Goal: Task Accomplishment & Management: Complete application form

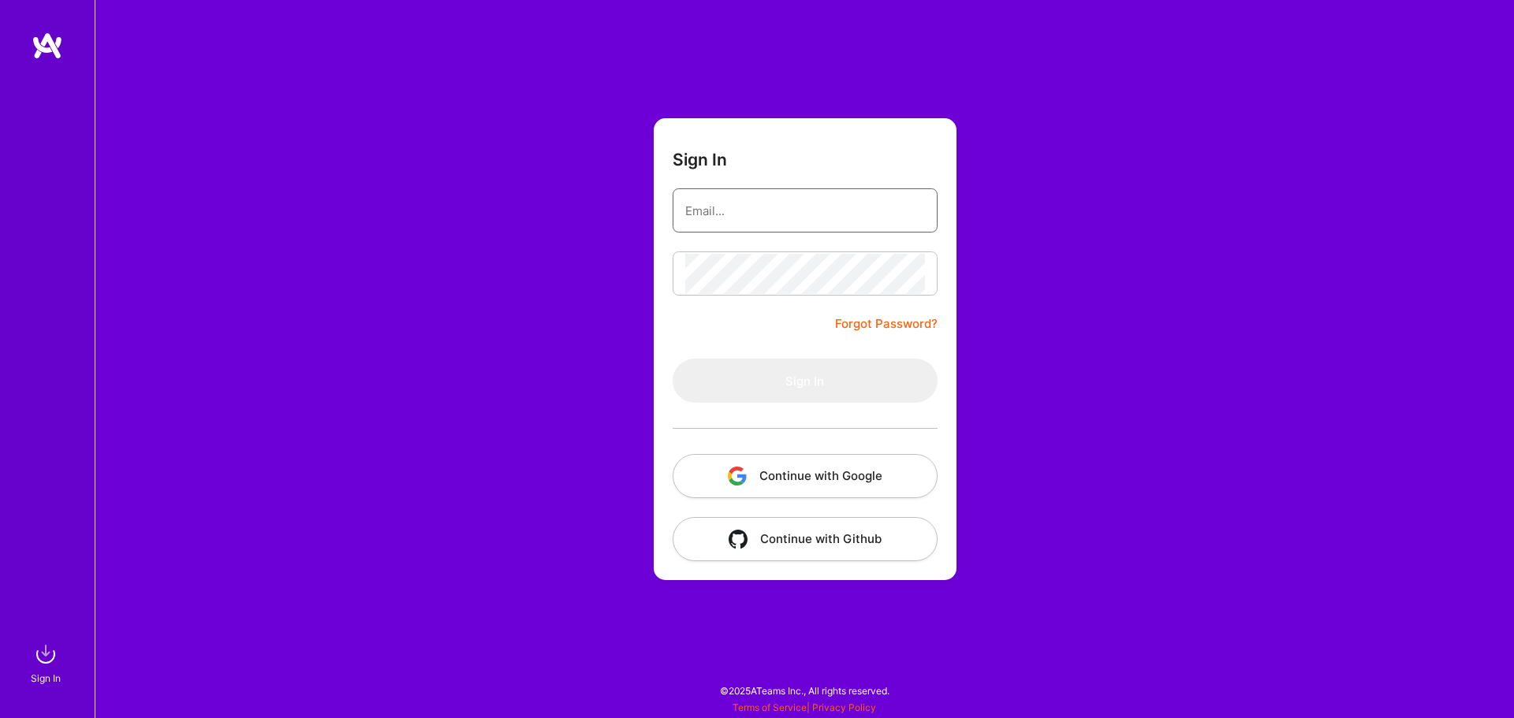
type input "vmkmalyala@gmail.com"
click at [966, 384] on div "Sign In vmkmalyala@gmail.com Forgot Password? Sign In Continue with Google Cont…" at bounding box center [805, 359] width 1420 height 718
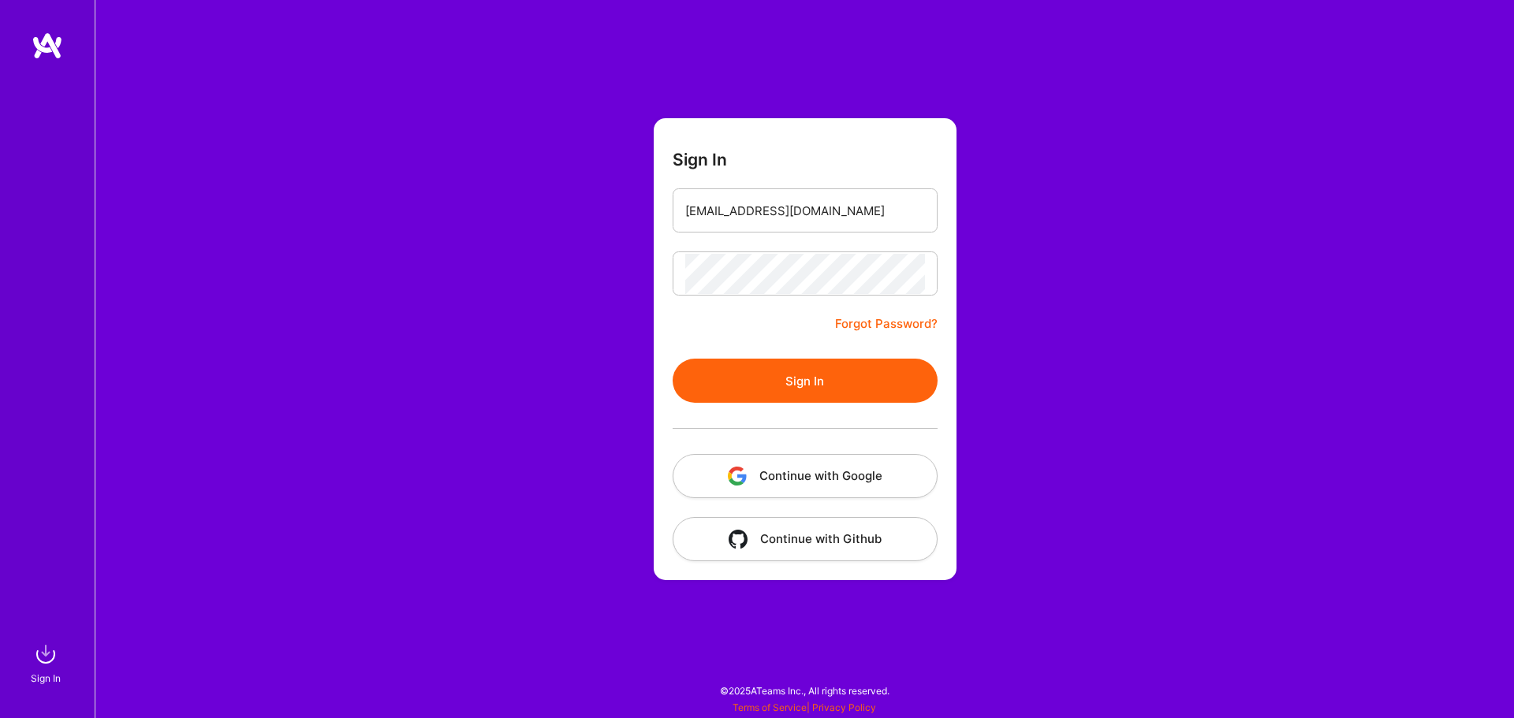
click at [812, 382] on button "Sign In" at bounding box center [805, 381] width 265 height 44
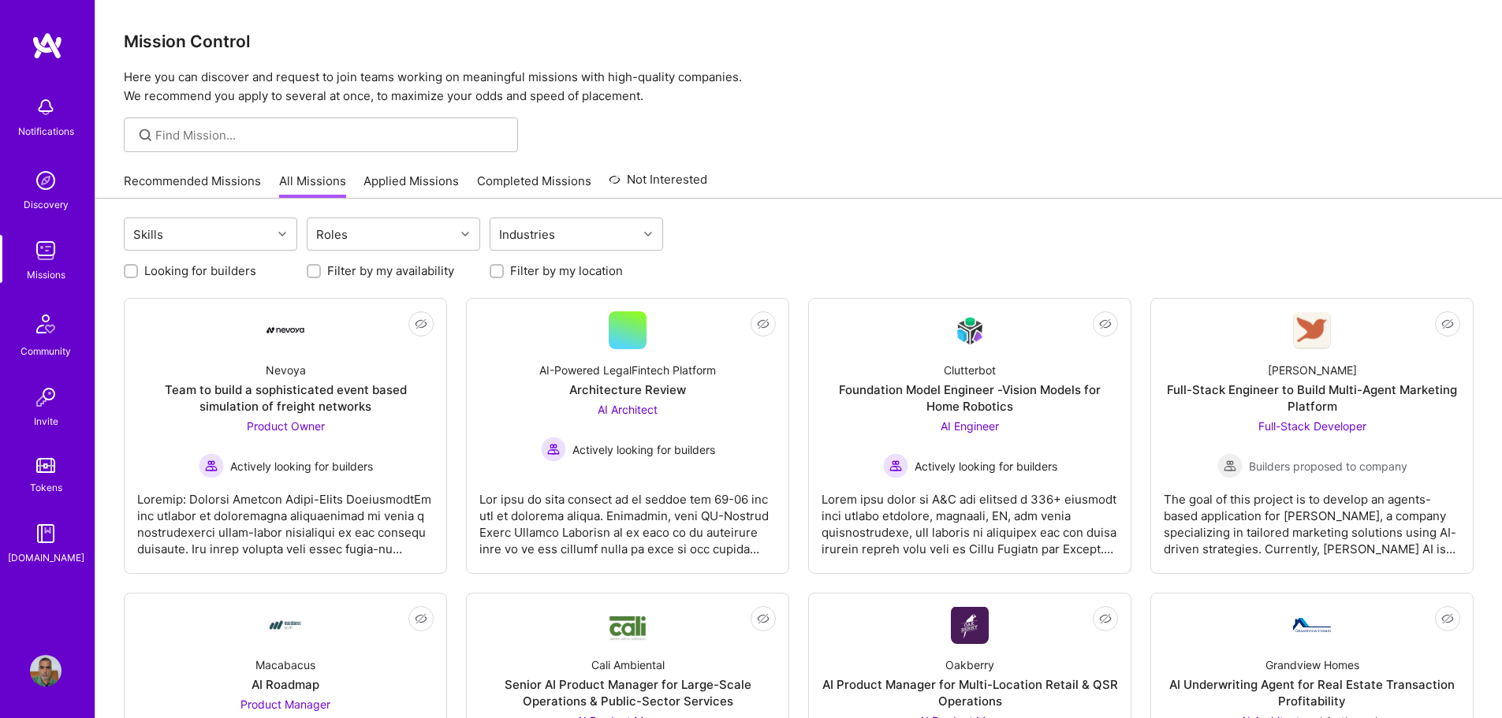
click at [506, 272] on div "Filter by my location" at bounding box center [577, 271] width 174 height 17
click at [494, 273] on input "Filter by my location" at bounding box center [498, 272] width 11 height 11
checkbox input "true"
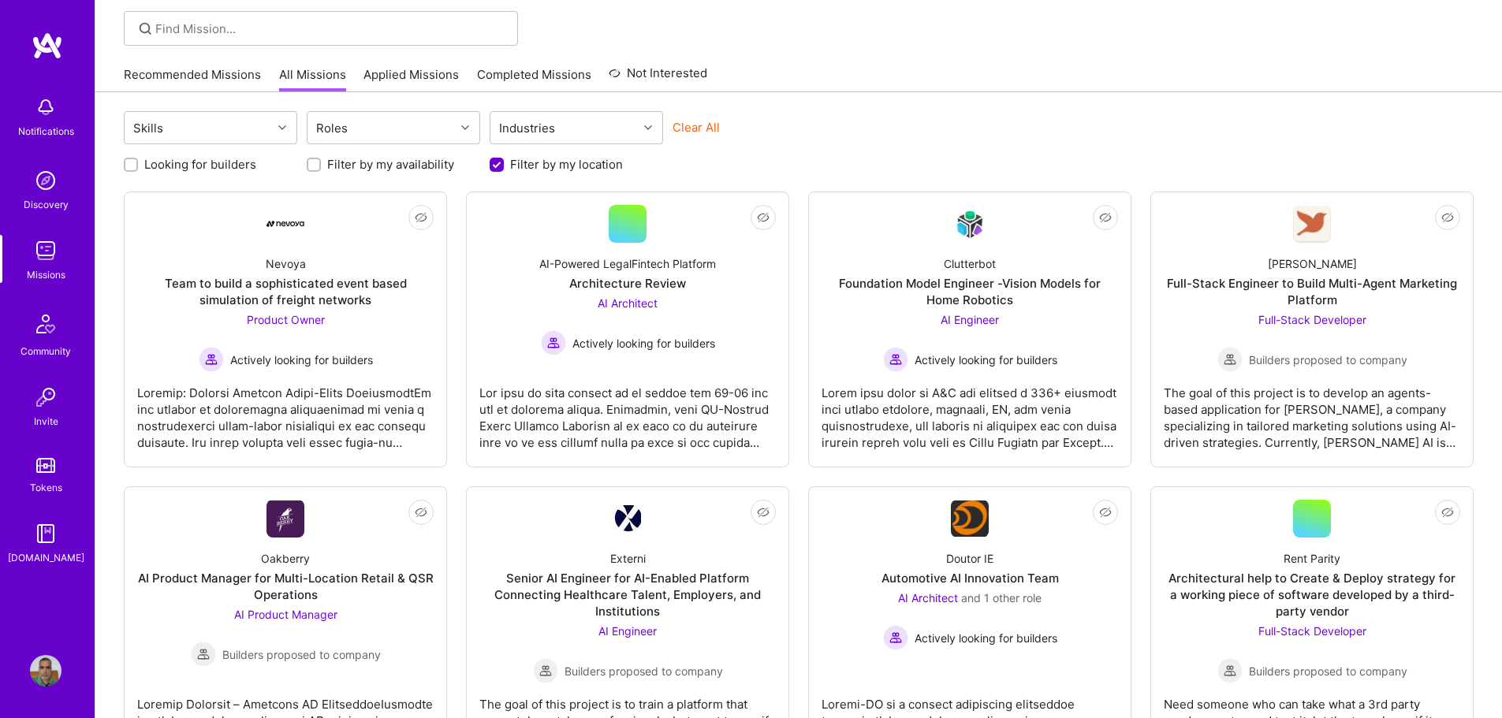
scroll to position [79, 0]
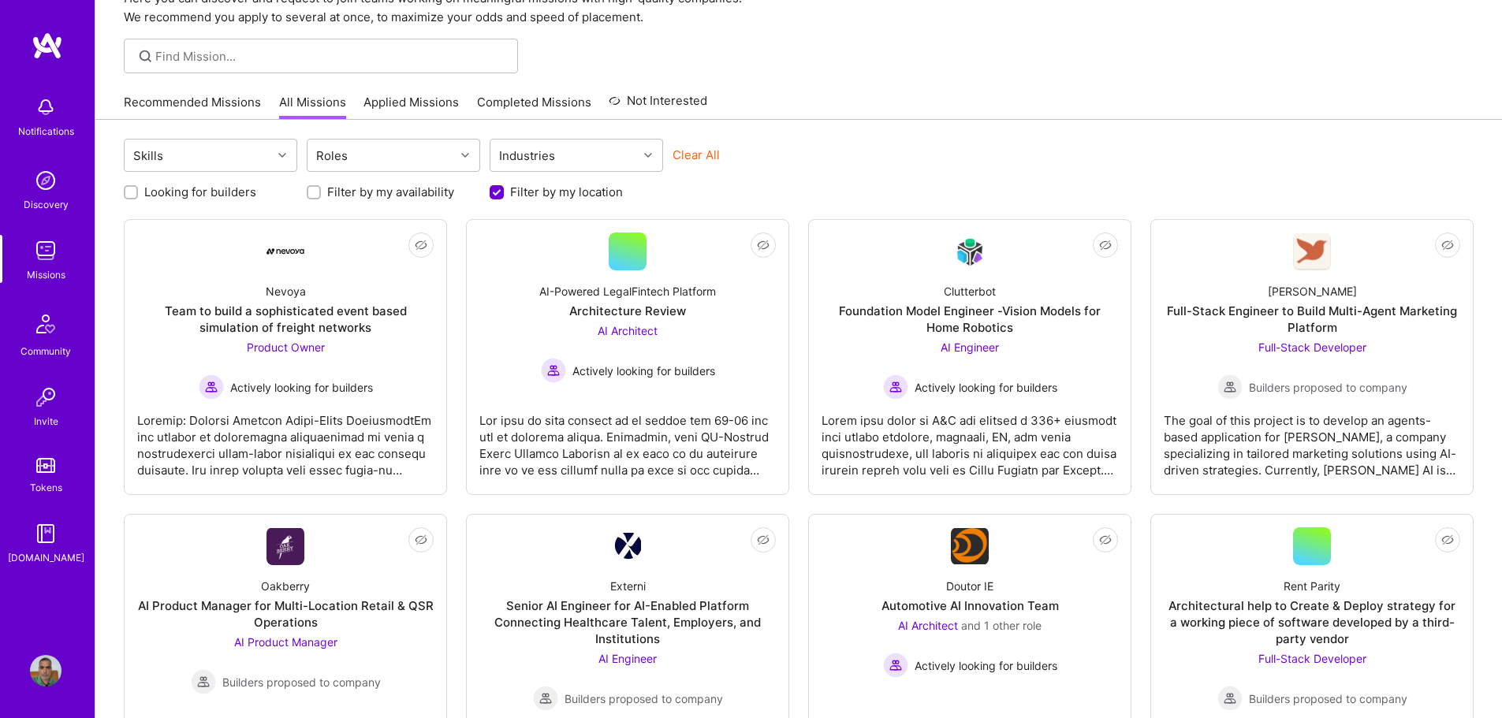
click at [220, 199] on label "Looking for builders" at bounding box center [200, 192] width 112 height 17
click at [138, 199] on input "Looking for builders" at bounding box center [132, 193] width 11 height 11
checkbox input "true"
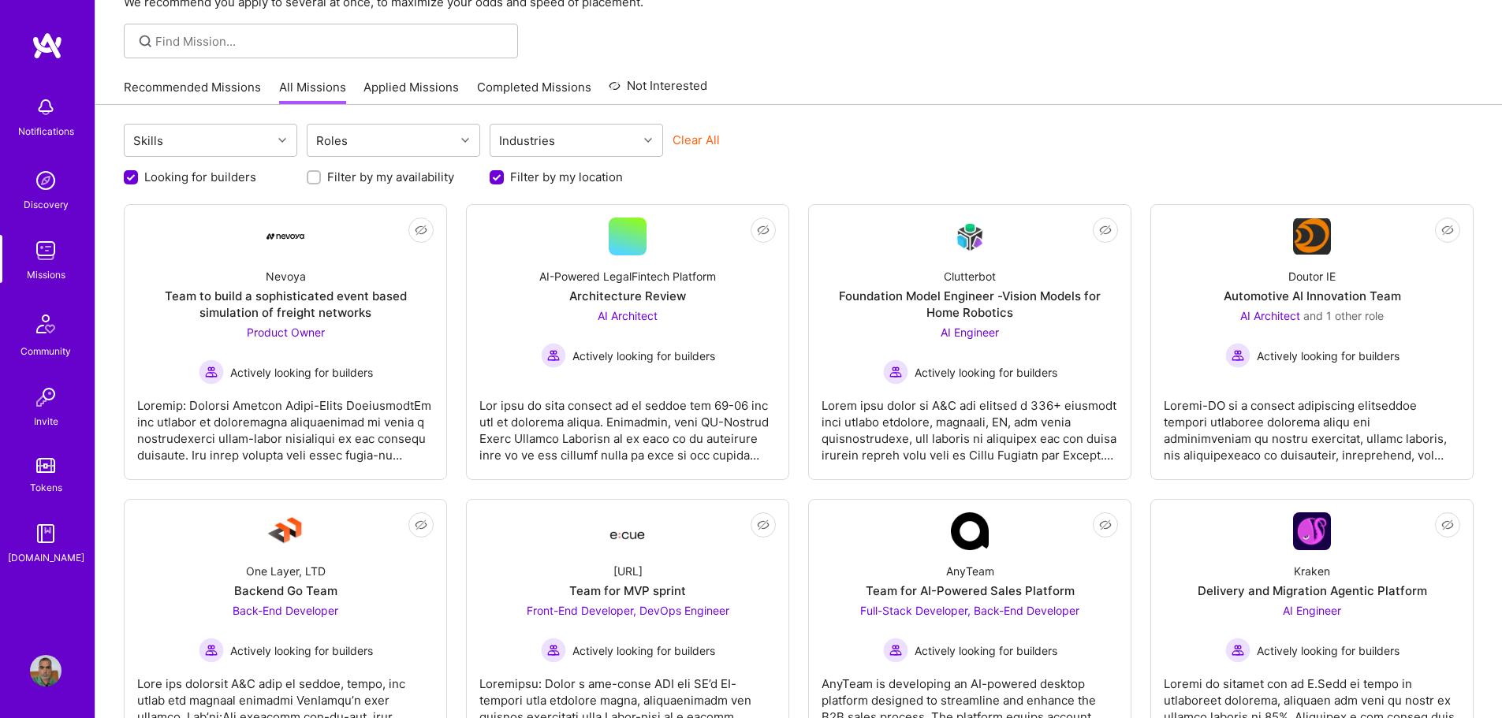
scroll to position [237, 0]
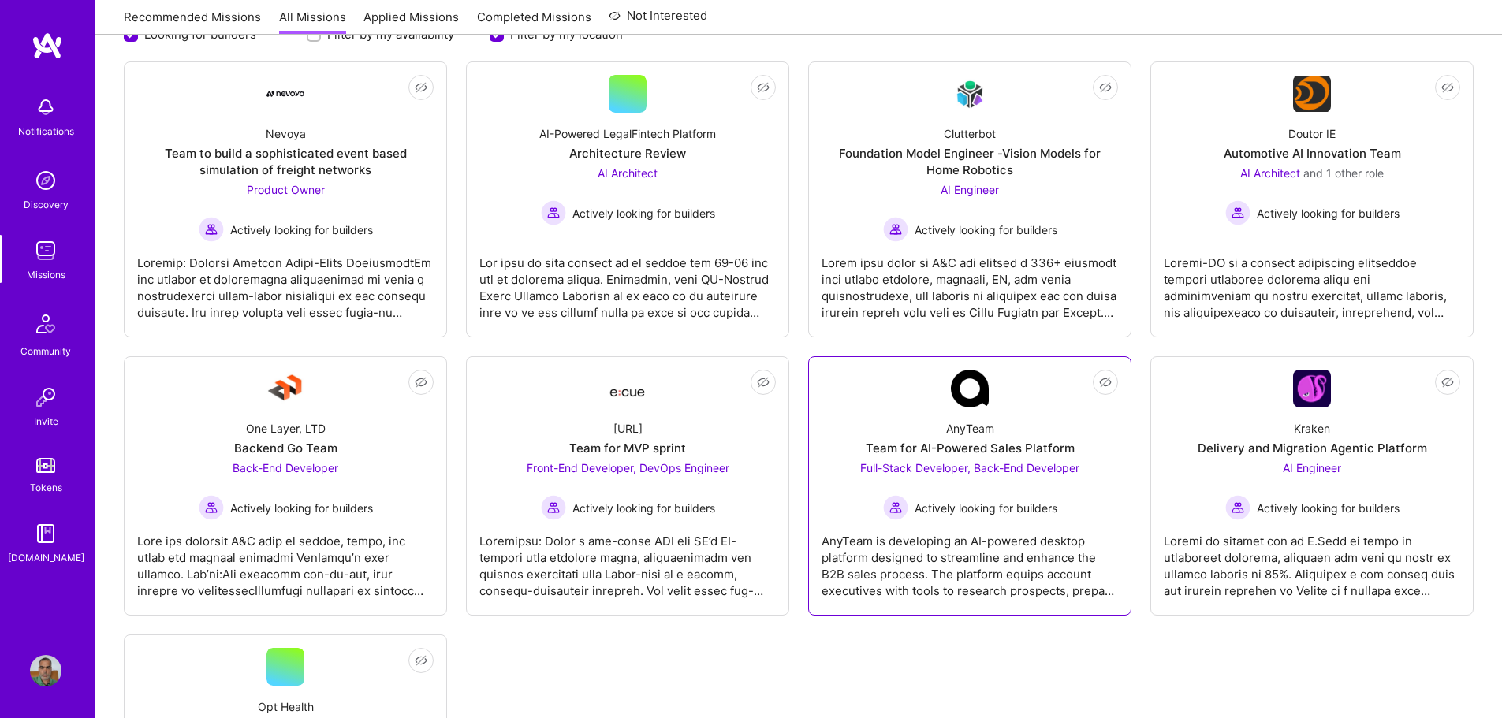
click at [1031, 473] on span "Full-Stack Developer, Back-End Developer" at bounding box center [969, 467] width 219 height 13
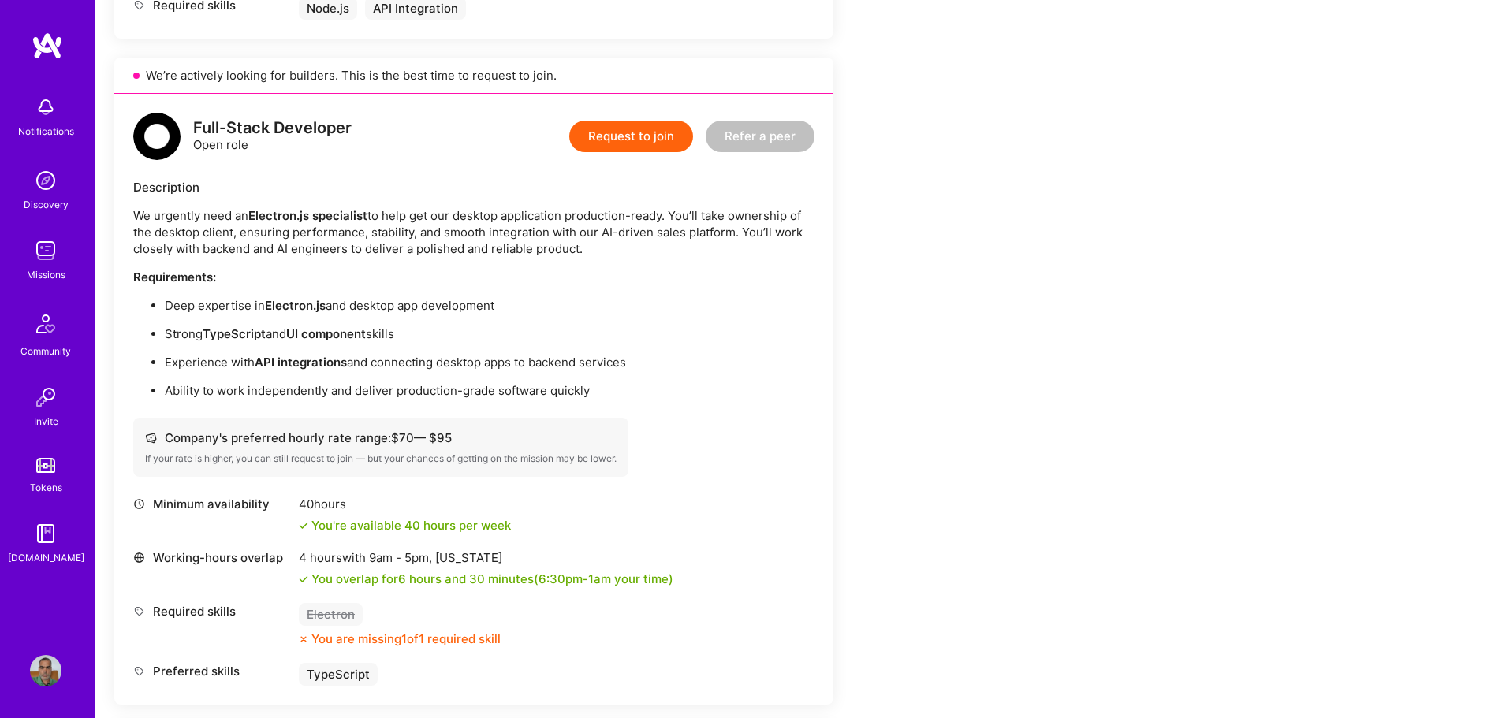
scroll to position [889, 0]
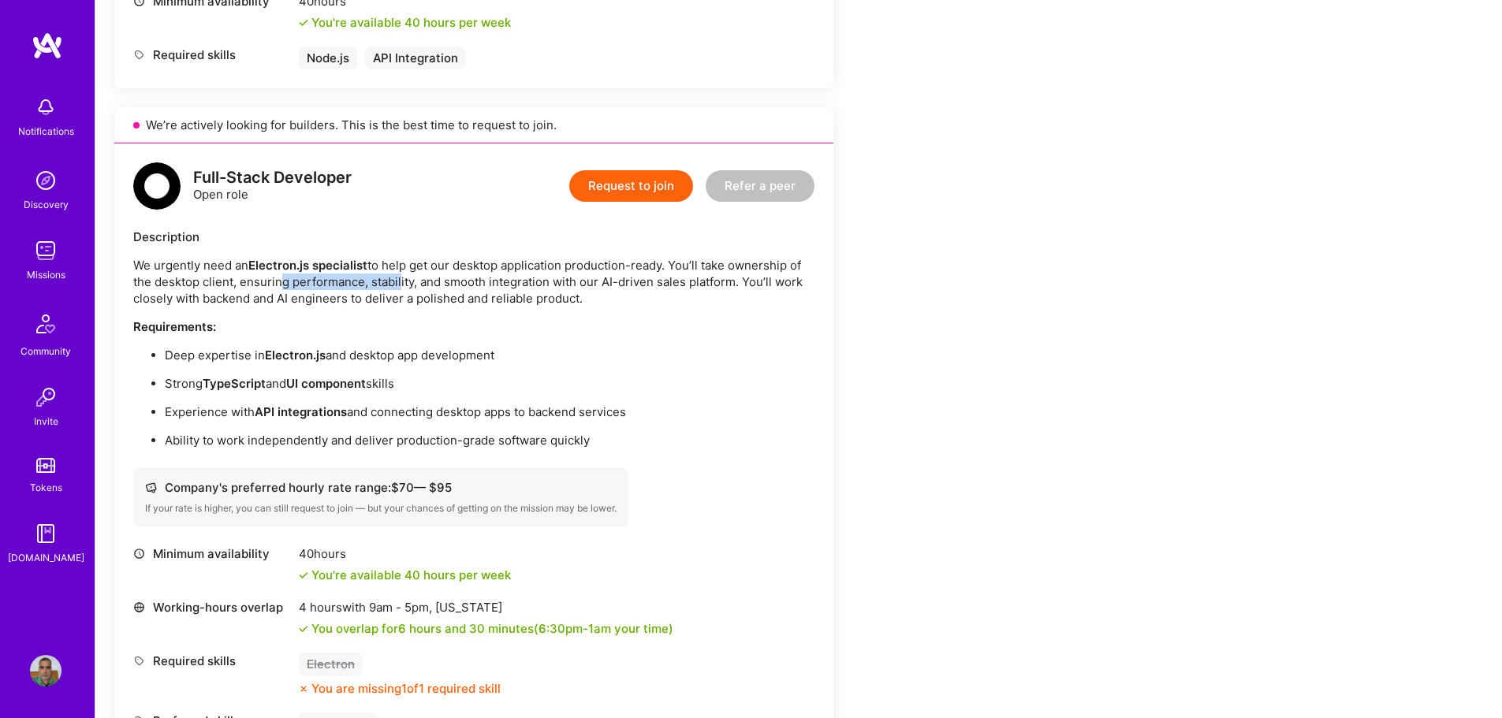
drag, startPoint x: 275, startPoint y: 285, endPoint x: 451, endPoint y: 283, distance: 175.9
click at [423, 282] on p "We urgently need an Electron.js specialist to help get our desktop application …" at bounding box center [473, 282] width 681 height 50
click at [546, 309] on div "We urgently need an Electron.js specialist to help get our desktop application …" at bounding box center [473, 353] width 681 height 192
click at [636, 188] on button "Request to join" at bounding box center [631, 186] width 124 height 32
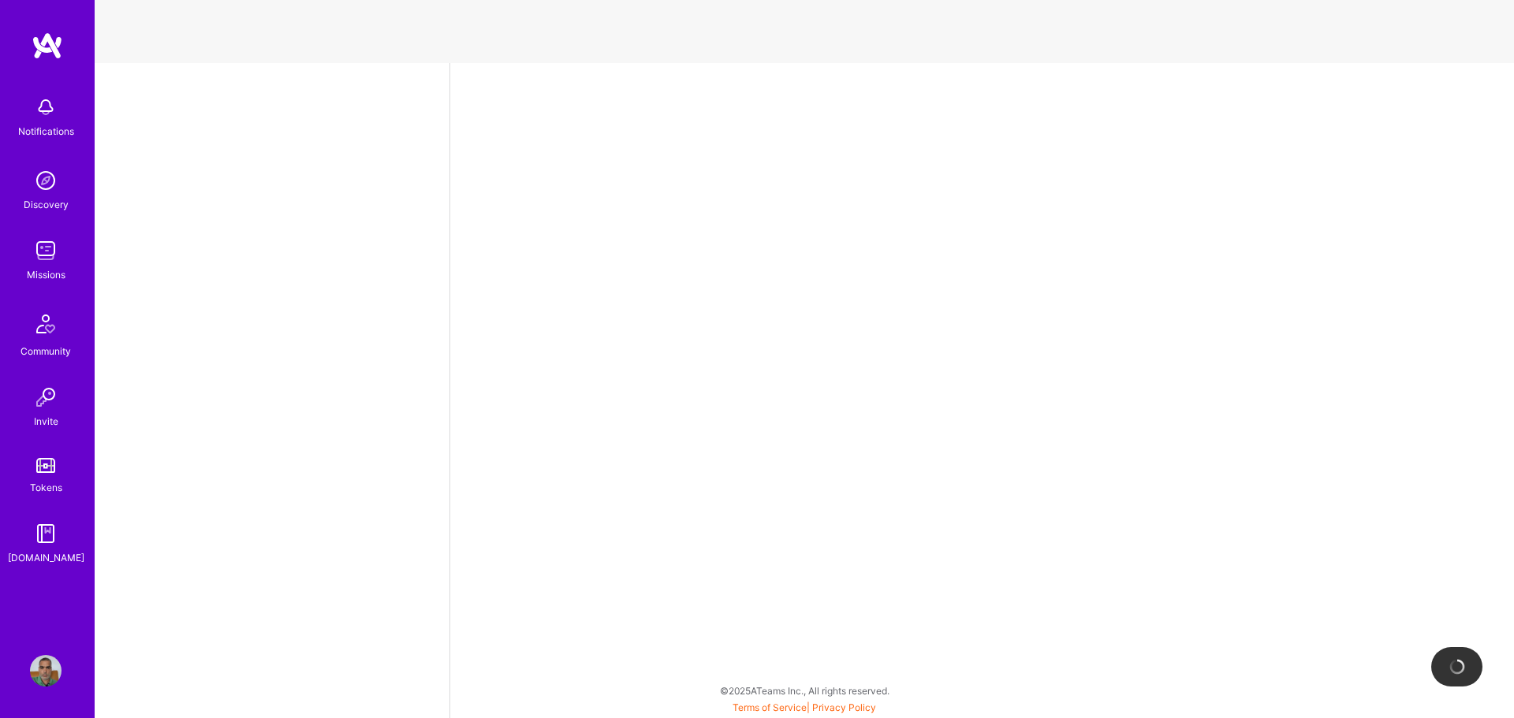
select select "IN"
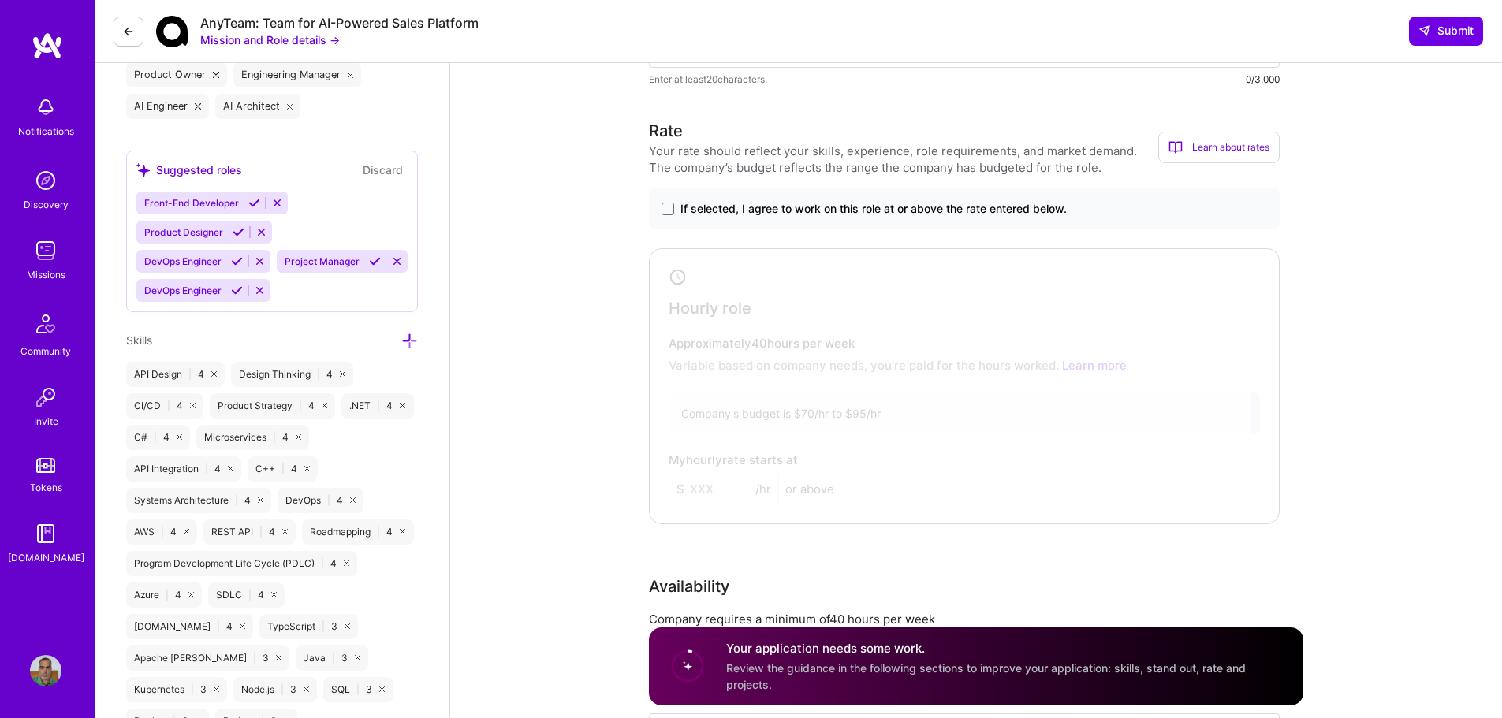
scroll to position [789, 0]
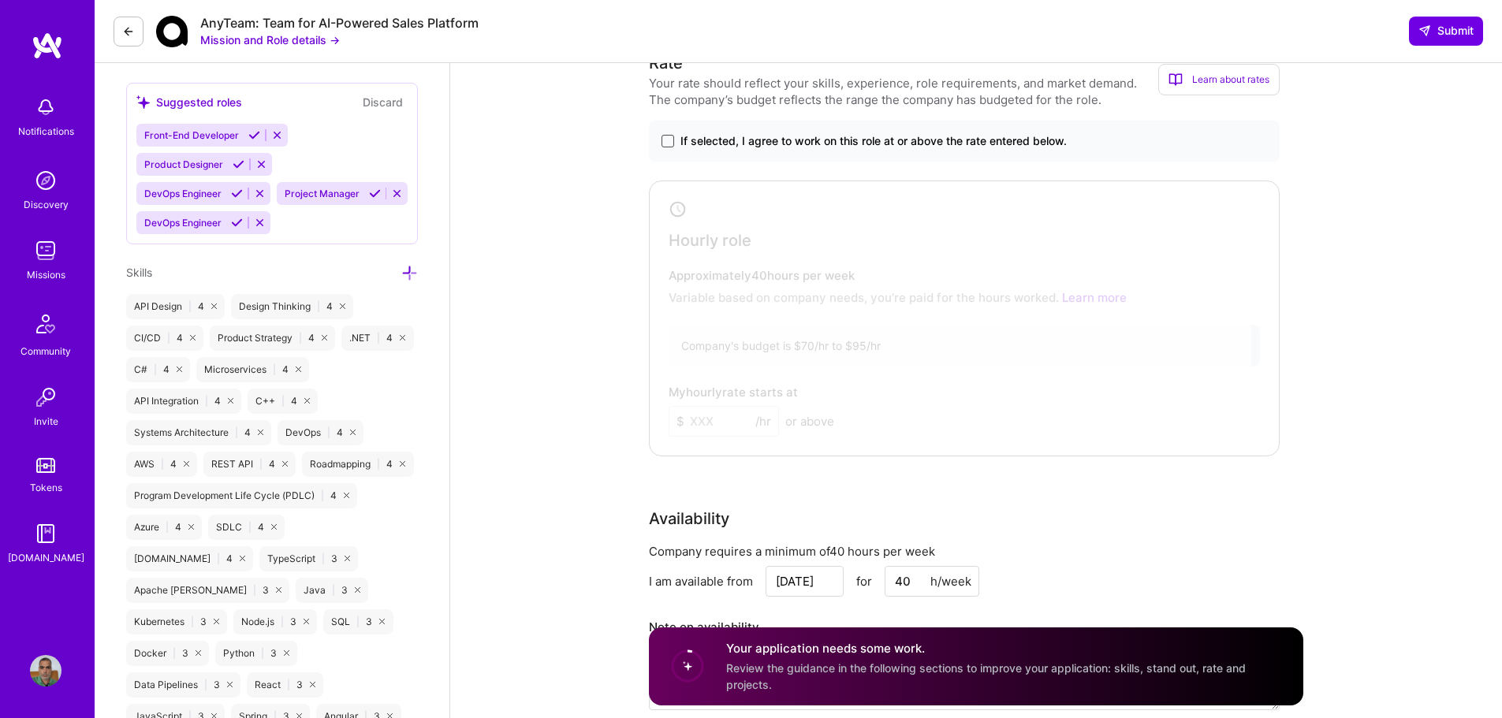
click at [668, 143] on span at bounding box center [668, 141] width 13 height 13
click at [0, 0] on input "If selected, I agree to work on this role at or above the rate entered below." at bounding box center [0, 0] width 0 height 0
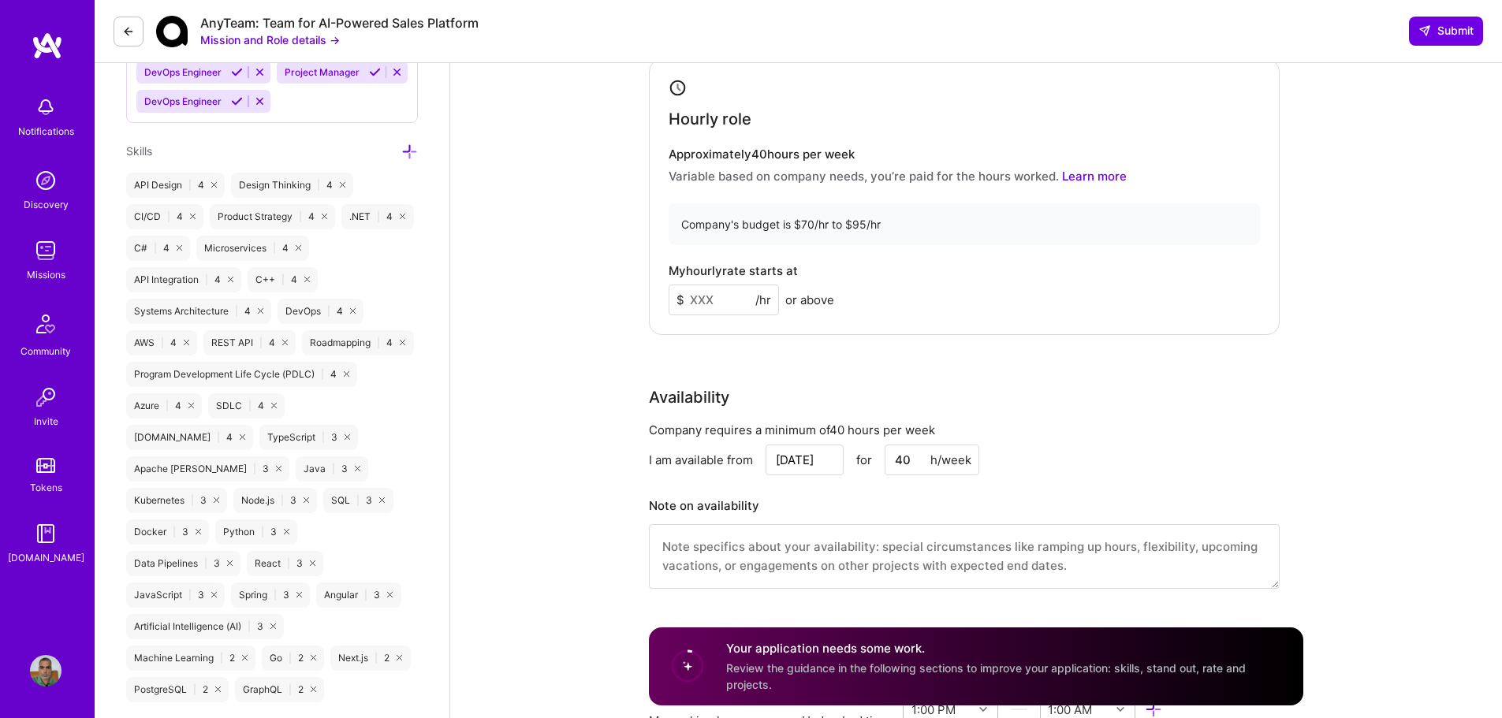
scroll to position [946, 0]
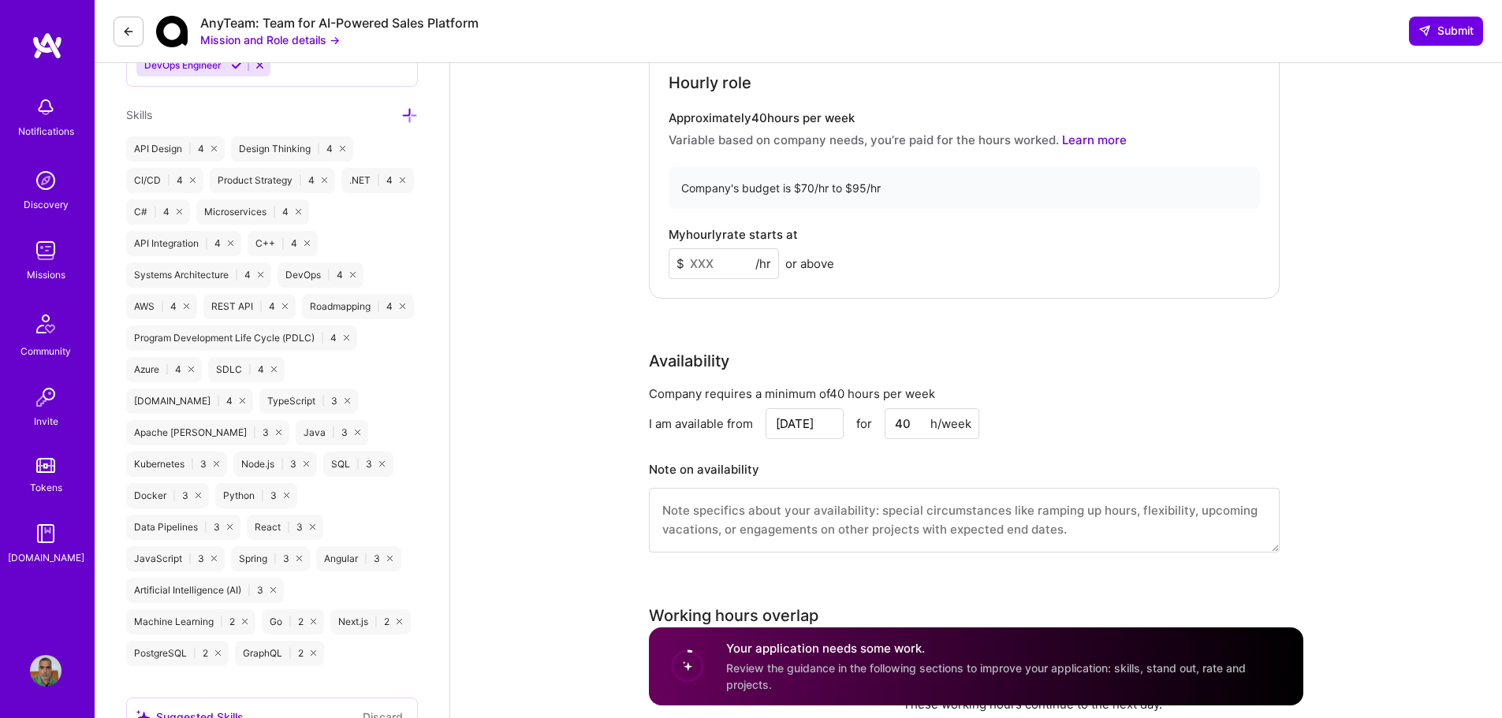
click at [702, 260] on input at bounding box center [724, 263] width 110 height 31
type input "8"
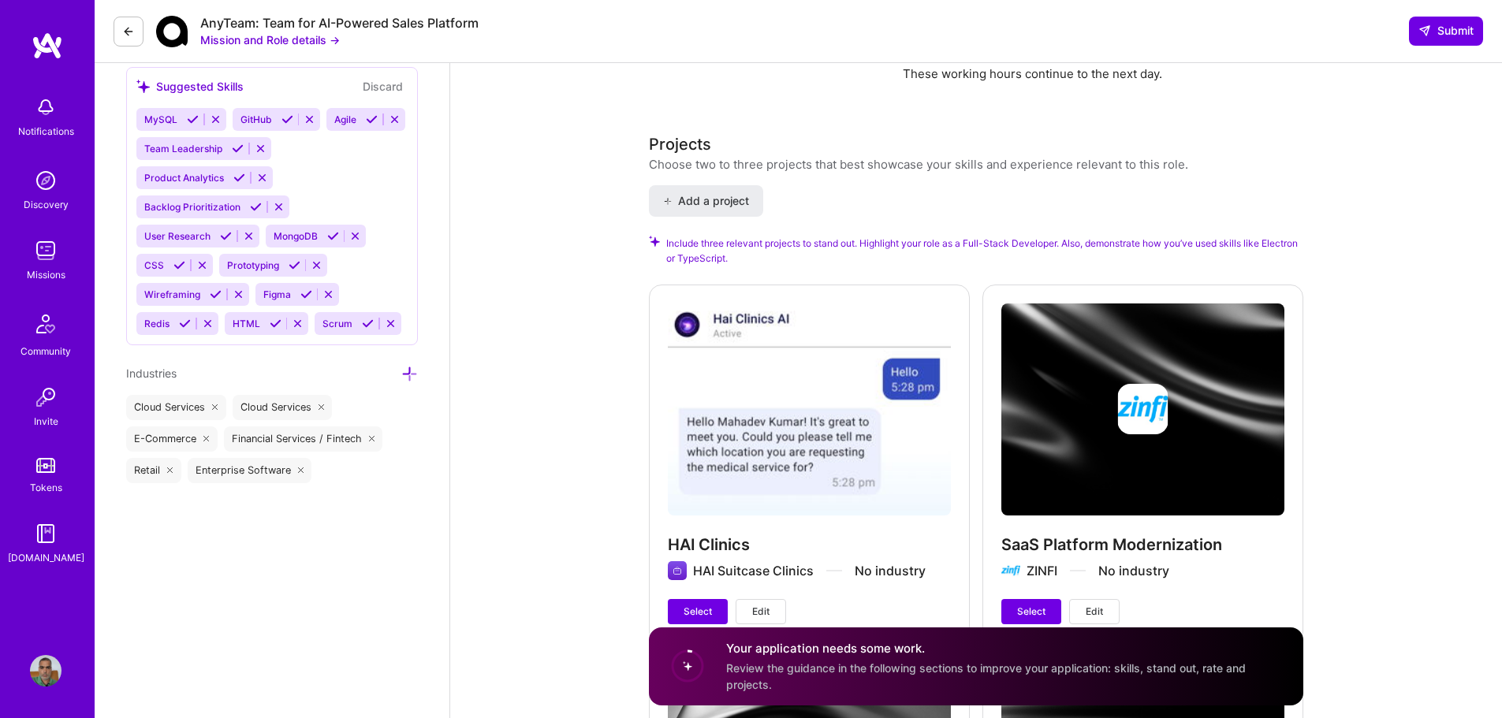
scroll to position [1814, 0]
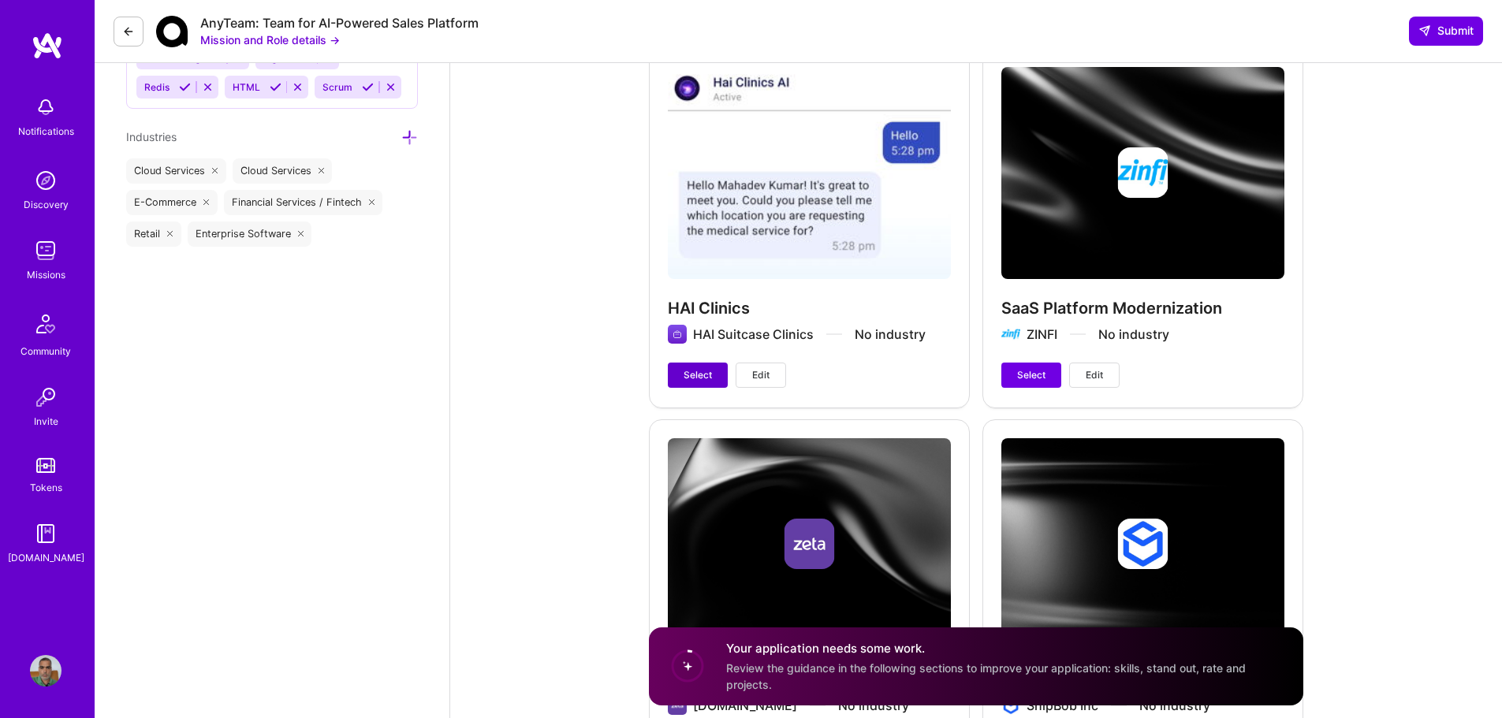
type input "95"
click at [697, 371] on span "Select" at bounding box center [698, 375] width 28 height 14
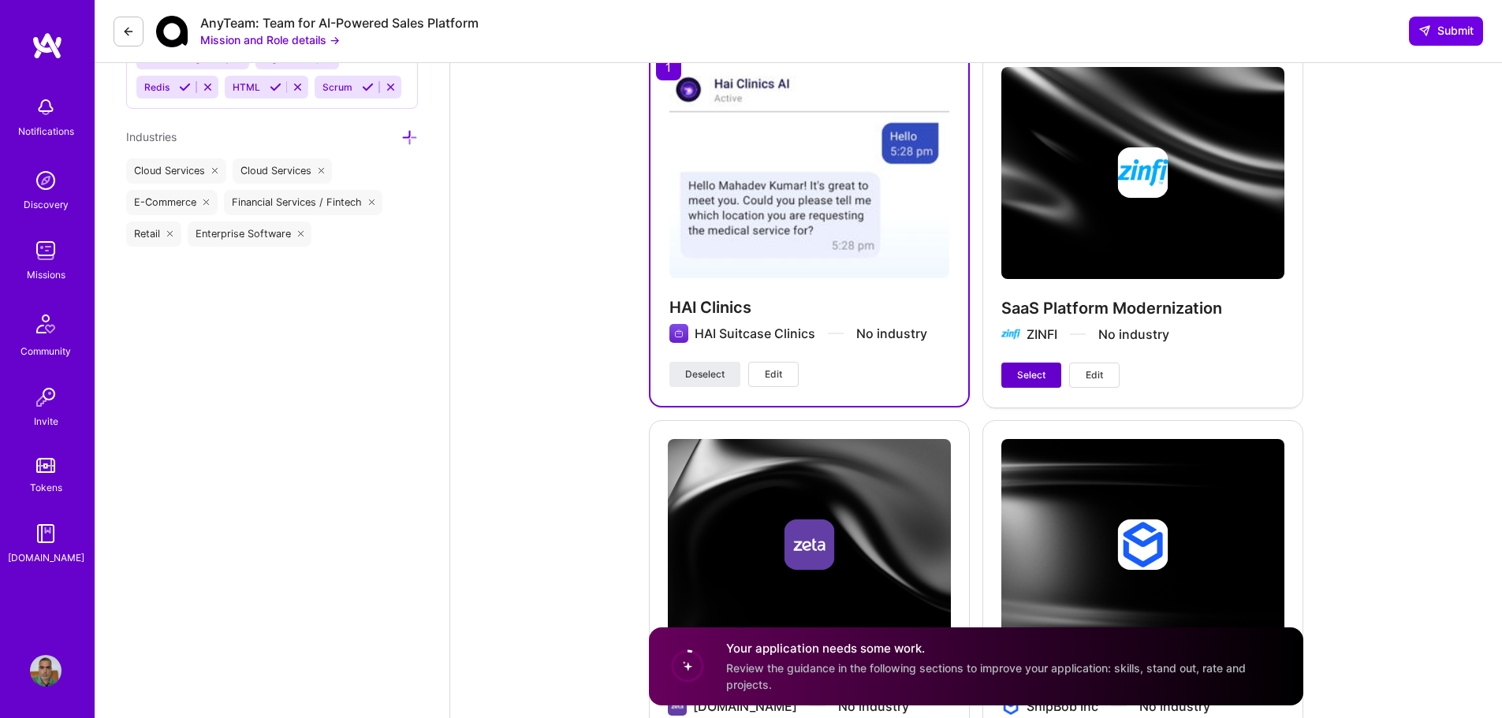
click at [1034, 368] on span "Select" at bounding box center [1031, 375] width 28 height 14
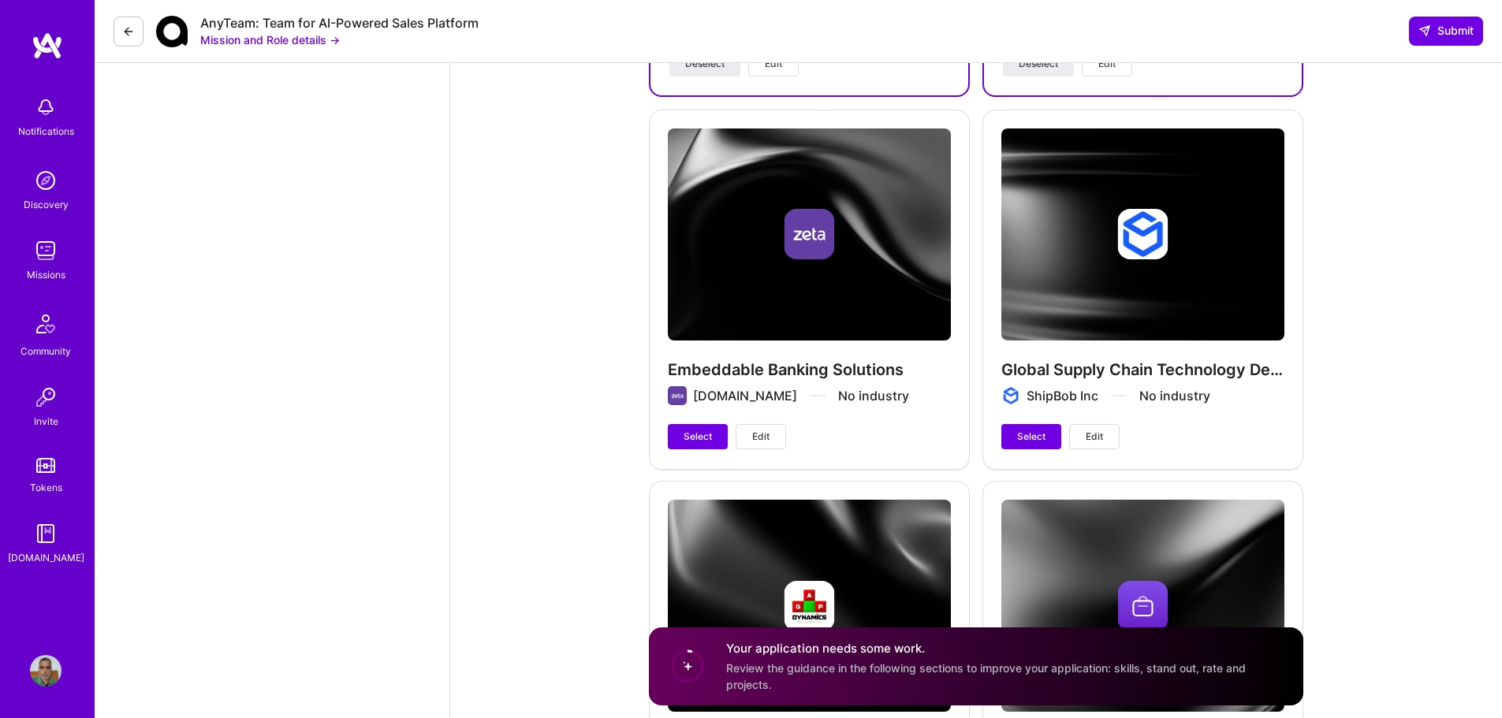
scroll to position [2129, 0]
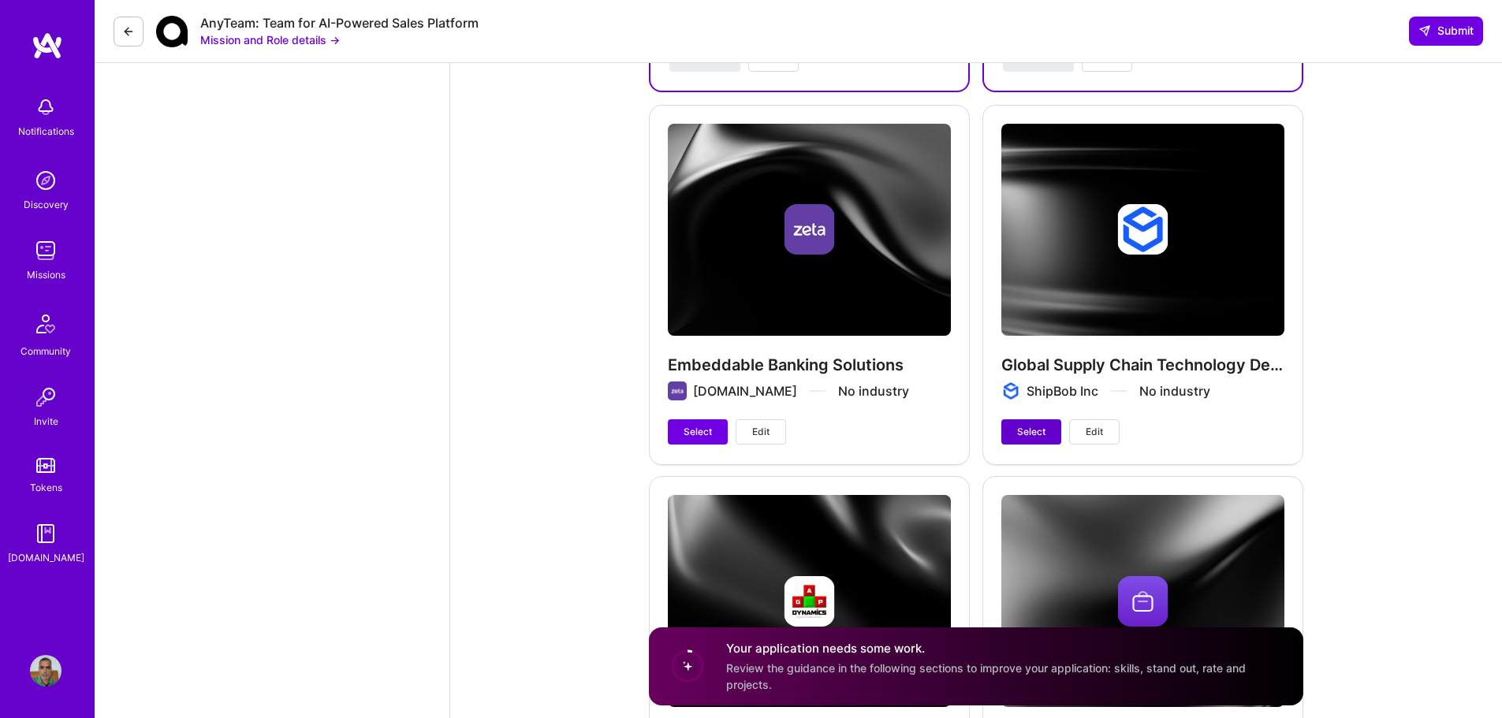
click at [1039, 435] on span "Select" at bounding box center [1031, 432] width 28 height 14
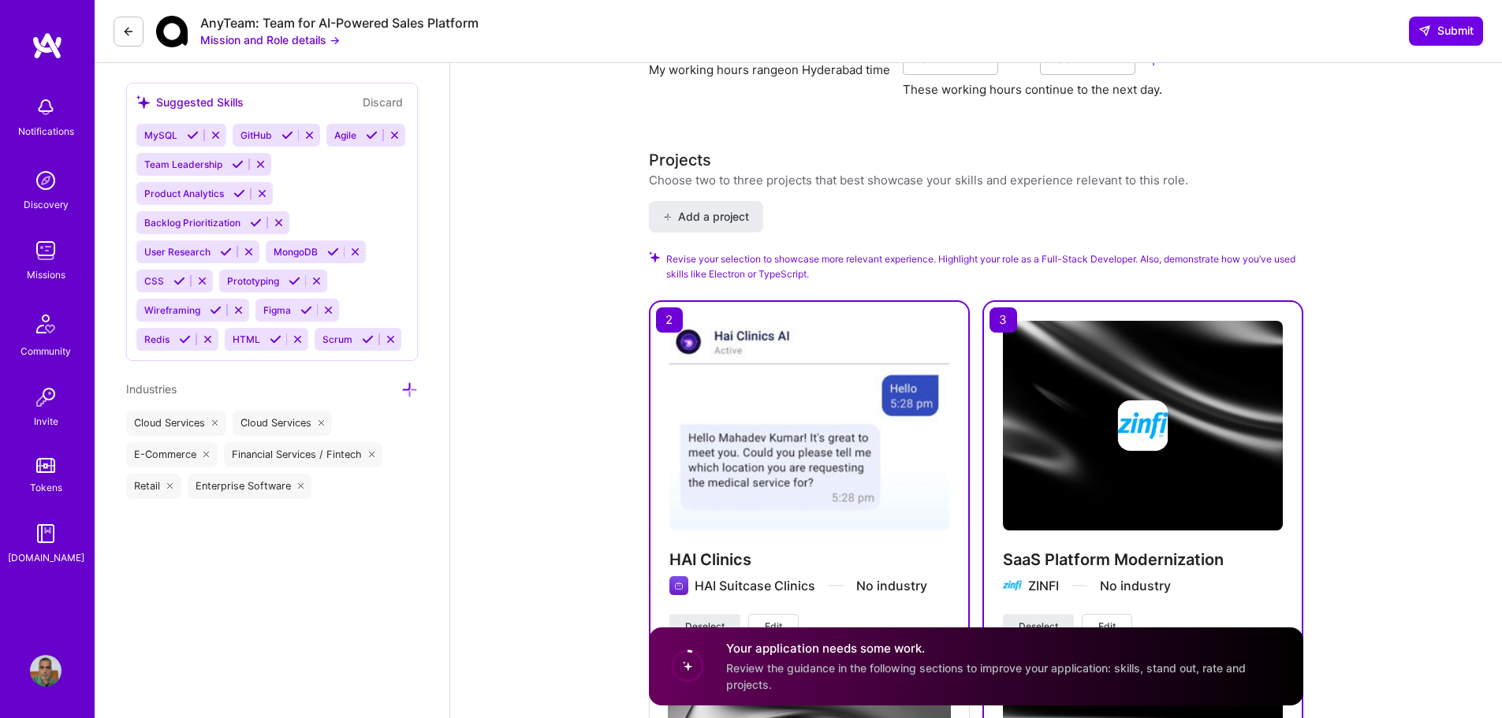
scroll to position [1814, 0]
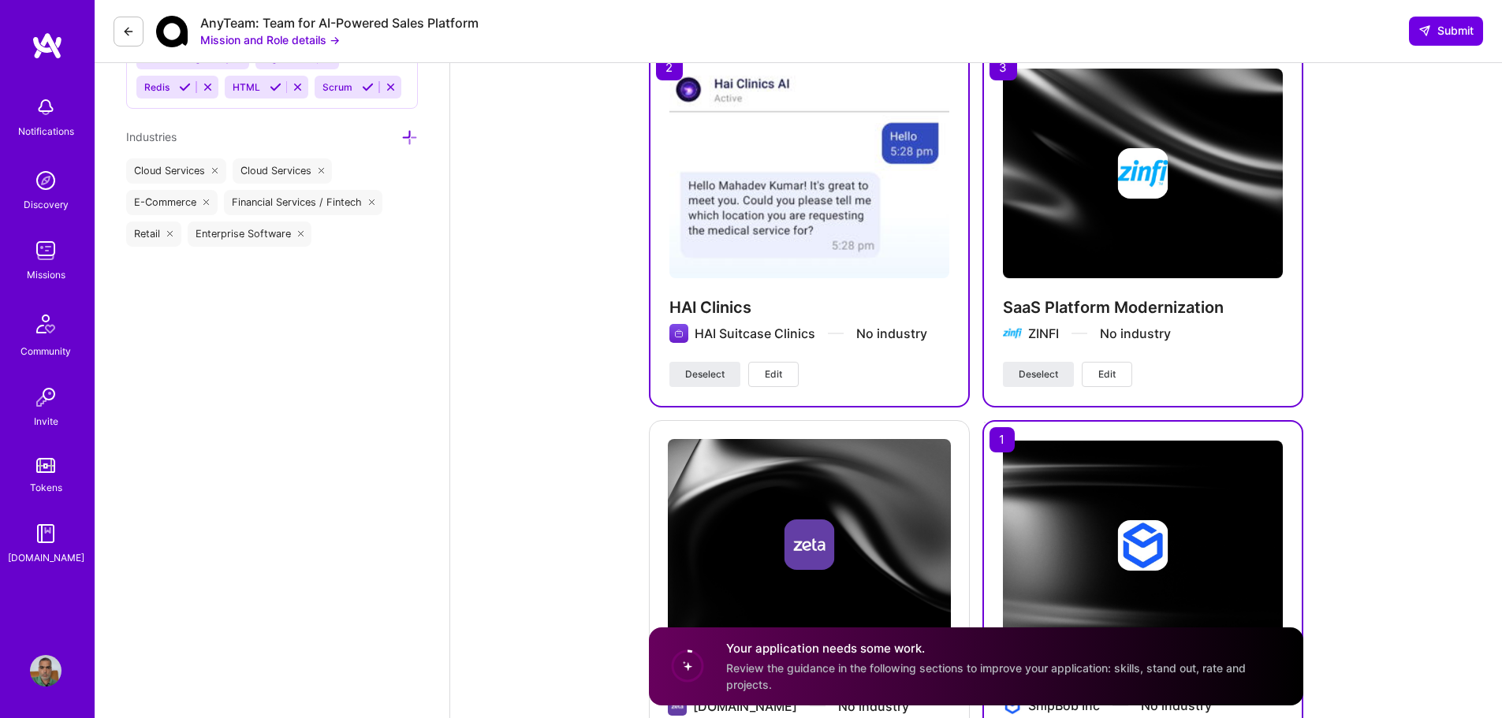
click at [127, 27] on icon at bounding box center [128, 31] width 13 height 13
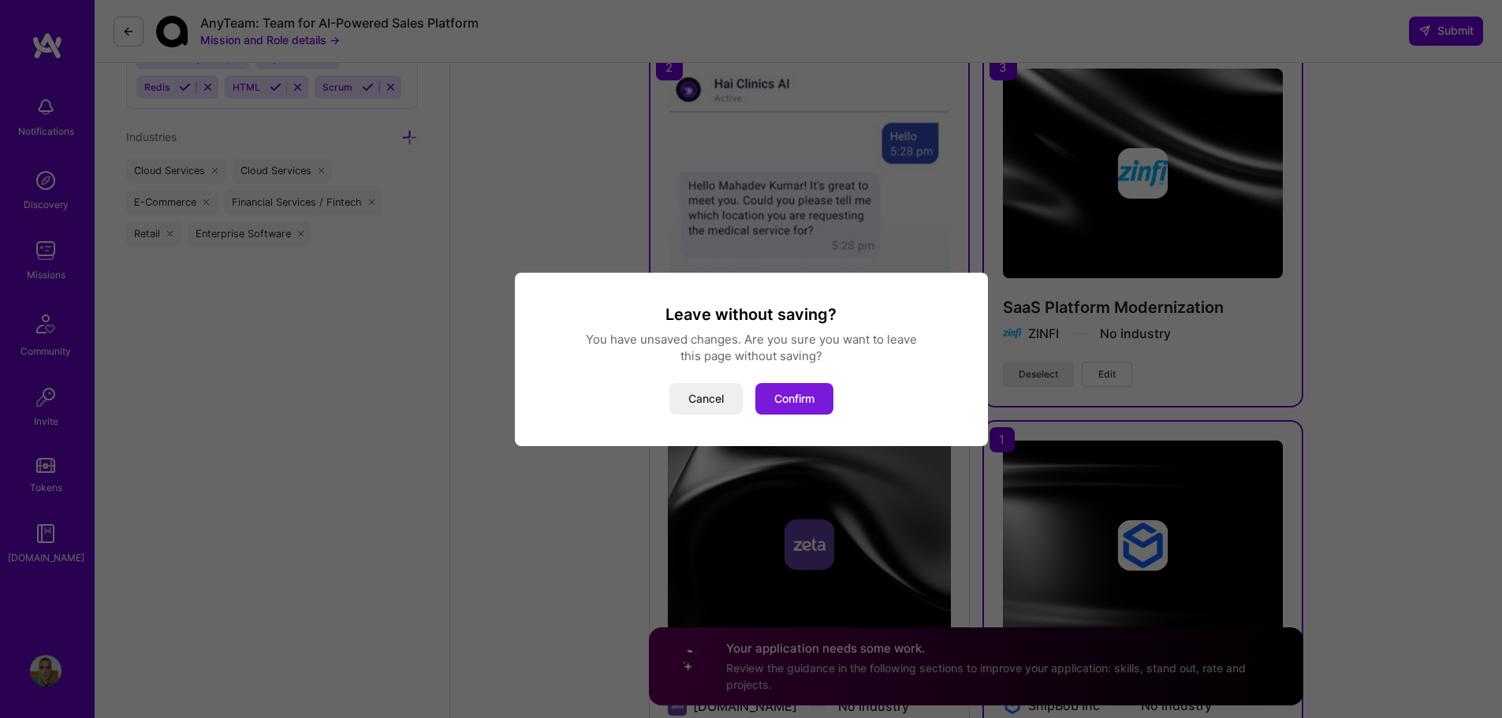
click at [830, 396] on button "Confirm" at bounding box center [795, 399] width 78 height 32
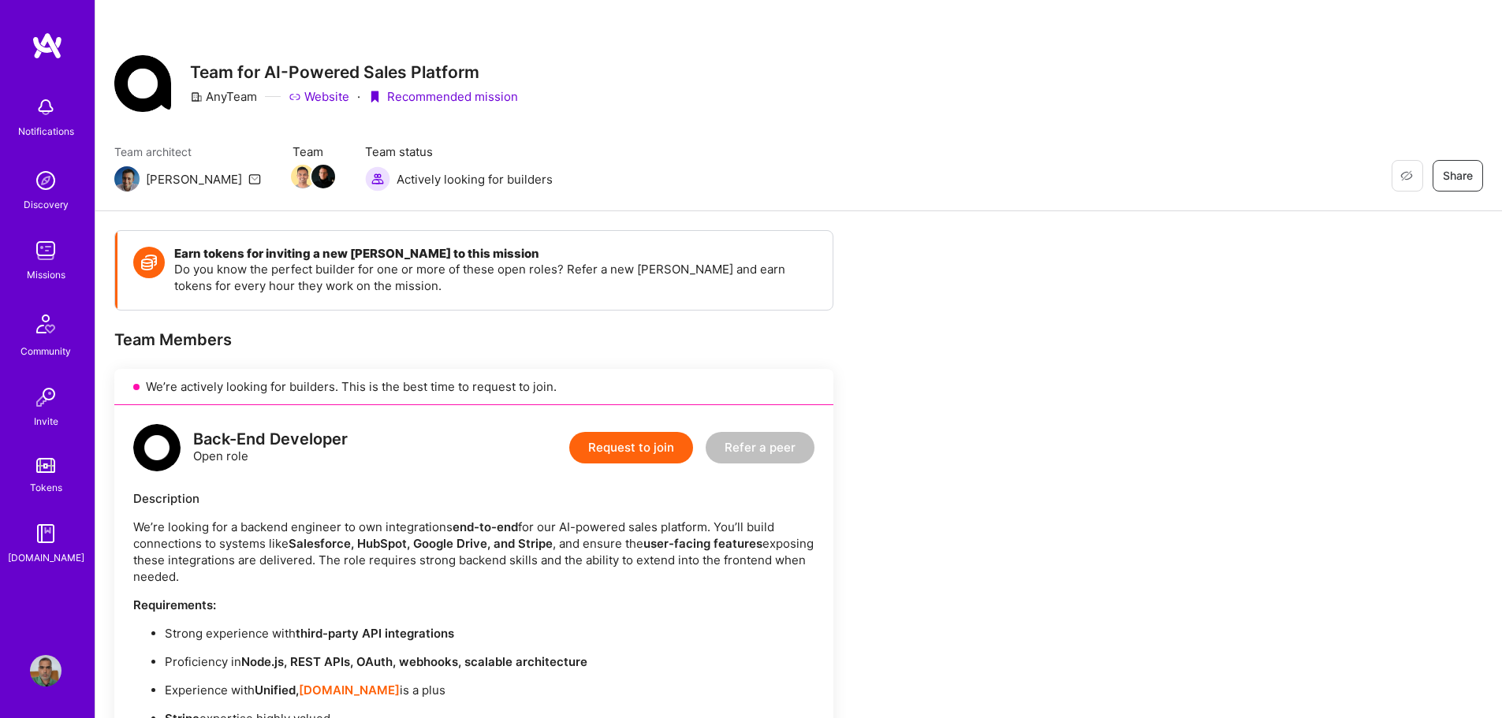
scroll to position [394, 0]
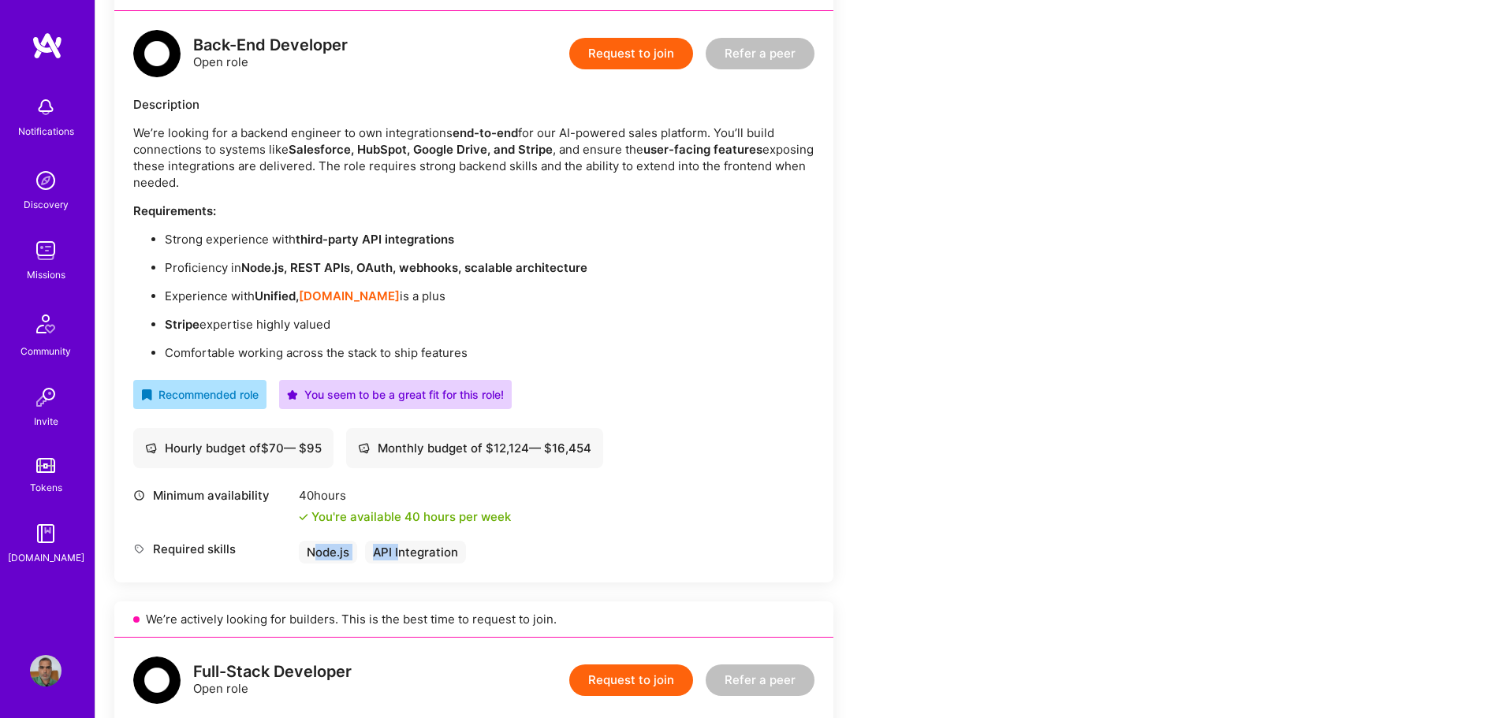
drag, startPoint x: 318, startPoint y: 554, endPoint x: 614, endPoint y: 537, distance: 296.2
click at [469, 547] on div "Required skills Node.js API Integration" at bounding box center [473, 552] width 681 height 23
click at [717, 529] on div "Minimum availability 40 hours You're available 40 hours per week Required skill…" at bounding box center [473, 525] width 681 height 76
click at [642, 62] on button "Request to join" at bounding box center [631, 54] width 124 height 32
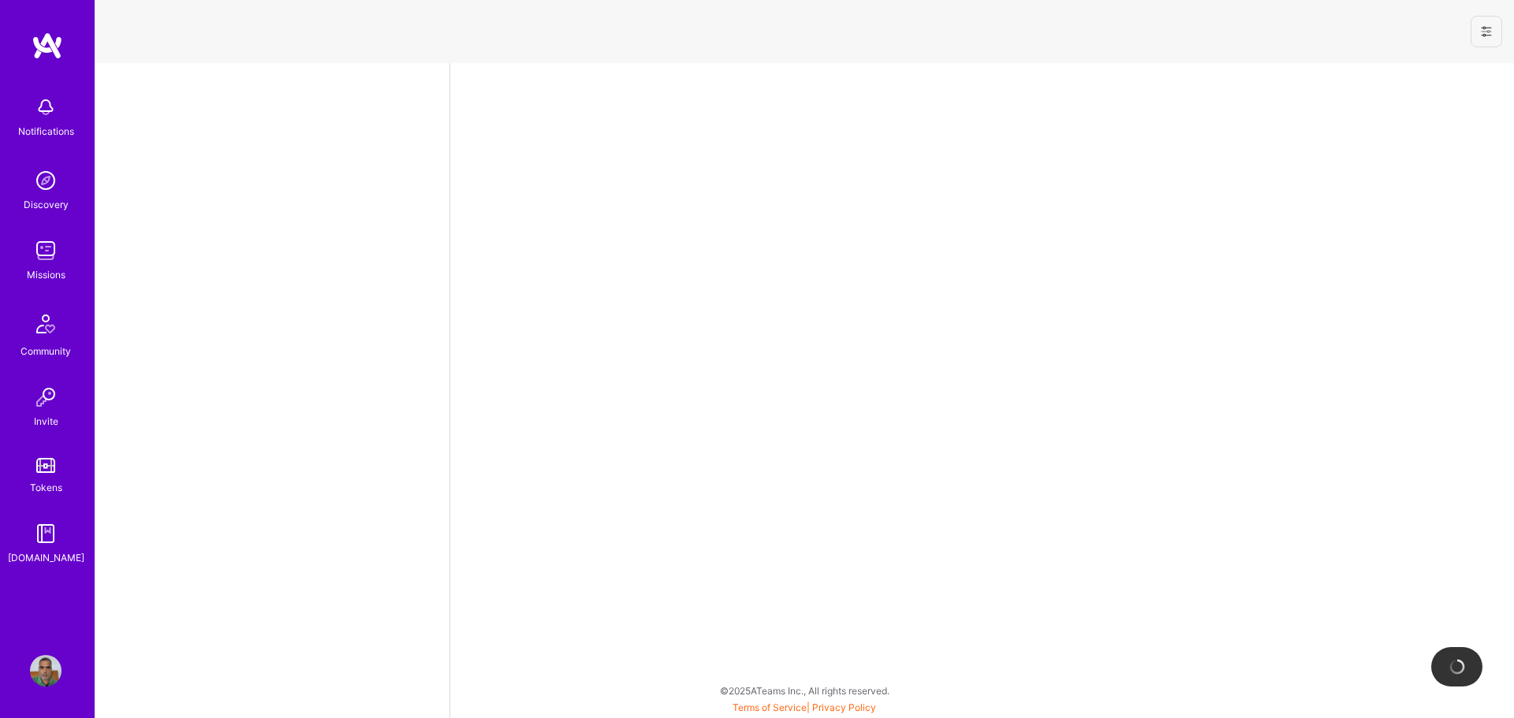
select select "IN"
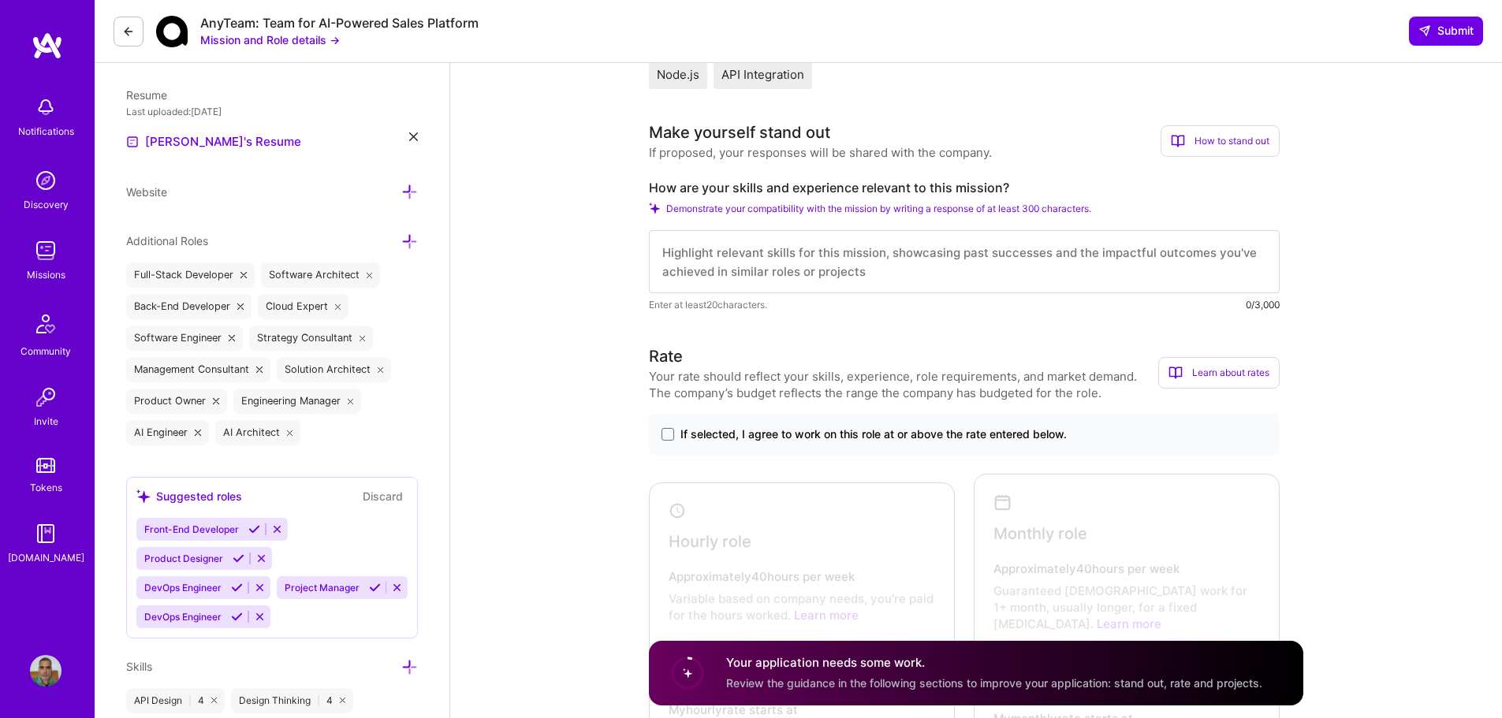
scroll to position [2, 0]
click at [673, 431] on span at bounding box center [668, 434] width 13 height 13
click at [0, 0] on input "If selected, I agree to work on this role at or above the rate entered below." at bounding box center [0, 0] width 0 height 0
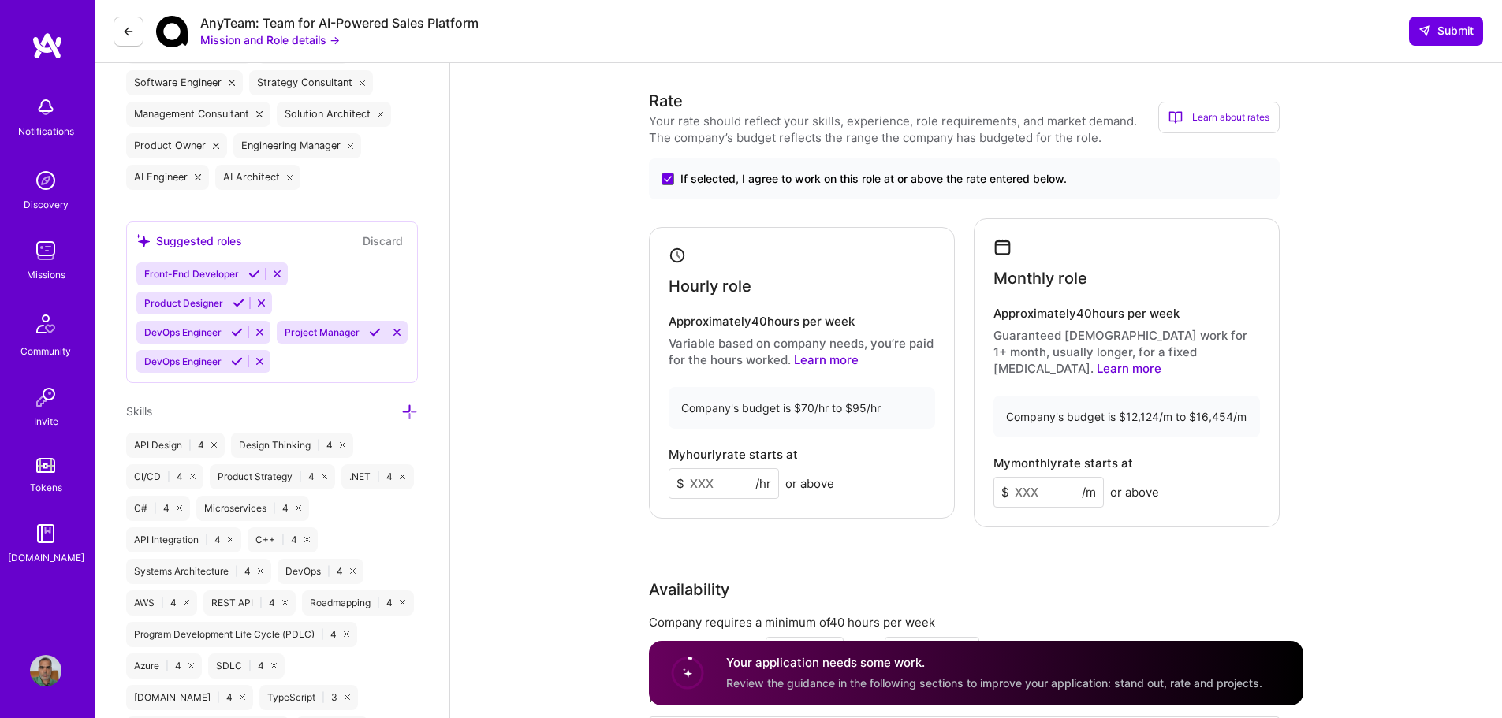
scroll to position [710, 0]
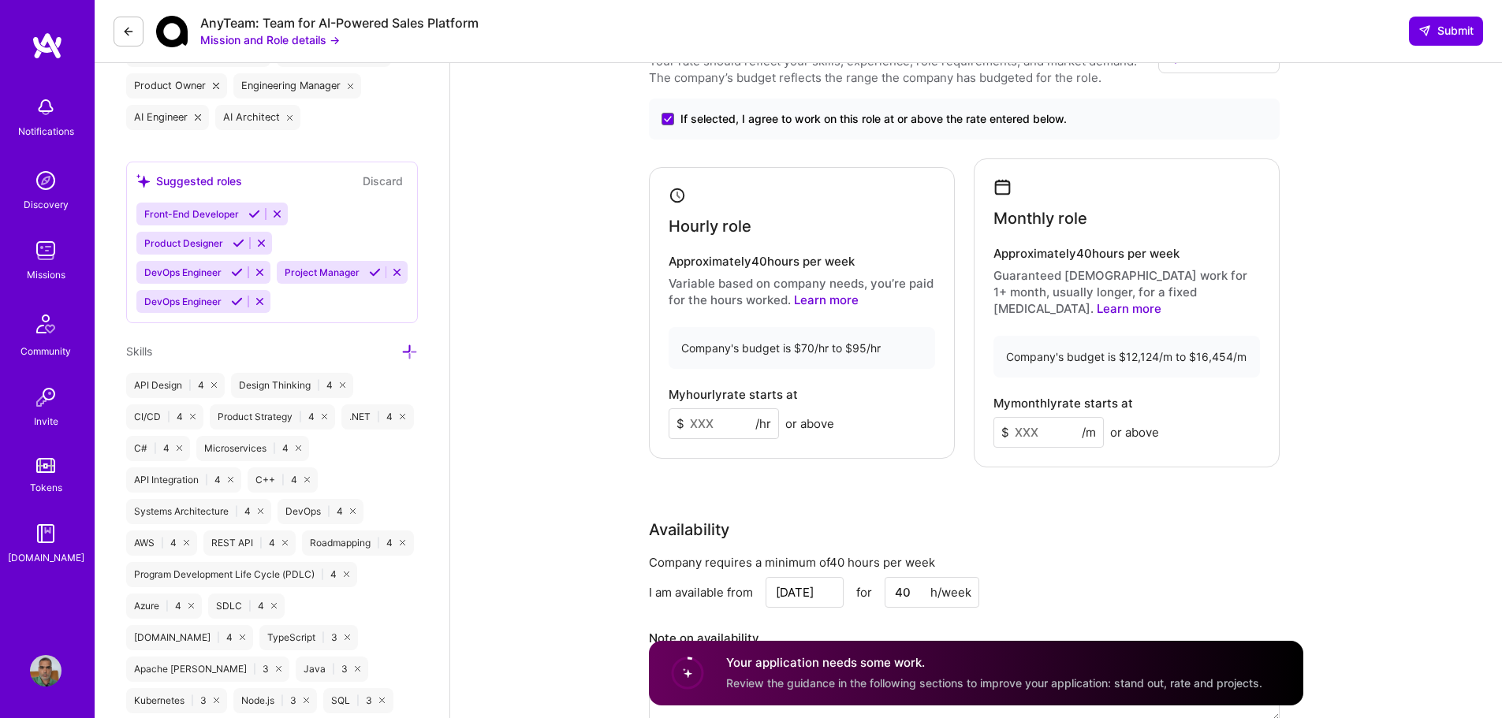
click at [1040, 417] on input at bounding box center [1049, 432] width 110 height 31
click at [1022, 419] on input at bounding box center [1049, 432] width 110 height 31
type input "15000"
click at [710, 416] on input at bounding box center [724, 424] width 110 height 31
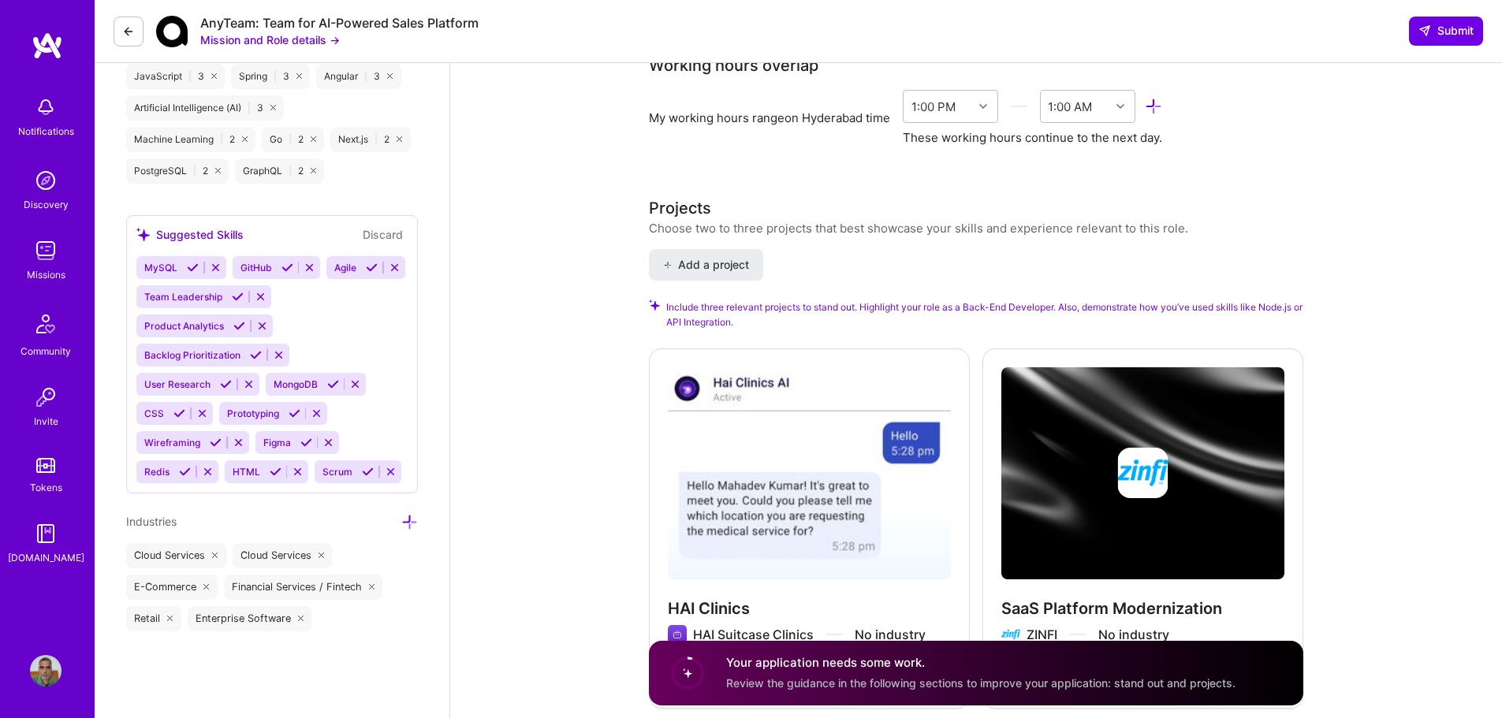
scroll to position [1656, 0]
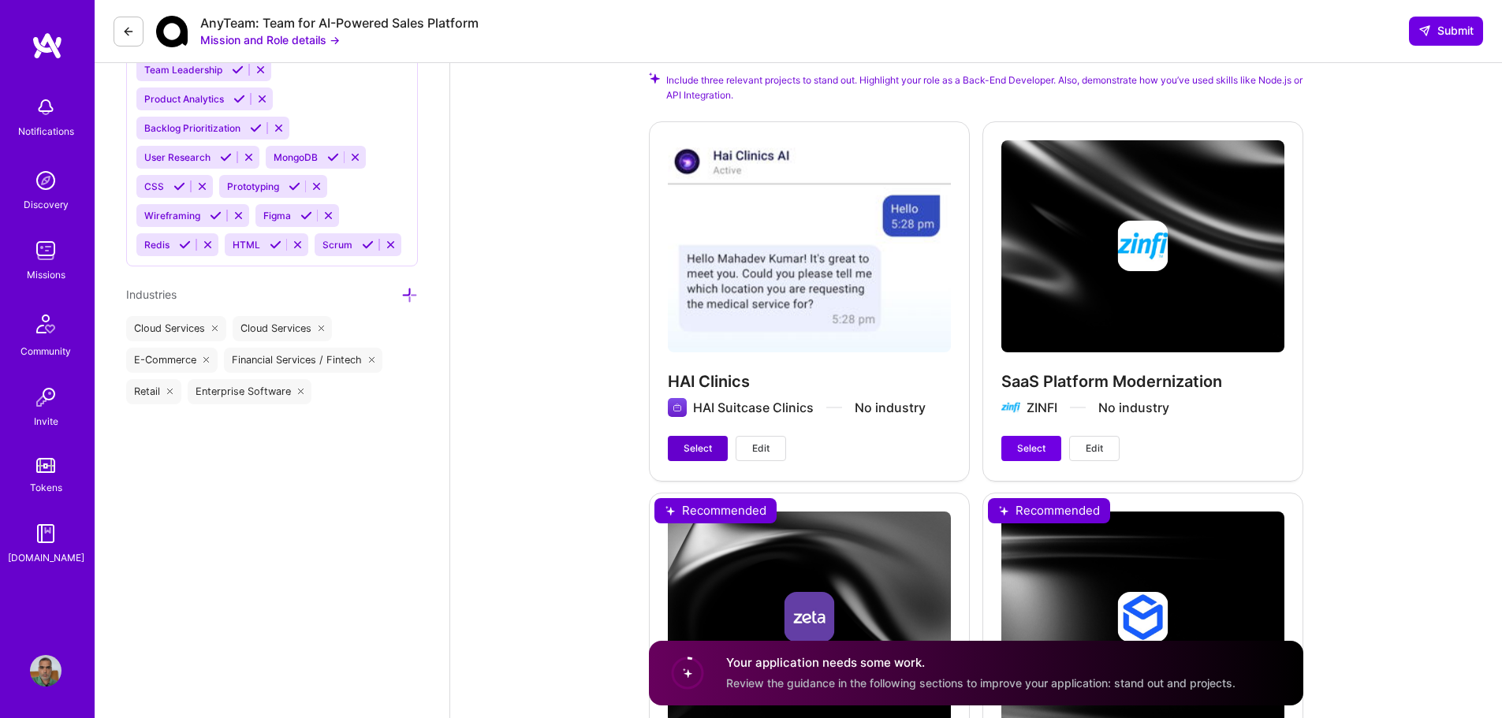
type input "90"
click at [706, 442] on span "Select" at bounding box center [698, 449] width 28 height 14
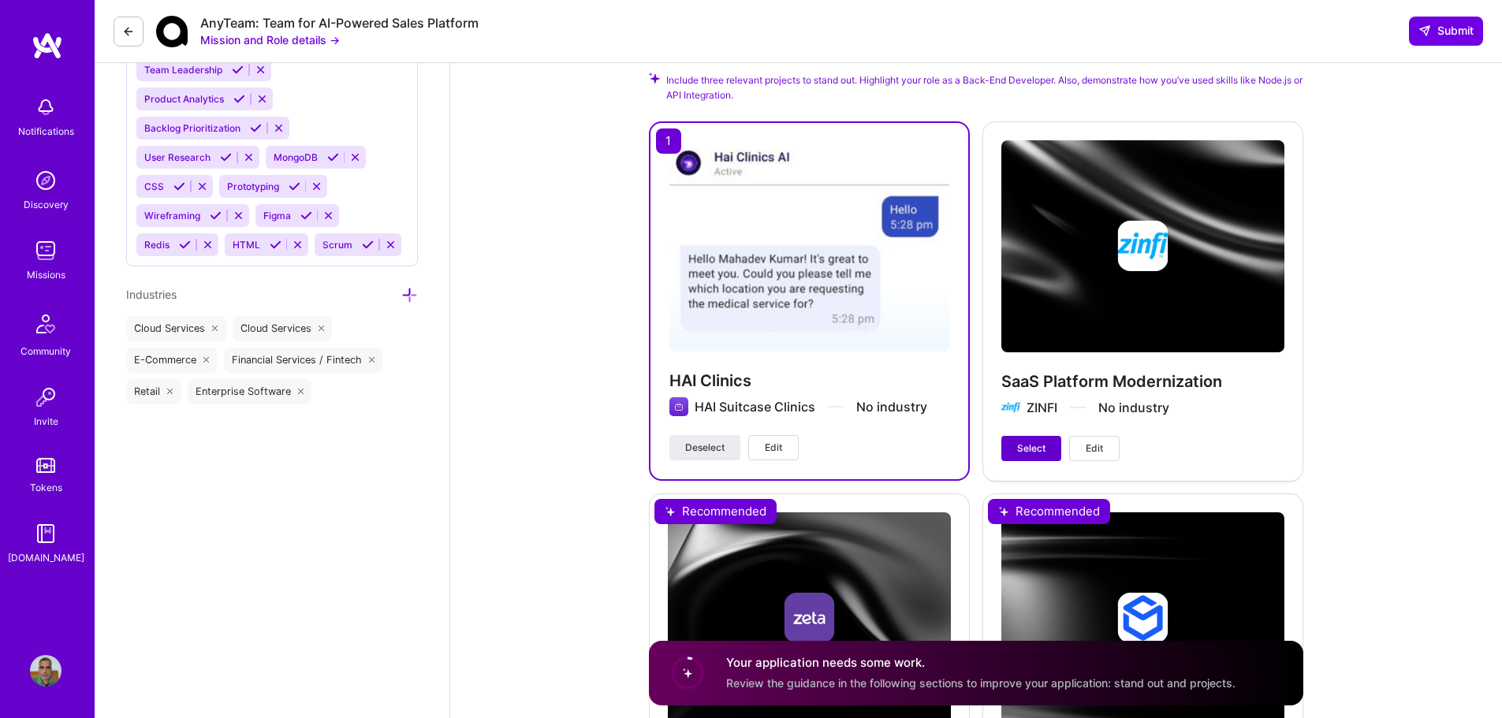
click at [1022, 442] on span "Select" at bounding box center [1031, 449] width 28 height 14
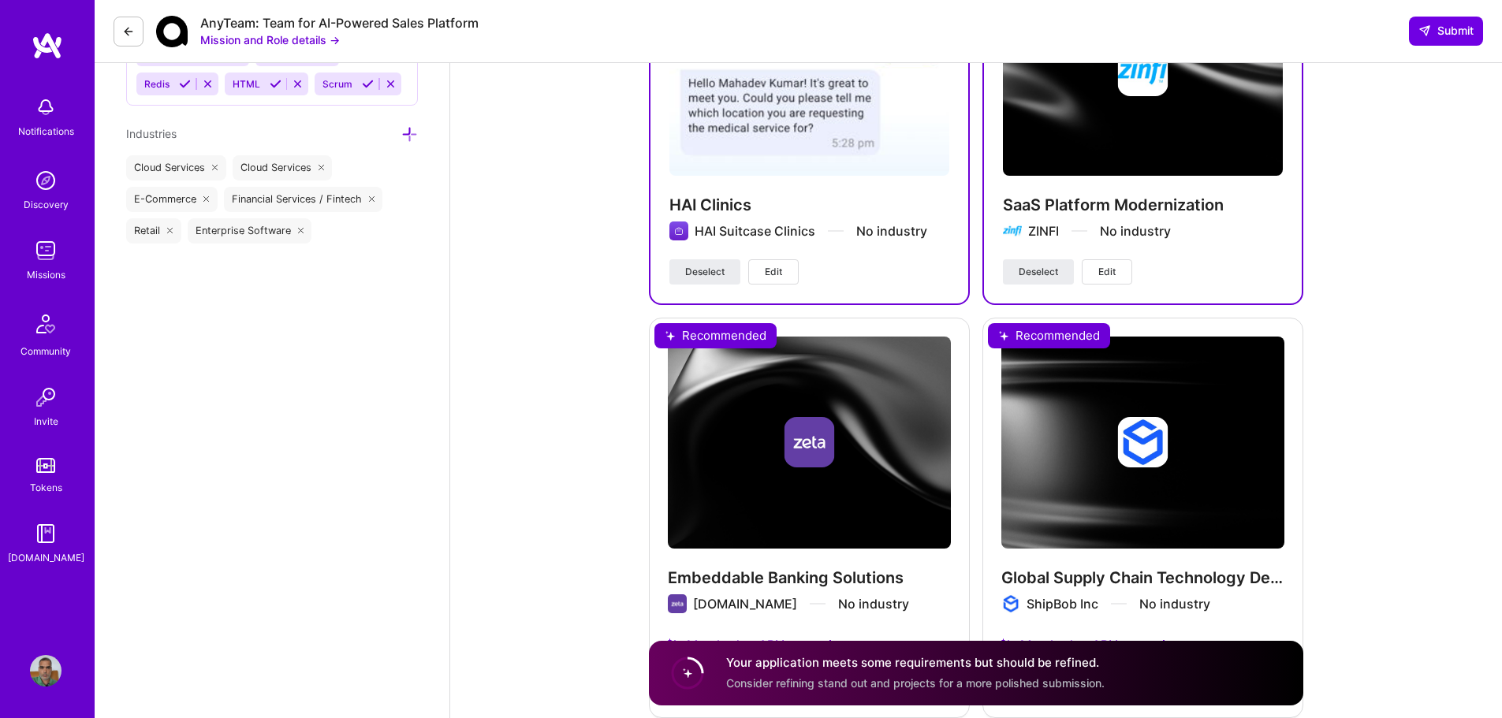
scroll to position [1972, 0]
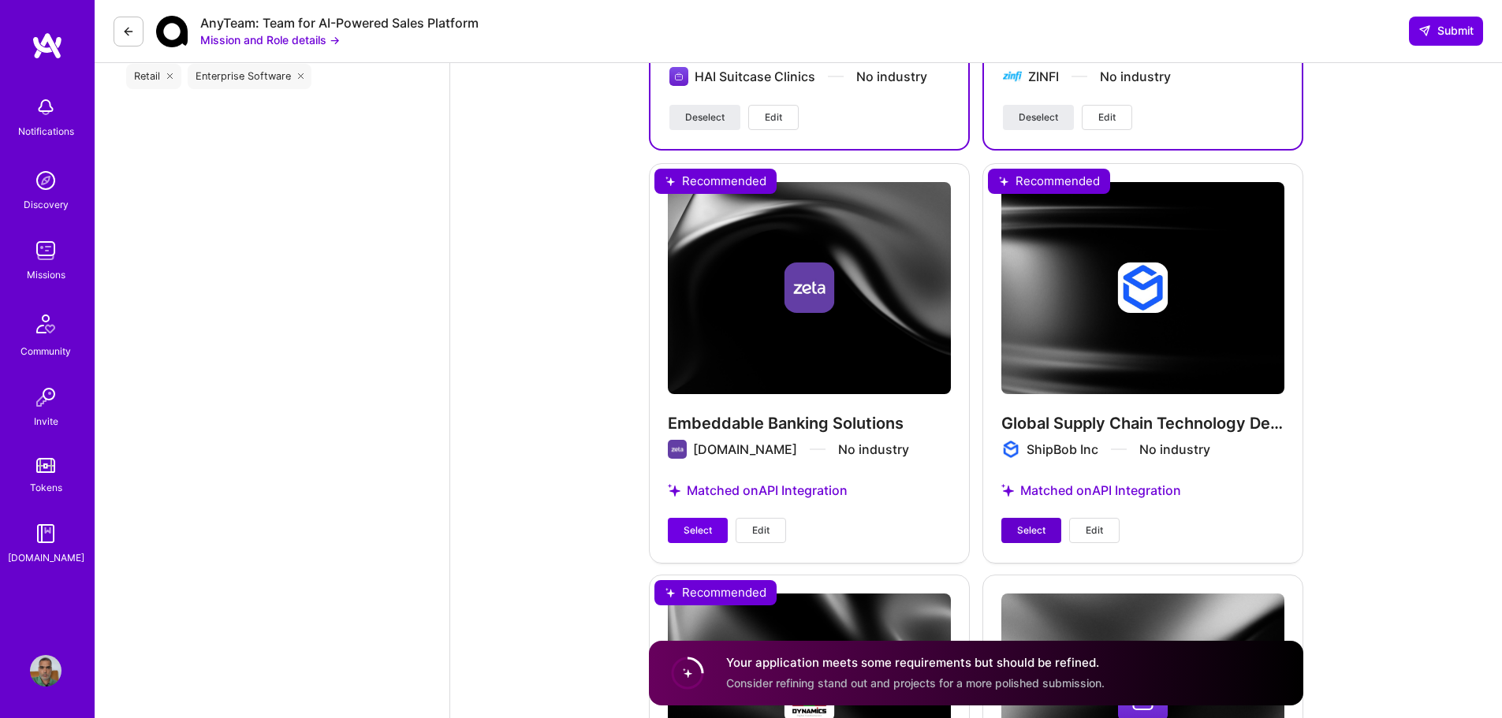
click at [1034, 527] on span "Select" at bounding box center [1031, 531] width 28 height 14
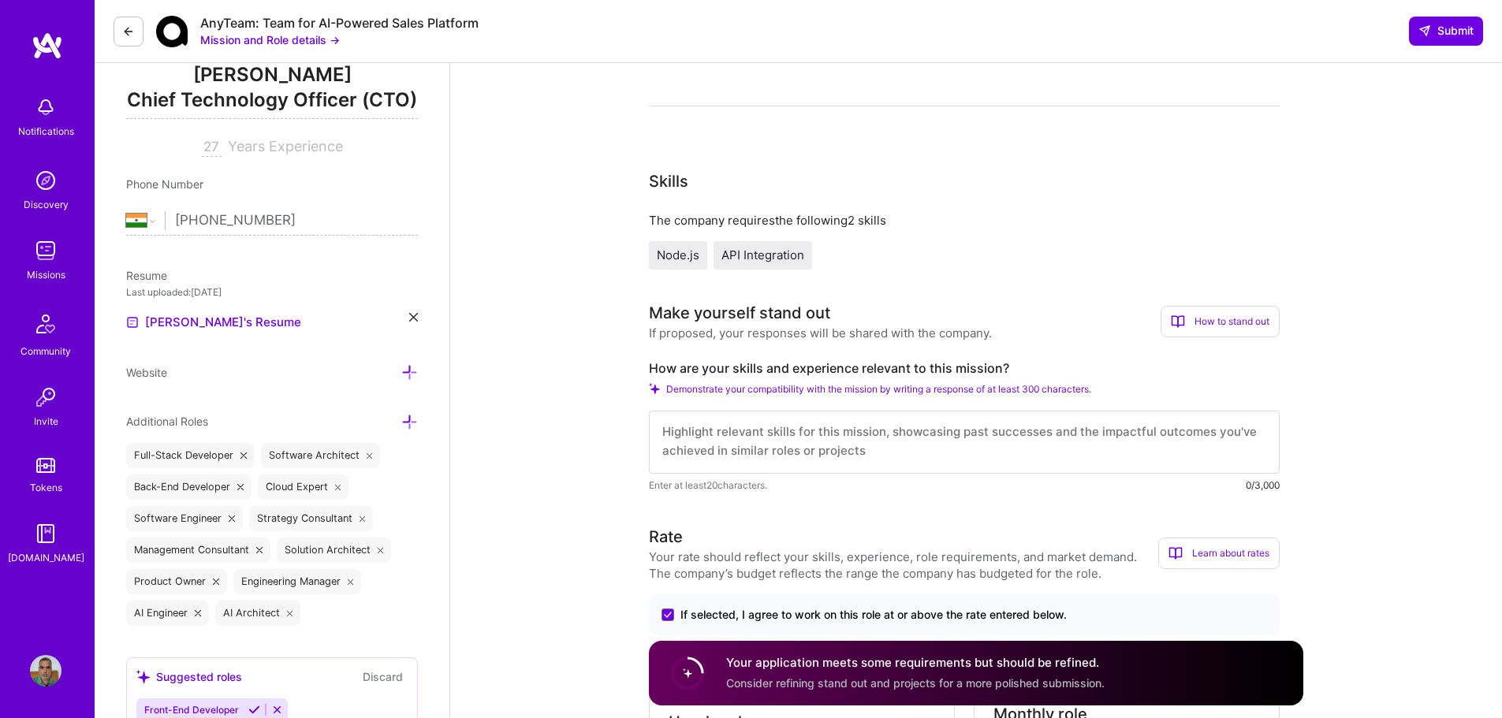
scroll to position [237, 0]
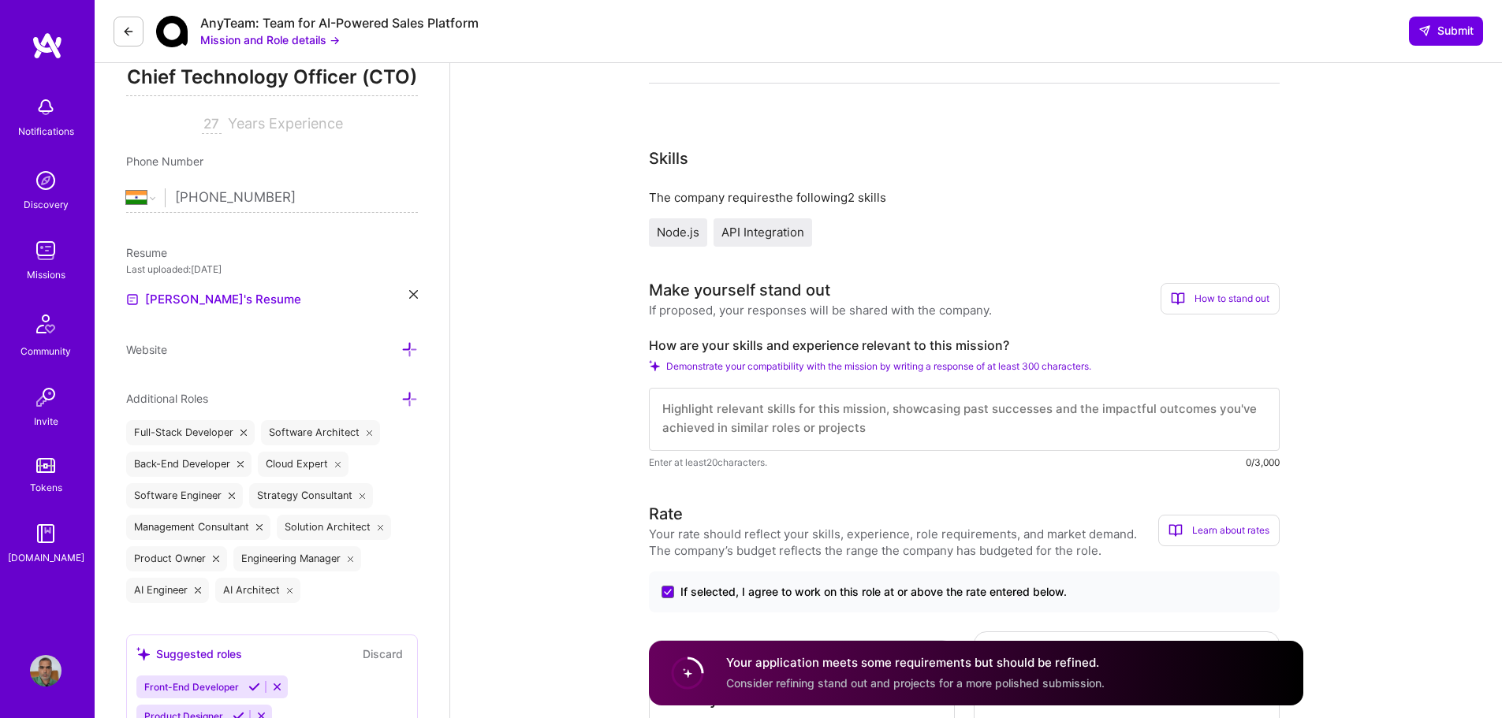
click at [681, 404] on textarea at bounding box center [964, 419] width 631 height 63
click at [772, 427] on textarea "To enrich screen reader interactions, please activate Accessibility in Grammarl…" at bounding box center [964, 419] width 631 height 63
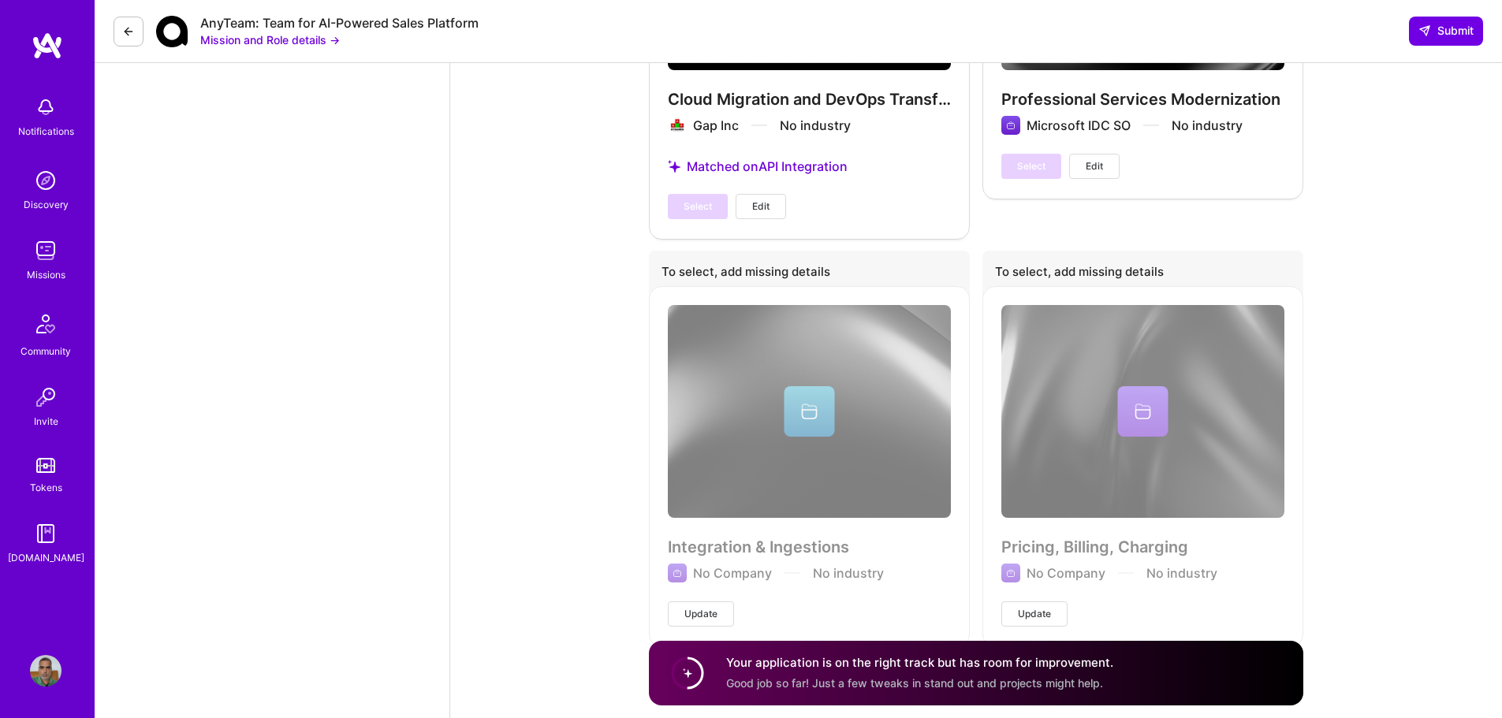
scroll to position [2746, 0]
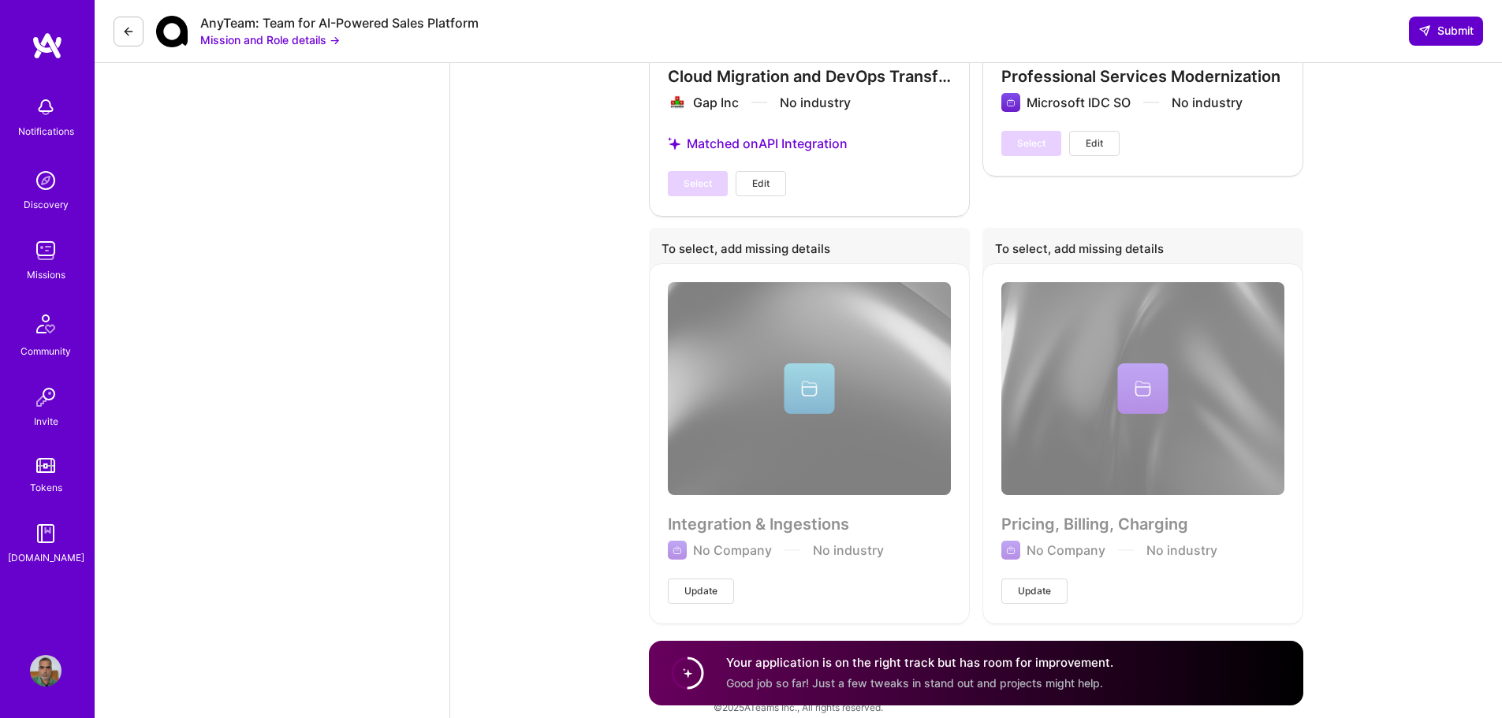
type textarea "Have worked on Partner Relationship Management, kind of sales via channel. Have…"
click at [1472, 30] on span "Submit" at bounding box center [1446, 31] width 55 height 16
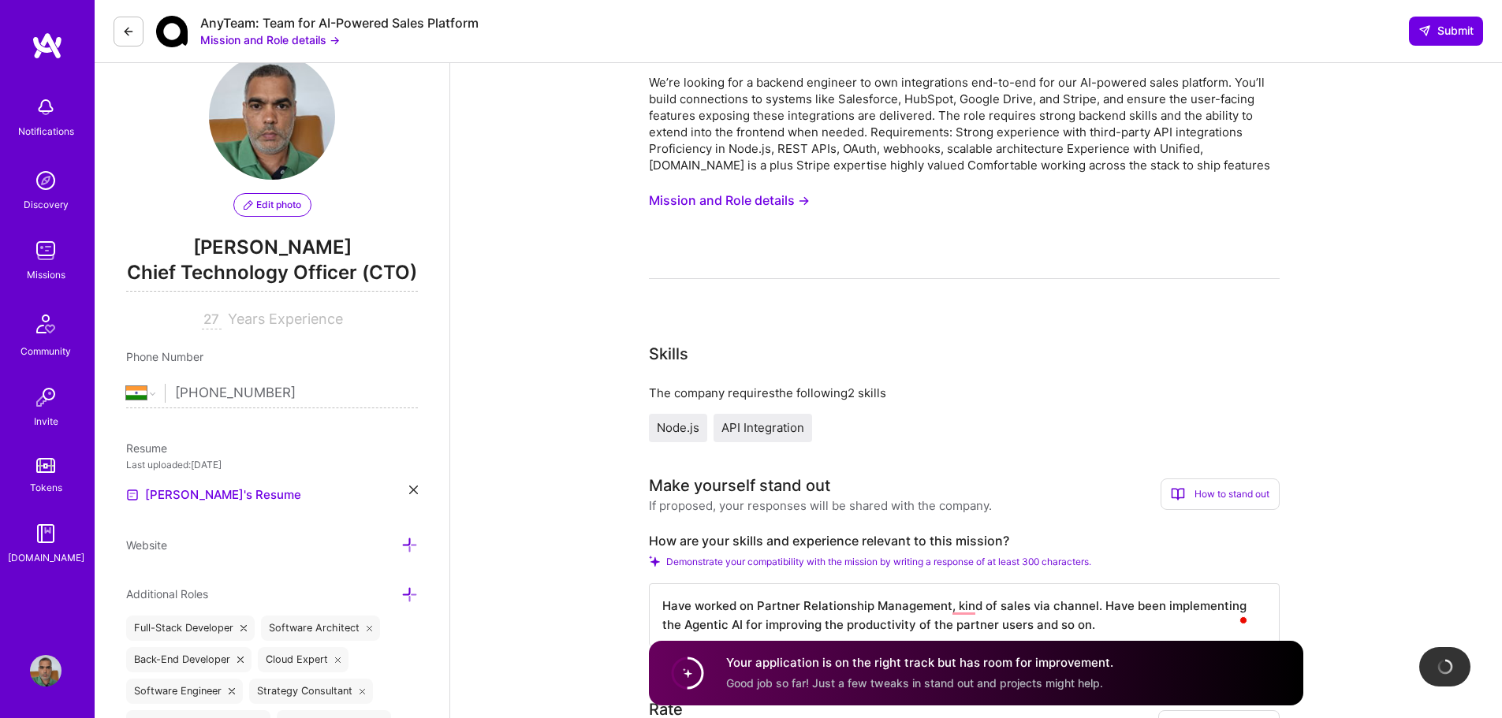
scroll to position [0, 0]
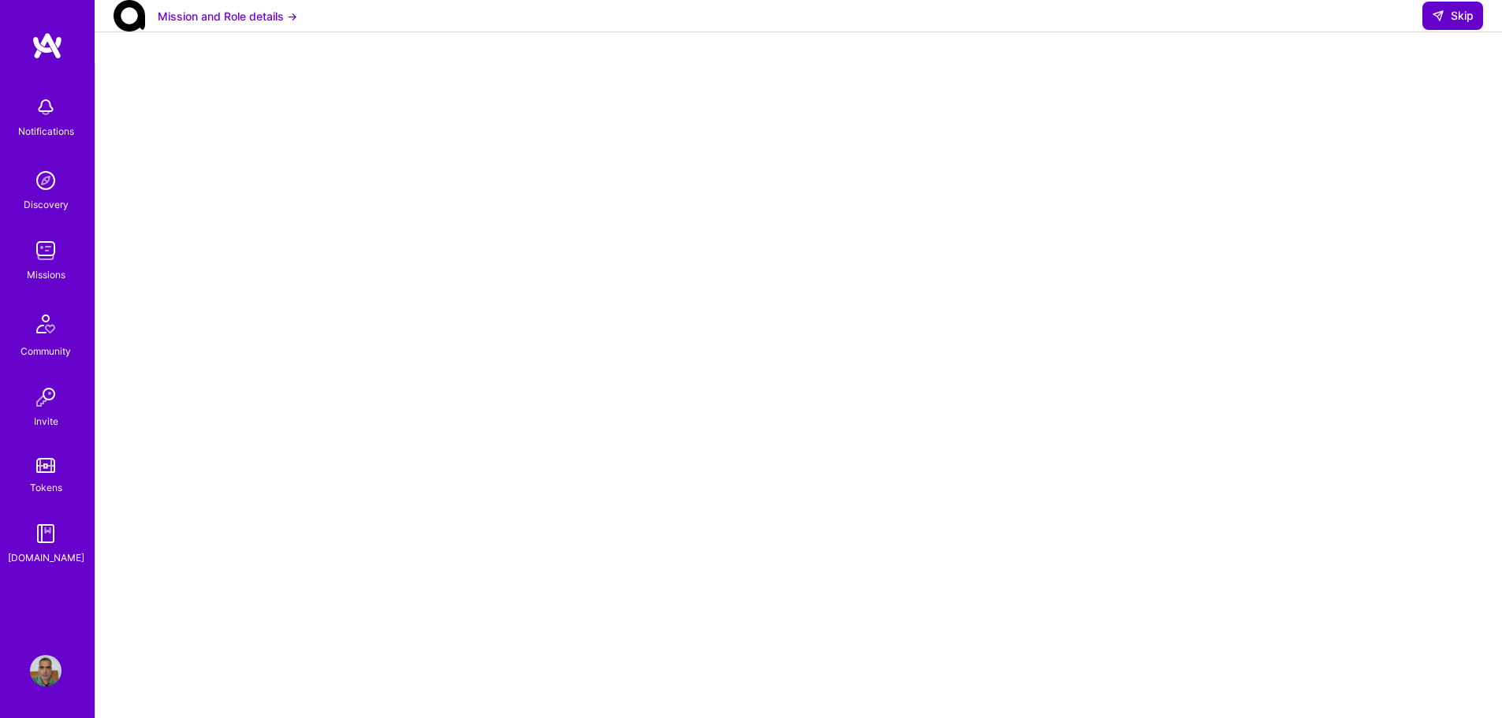
click at [1440, 22] on icon at bounding box center [1438, 15] width 13 height 13
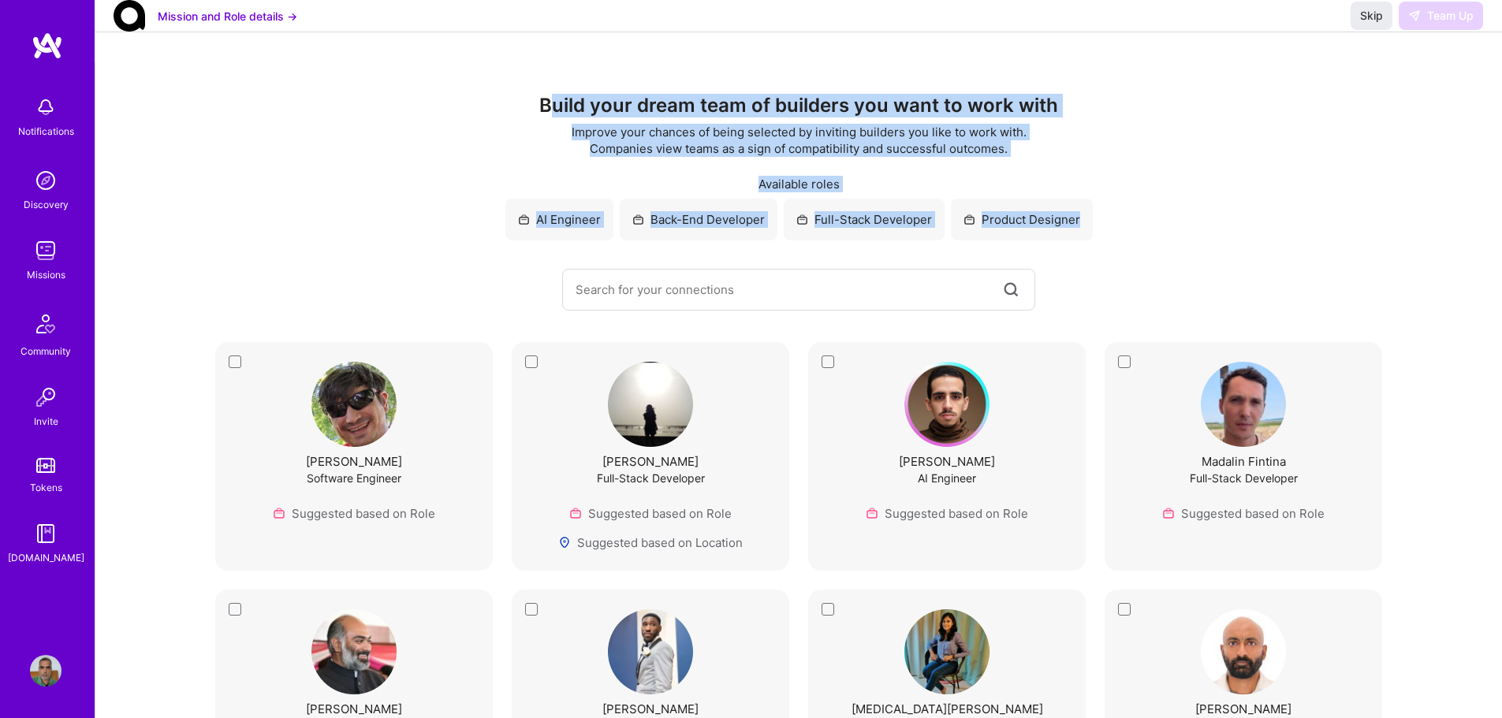
drag, startPoint x: 659, startPoint y: 104, endPoint x: 1233, endPoint y: 243, distance: 589.9
click at [1233, 243] on div "Build your dream team of builders you want to work with Improve your chances of…" at bounding box center [799, 203] width 1344 height 216
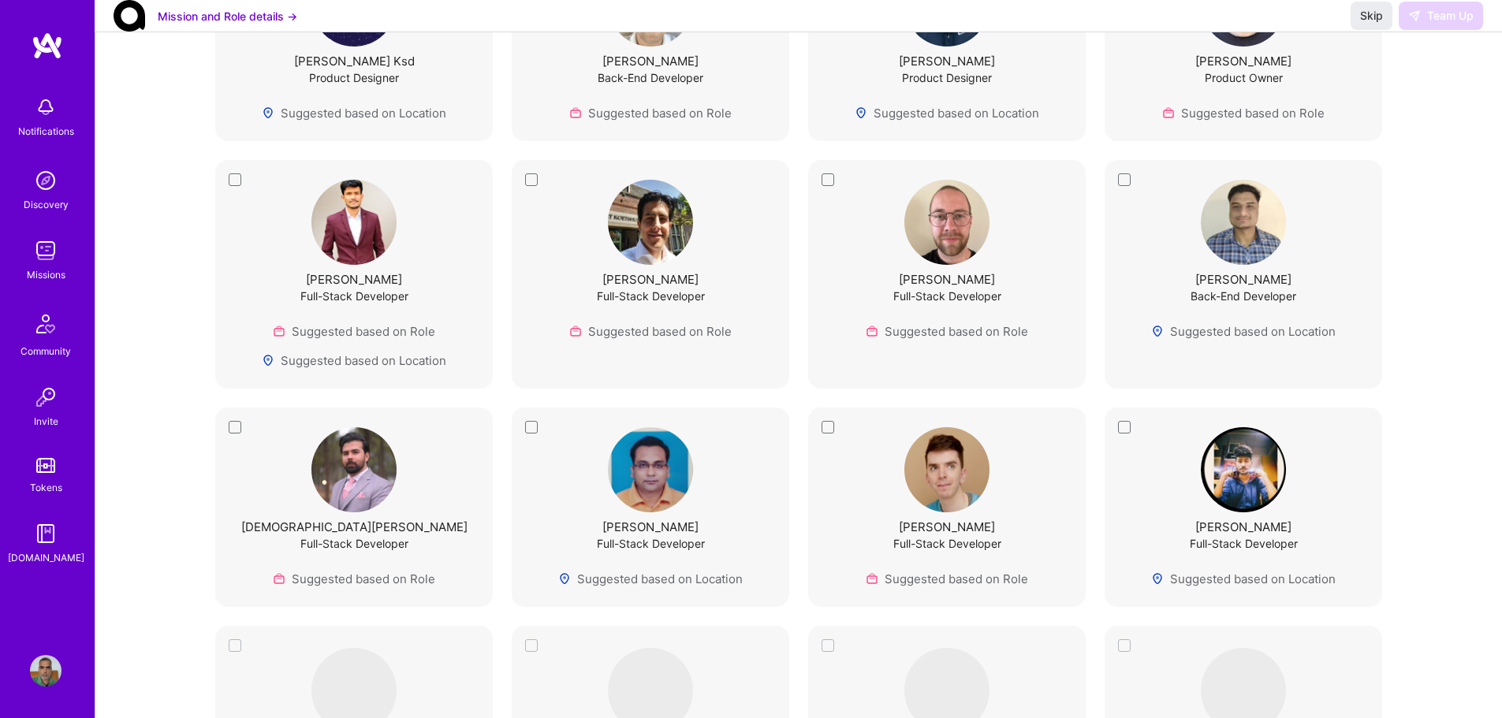
scroll to position [659, 0]
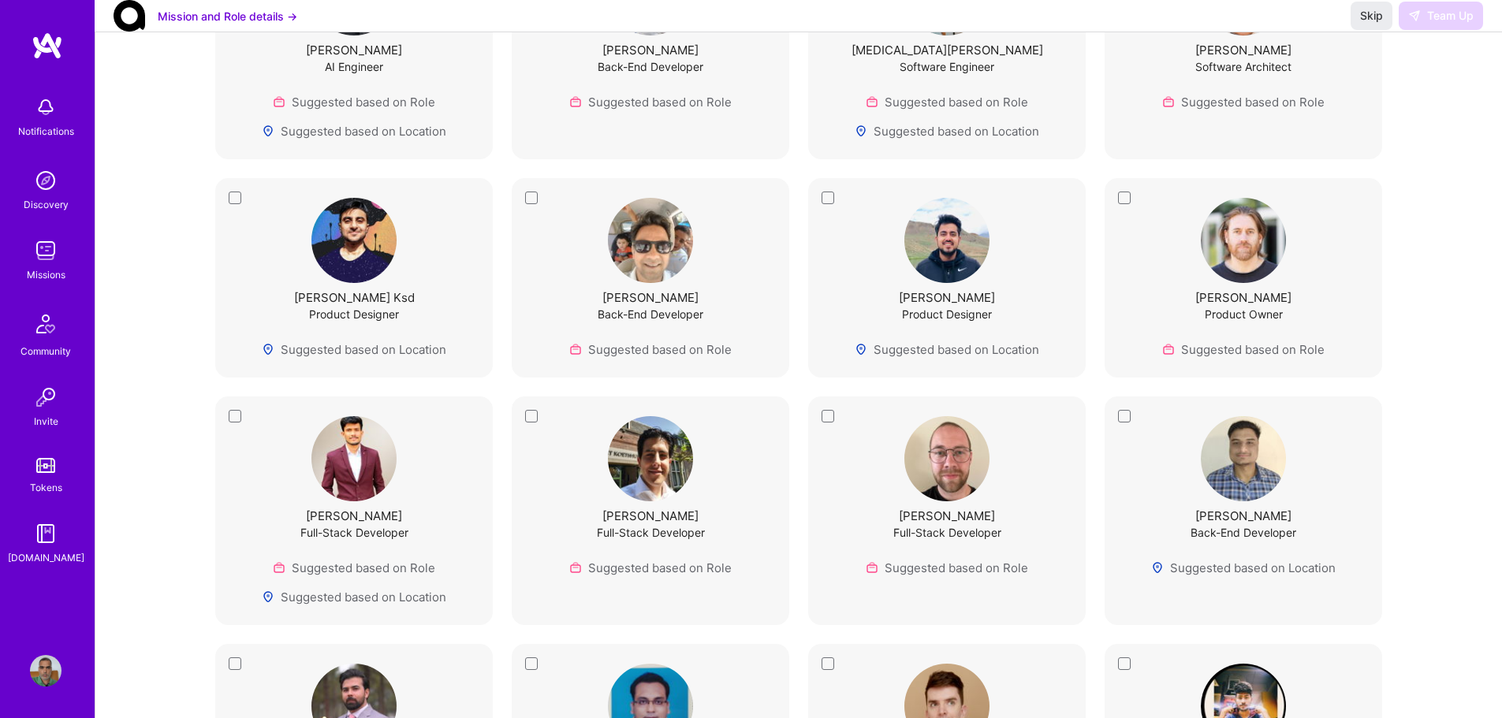
click at [50, 261] on img at bounding box center [46, 251] width 32 height 32
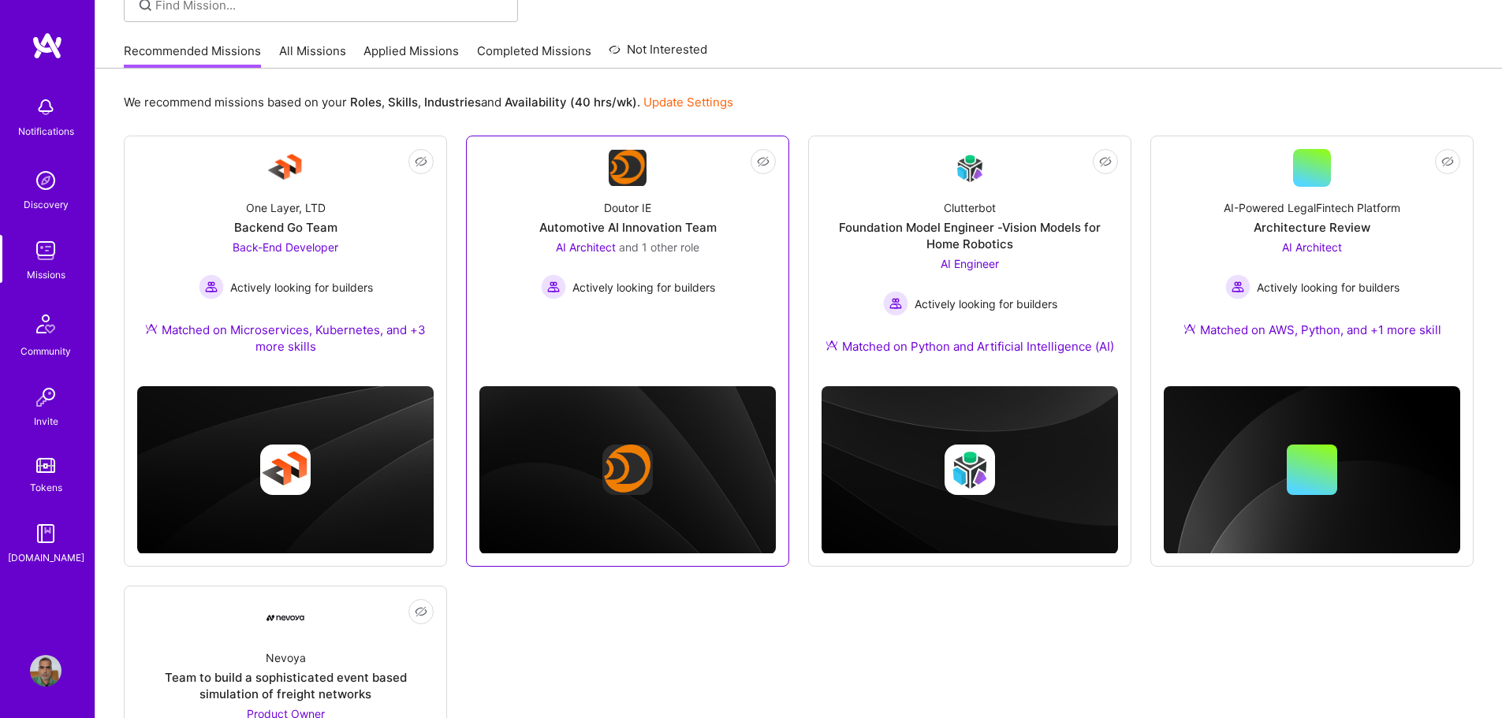
scroll to position [158, 0]
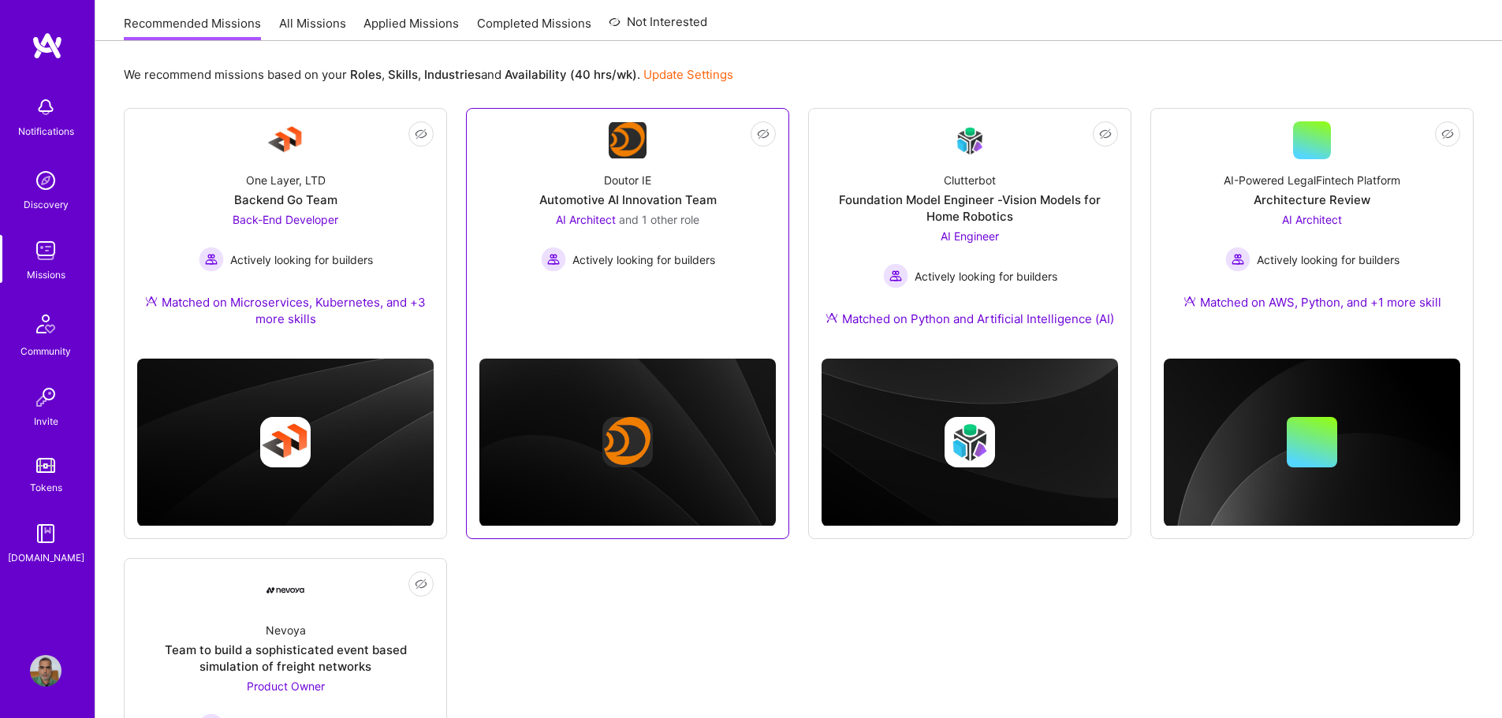
click at [670, 286] on link "Not Interested Doutor IE Automotive AI Innovation Team AI Architect and 1 other…" at bounding box center [627, 219] width 297 height 196
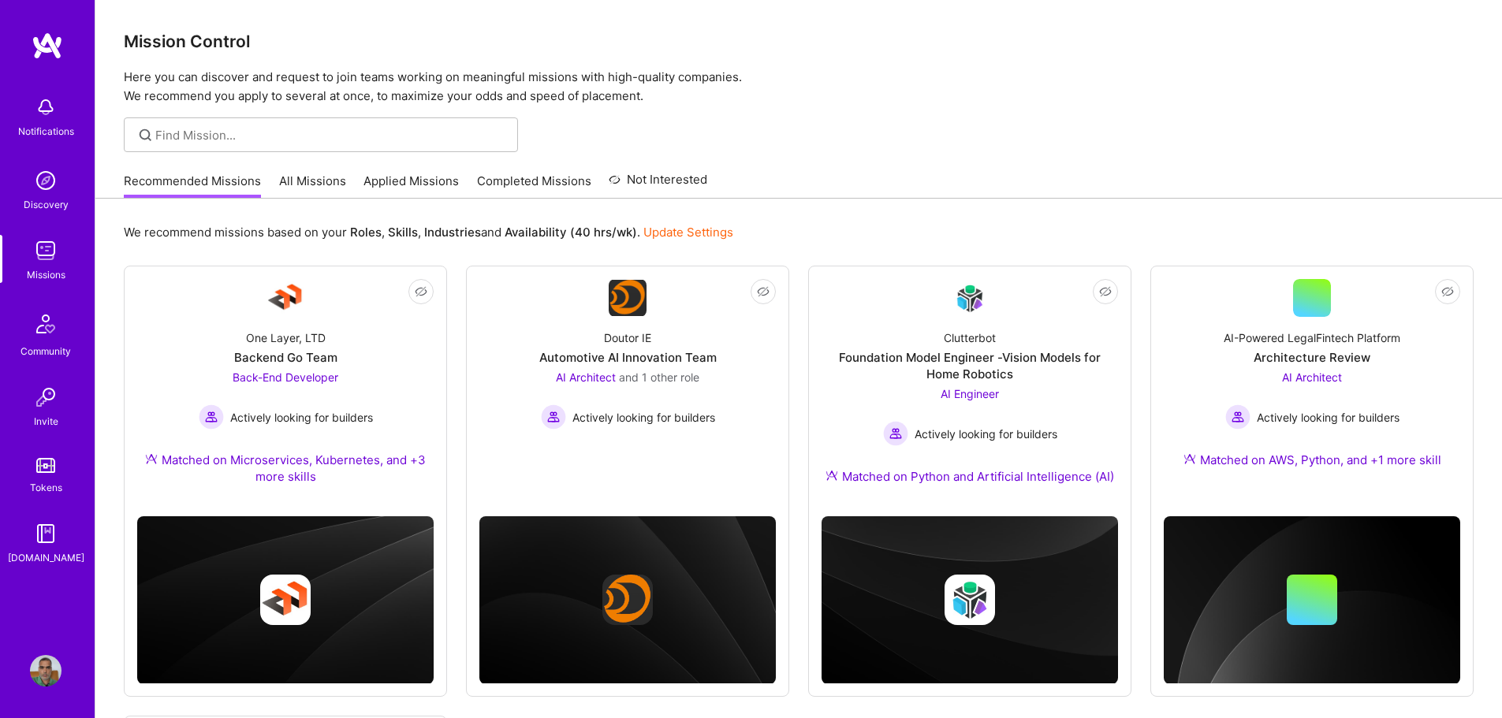
click at [304, 171] on div "Recommended Missions All Missions Applied Missions Completed Missions Not Inter…" at bounding box center [416, 181] width 584 height 34
click at [307, 184] on link "All Missions" at bounding box center [312, 186] width 67 height 26
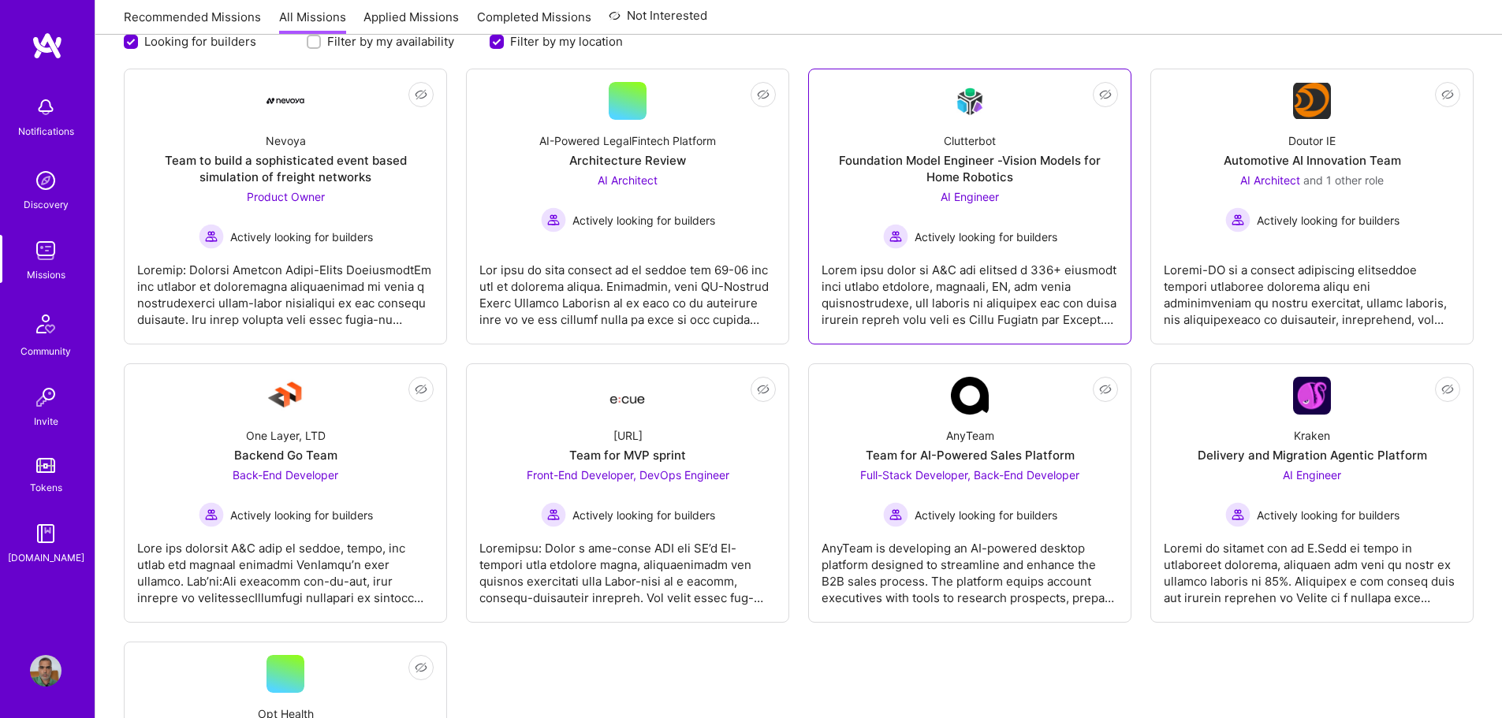
scroll to position [237, 0]
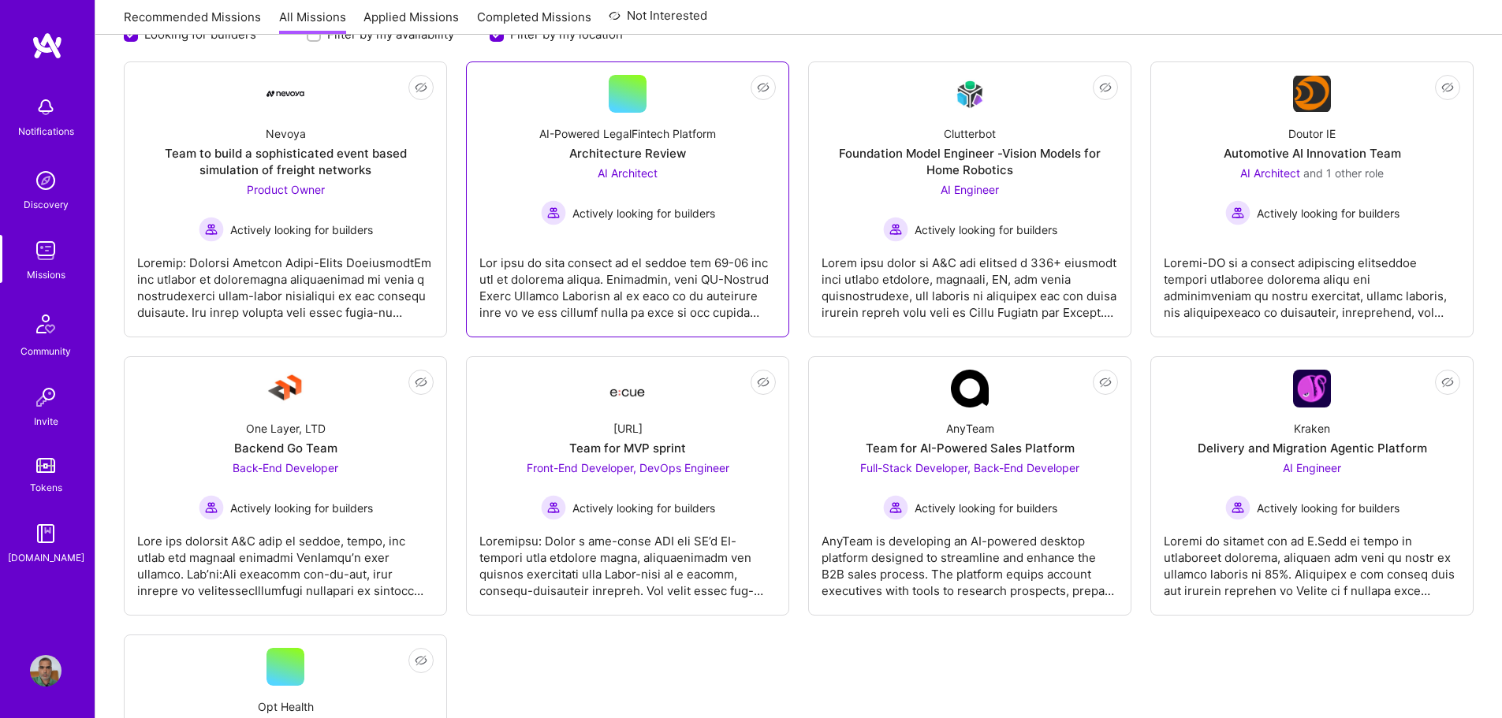
click at [675, 235] on link "Not Interested AI-Powered LegalFintech Platform Architecture Review AI Architec…" at bounding box center [627, 199] width 297 height 249
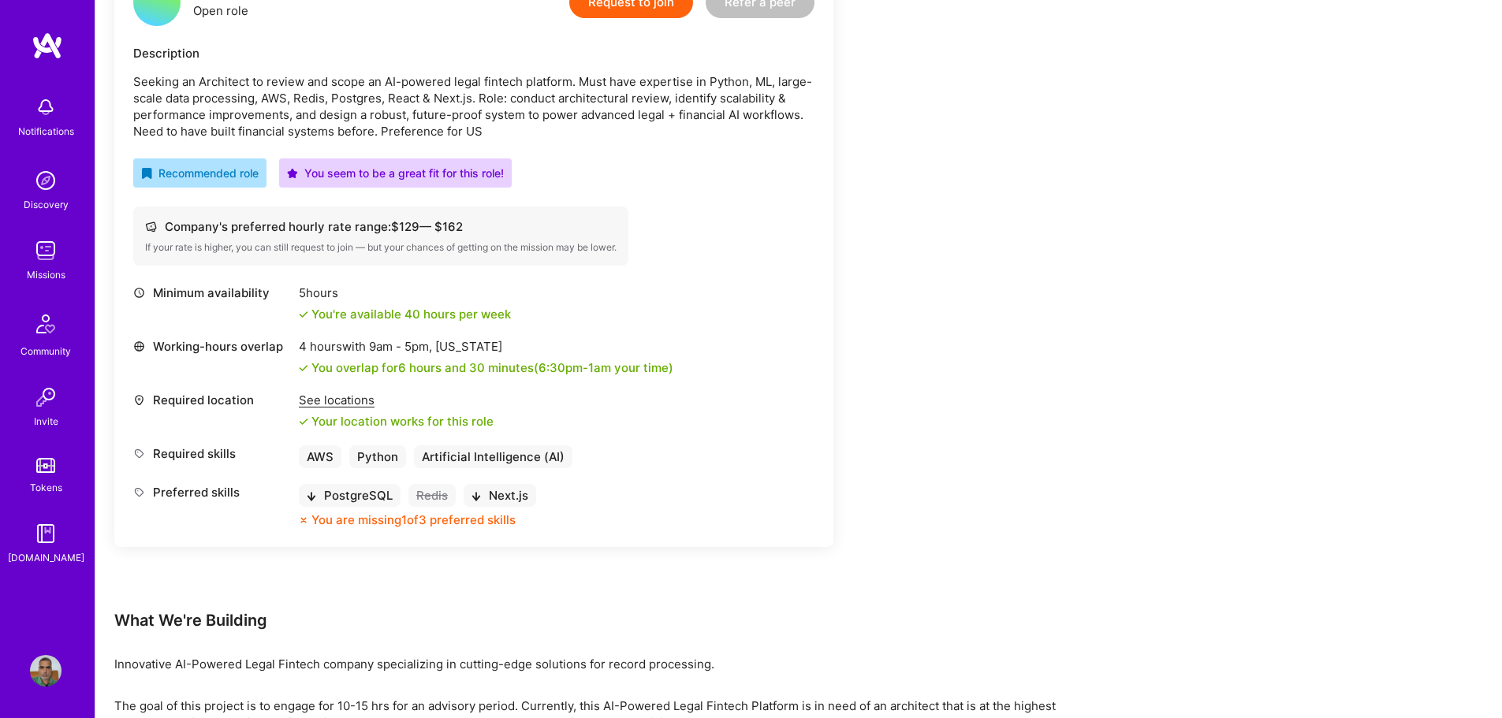
scroll to position [473, 0]
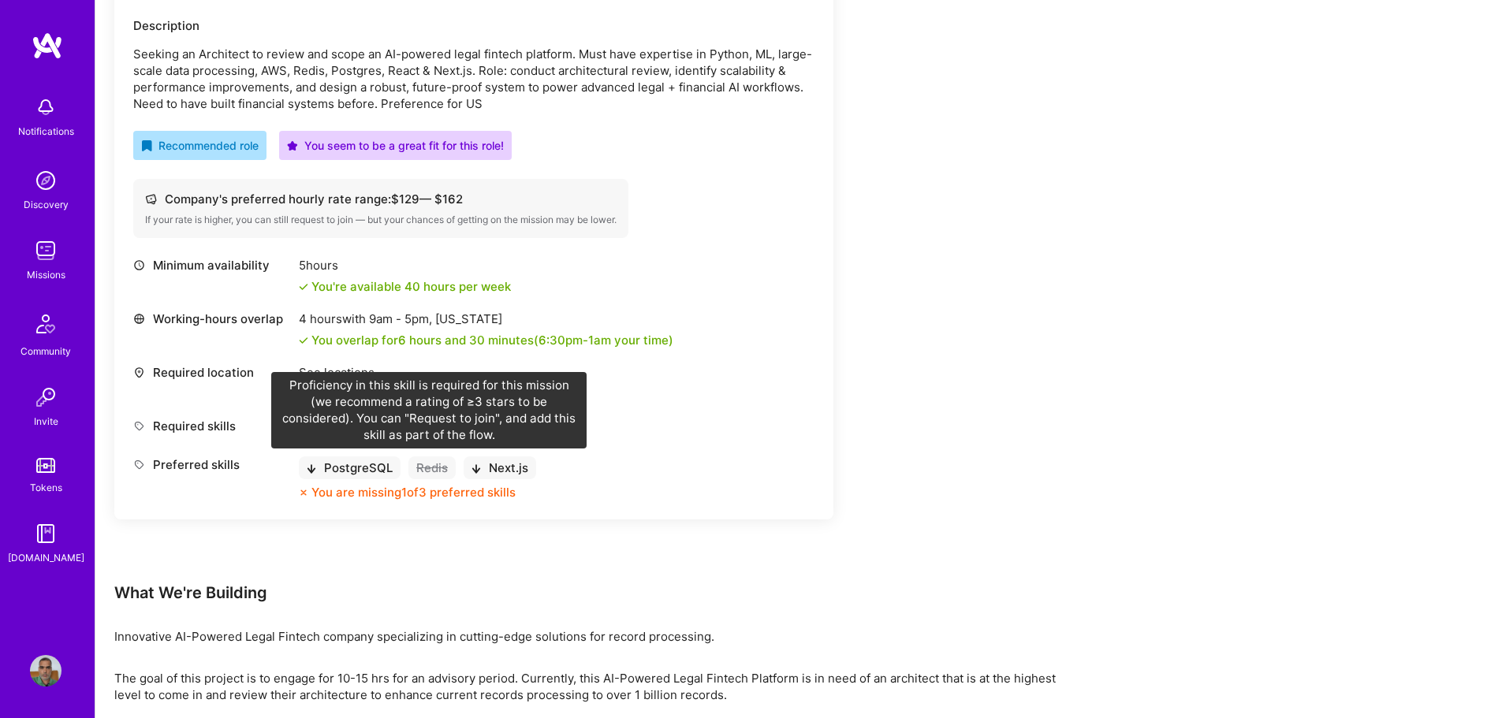
click at [432, 468] on div "Redis" at bounding box center [432, 468] width 47 height 23
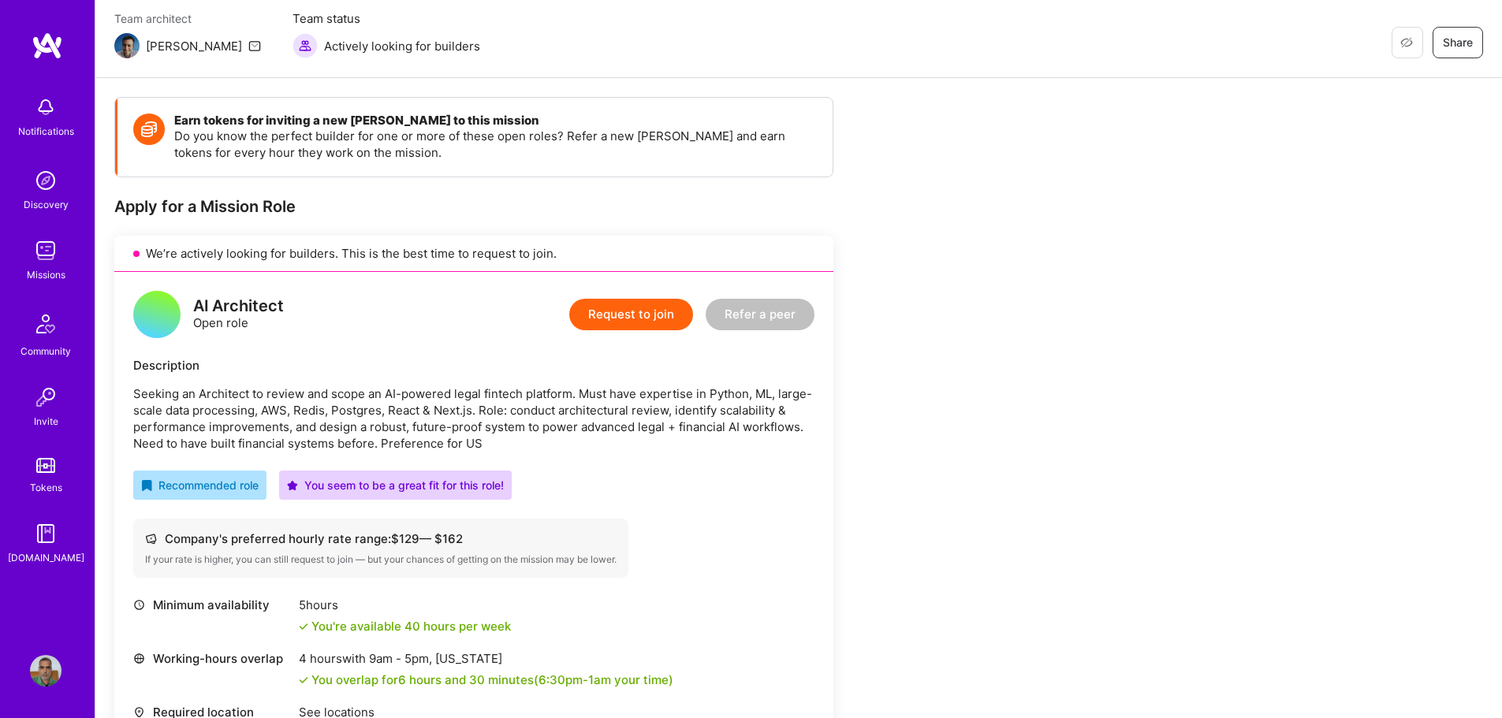
scroll to position [129, 0]
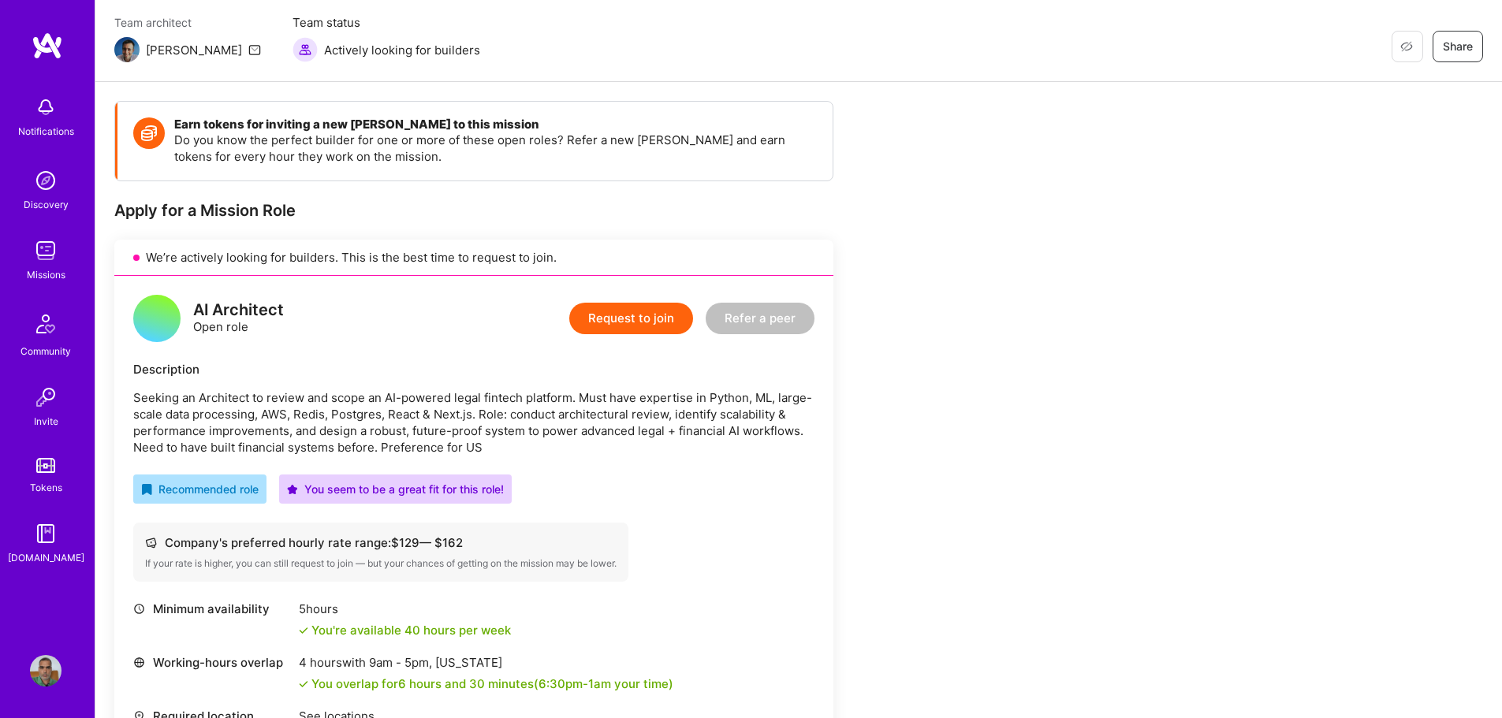
click at [662, 324] on button "Request to join" at bounding box center [631, 319] width 124 height 32
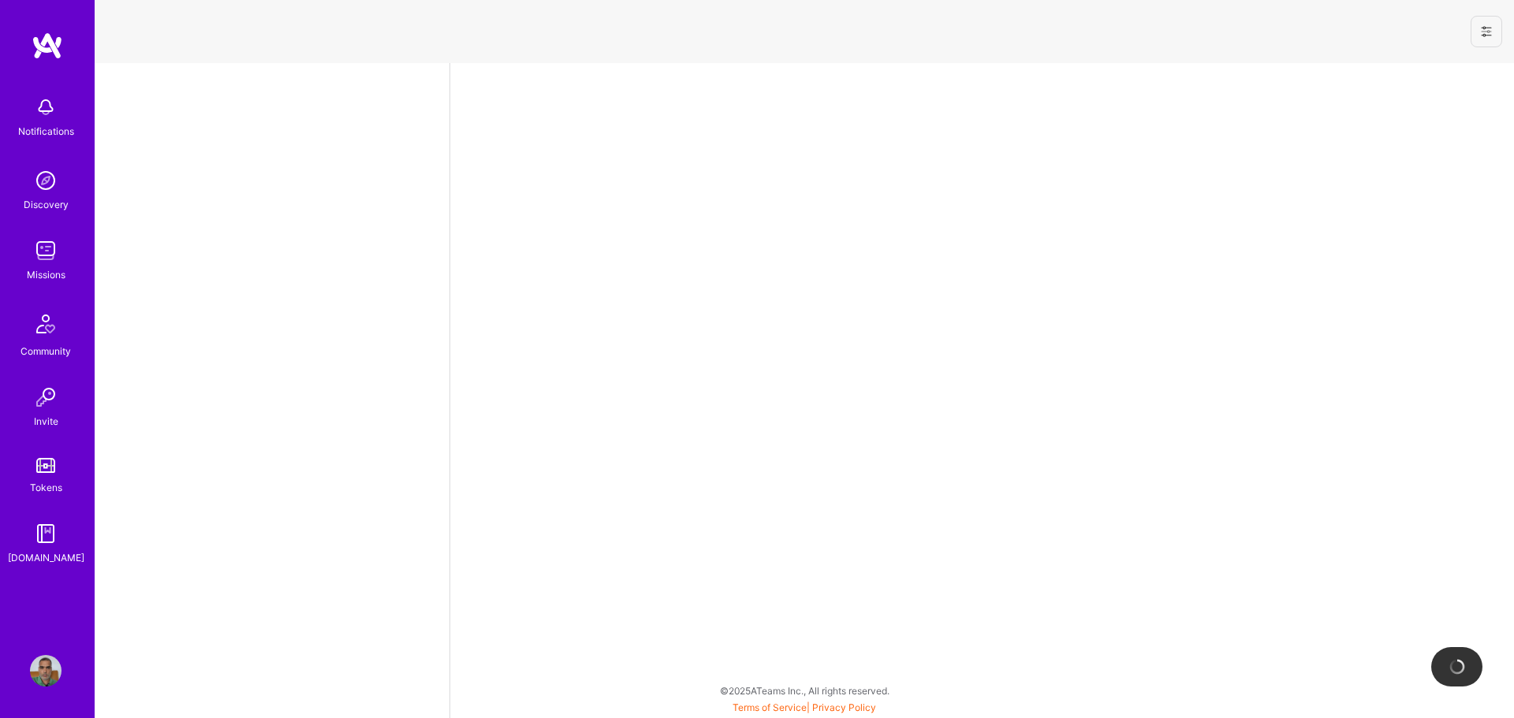
select select "IN"
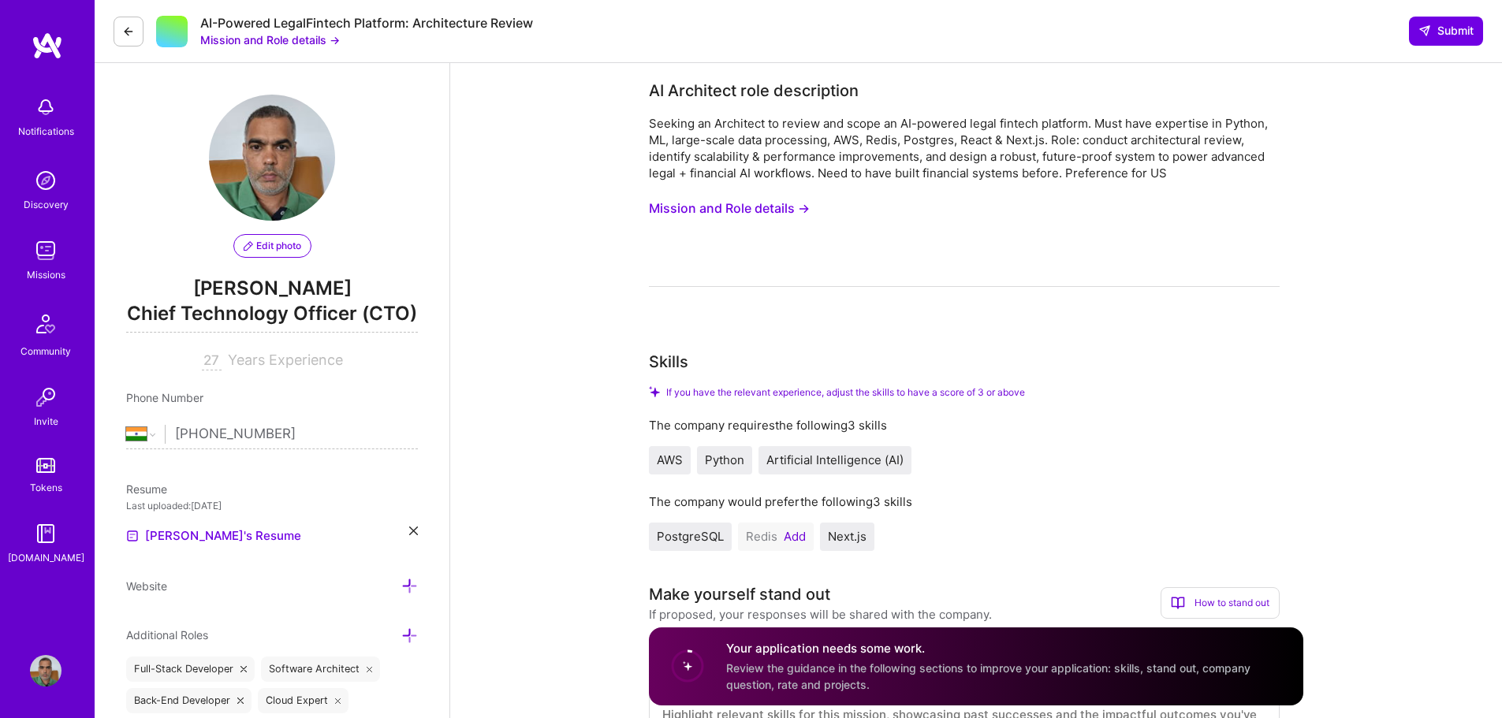
click at [793, 533] on button "Add" at bounding box center [795, 537] width 22 height 13
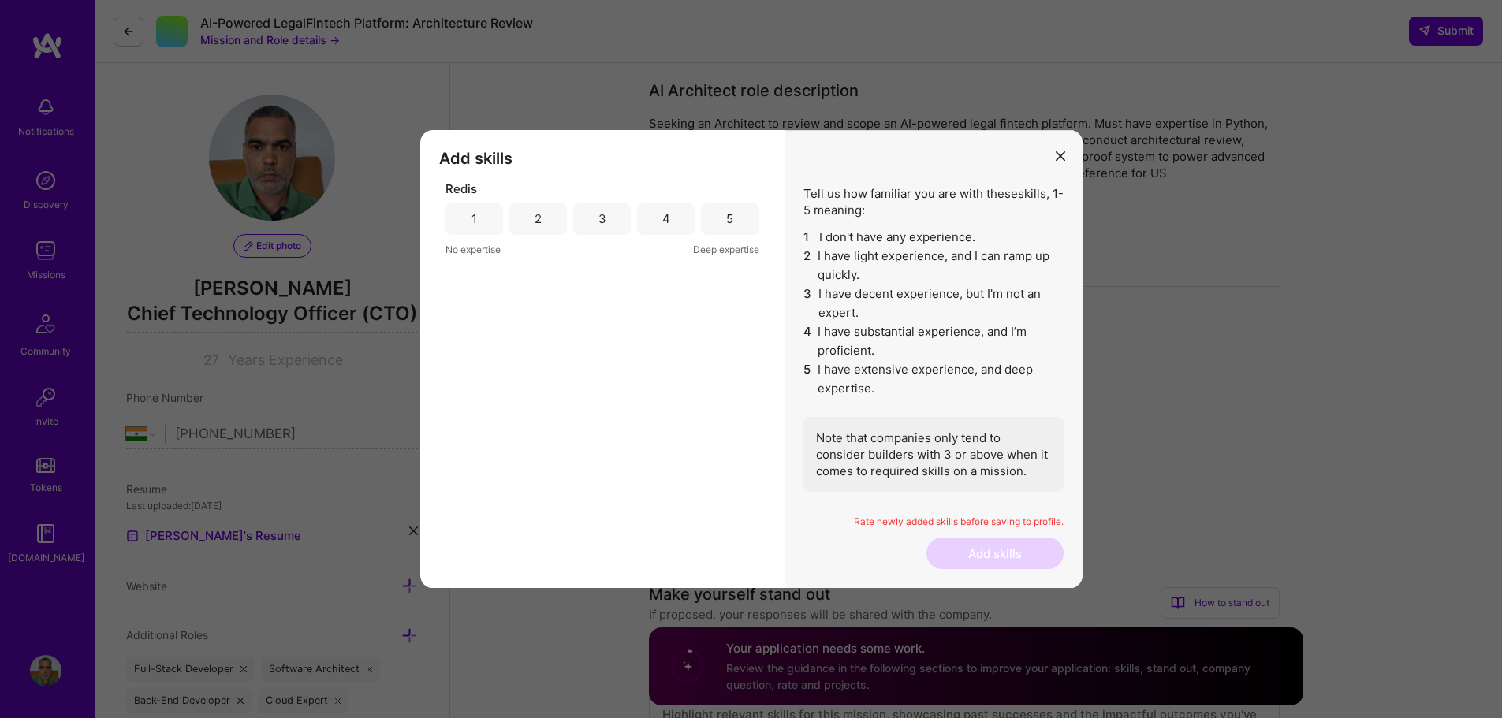
click at [666, 229] on div "4" at bounding box center [666, 219] width 58 height 32
click at [1006, 546] on button "Add skills" at bounding box center [995, 554] width 137 height 32
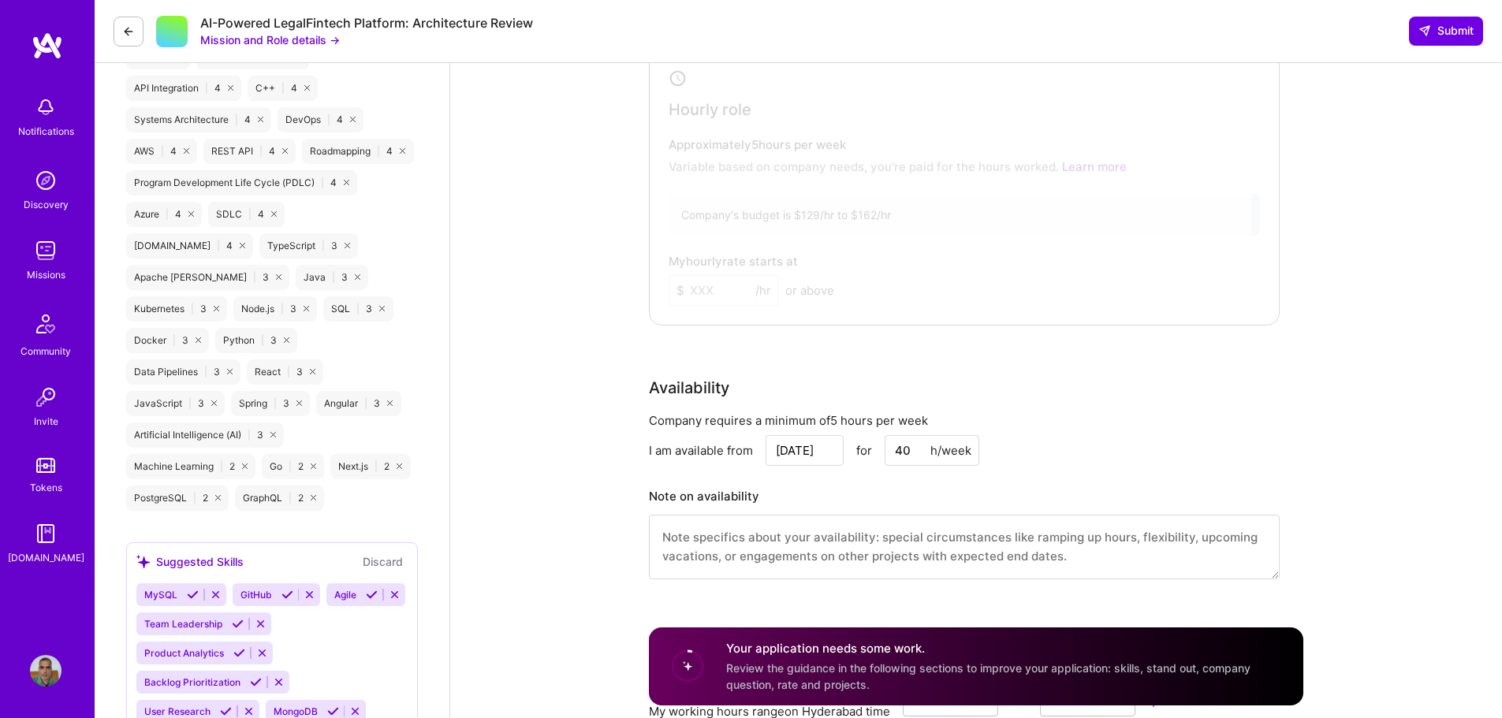
scroll to position [868, 0]
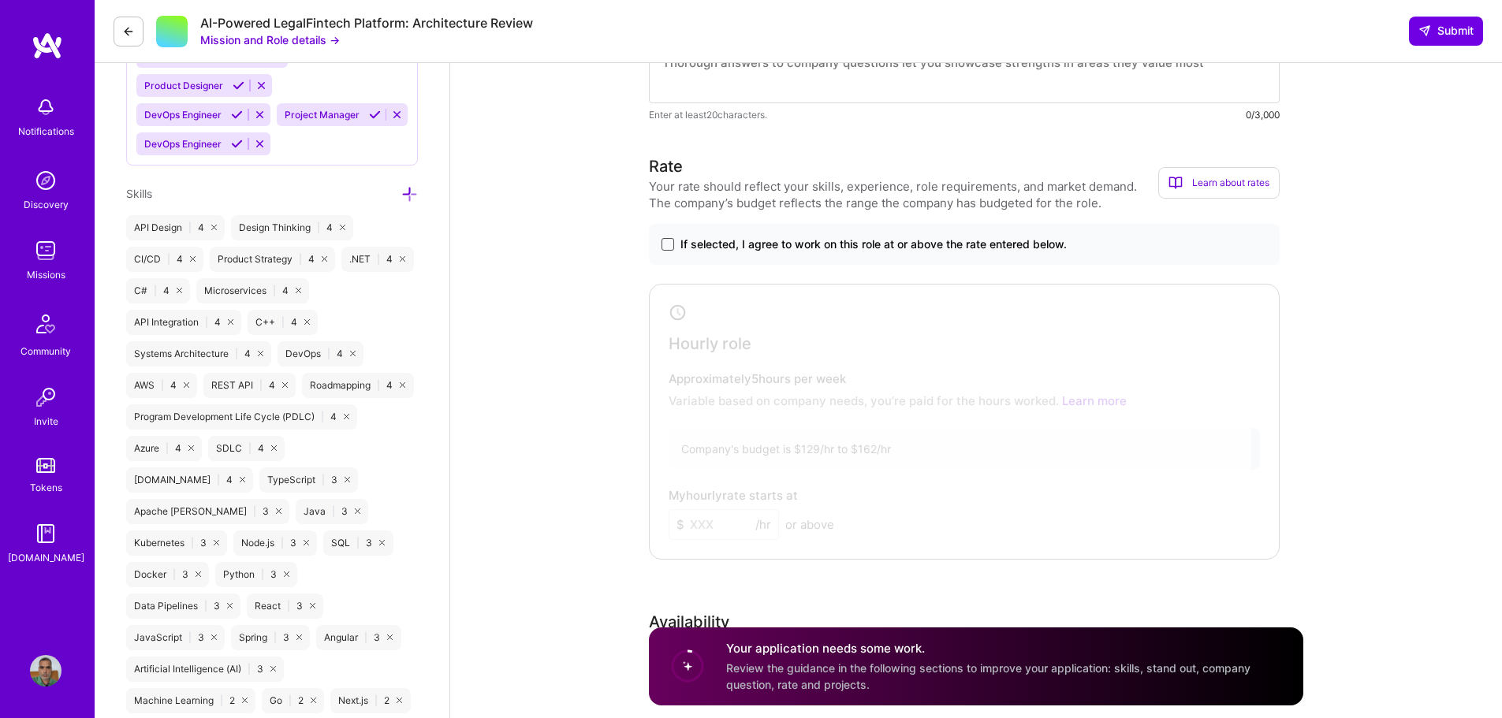
click at [668, 248] on span at bounding box center [668, 244] width 13 height 13
click at [0, 0] on input "If selected, I agree to work on this role at or above the rate entered below." at bounding box center [0, 0] width 0 height 0
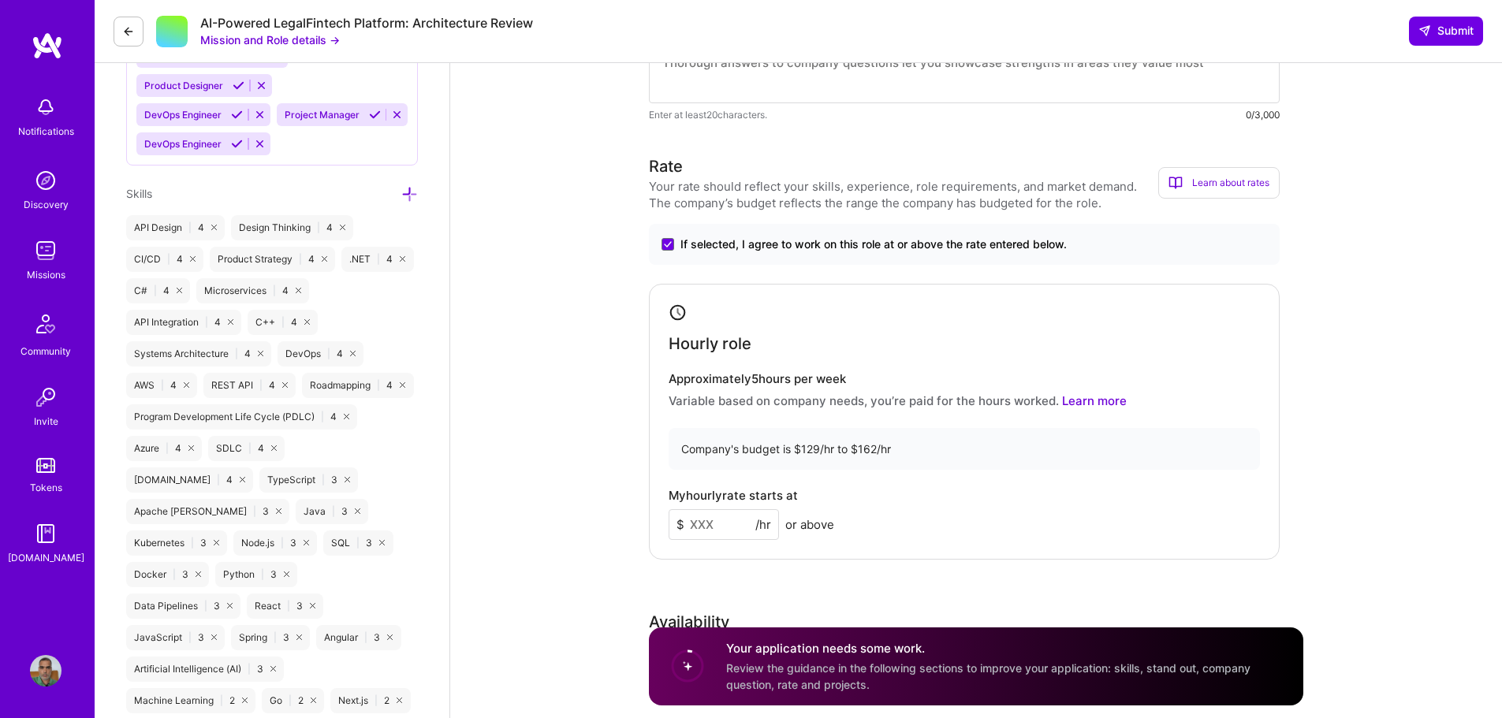
click at [696, 516] on input at bounding box center [724, 524] width 110 height 31
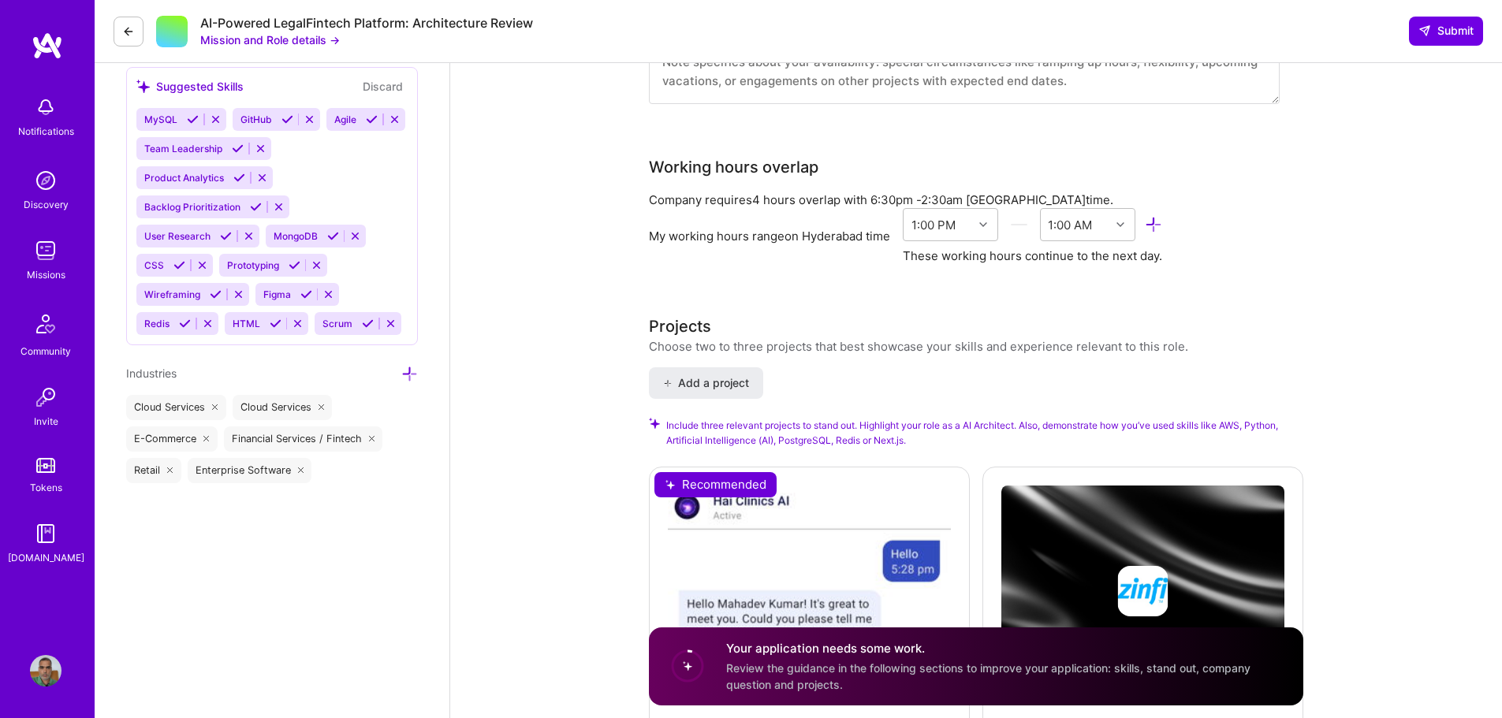
scroll to position [1972, 0]
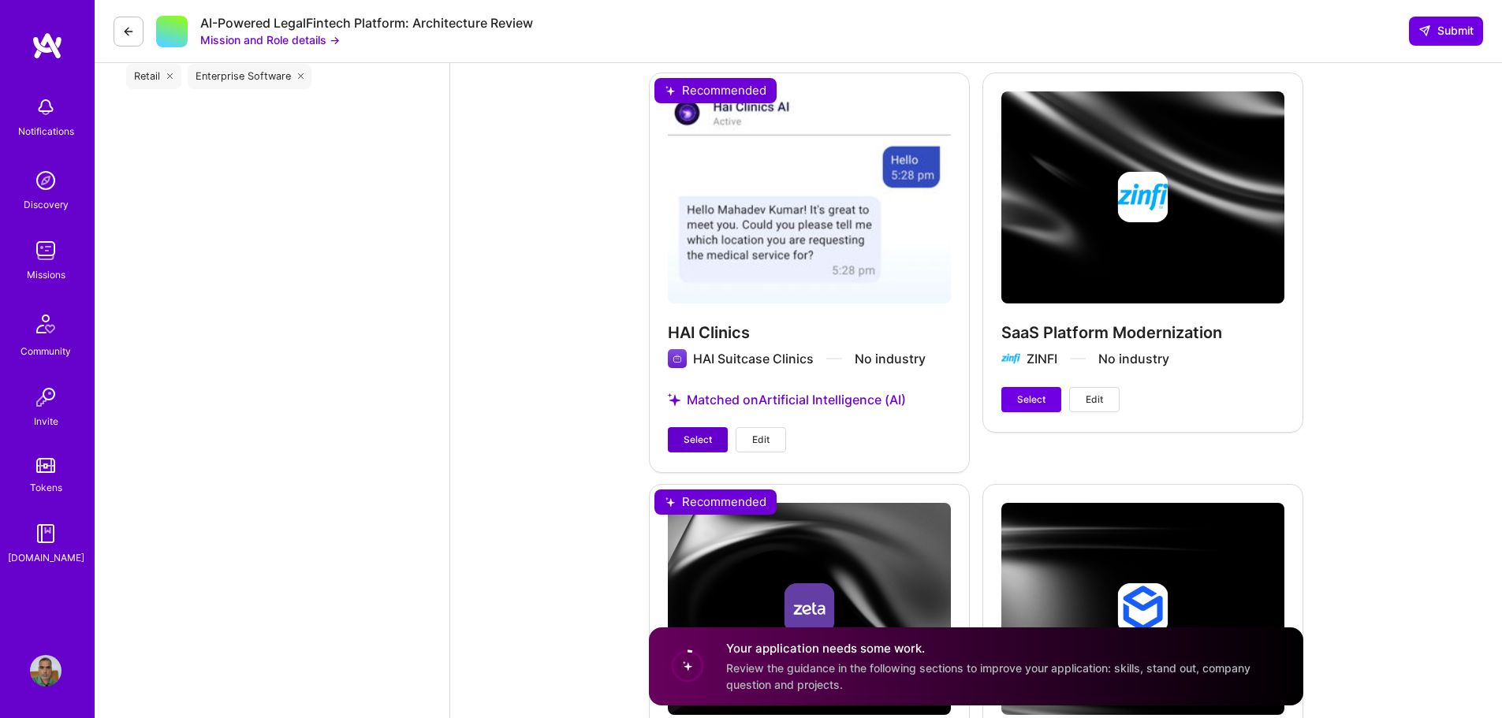
type input "150"
click at [692, 438] on span "Select" at bounding box center [698, 440] width 28 height 14
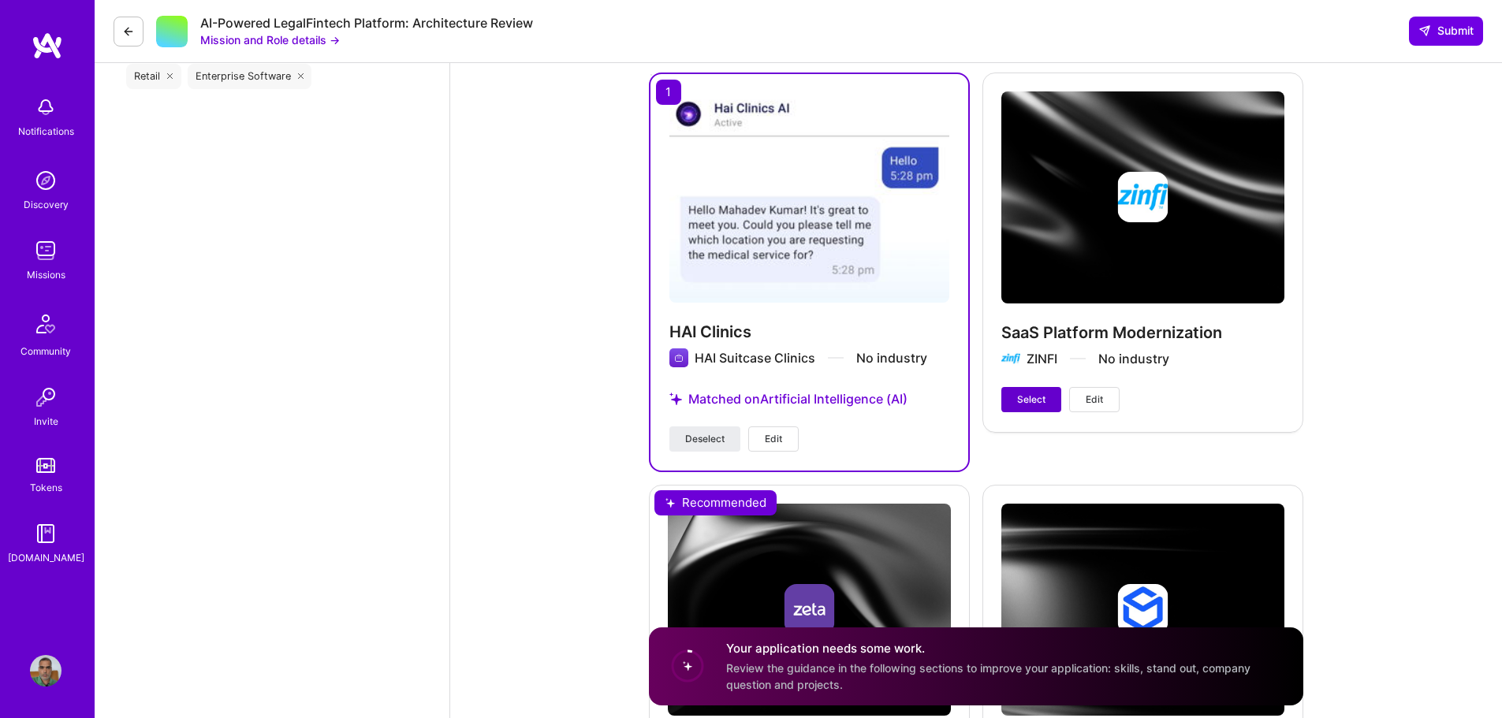
click at [1044, 405] on span "Select" at bounding box center [1031, 400] width 28 height 14
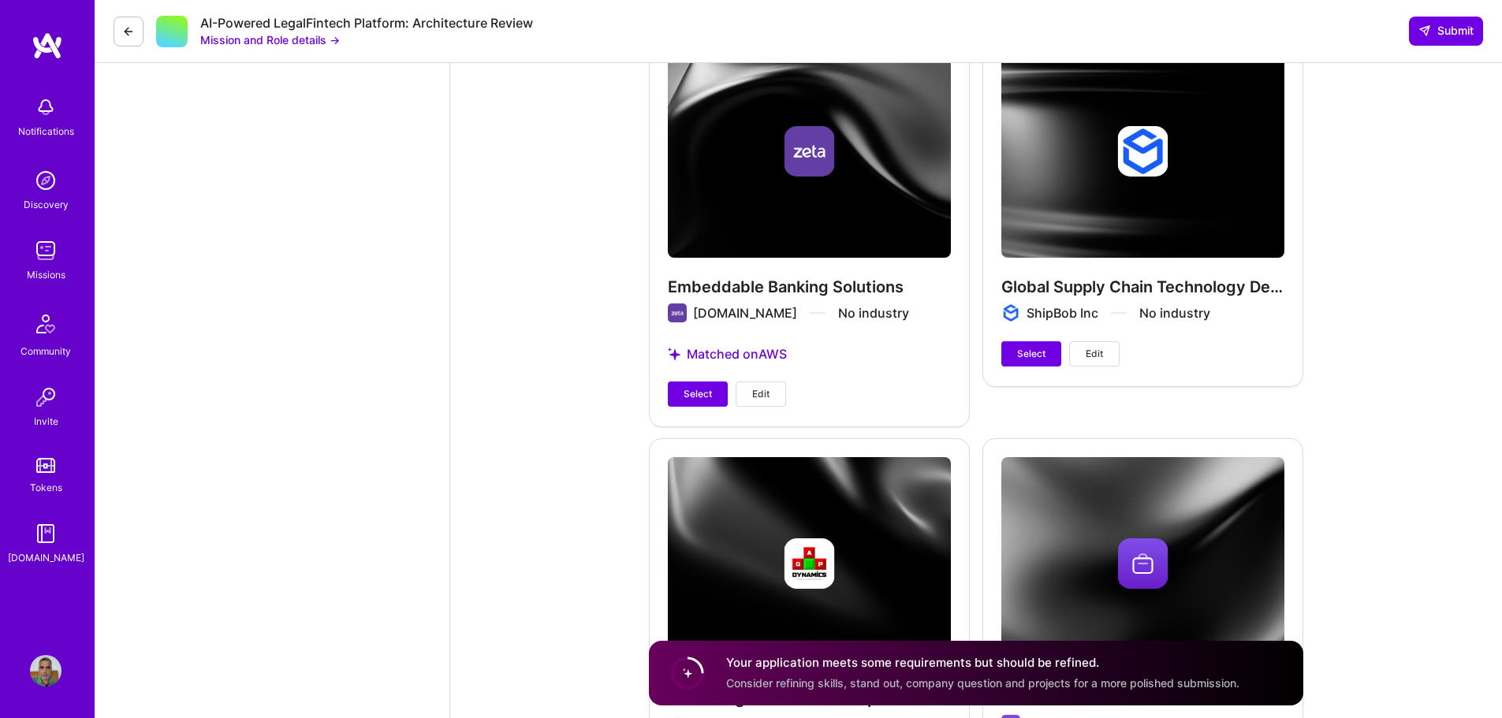
scroll to position [2445, 0]
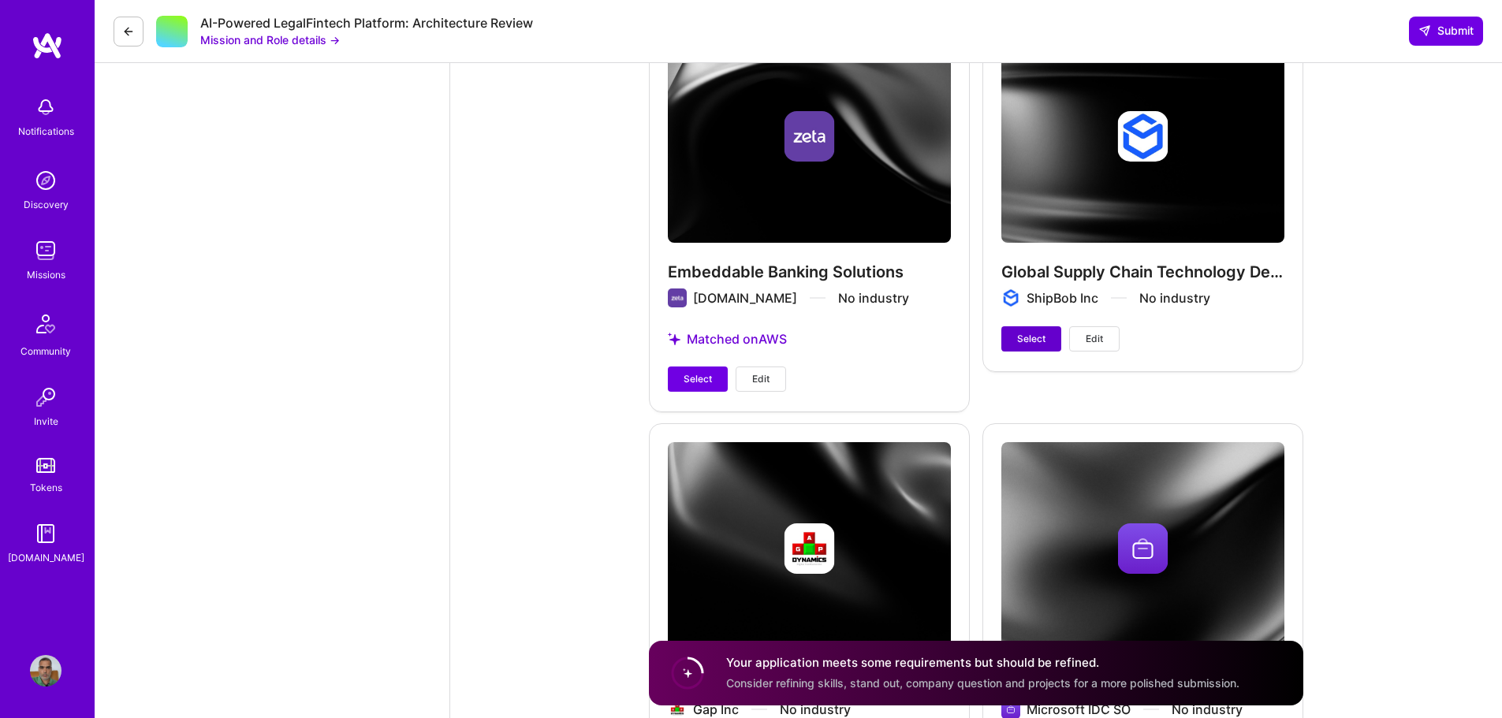
click at [1031, 339] on span "Select" at bounding box center [1031, 339] width 28 height 14
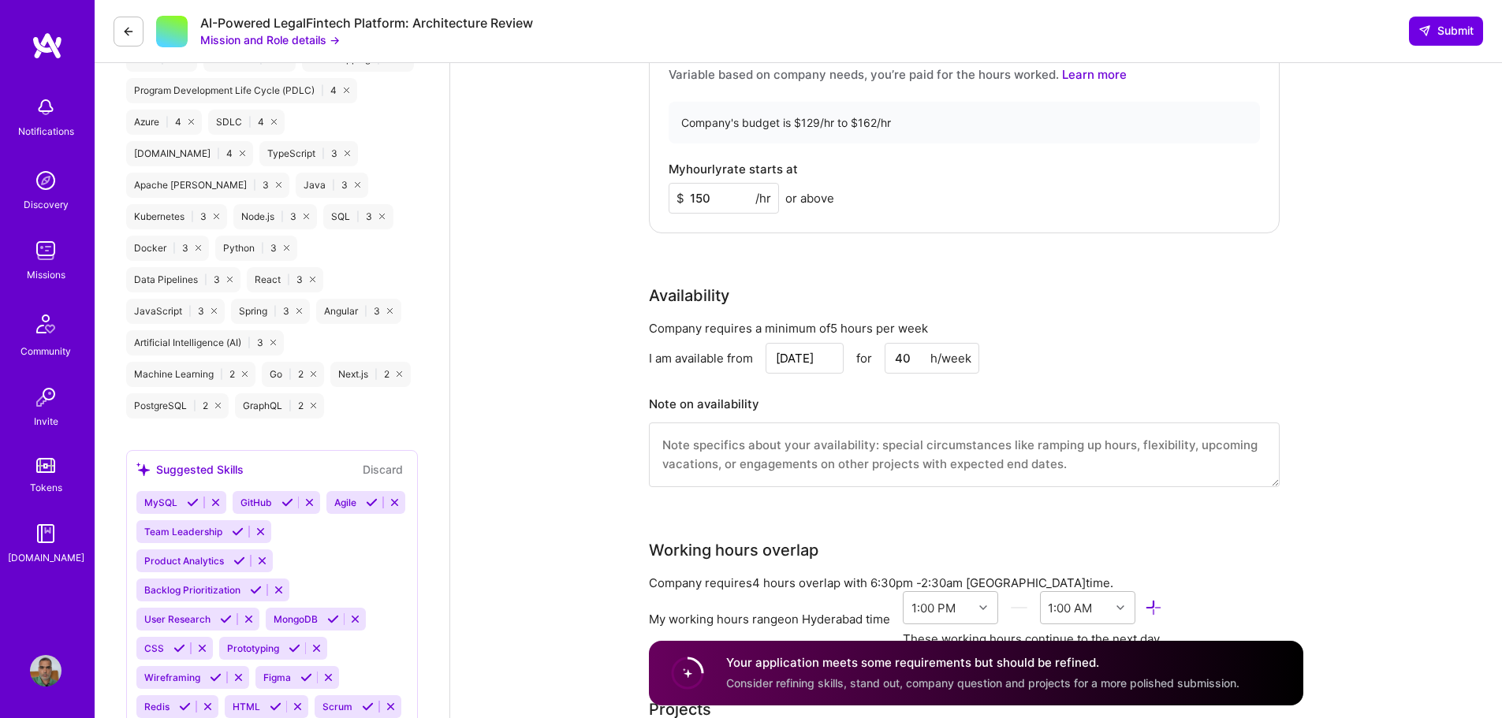
scroll to position [1136, 0]
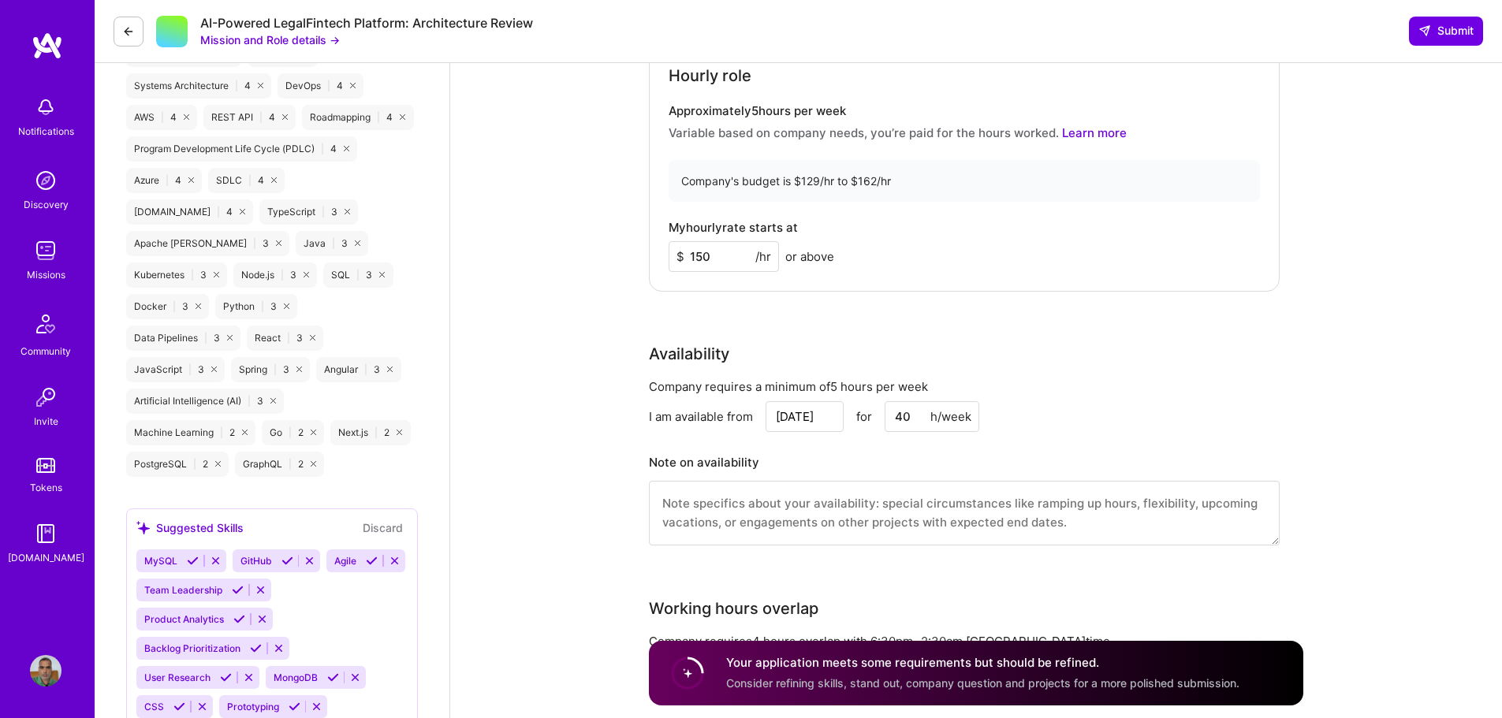
click at [710, 504] on textarea at bounding box center [964, 513] width 631 height 65
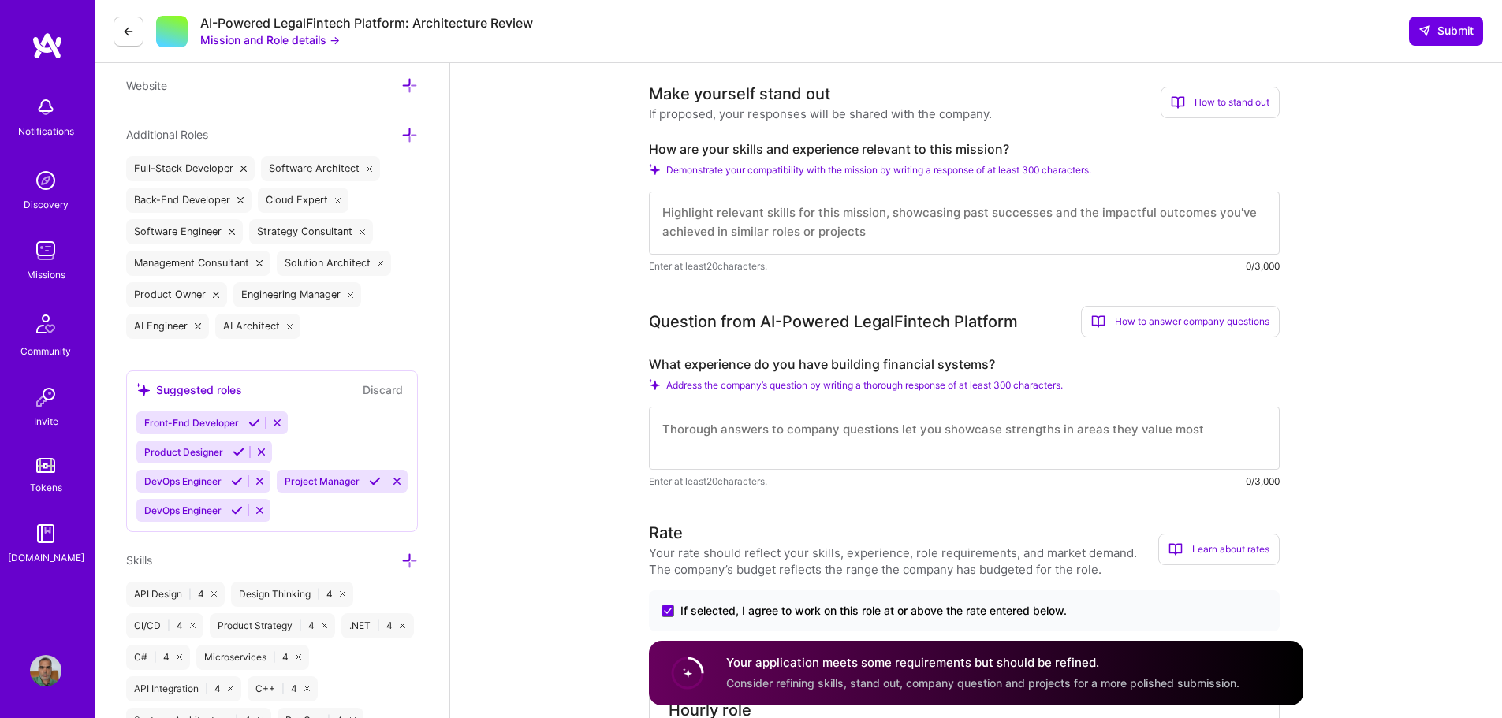
scroll to position [473, 0]
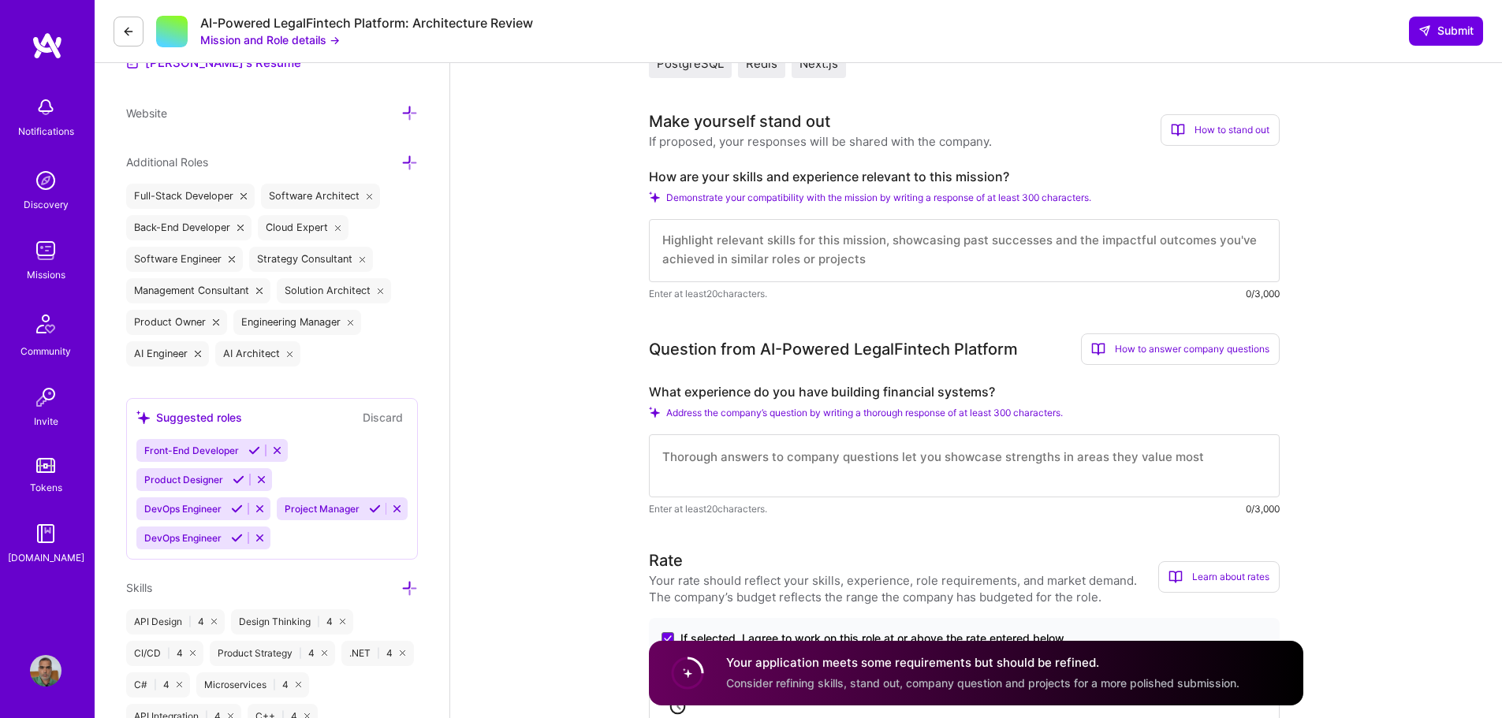
click at [731, 244] on textarea at bounding box center [964, 250] width 631 height 63
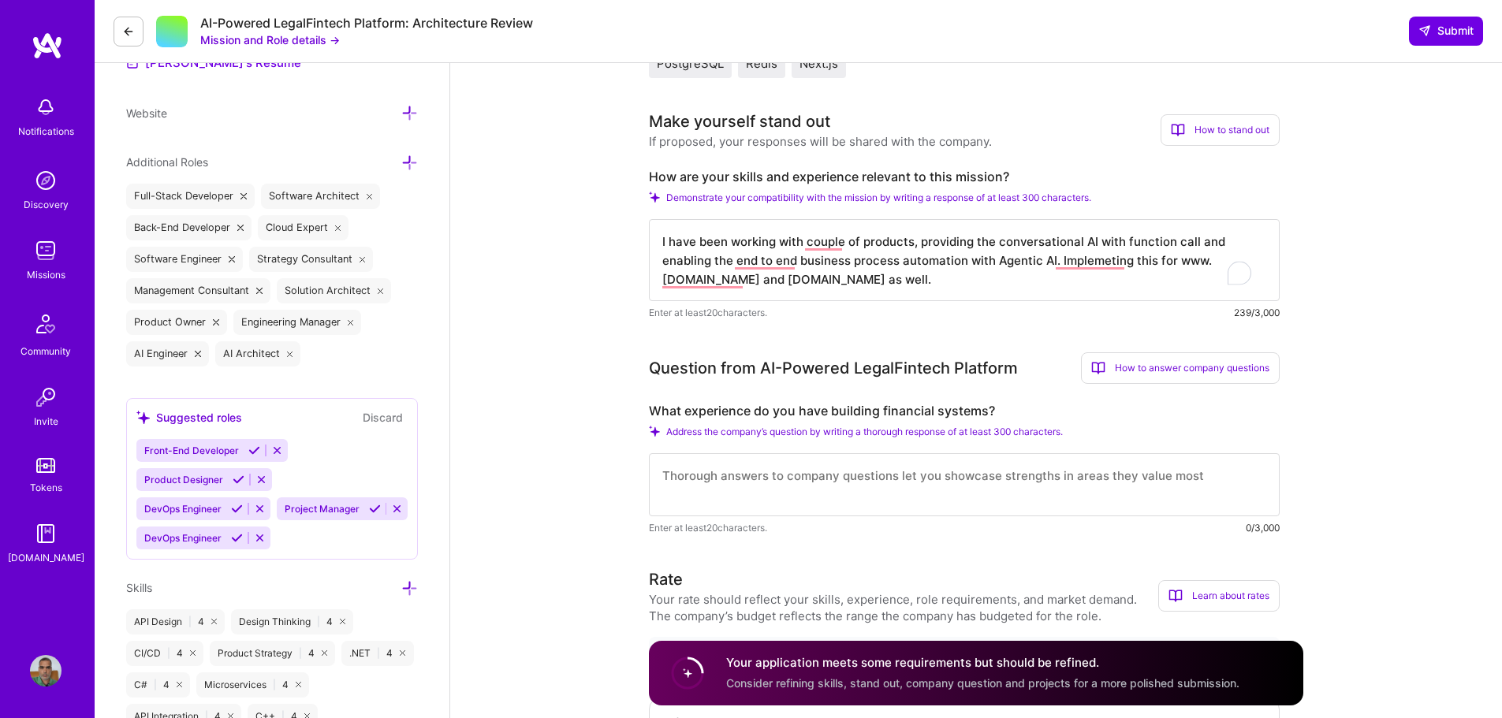
type textarea "I have been working with couple of products, providing the conversational AI wi…"
click at [874, 481] on textarea at bounding box center [964, 484] width 631 height 63
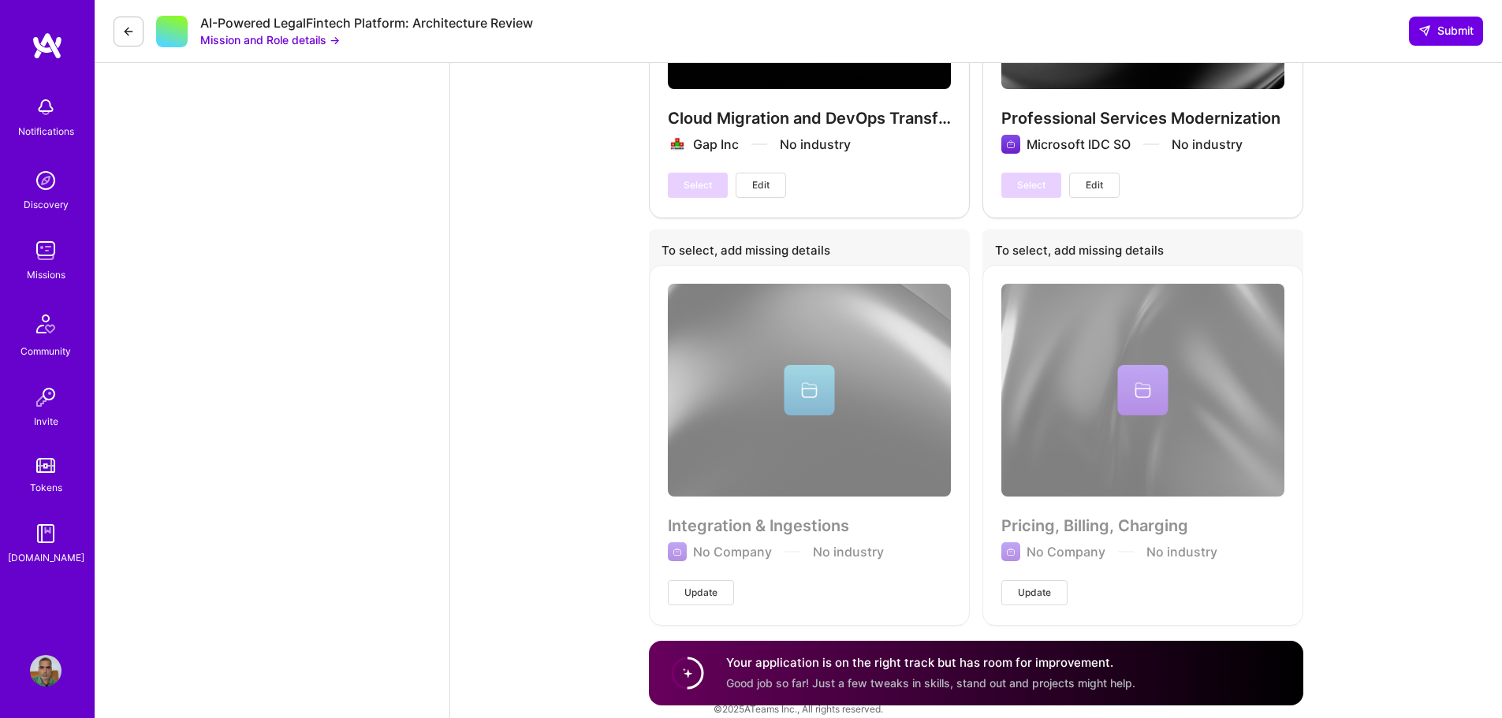
scroll to position [3047, 0]
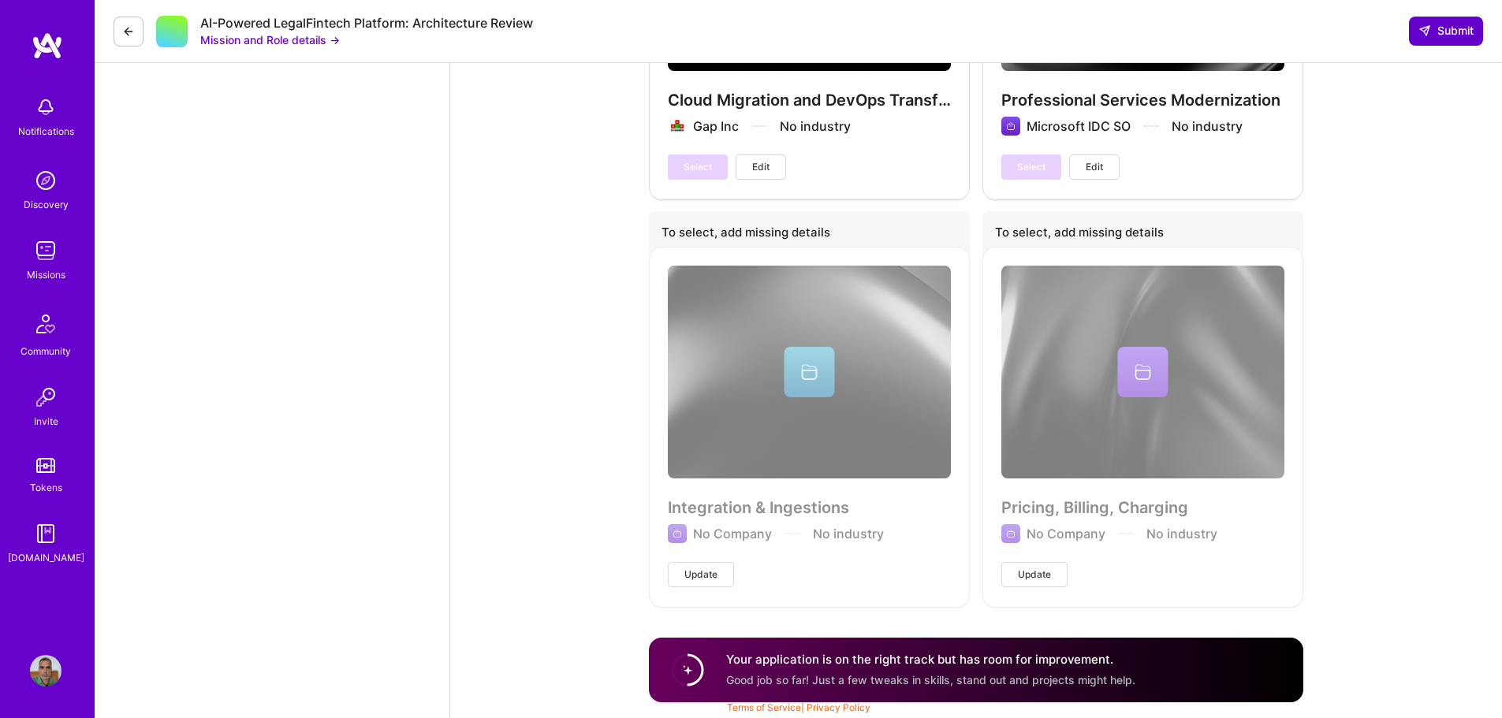
type textarea "I was with Zeta for couple of years, primility managed the teams for prepaid ca…"
click at [1431, 31] on span "Submit" at bounding box center [1446, 31] width 55 height 16
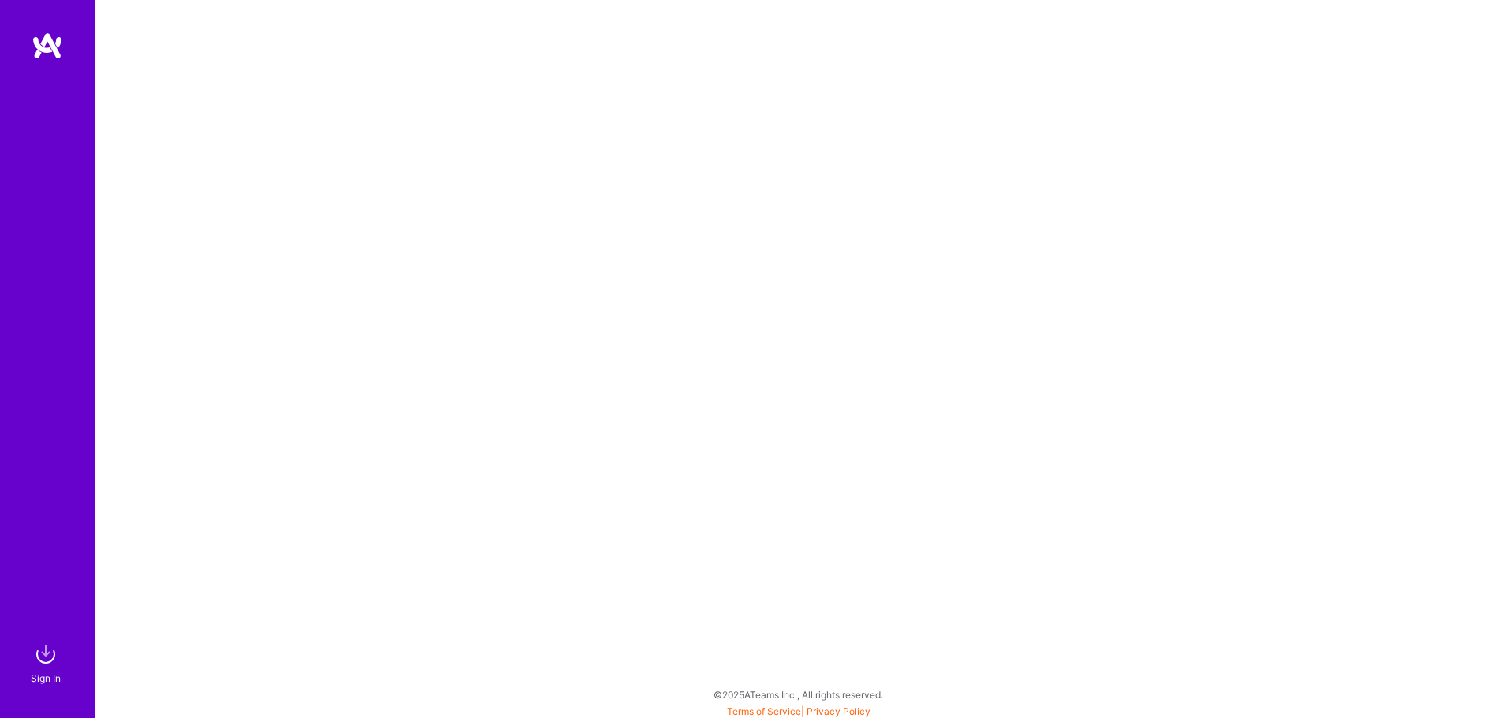
click at [47, 42] on img at bounding box center [48, 46] width 32 height 28
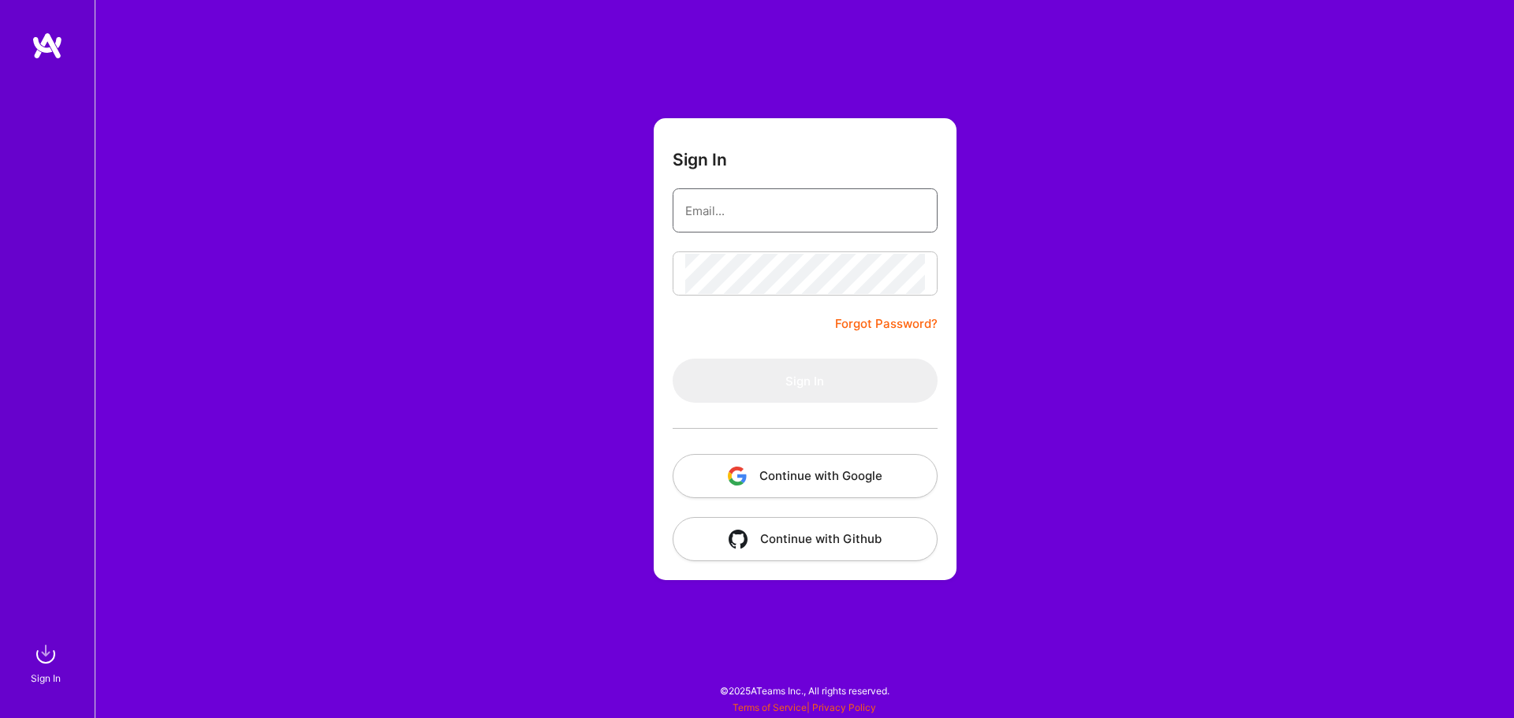
type input "[EMAIL_ADDRESS][DOMAIN_NAME]"
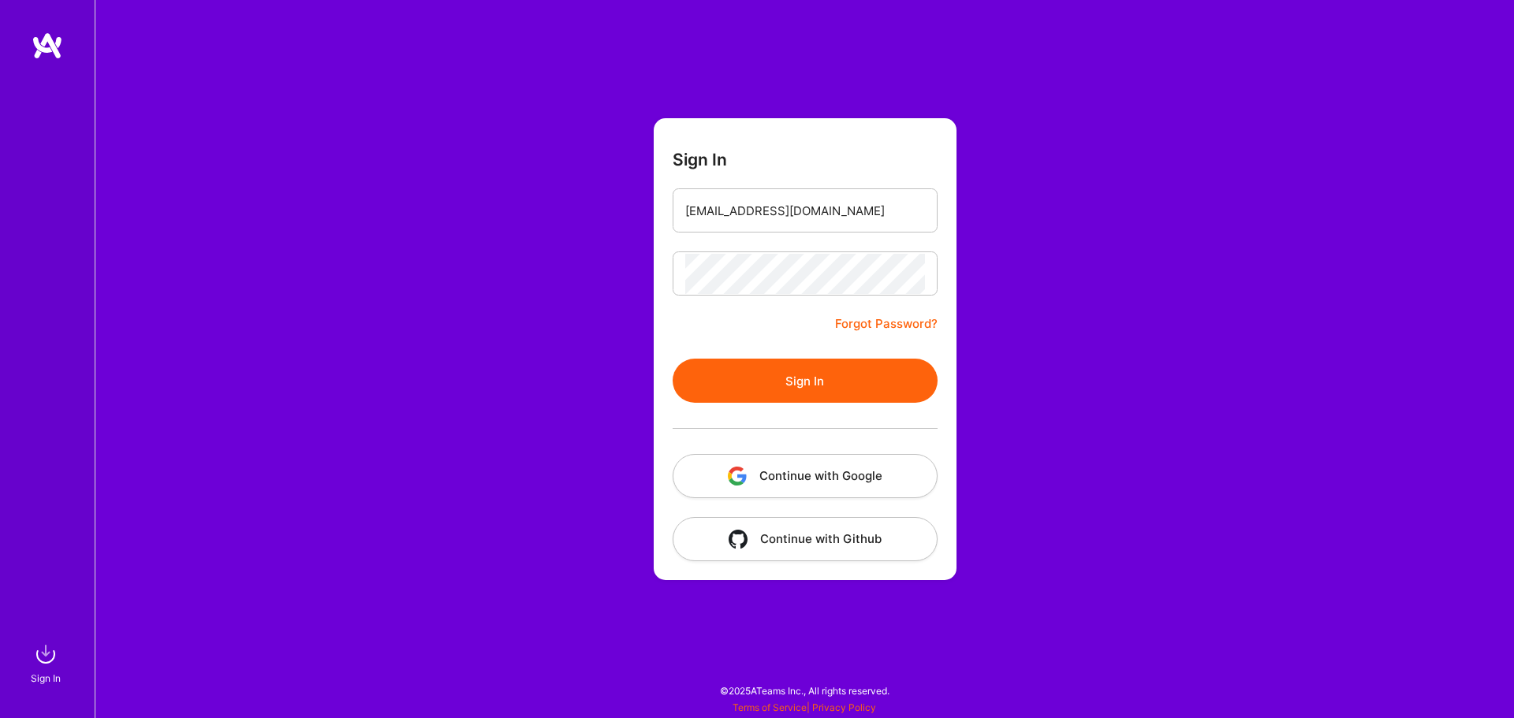
click at [870, 383] on button "Sign In" at bounding box center [805, 381] width 265 height 44
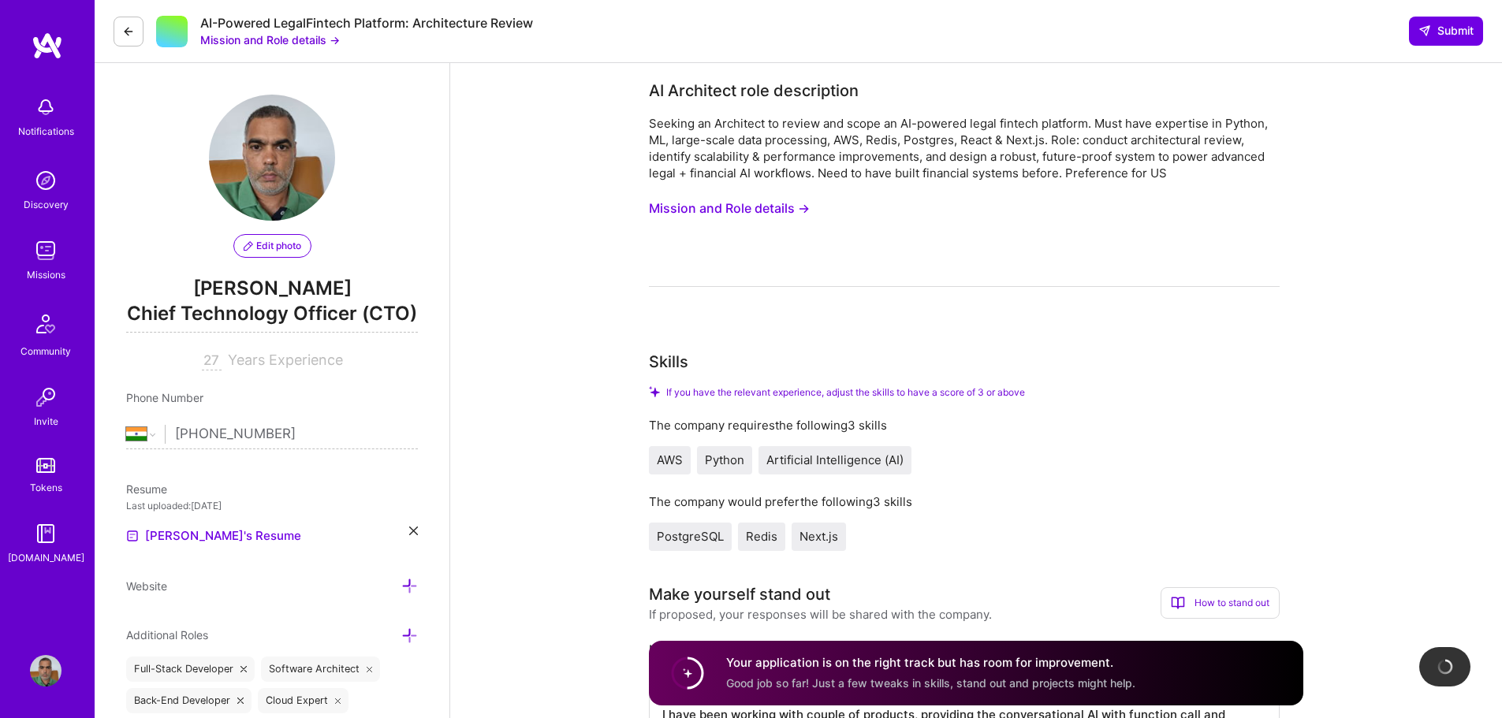
select select "IN"
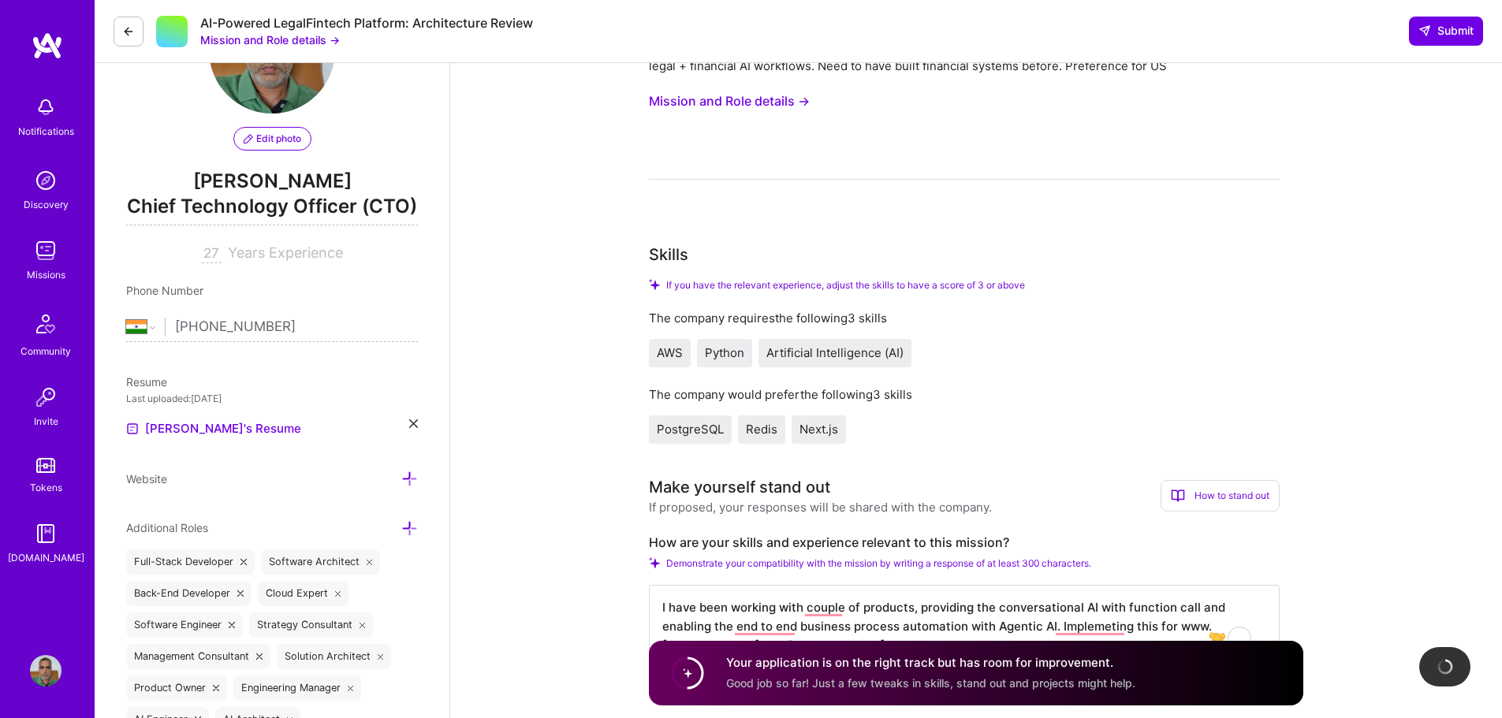
scroll to position [50, 0]
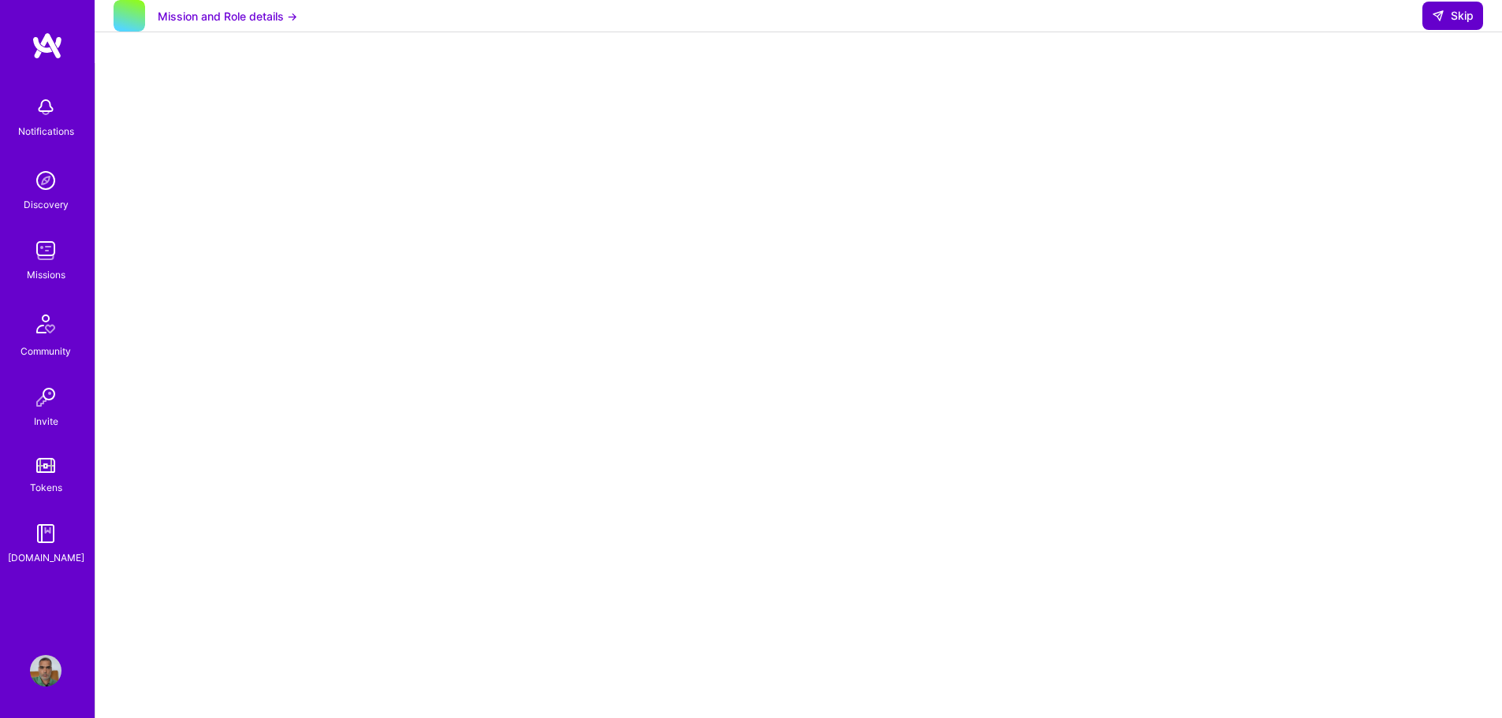
click at [1468, 23] on span "Skip" at bounding box center [1453, 16] width 42 height 16
select select "IN"
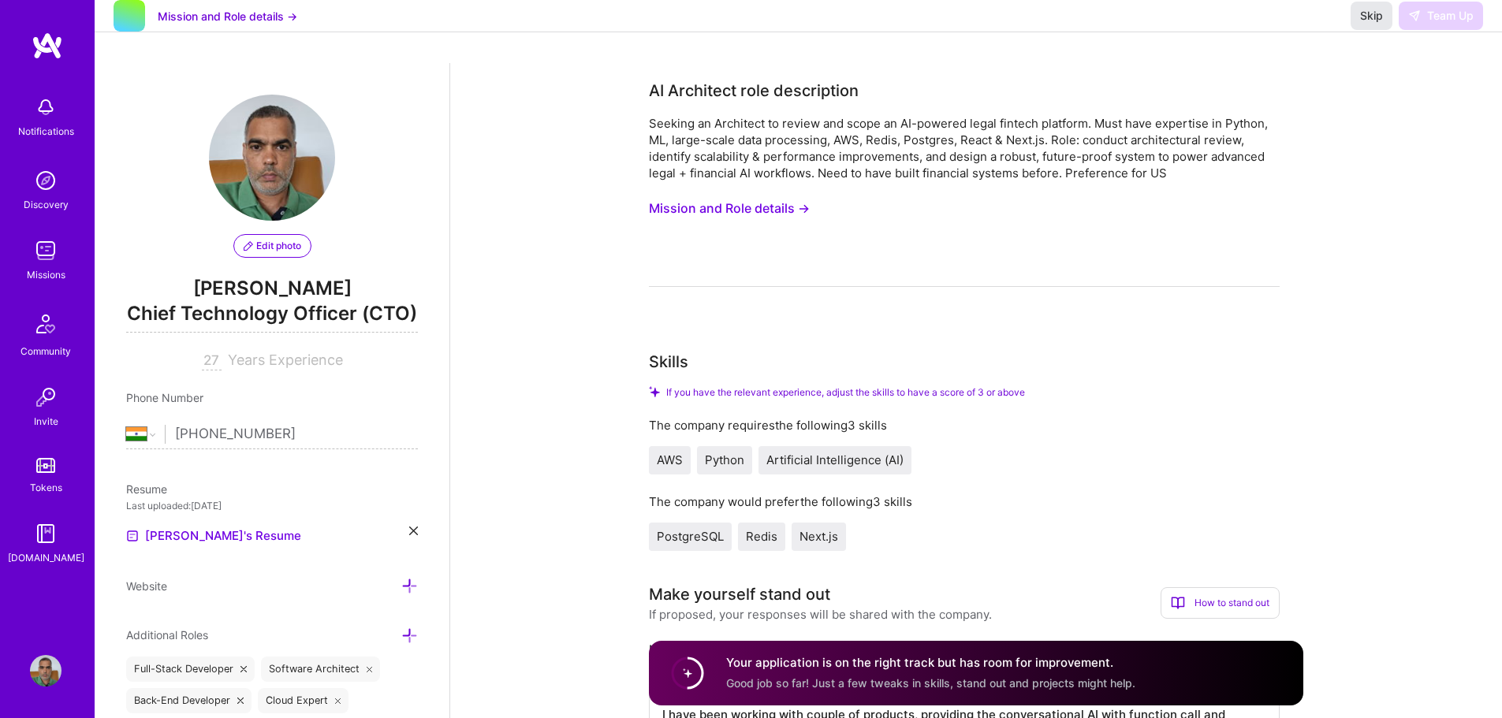
click at [1371, 24] on span "Skip" at bounding box center [1371, 16] width 23 height 16
click at [1373, 24] on span "Skip" at bounding box center [1371, 16] width 23 height 16
click at [1376, 24] on span "Skip" at bounding box center [1371, 16] width 23 height 16
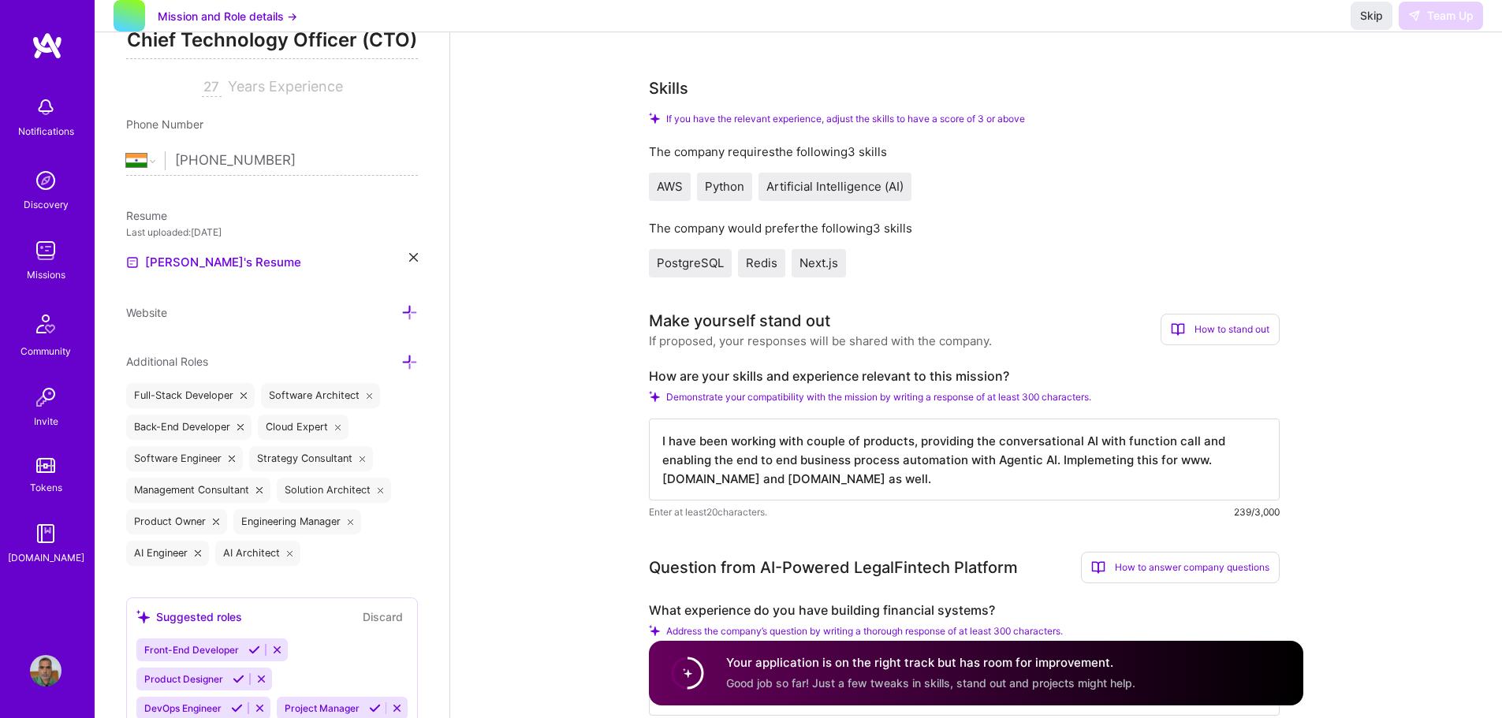
scroll to position [158, 0]
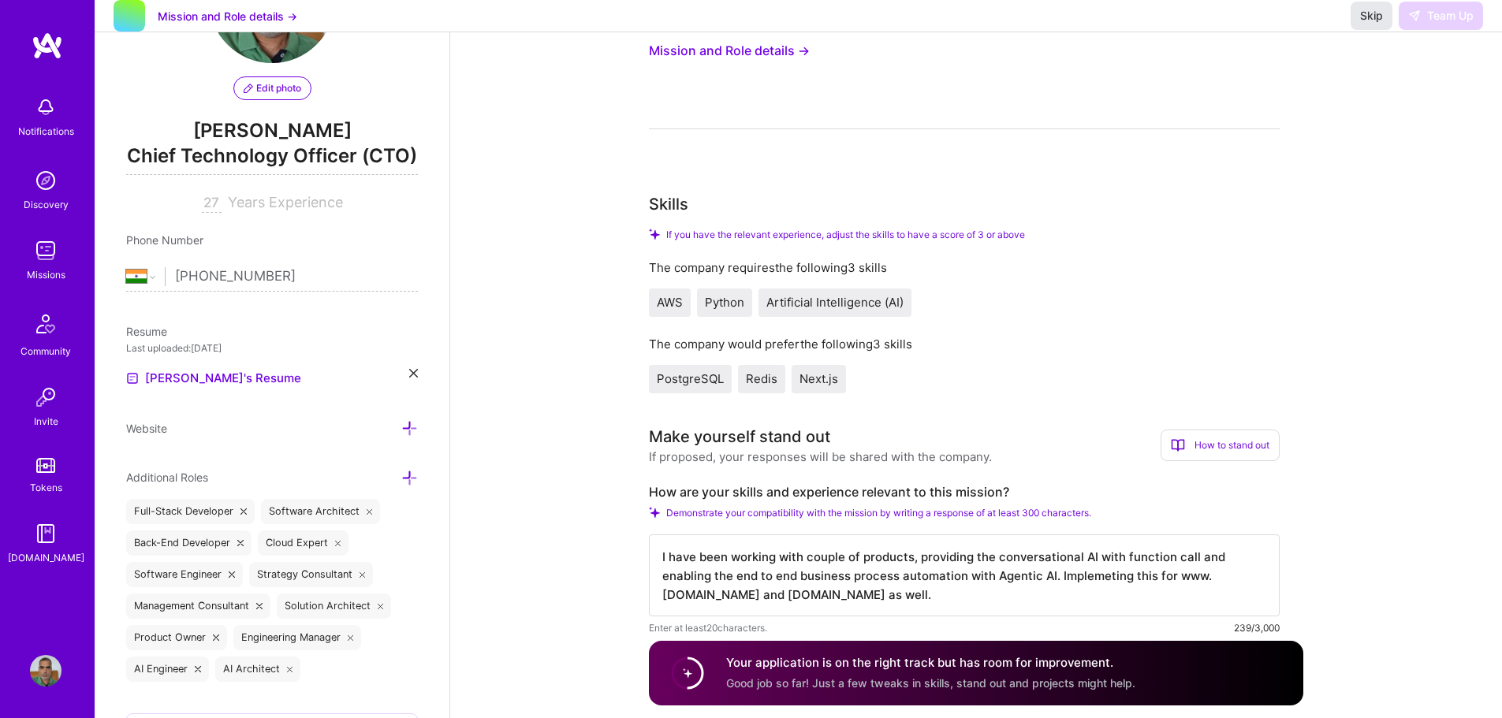
click at [1360, 24] on span "Skip" at bounding box center [1371, 16] width 23 height 16
click at [1364, 24] on span "Skip" at bounding box center [1371, 16] width 23 height 16
click at [1366, 24] on span "Skip" at bounding box center [1371, 16] width 23 height 16
drag, startPoint x: 849, startPoint y: 668, endPoint x: 1040, endPoint y: 667, distance: 190.9
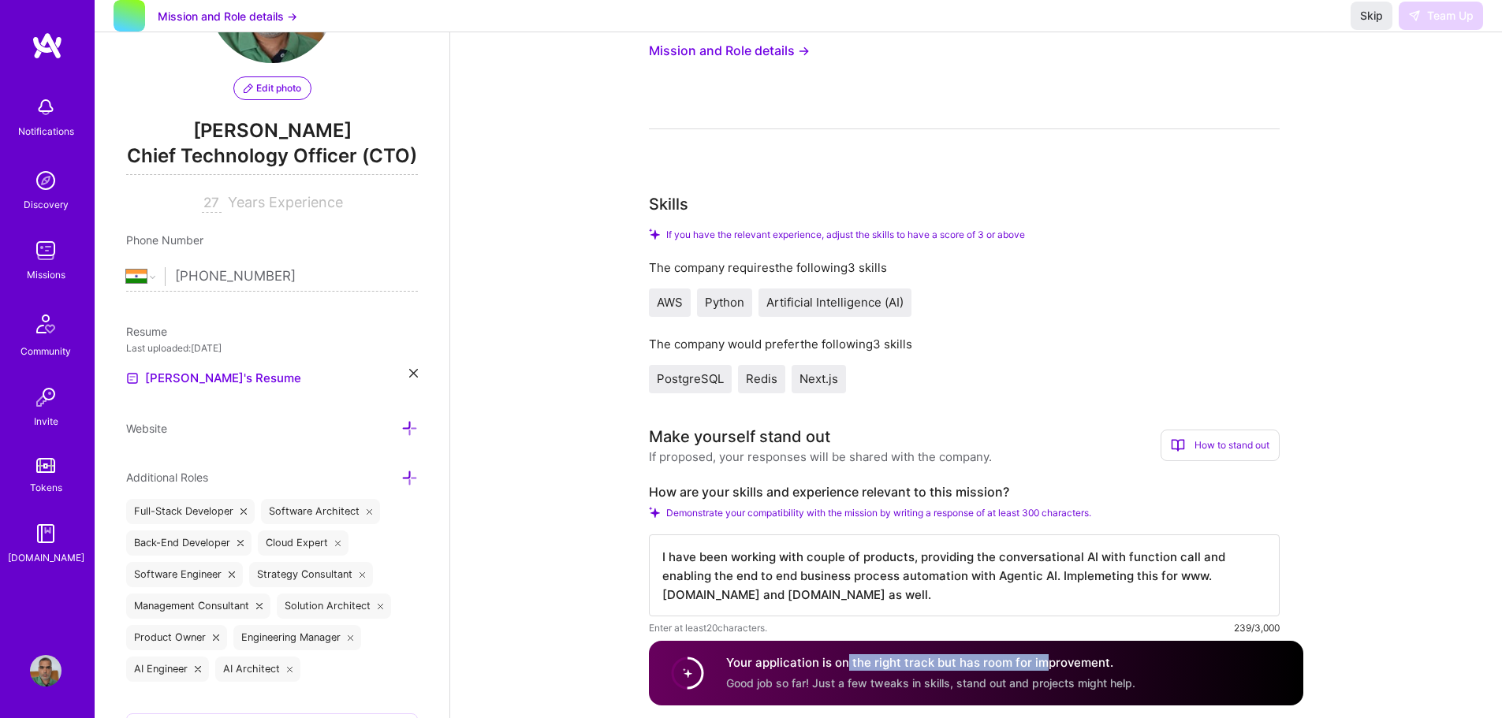
click at [1040, 667] on h4 "Your application is on the right track but has room for improvement." at bounding box center [930, 663] width 409 height 17
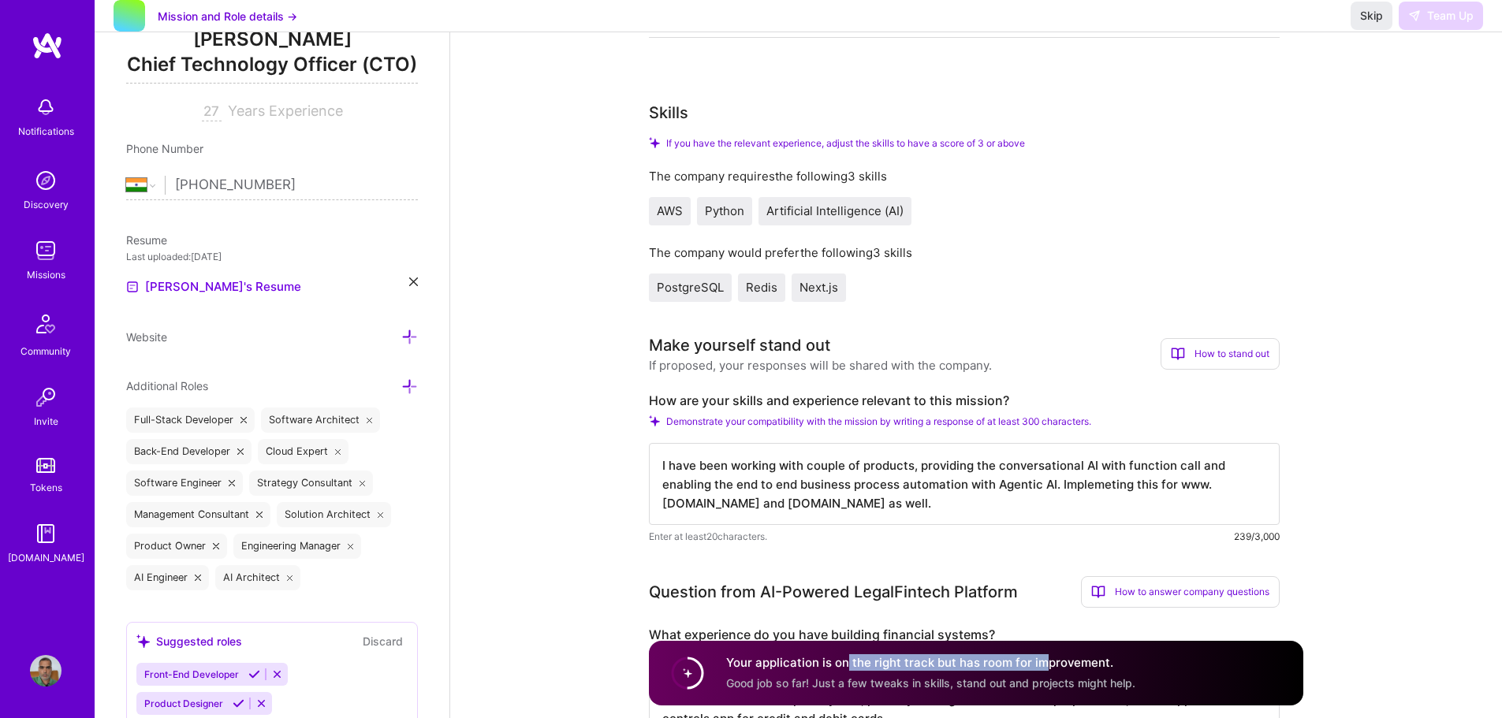
scroll to position [631, 0]
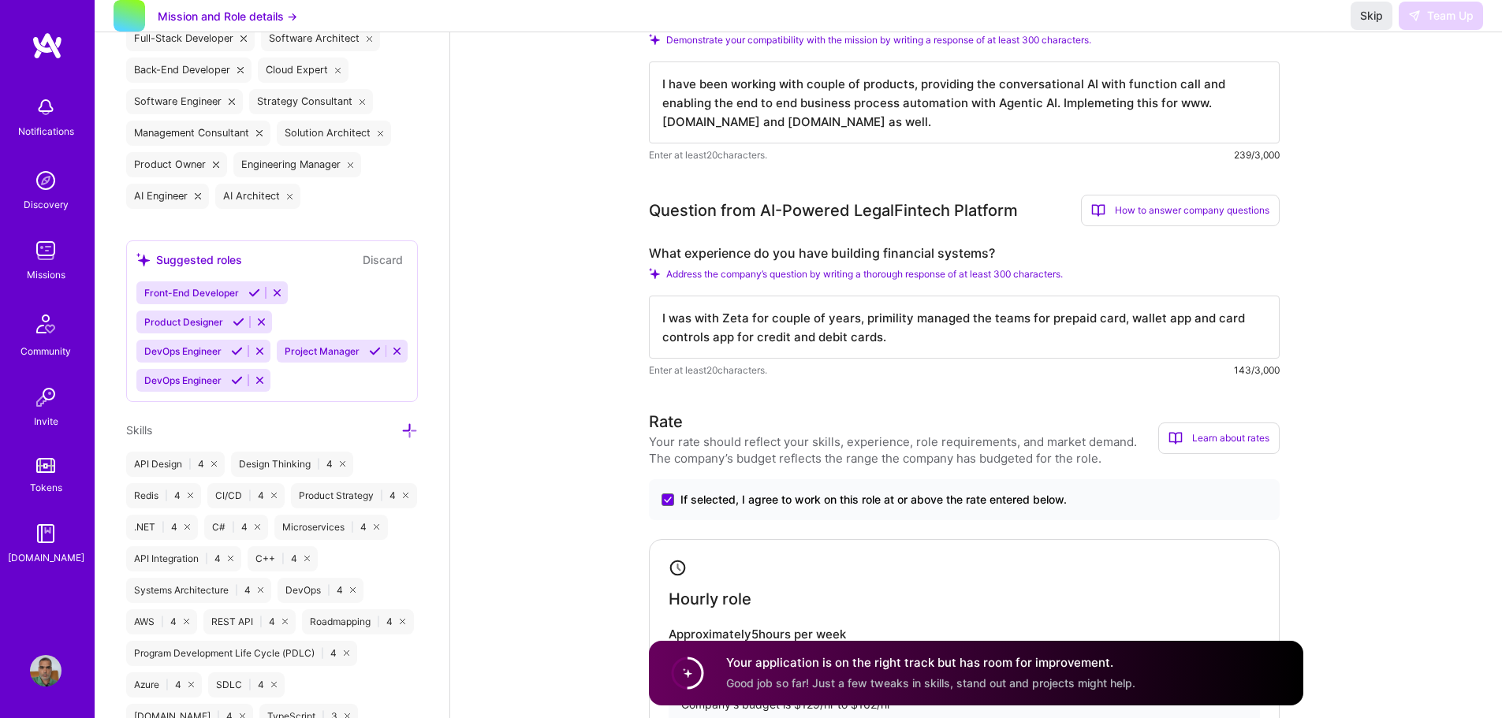
click at [1456, 2] on div "Mission and Role details → Skip Team Up" at bounding box center [799, 16] width 1408 height 32
click at [1456, 19] on div "Skip Team Up" at bounding box center [1417, 16] width 132 height 28
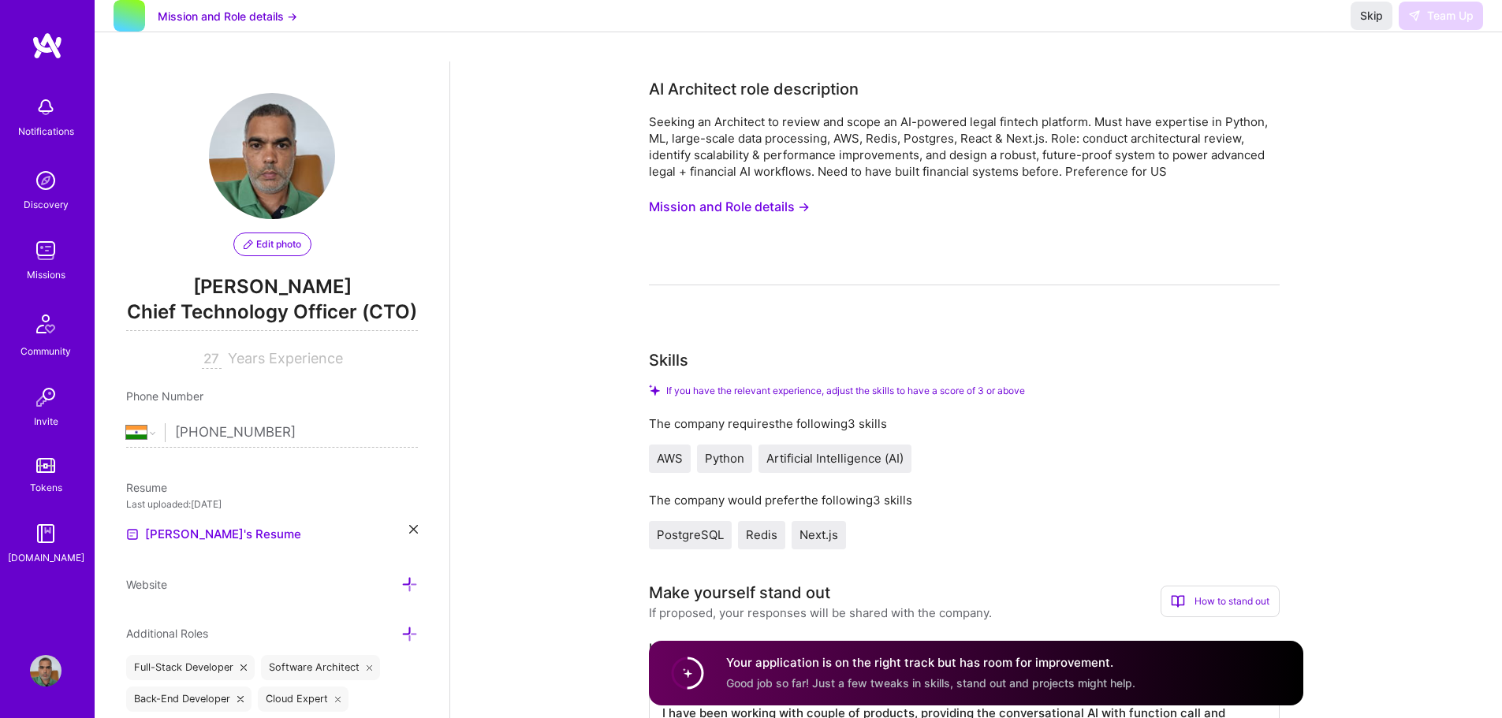
scroll to position [0, 0]
click at [204, 24] on button "Mission and Role details →" at bounding box center [228, 16] width 140 height 17
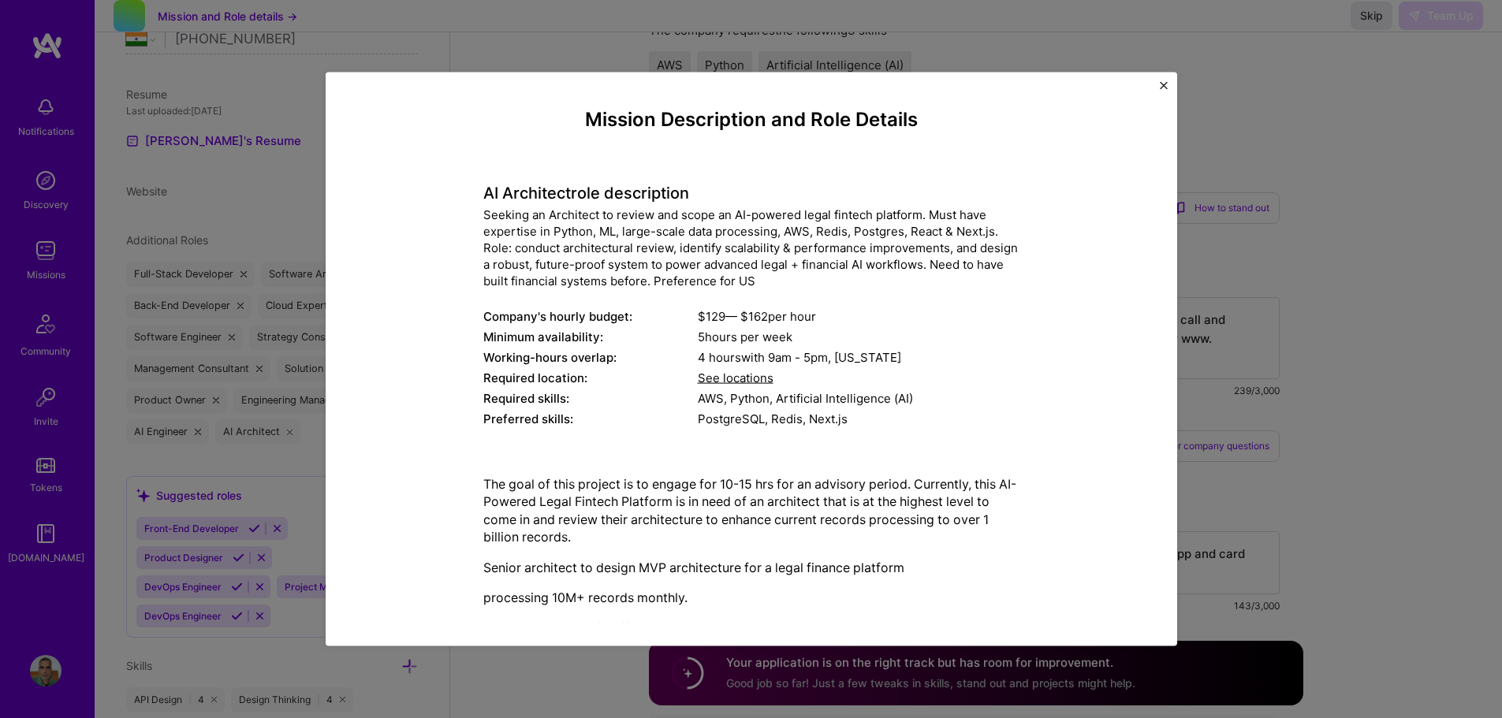
scroll to position [394, 0]
click at [1165, 83] on img "Close" at bounding box center [1164, 85] width 8 height 8
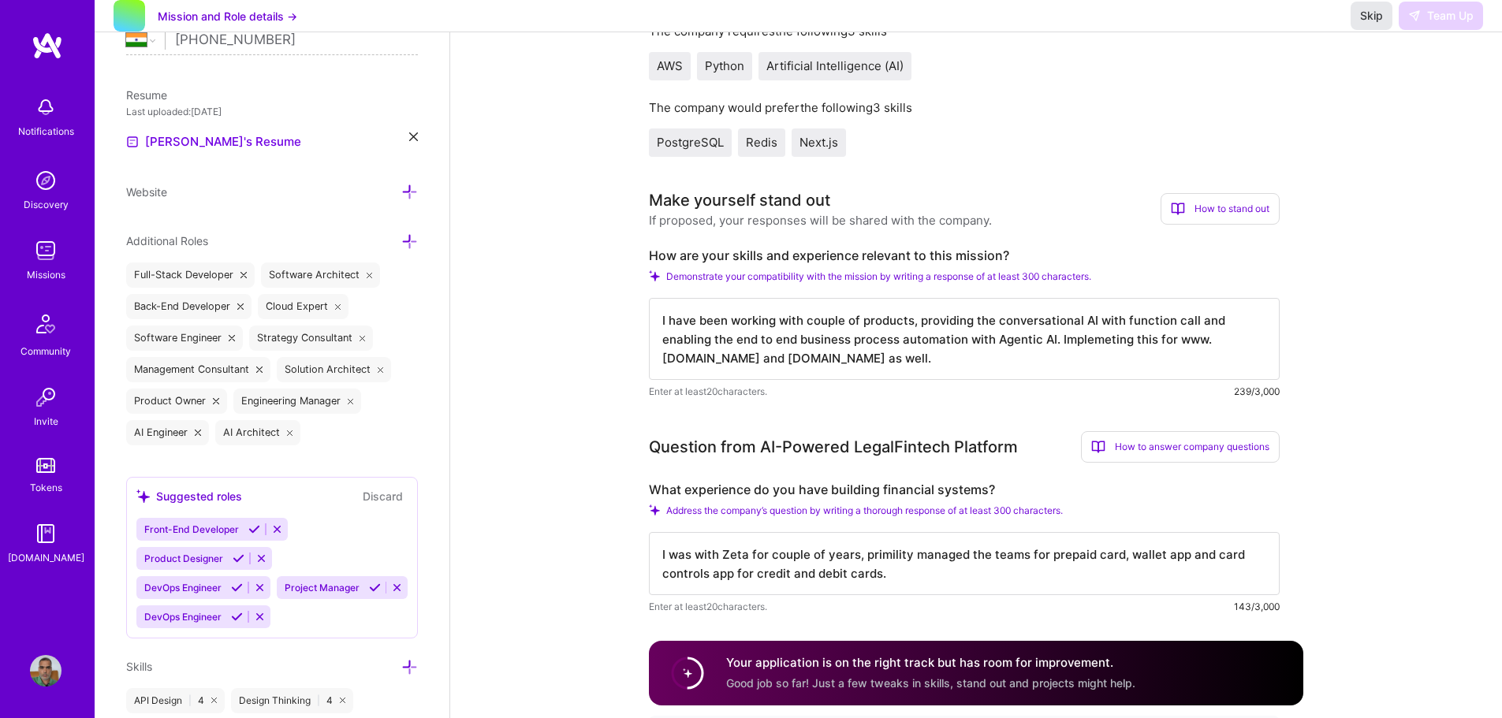
click at [1379, 24] on span "Skip" at bounding box center [1371, 16] width 23 height 16
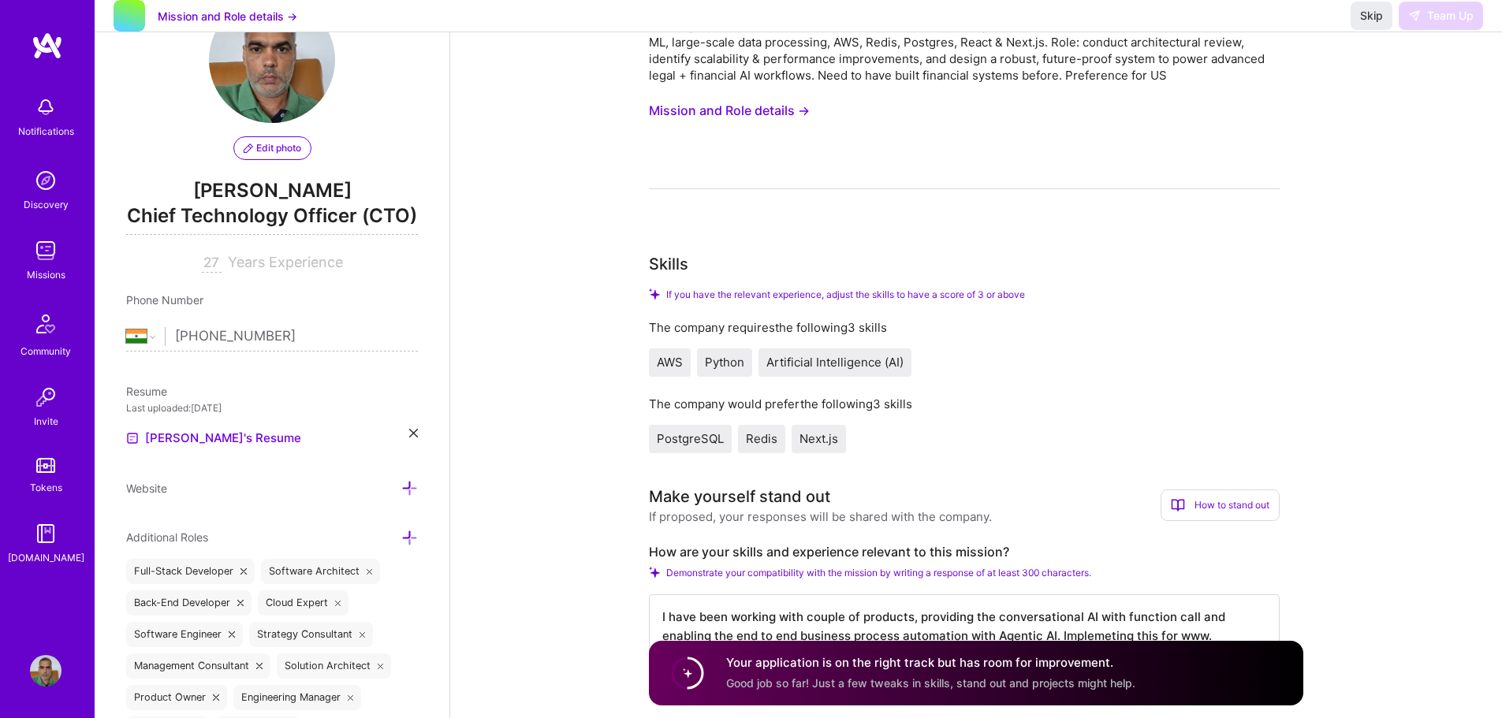
scroll to position [0, 0]
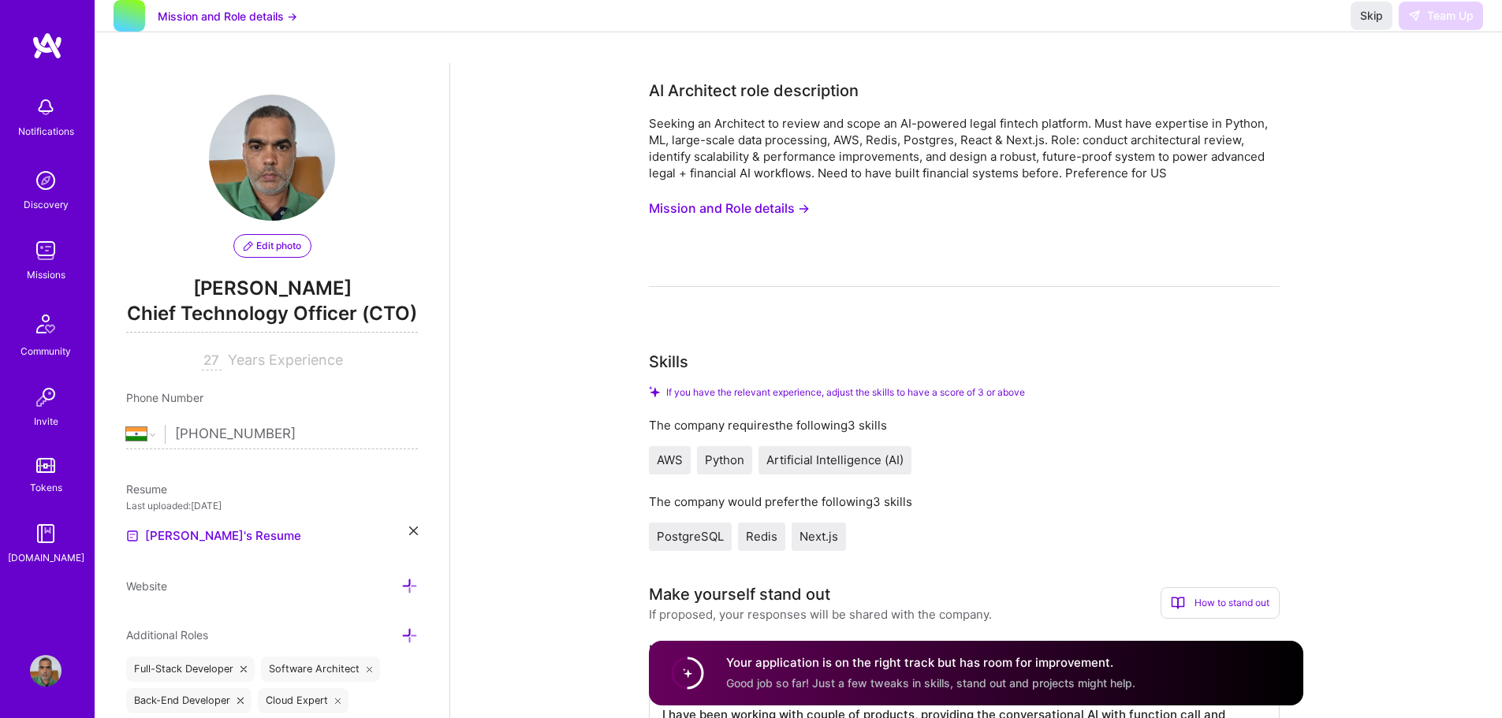
click at [898, 268] on div "Seeking an Architect to review and scope an AI-powered legal fintech platform. …" at bounding box center [964, 201] width 631 height 172
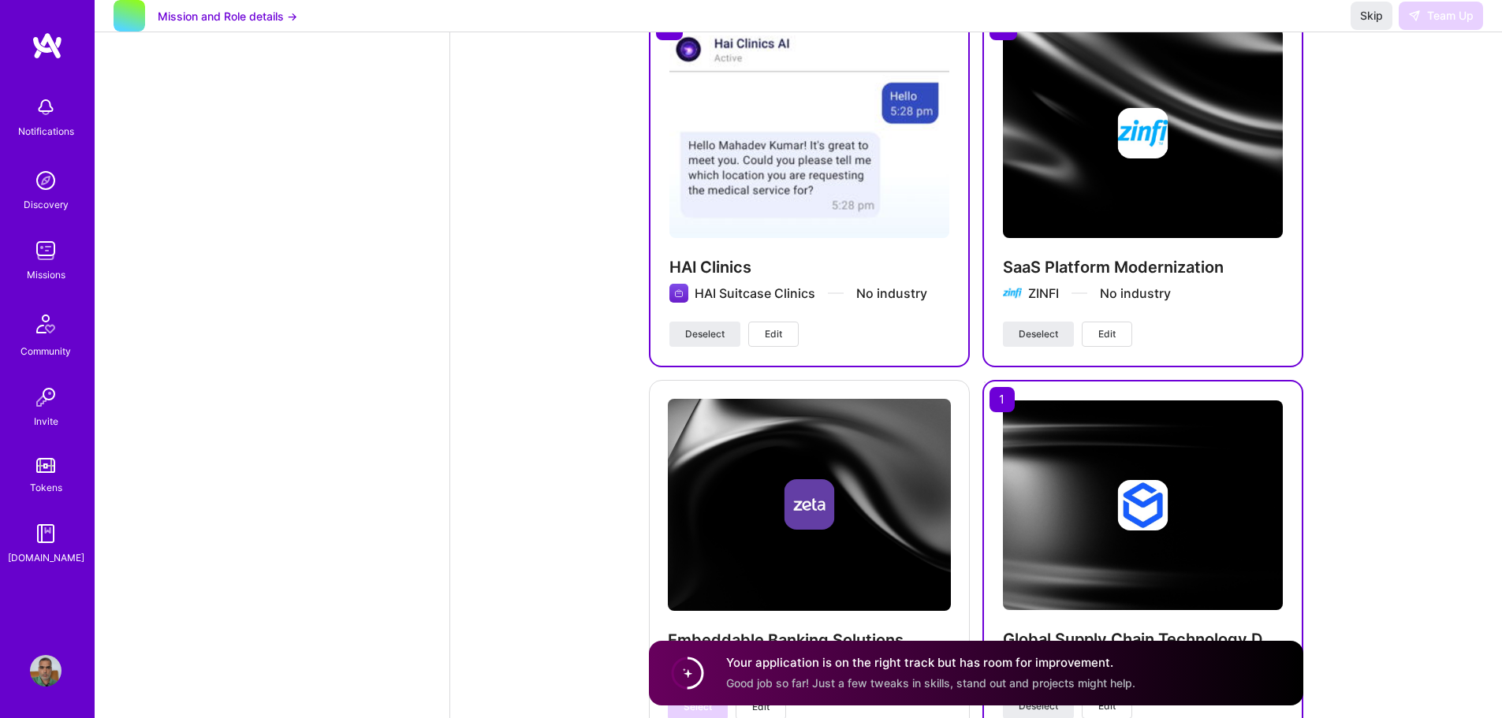
scroll to position [2445, 0]
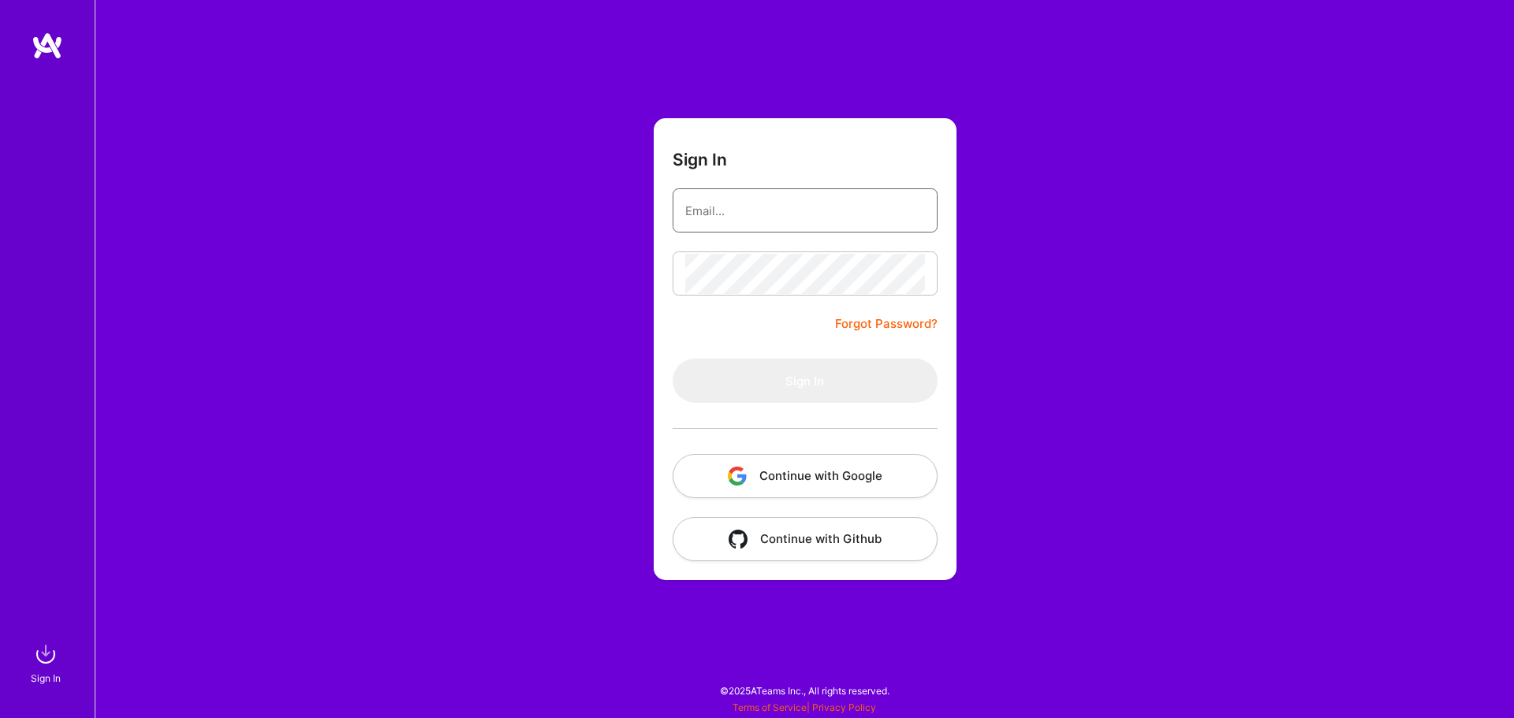
type input "[EMAIL_ADDRESS][DOMAIN_NAME]"
click at [200, 81] on div "Sign In [EMAIL_ADDRESS][DOMAIN_NAME] Forgot Password? Sign In Continue with Goo…" at bounding box center [805, 359] width 1420 height 718
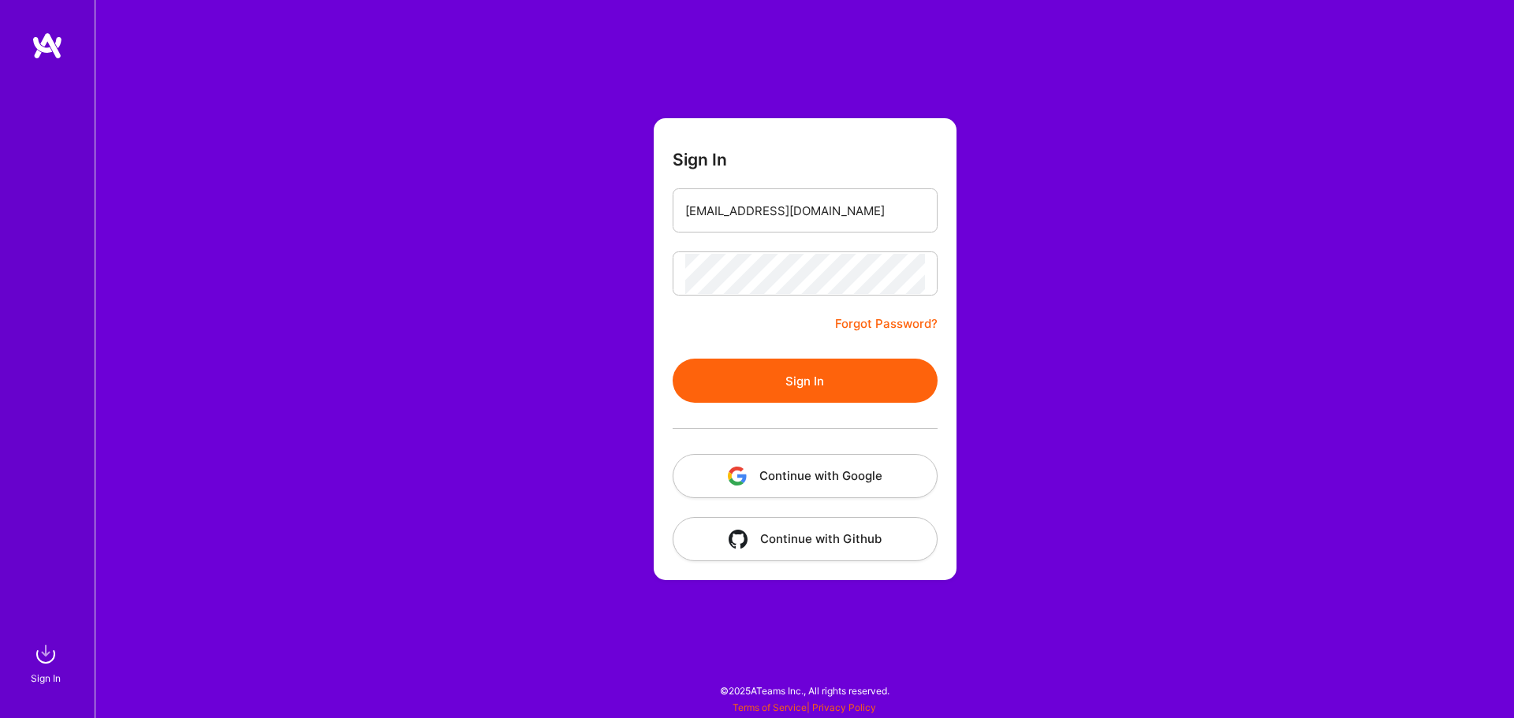
click at [815, 380] on button "Sign In" at bounding box center [805, 381] width 265 height 44
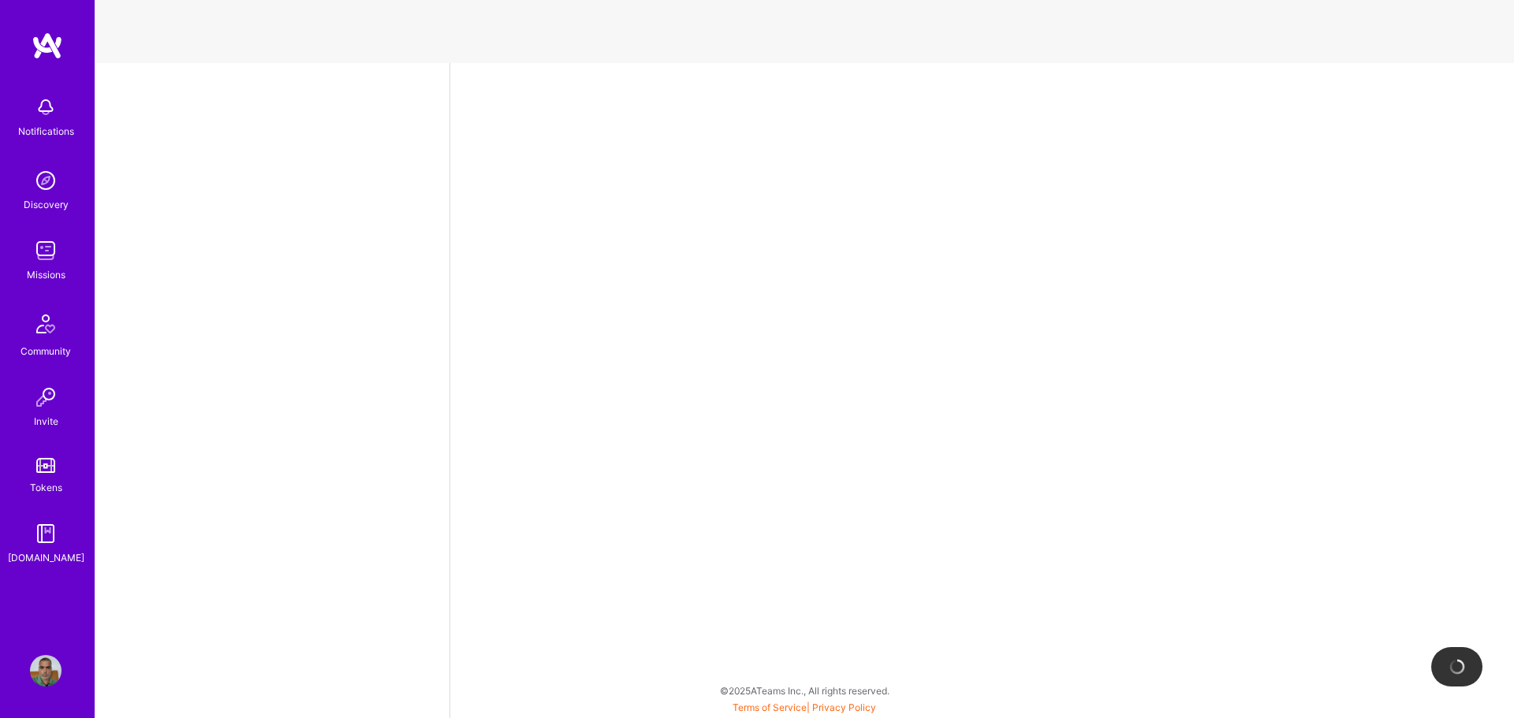
select select "IN"
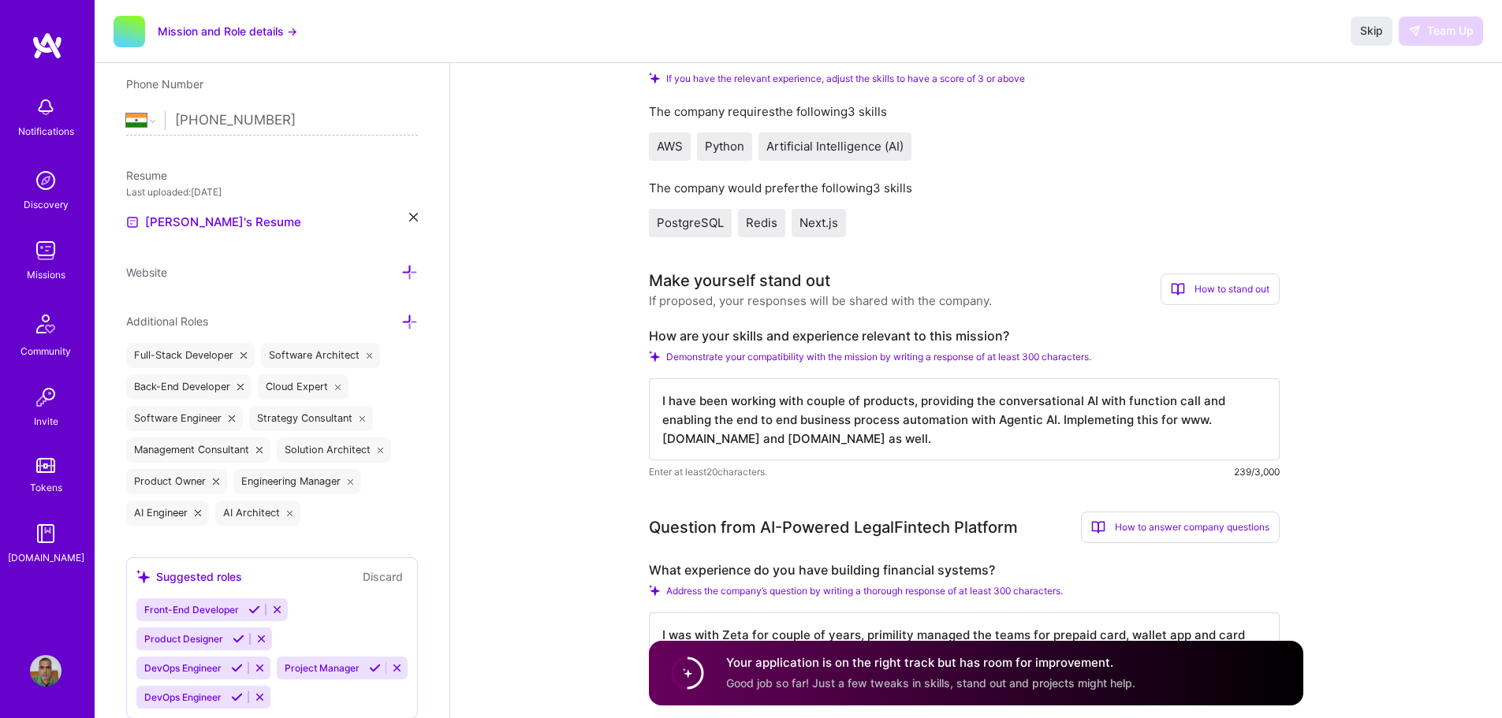
scroll to position [237, 0]
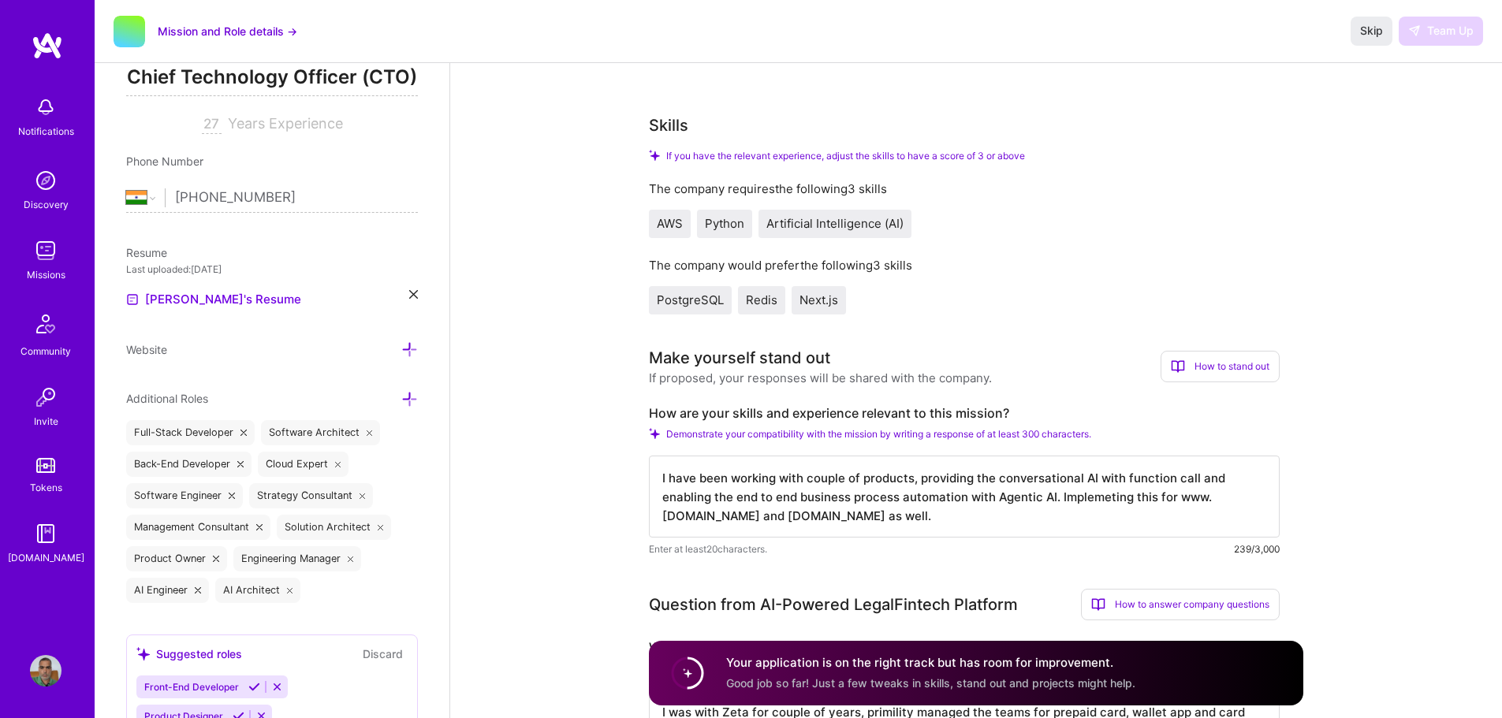
click at [56, 252] on img at bounding box center [46, 251] width 32 height 32
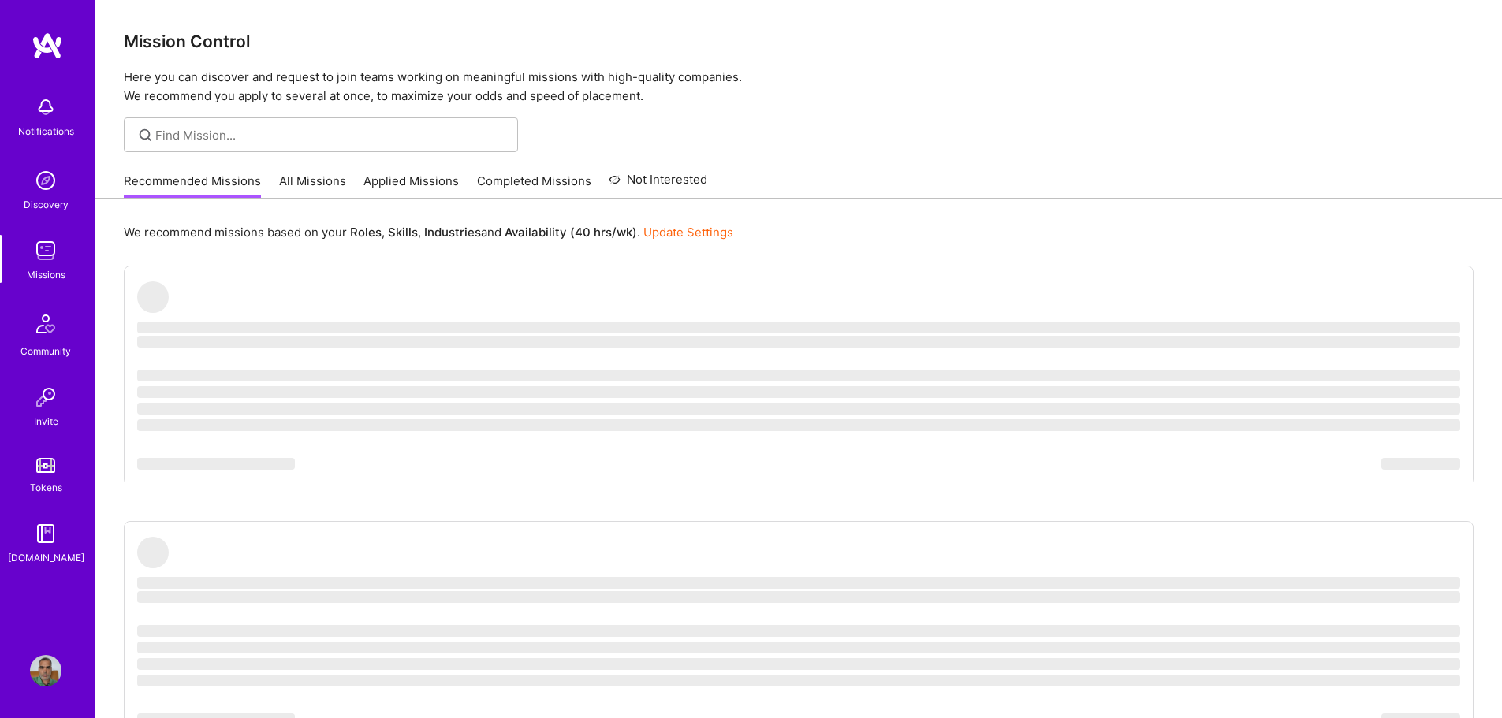
click at [309, 180] on link "All Missions" at bounding box center [312, 186] width 67 height 26
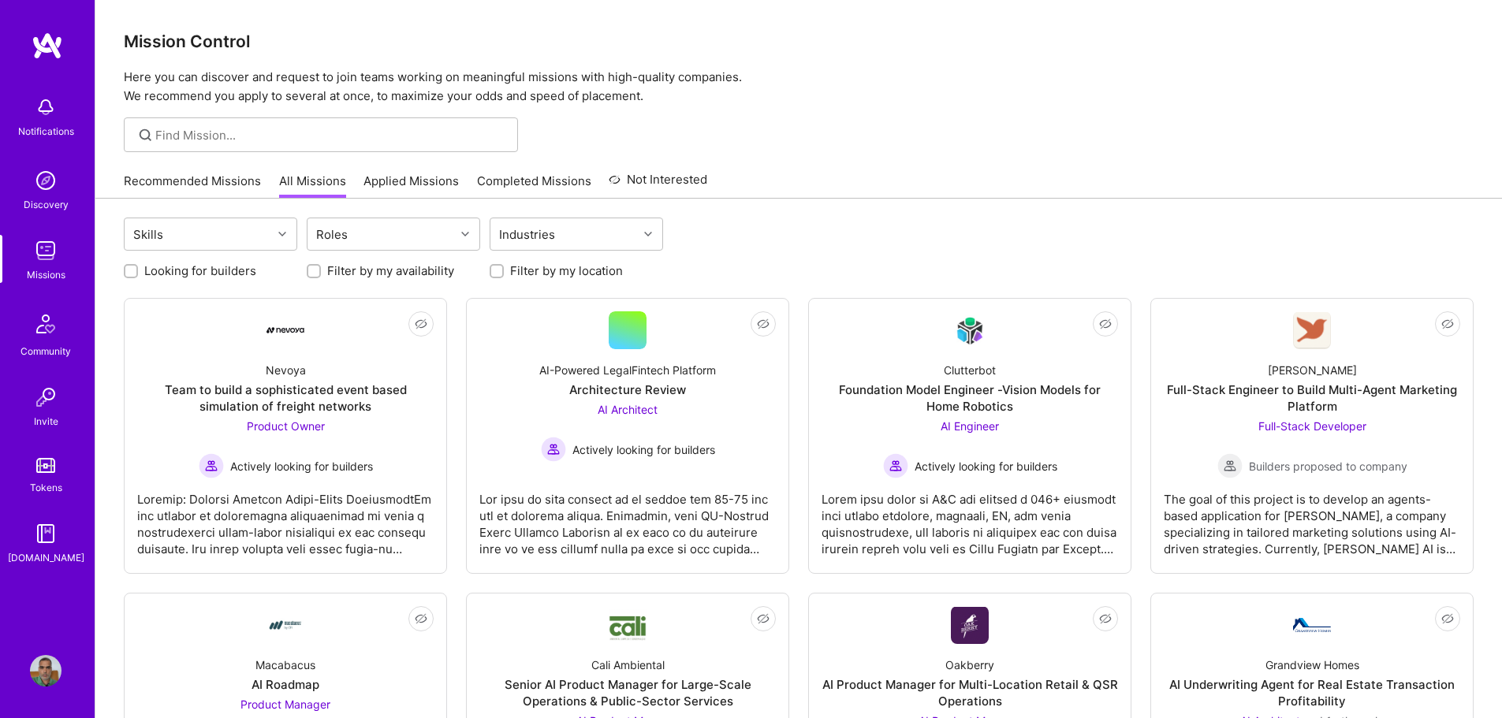
click at [167, 269] on label "Looking for builders" at bounding box center [200, 271] width 112 height 17
click at [138, 269] on input "Looking for builders" at bounding box center [132, 272] width 11 height 11
checkbox input "true"
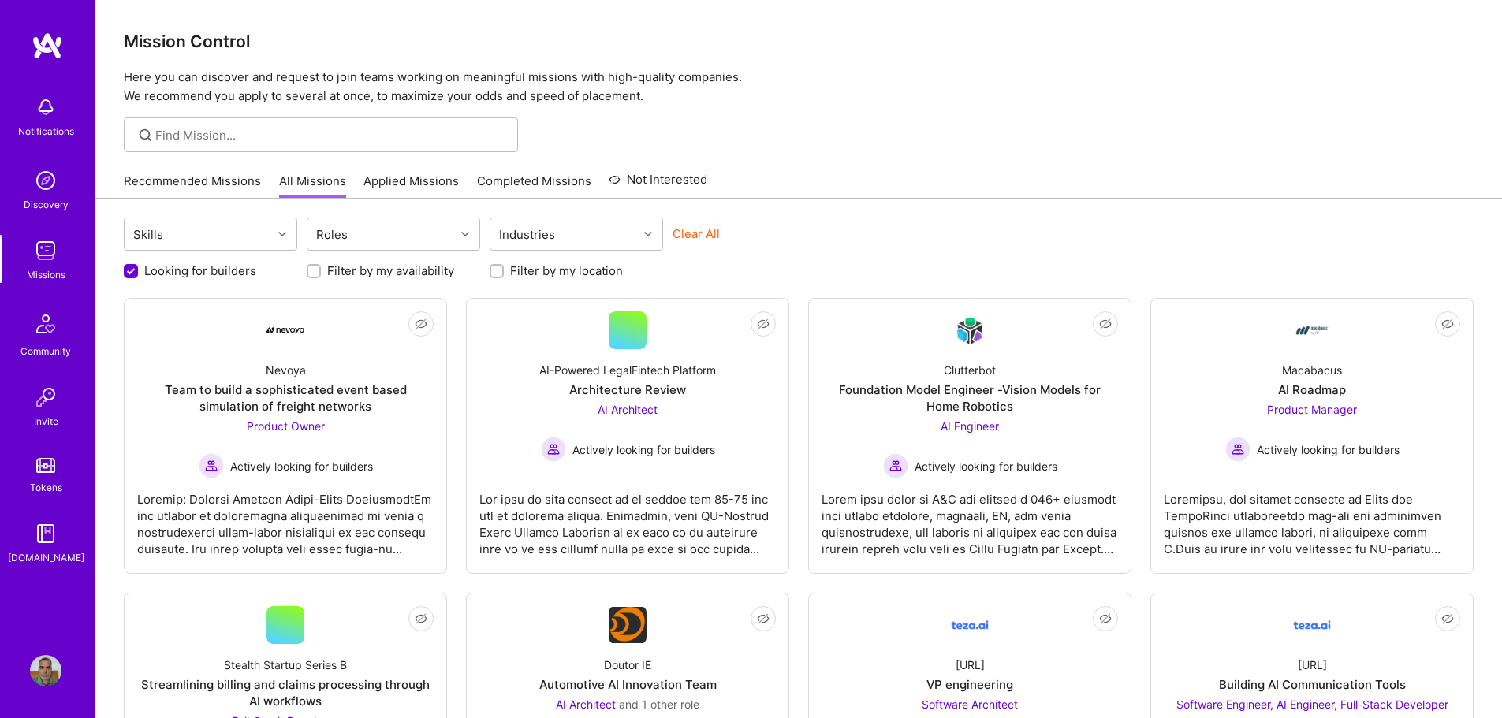
click at [539, 274] on label "Filter by my location" at bounding box center [566, 271] width 113 height 17
click at [504, 274] on input "Filter by my location" at bounding box center [498, 272] width 11 height 11
checkbox input "true"
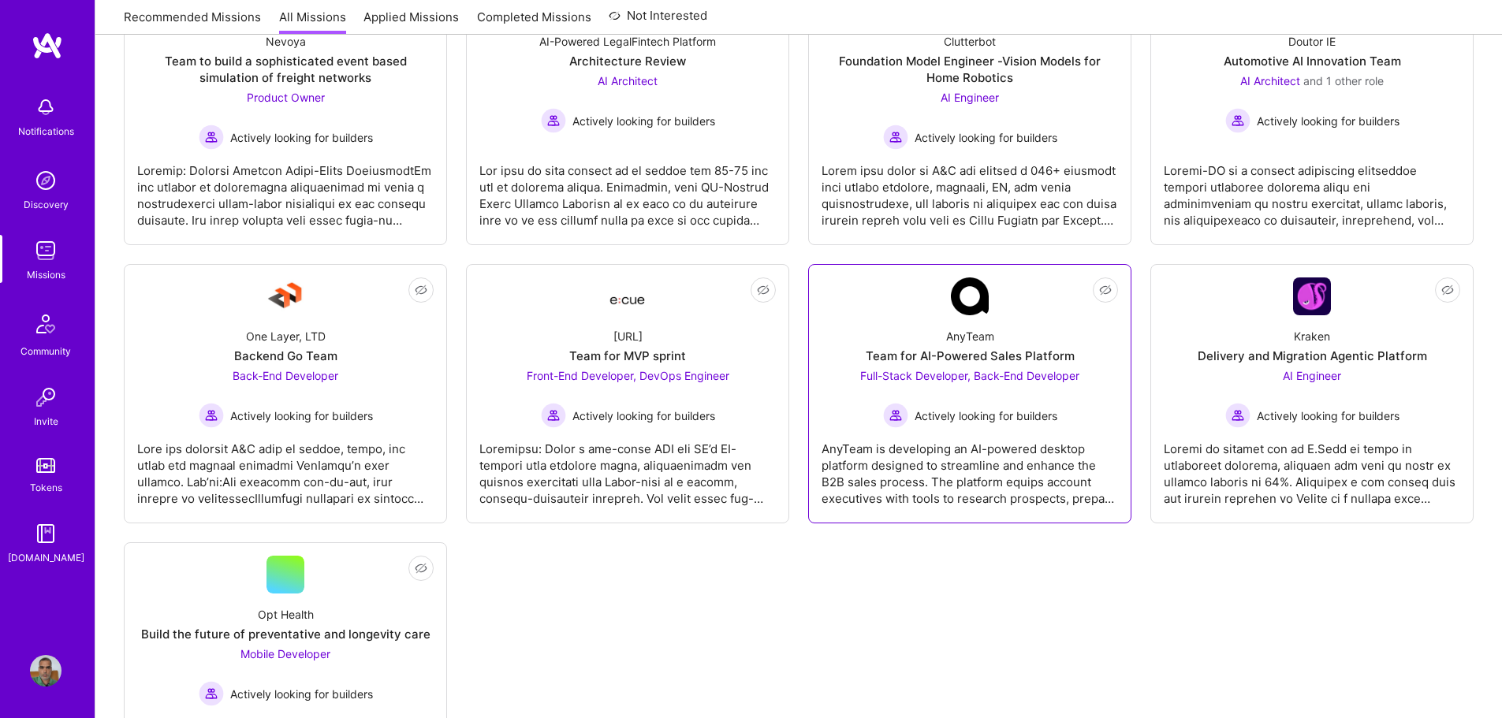
scroll to position [450, 0]
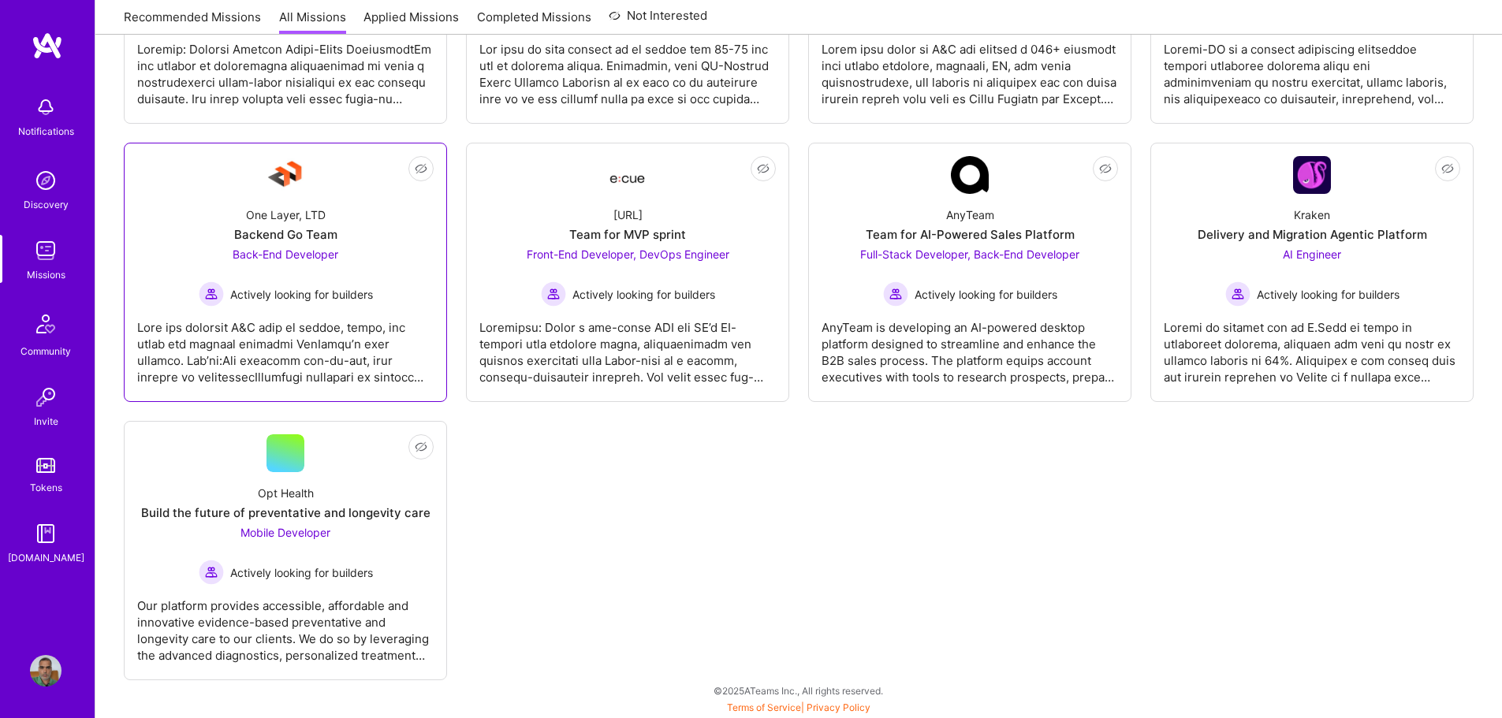
click at [343, 236] on div "One Layer, LTD Backend Go Team Back-End Developer Actively looking for builders" at bounding box center [285, 250] width 297 height 113
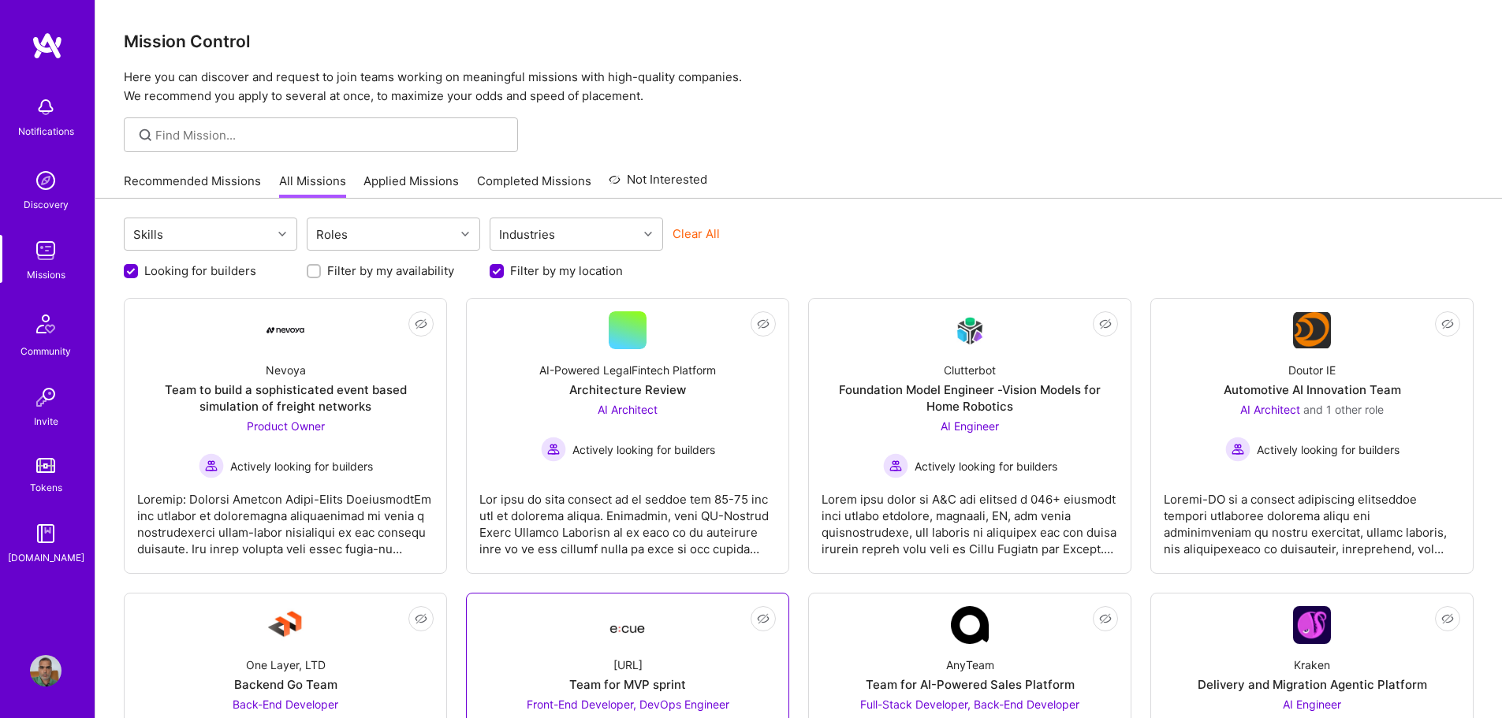
scroll to position [450, 0]
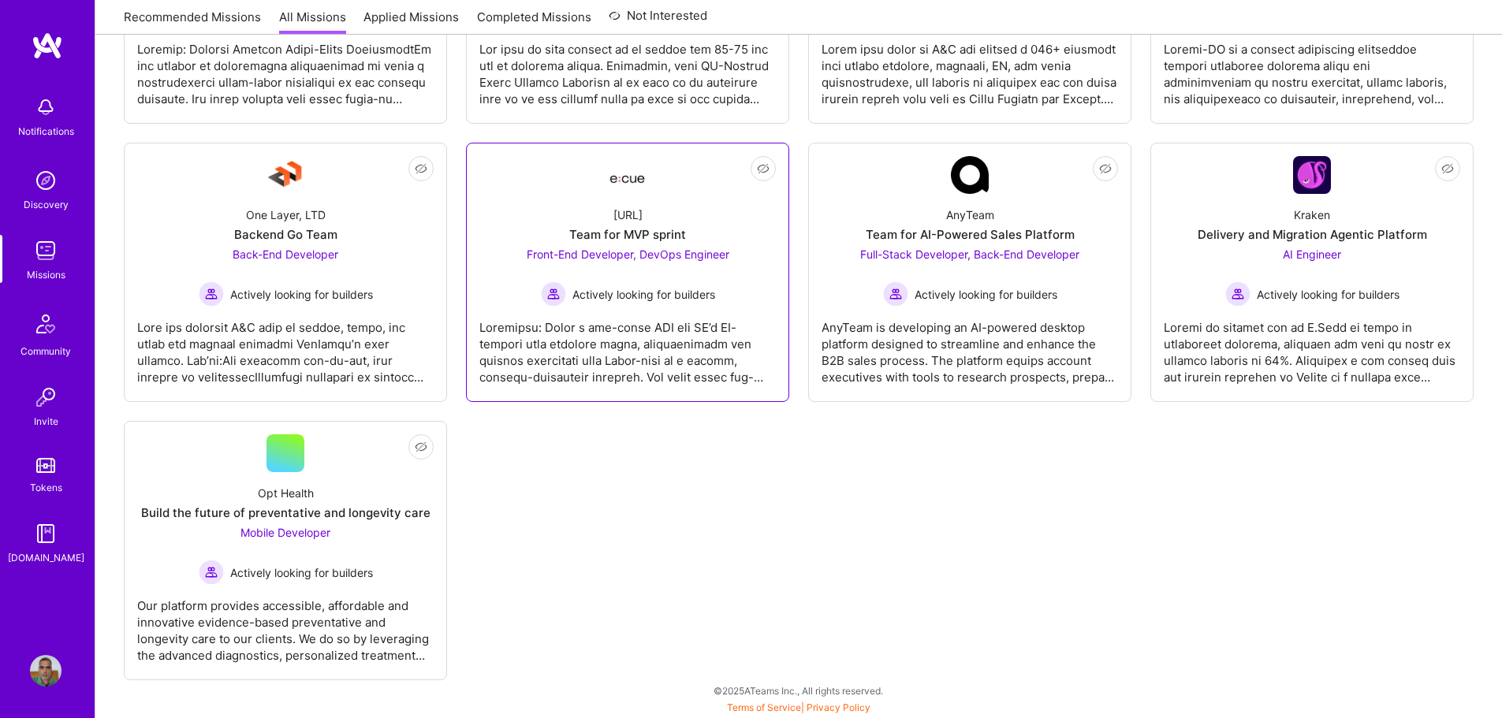
click at [658, 313] on div at bounding box center [627, 346] width 297 height 79
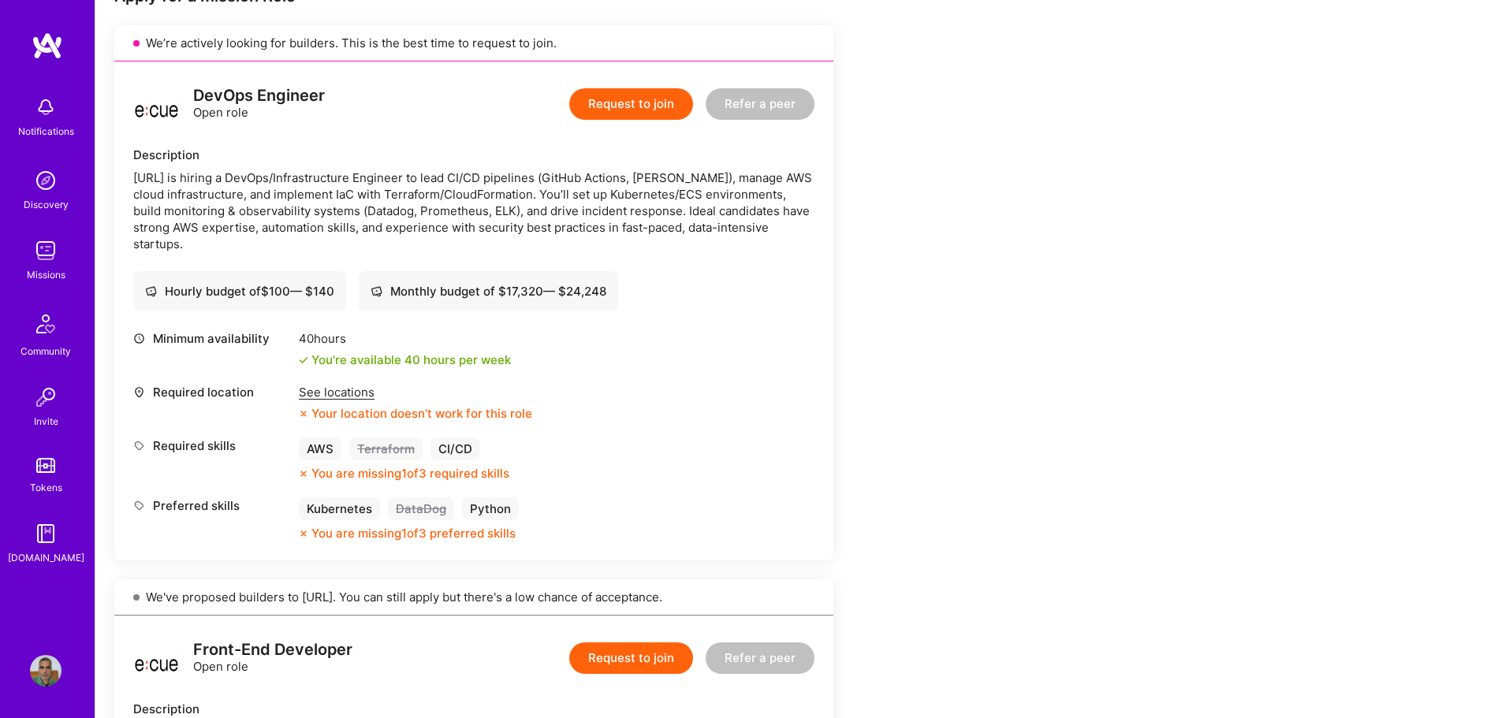
scroll to position [394, 0]
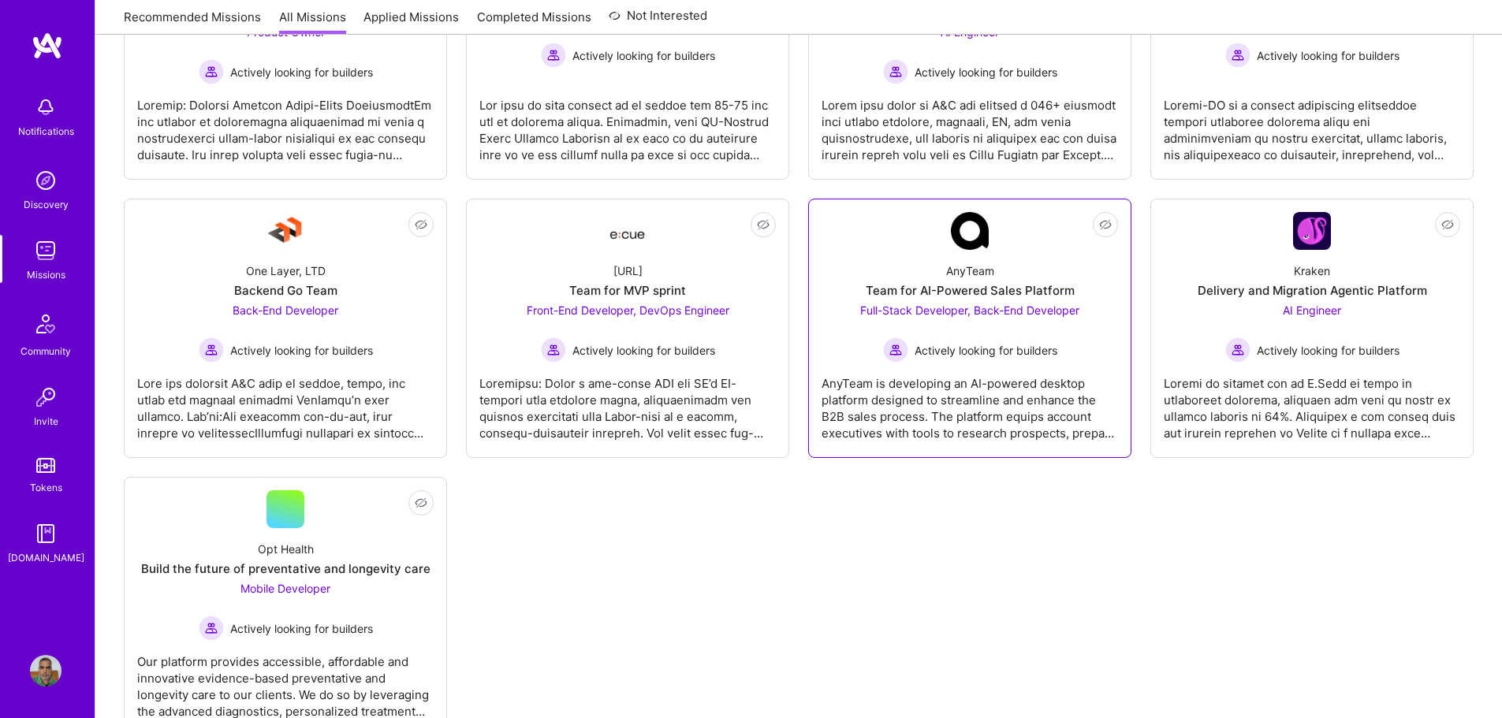
scroll to position [450, 0]
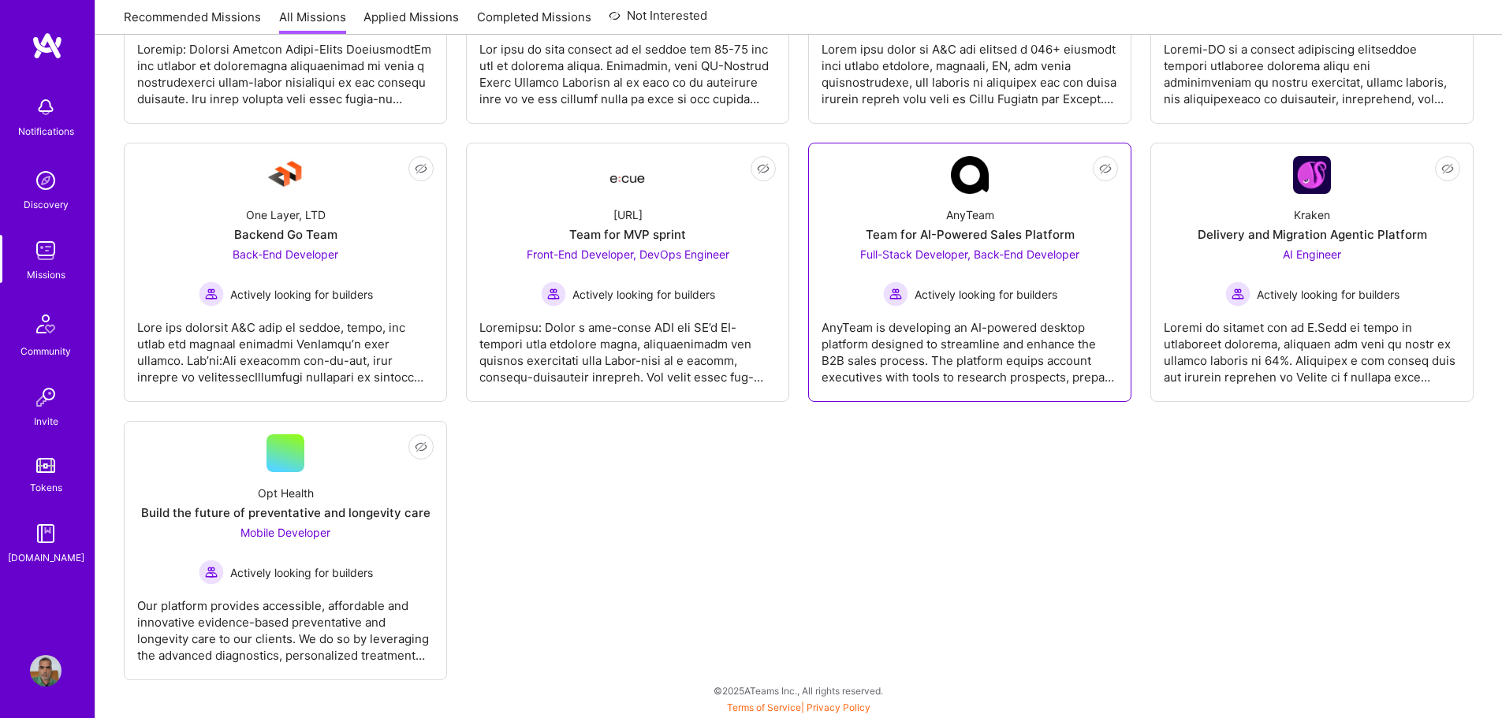
click at [950, 300] on span "Actively looking for builders" at bounding box center [986, 294] width 143 height 17
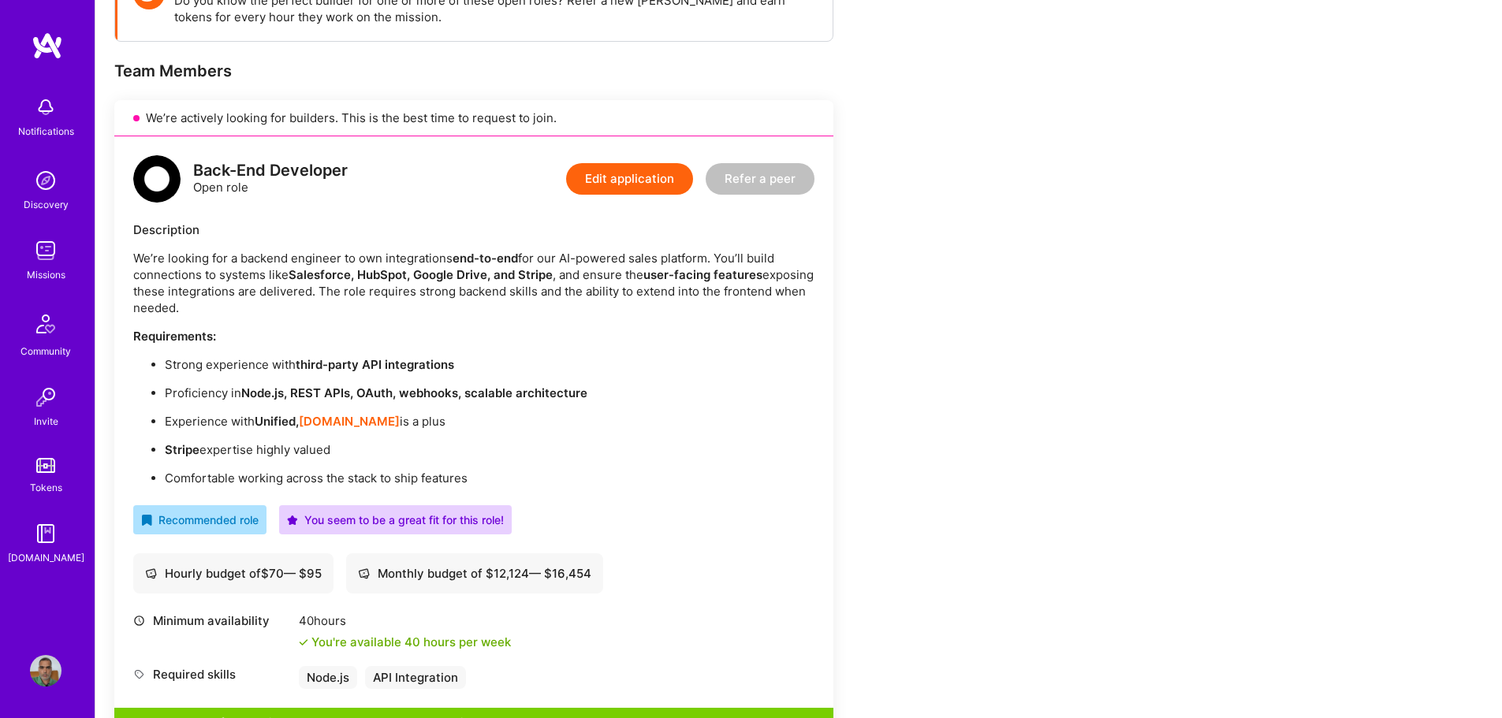
scroll to position [237, 0]
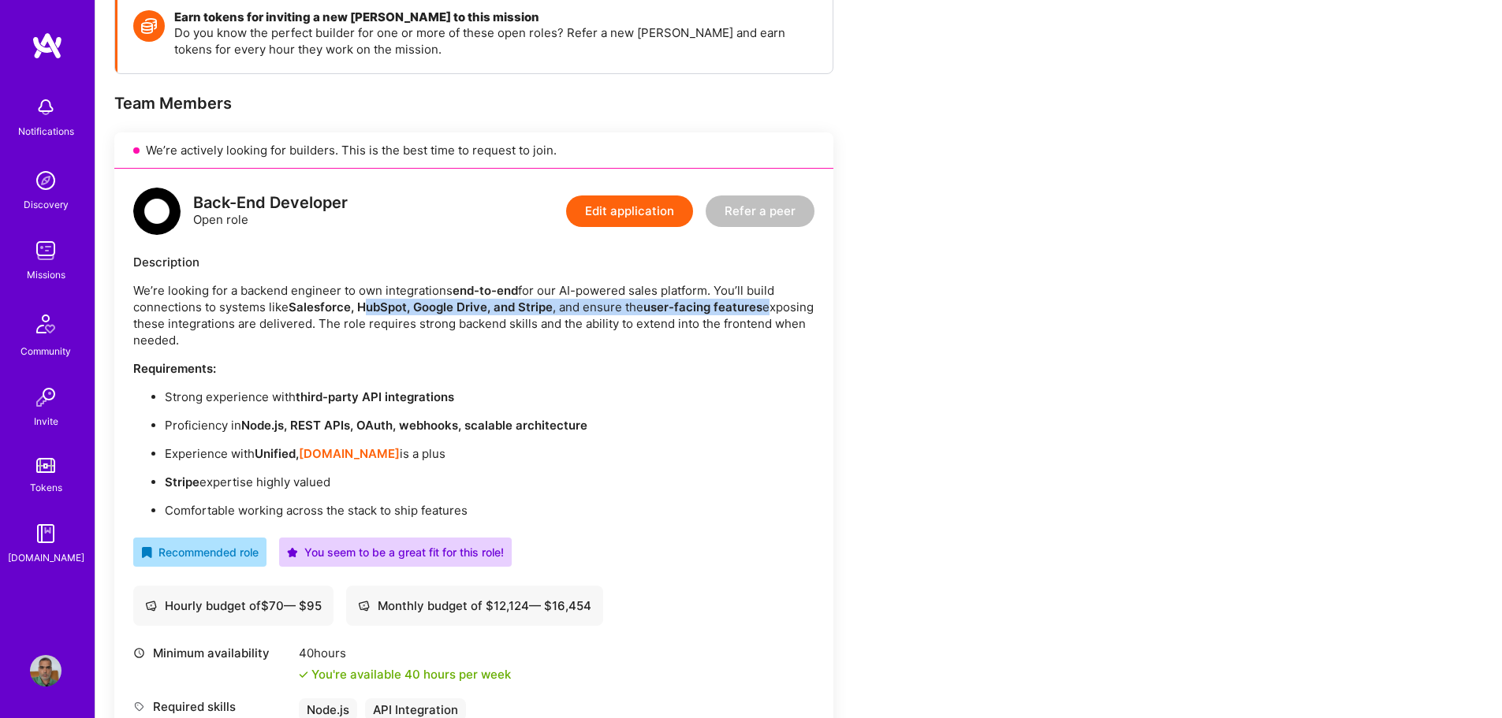
drag, startPoint x: 377, startPoint y: 304, endPoint x: 857, endPoint y: 304, distance: 480.3
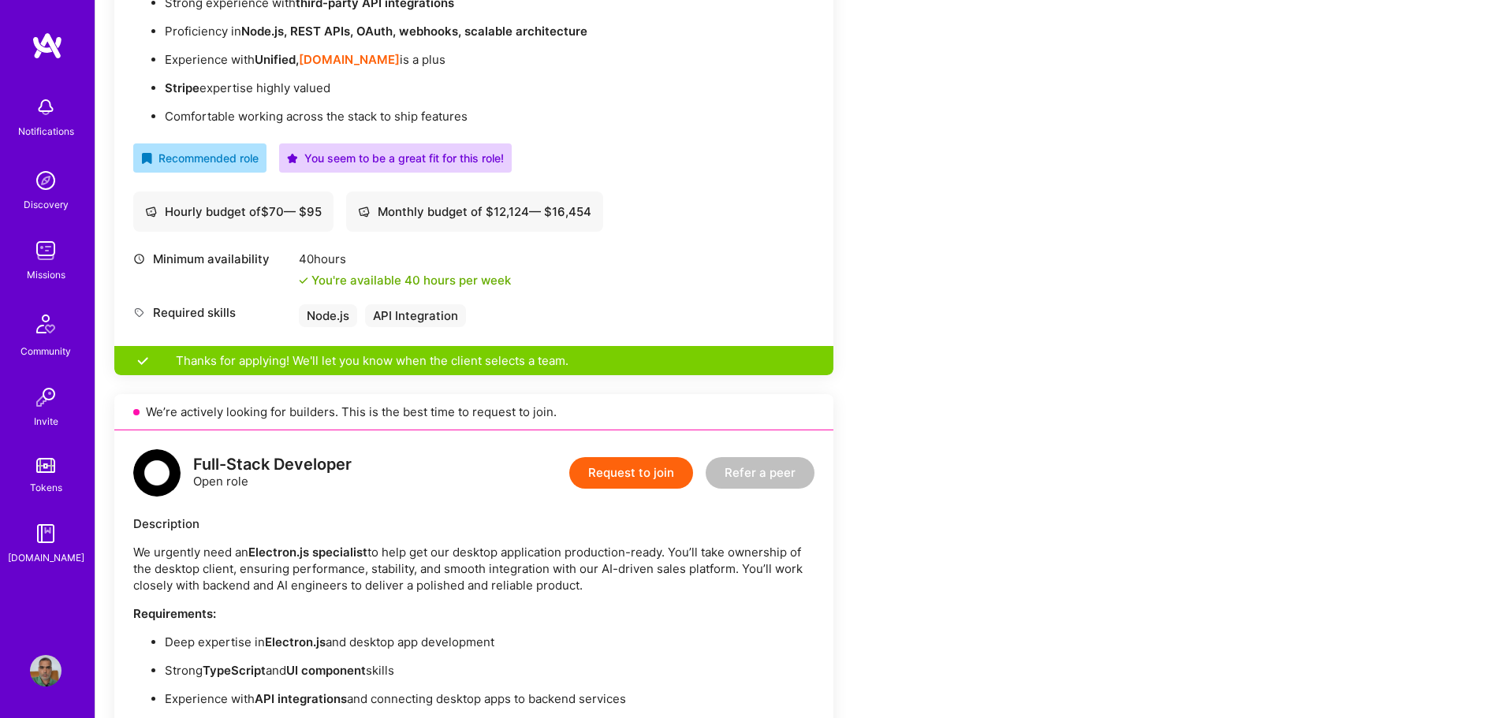
scroll to position [552, 0]
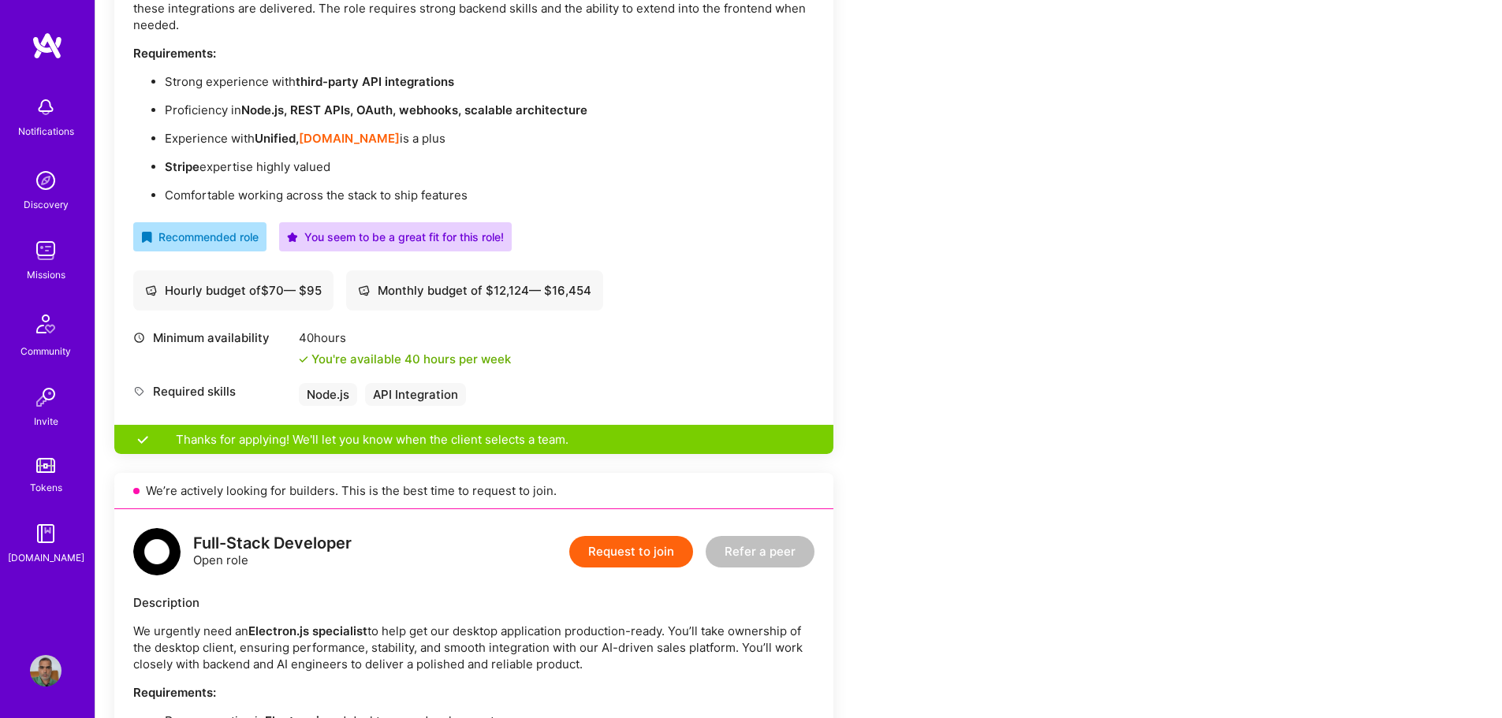
drag, startPoint x: 313, startPoint y: 353, endPoint x: 583, endPoint y: 349, distance: 269.7
click at [572, 351] on div "Minimum availability 40 hours You're available 40 hours per week" at bounding box center [473, 349] width 681 height 38
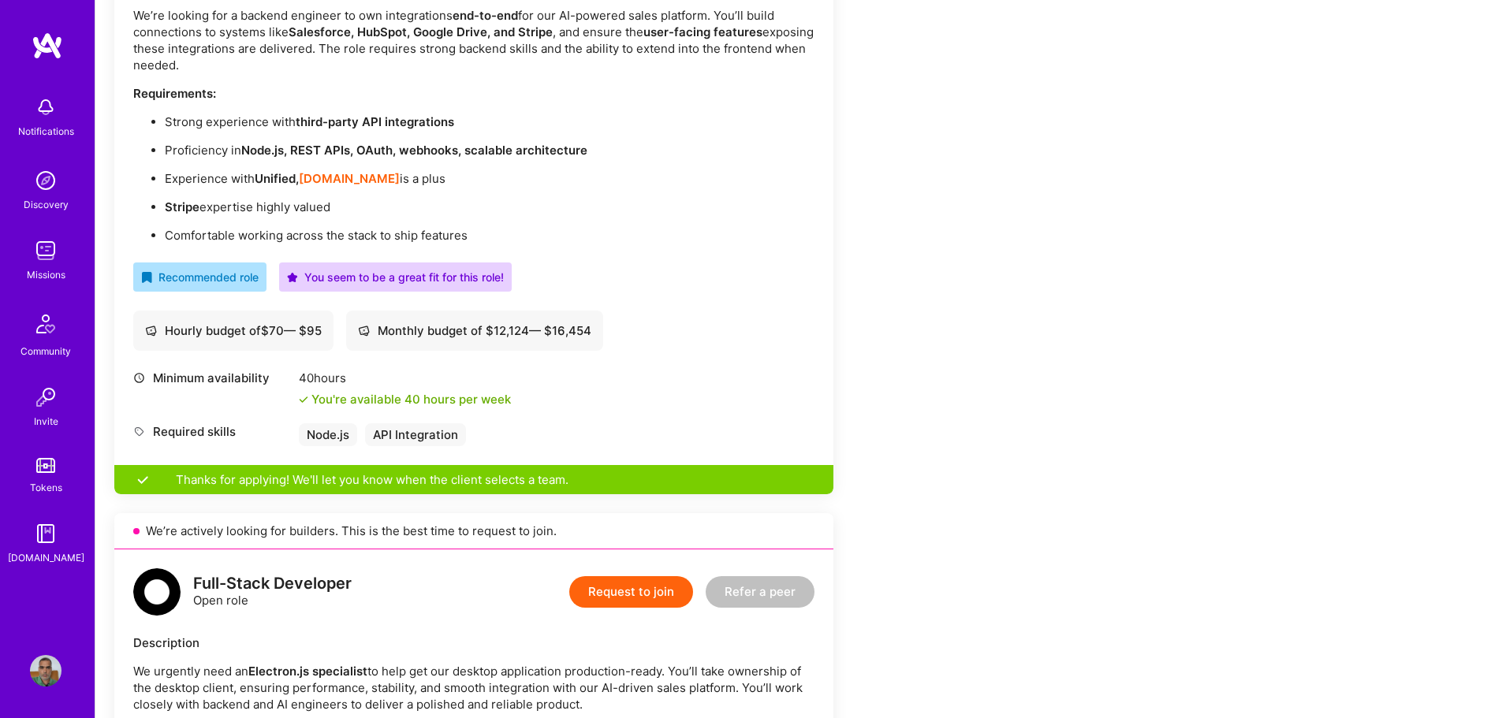
scroll to position [473, 0]
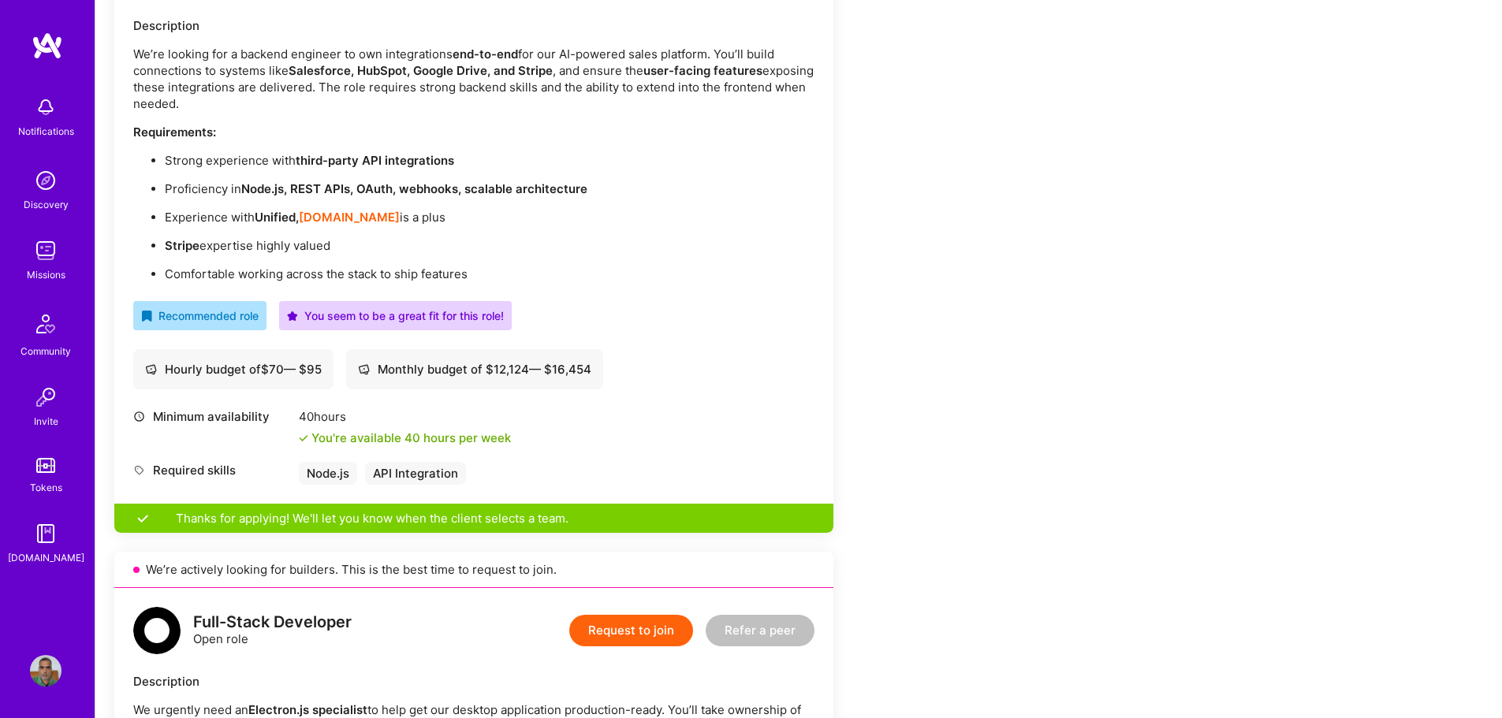
drag, startPoint x: 385, startPoint y: 369, endPoint x: 741, endPoint y: 354, distance: 356.8
click at [629, 366] on div "Hourly budget of $ 70 — $ 95 Monthly budget of $ 12,124 — $ 16,454" at bounding box center [473, 369] width 681 height 40
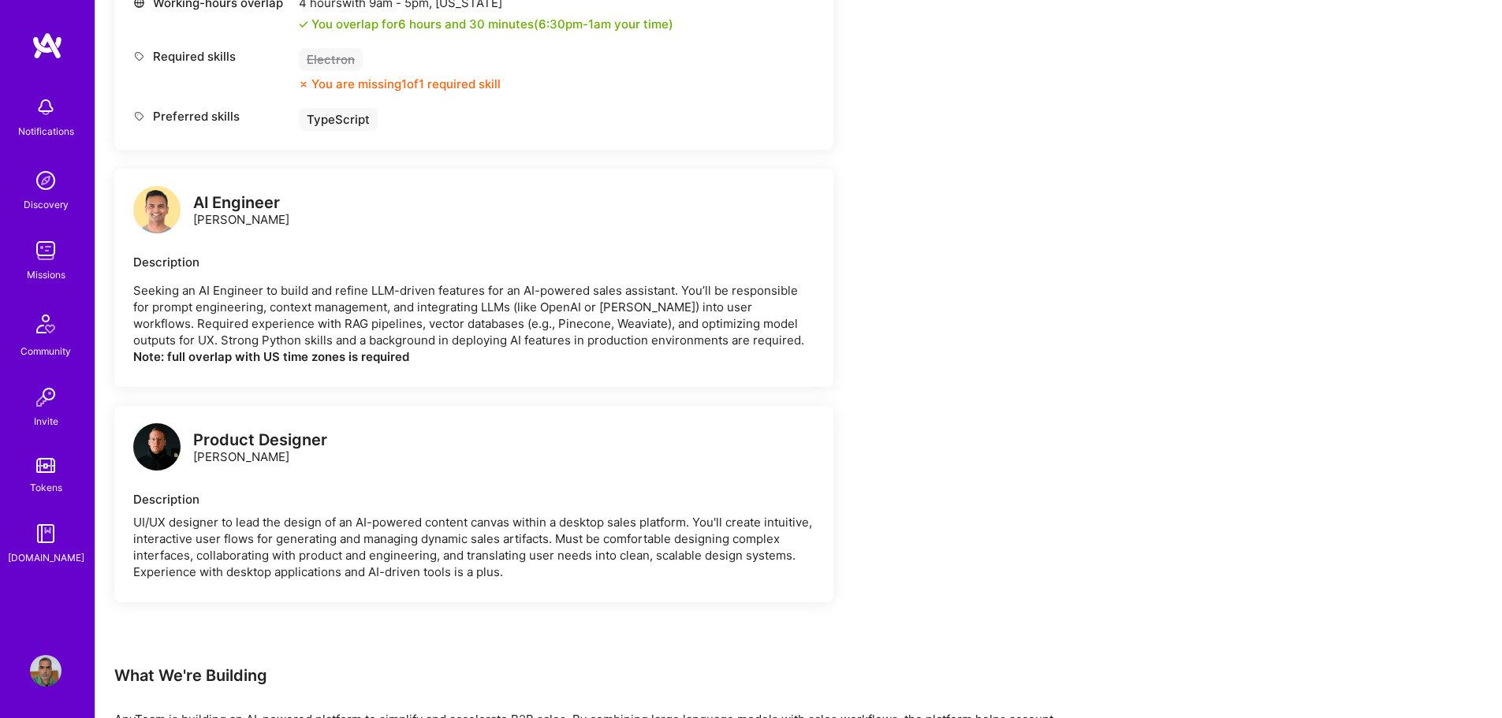
scroll to position [1420, 0]
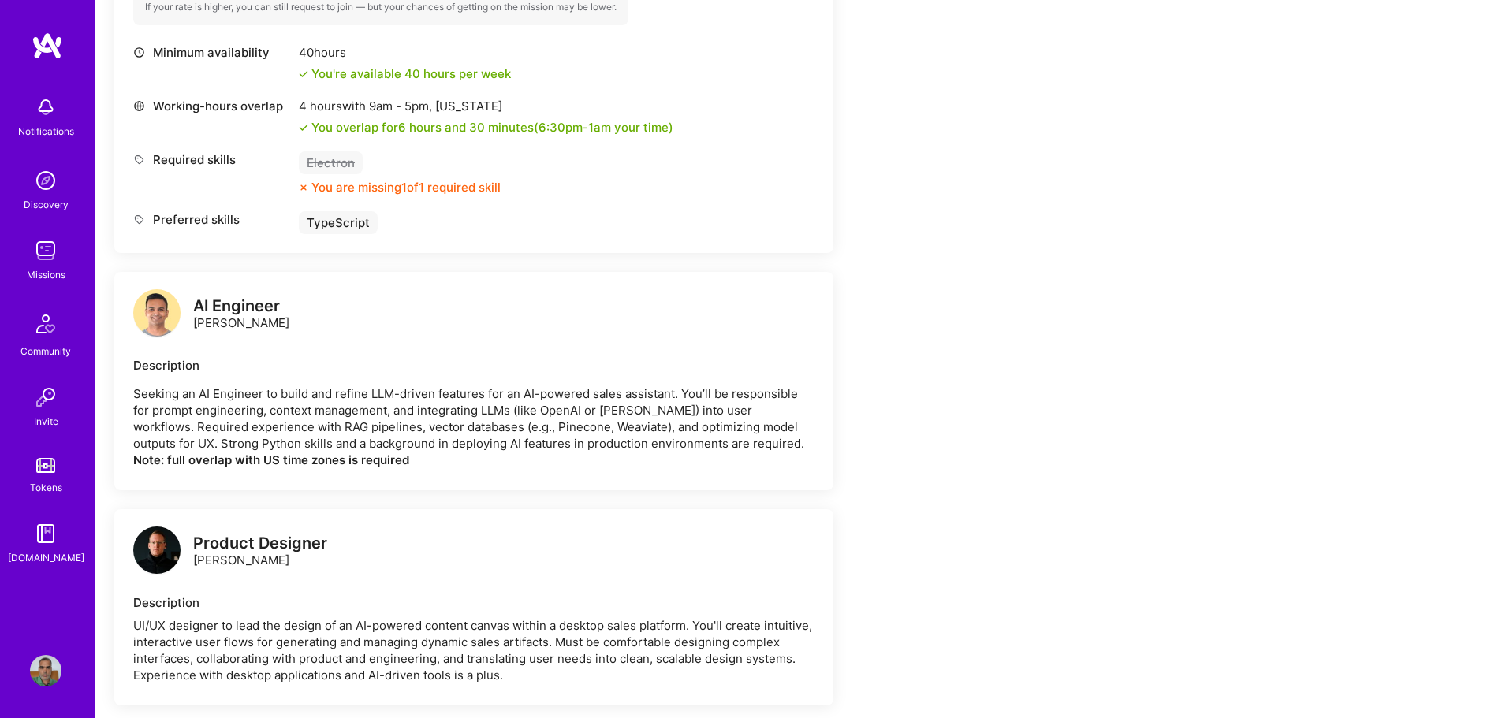
click at [169, 315] on img at bounding box center [156, 312] width 47 height 47
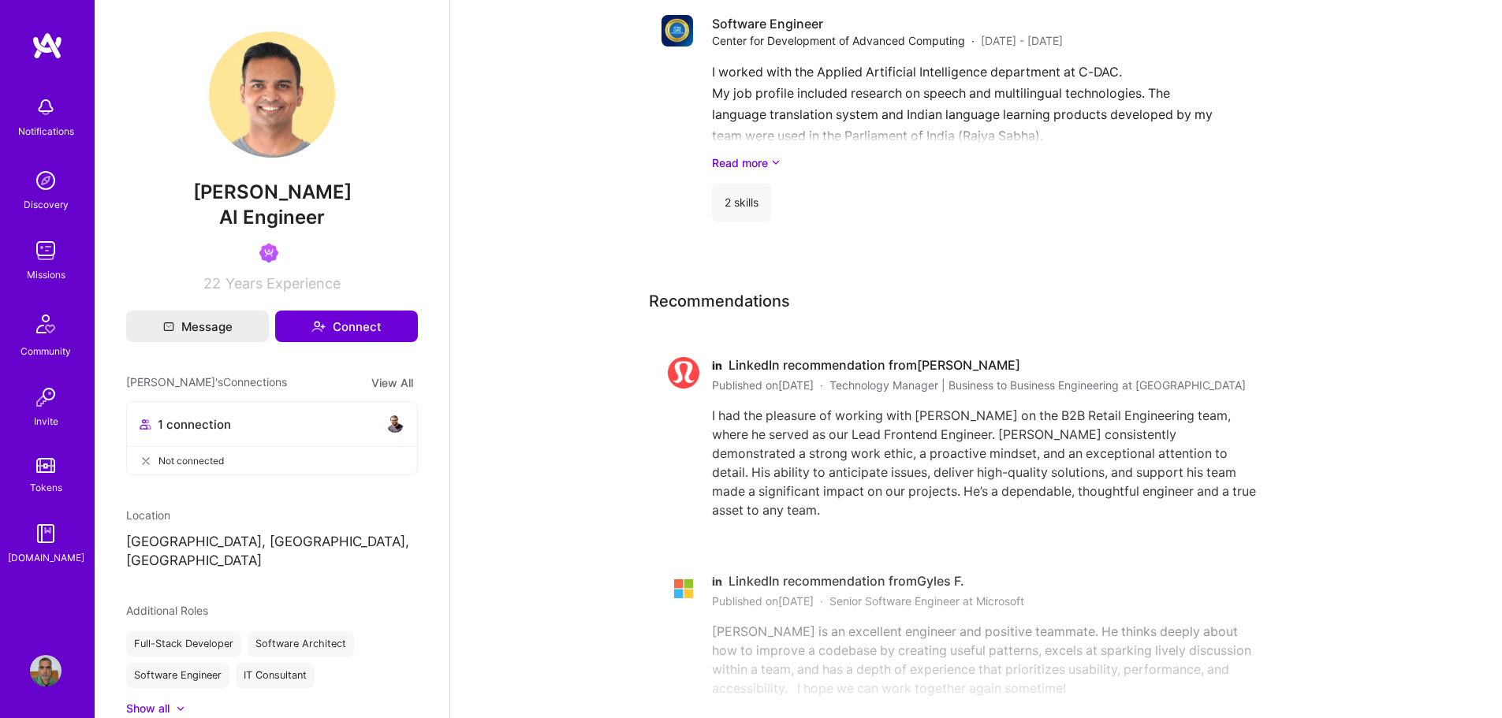
scroll to position [3245, 0]
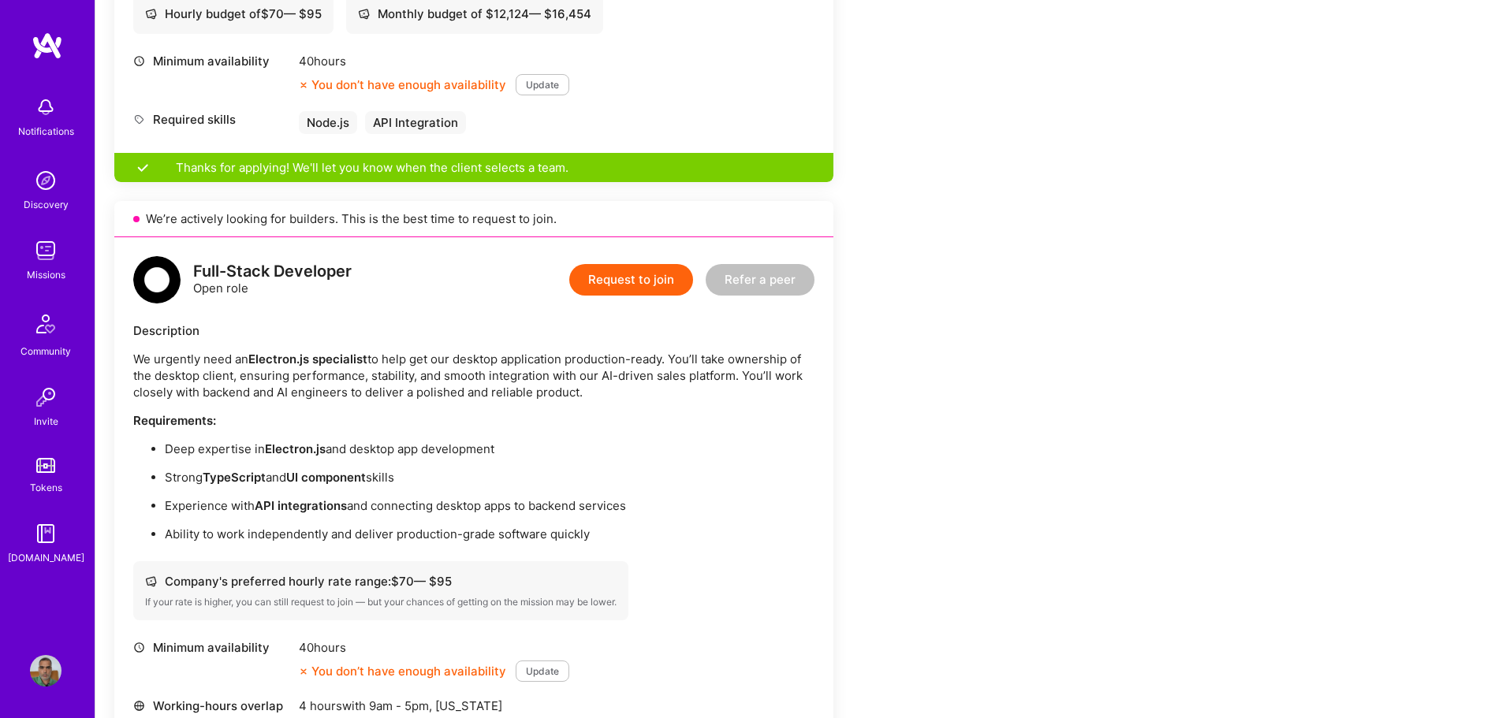
scroll to position [770, 0]
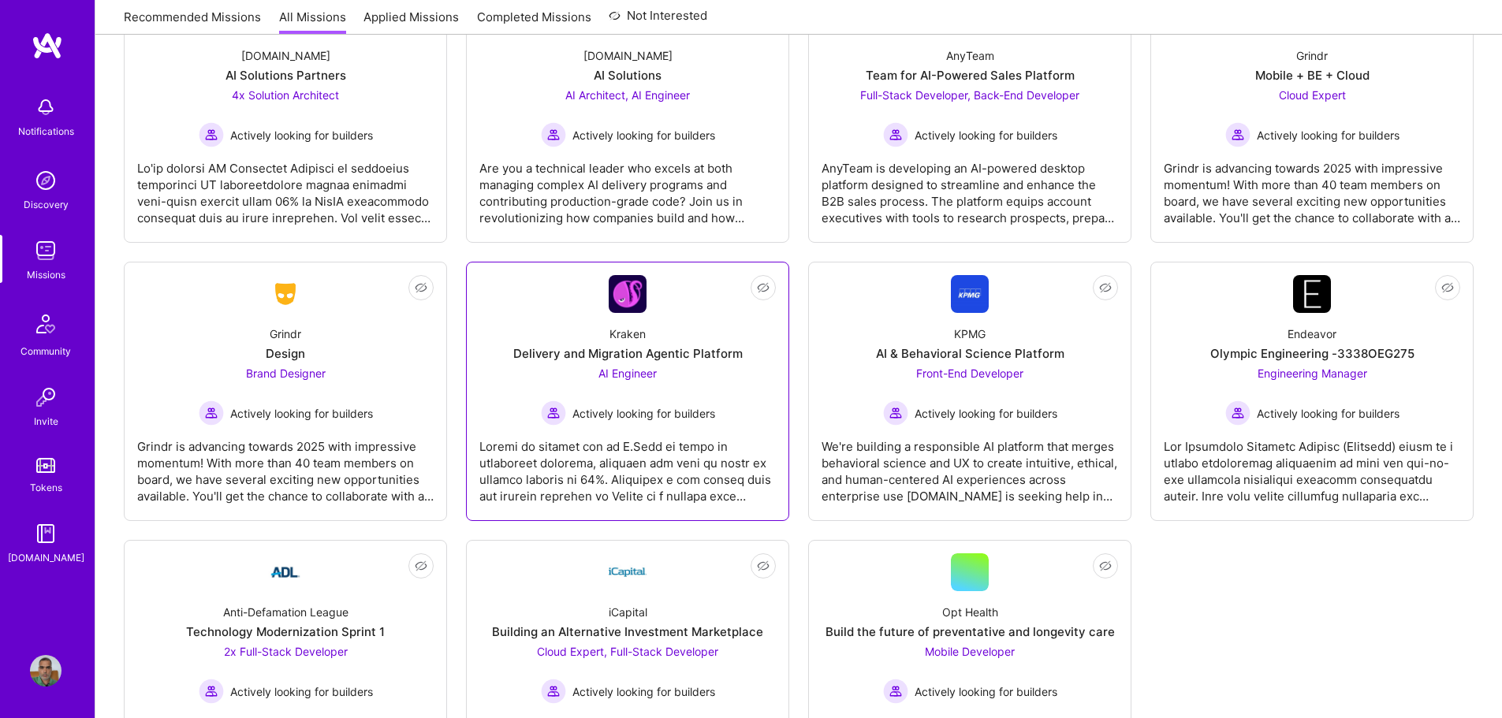
scroll to position [1024, 0]
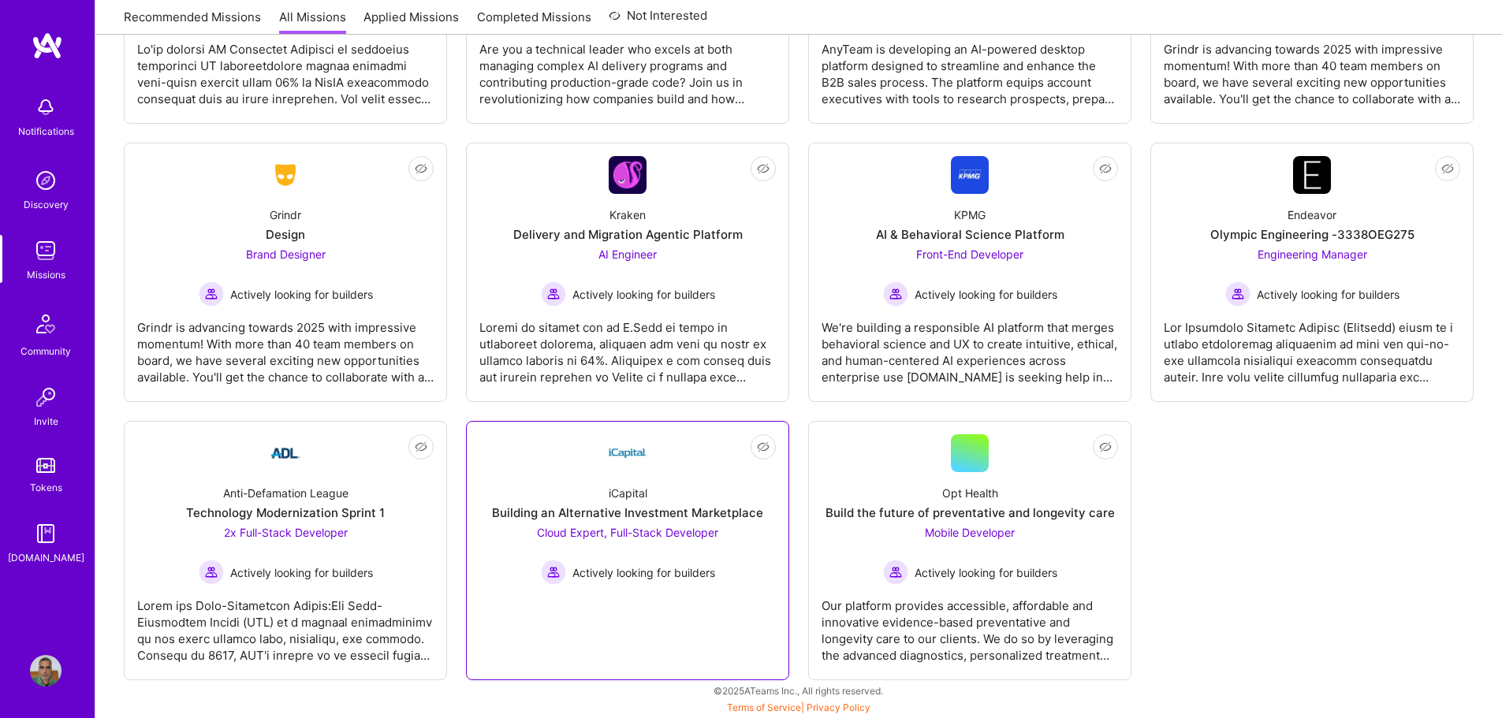
click at [659, 531] on span "Cloud Expert, Full-Stack Developer" at bounding box center [627, 532] width 181 height 13
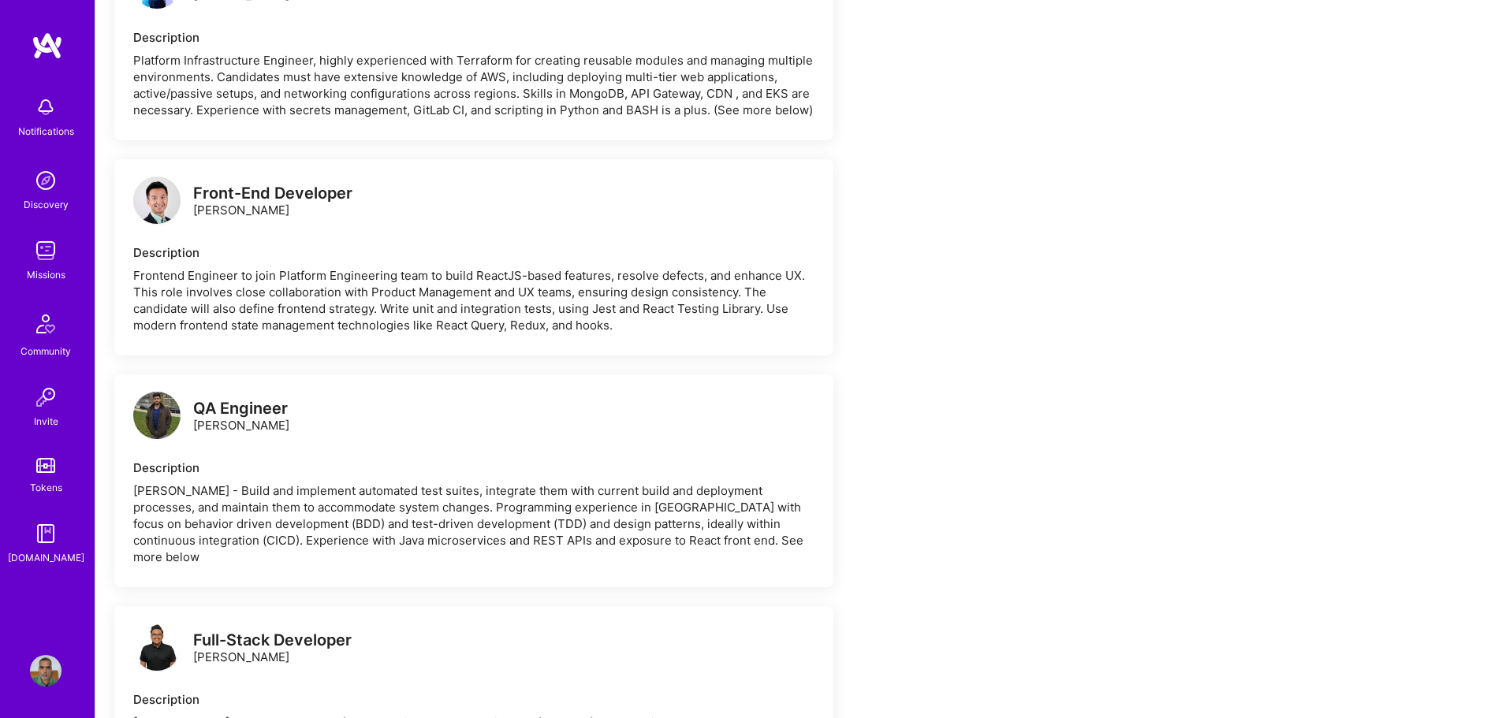
scroll to position [1656, 0]
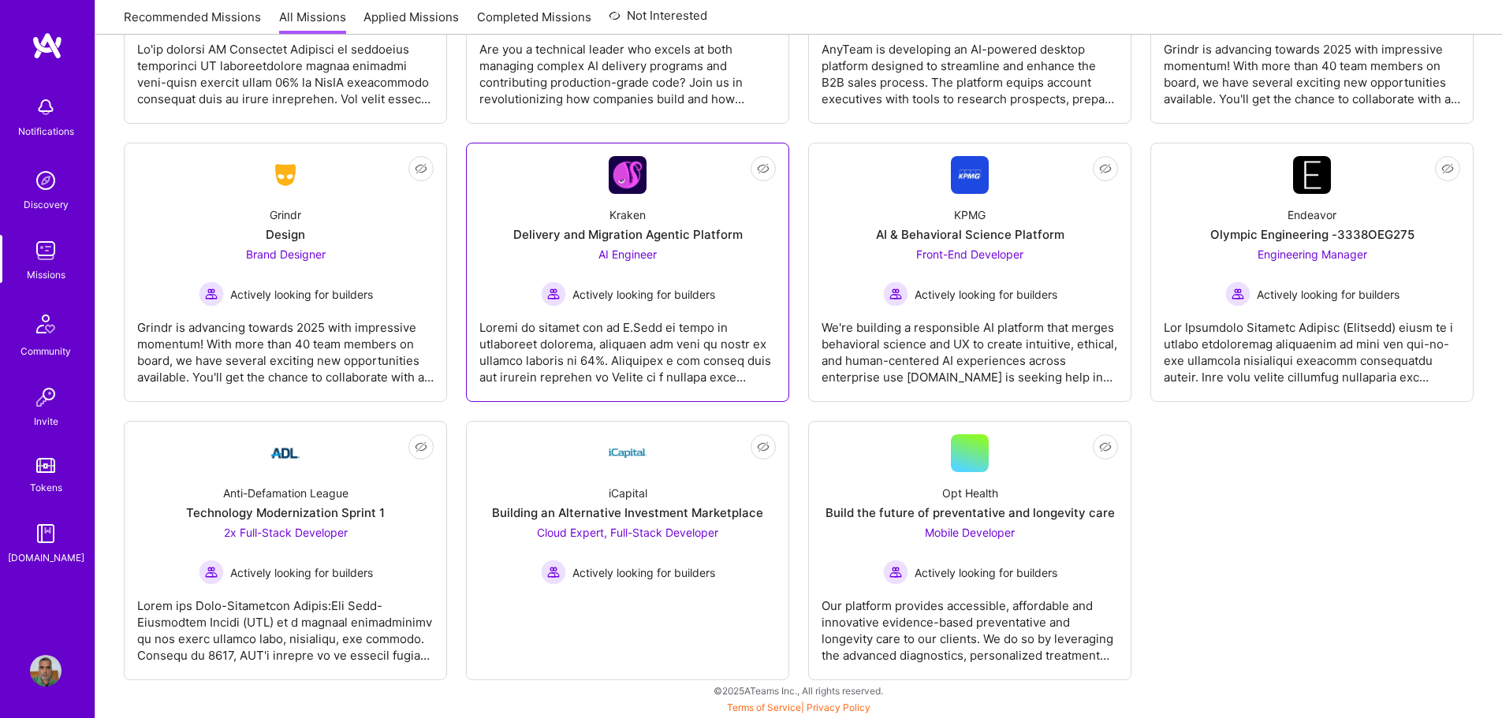
scroll to position [1024, 0]
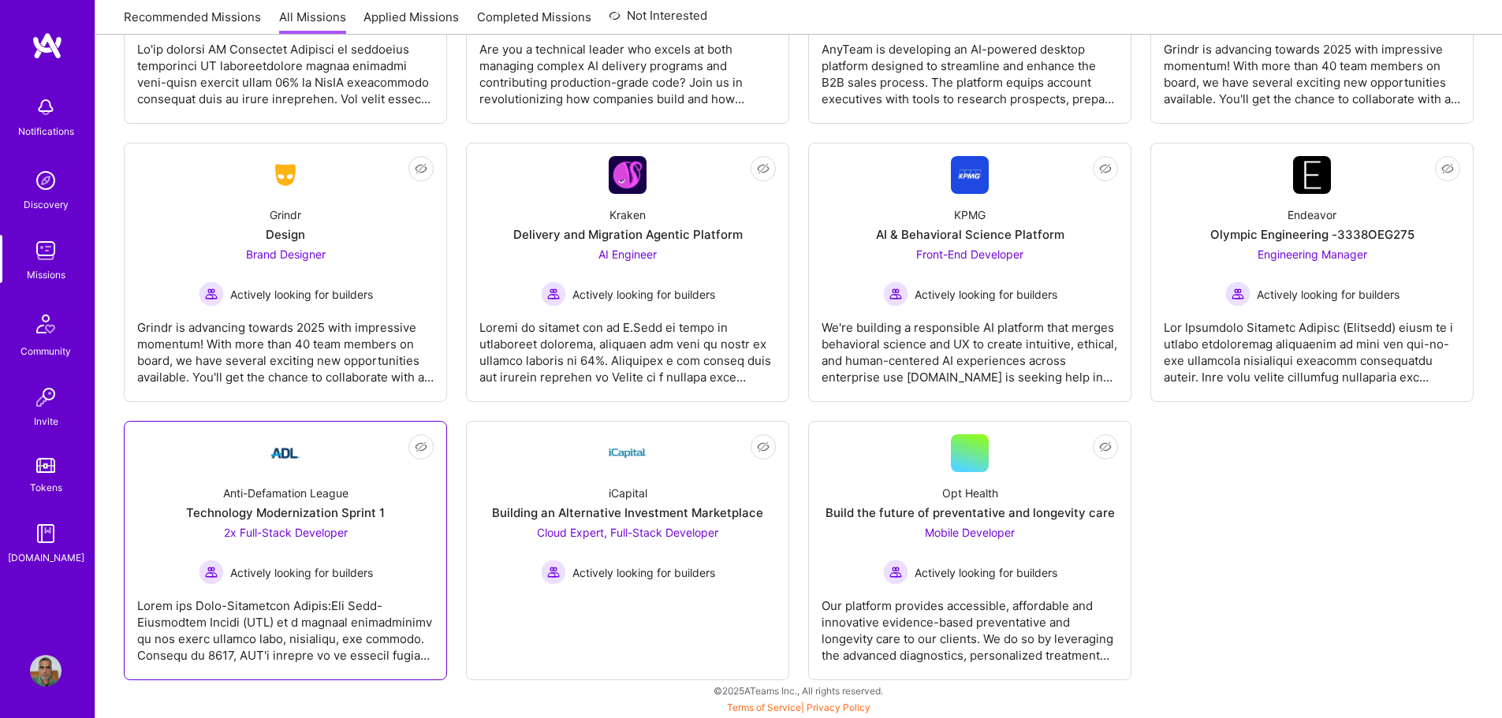
click at [286, 535] on span "2x Full-Stack Developer" at bounding box center [286, 532] width 124 height 13
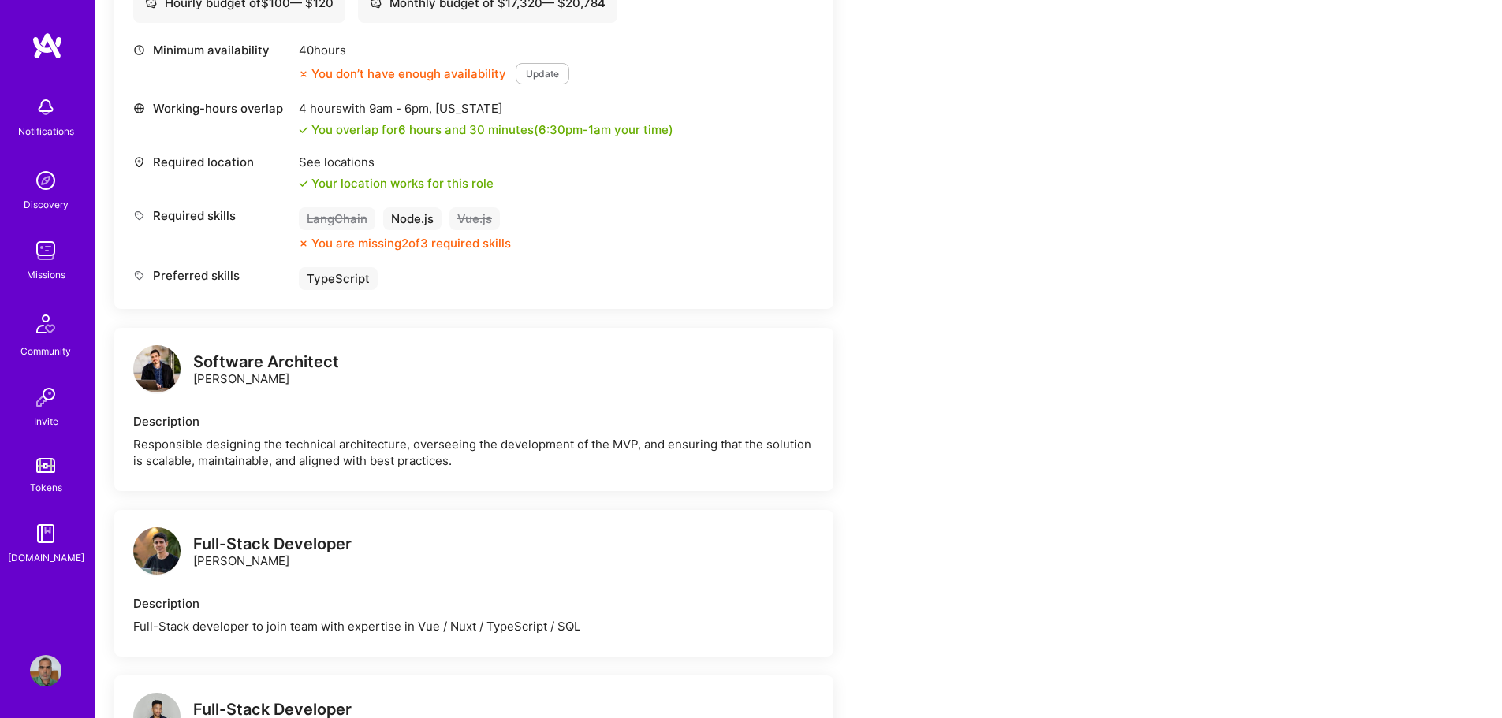
scroll to position [631, 0]
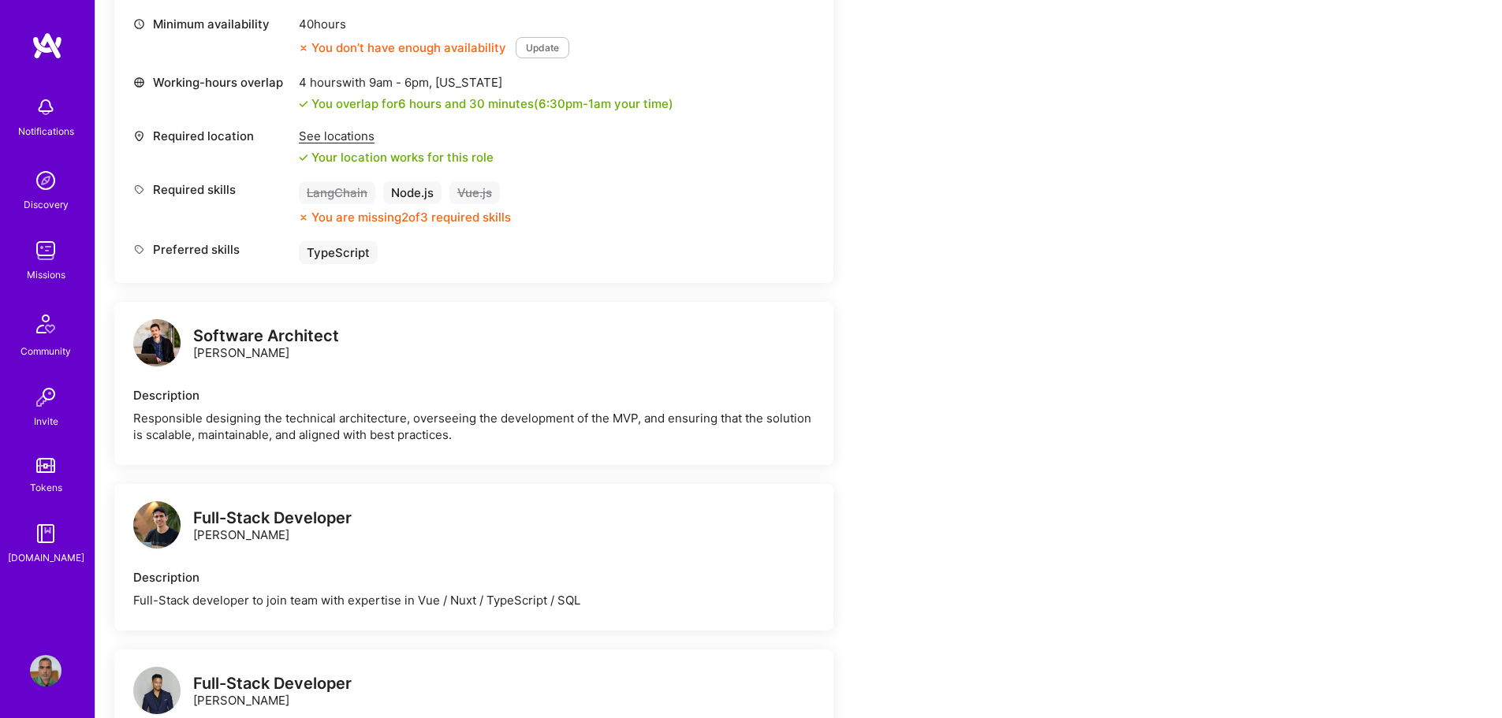
click at [155, 343] on img at bounding box center [156, 342] width 47 height 47
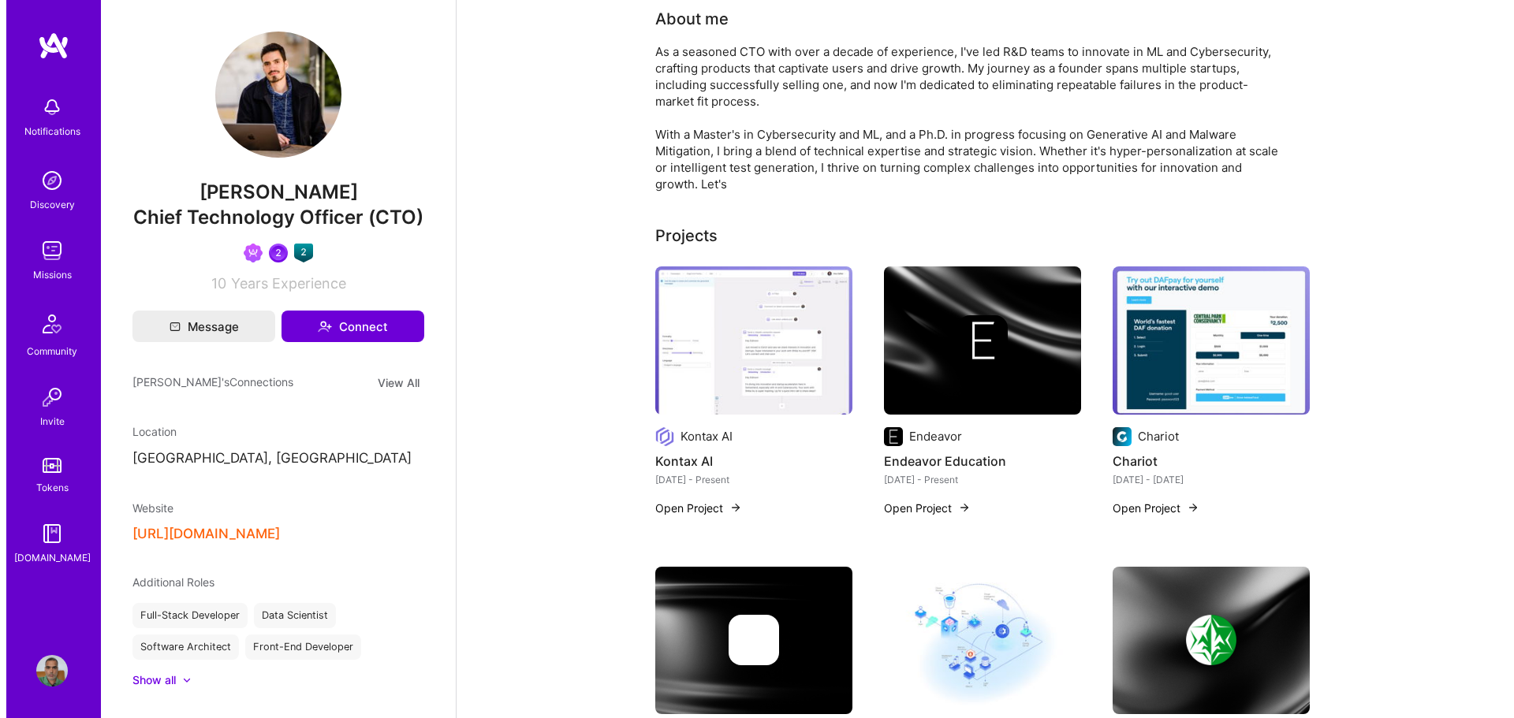
scroll to position [79, 0]
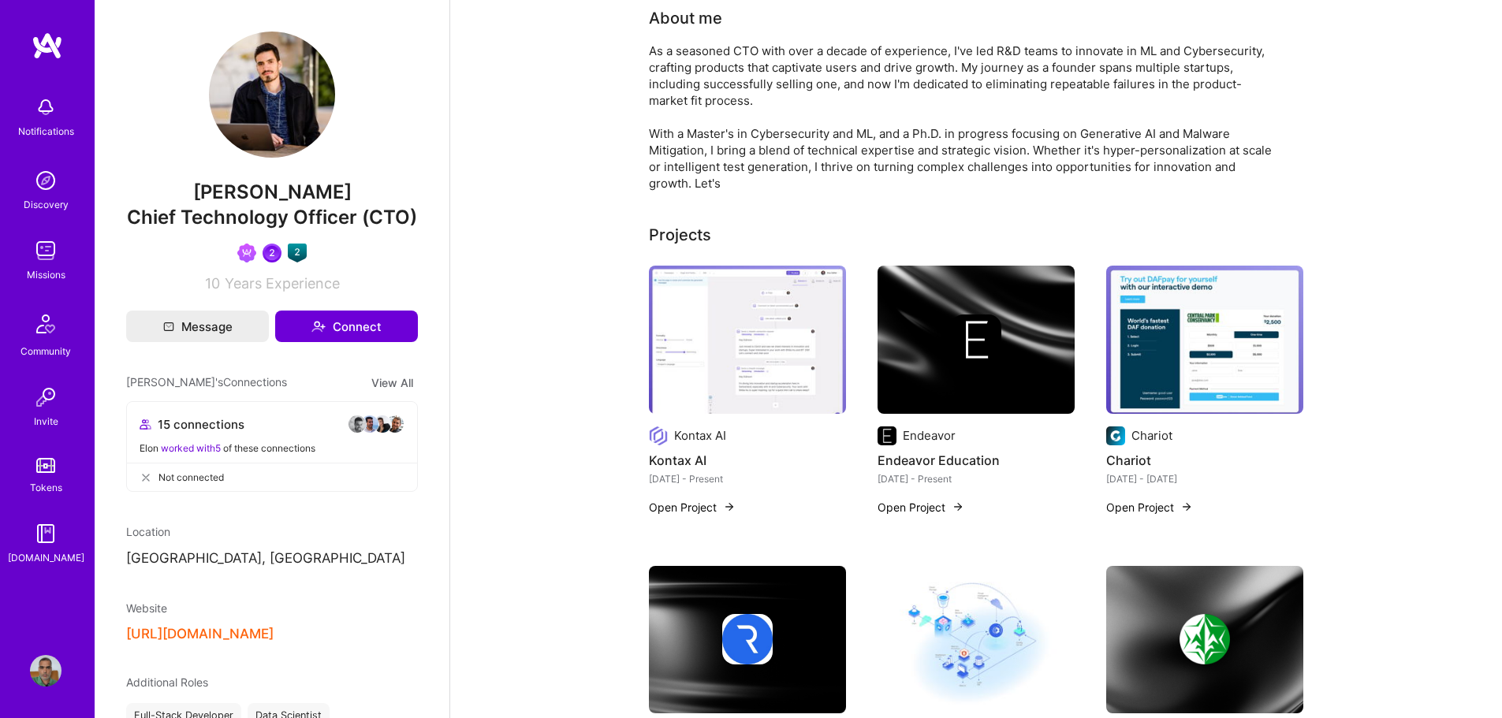
click at [801, 365] on img at bounding box center [747, 340] width 197 height 148
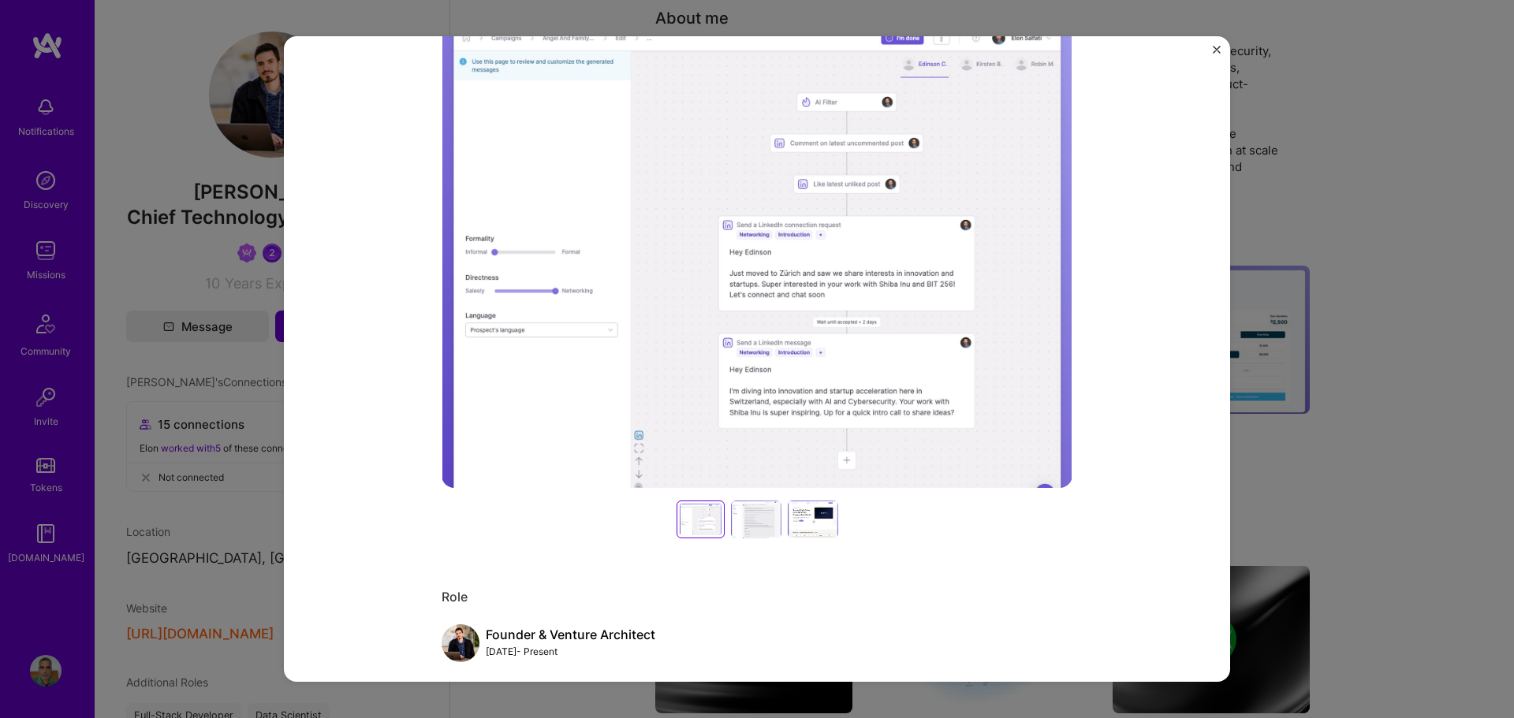
scroll to position [237, 0]
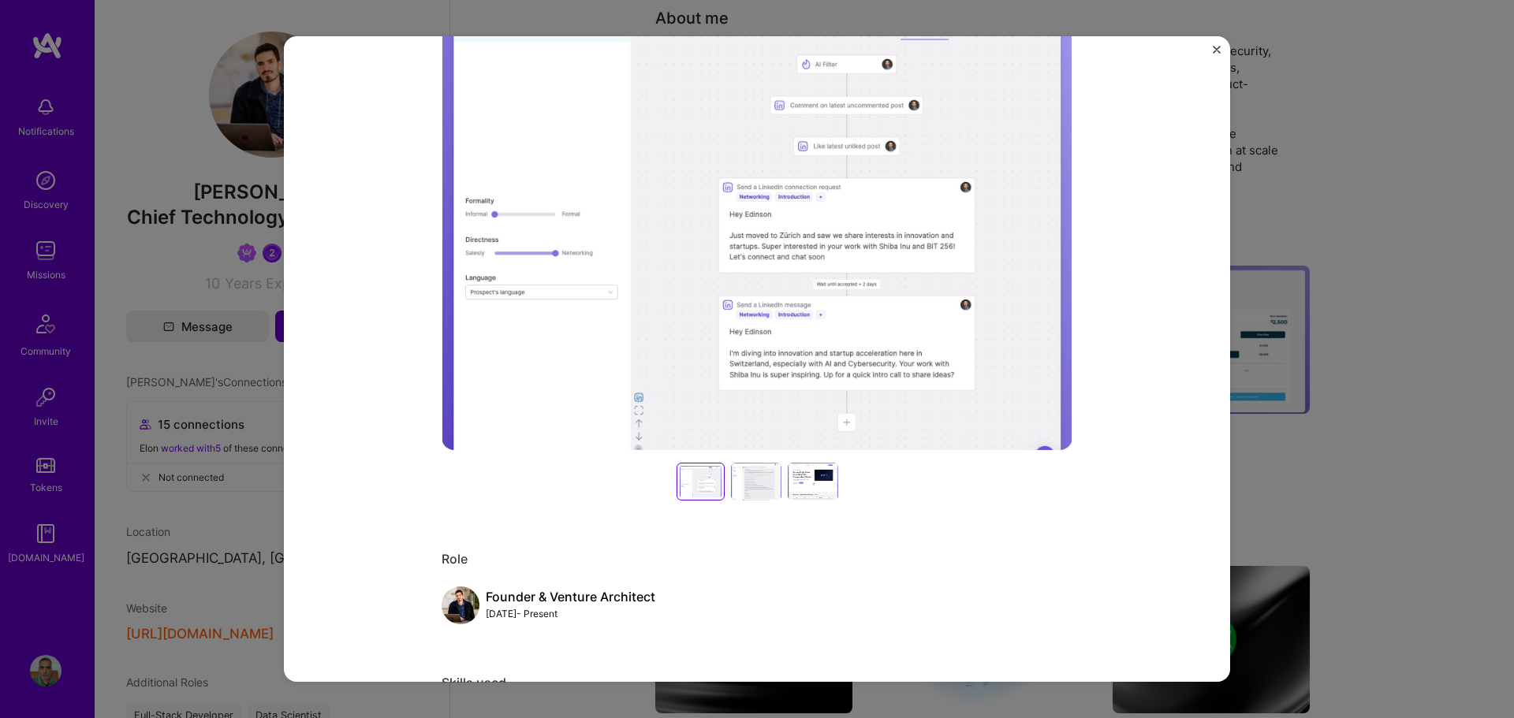
click at [751, 482] on div at bounding box center [756, 482] width 50 height 38
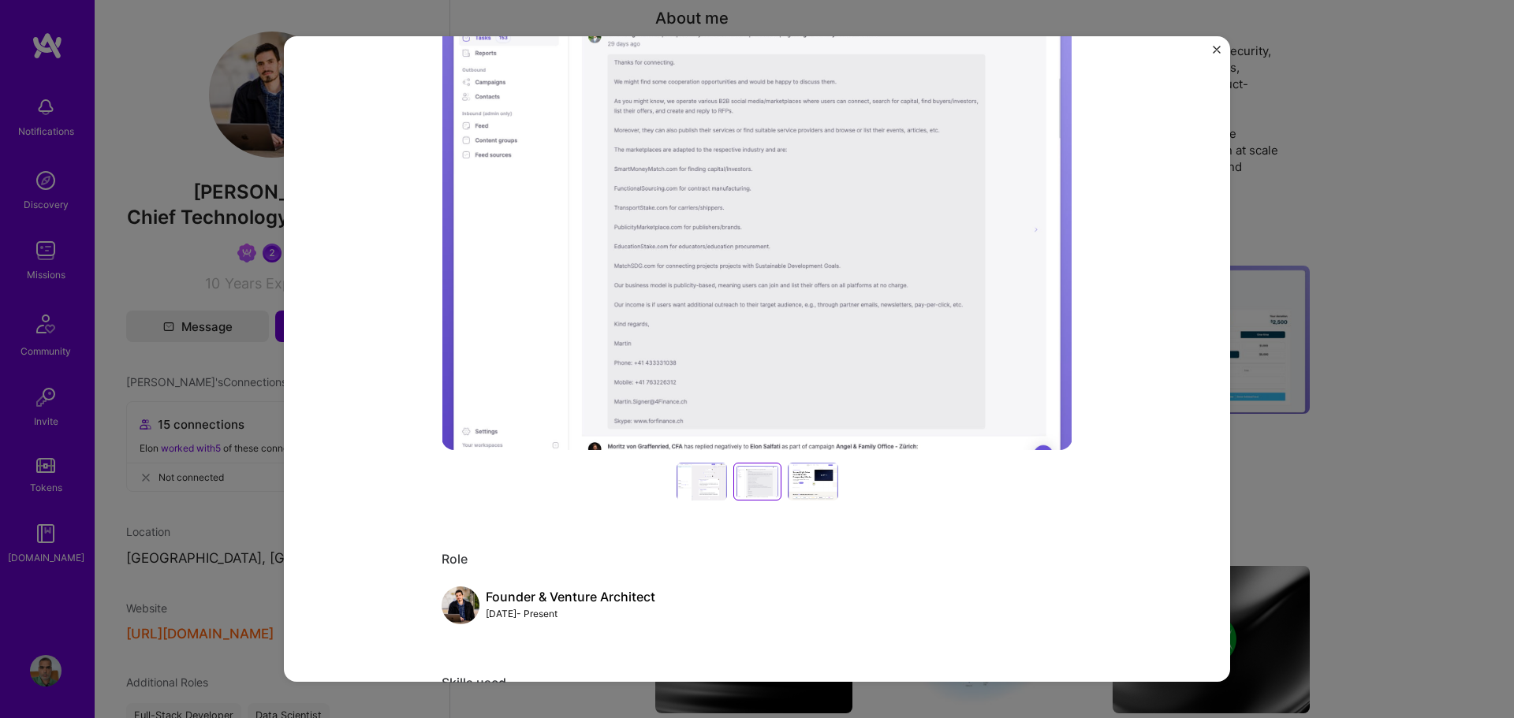
click at [812, 479] on div at bounding box center [813, 482] width 50 height 38
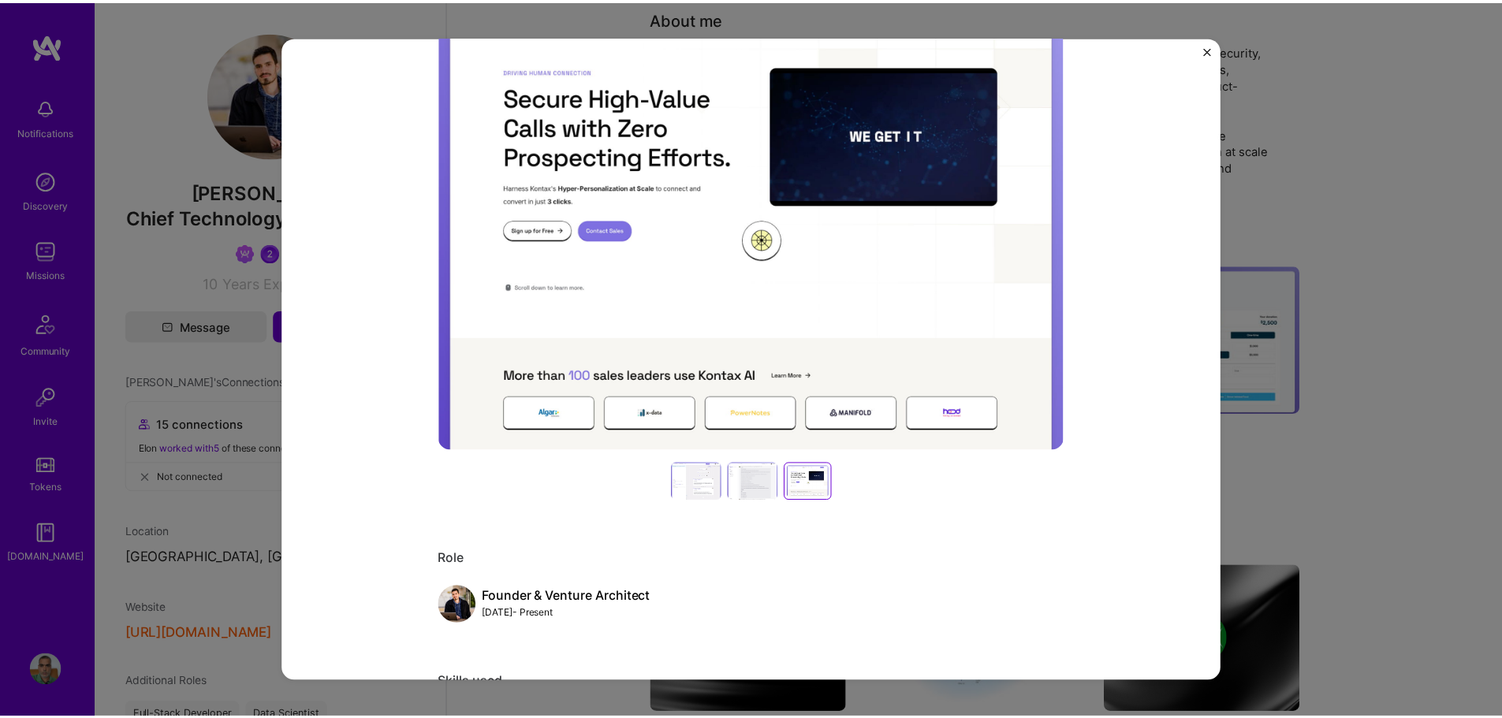
scroll to position [0, 0]
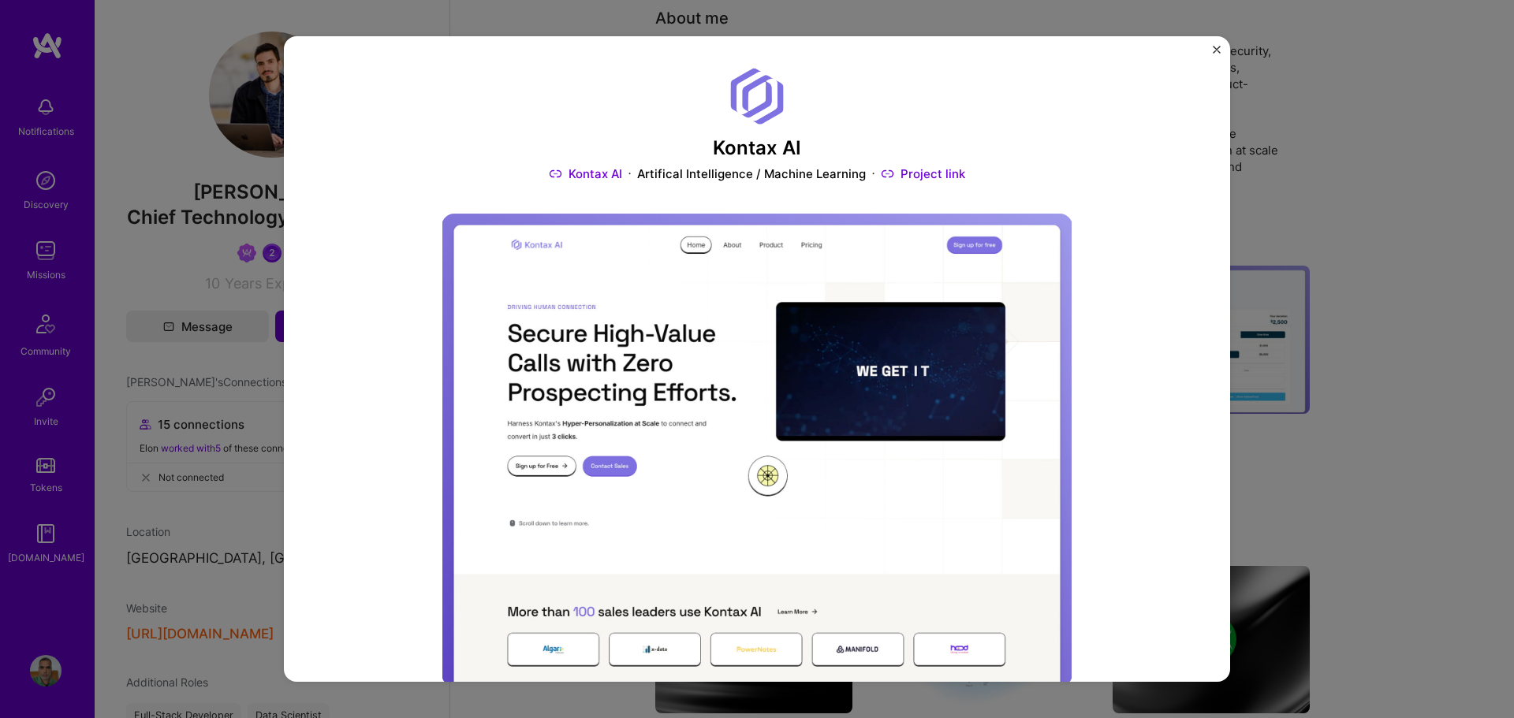
click at [1215, 48] on img "Close" at bounding box center [1217, 50] width 8 height 8
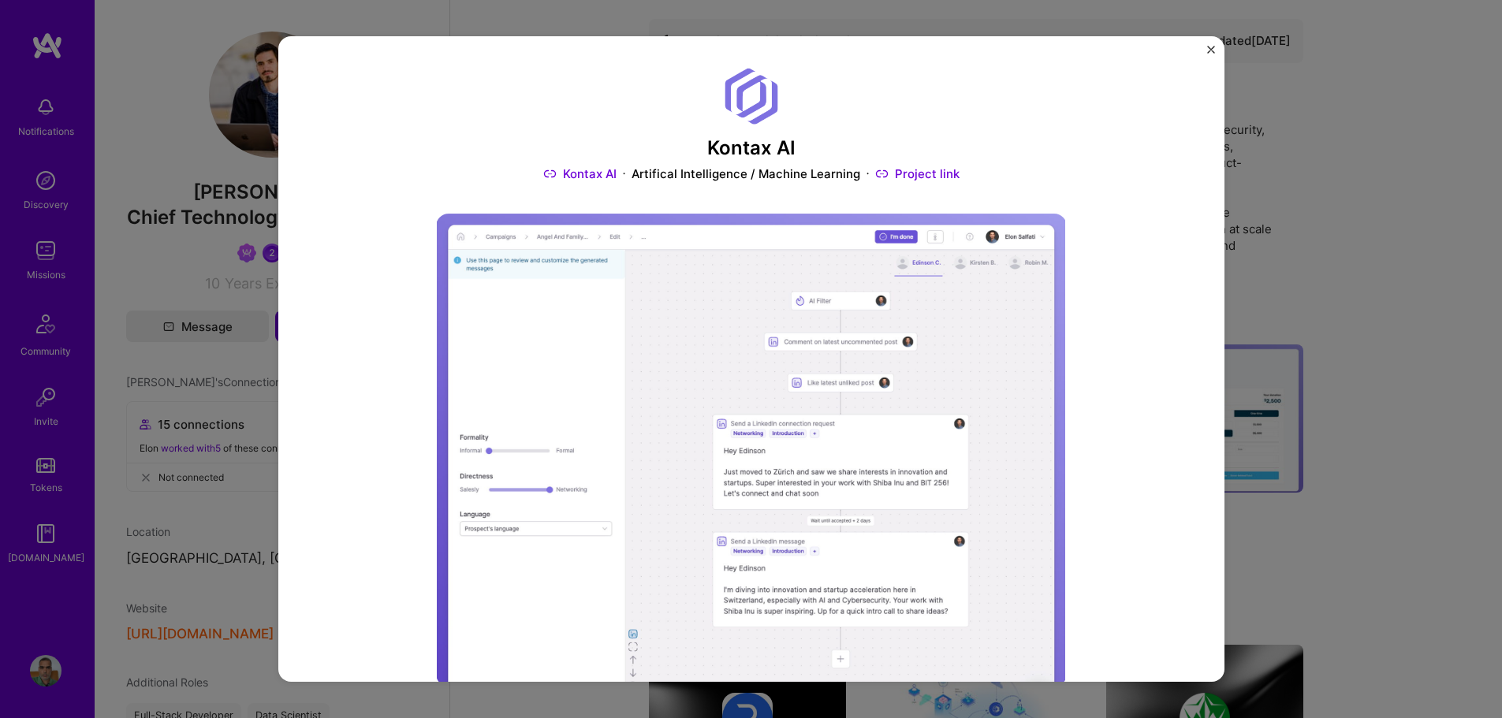
scroll to position [79, 0]
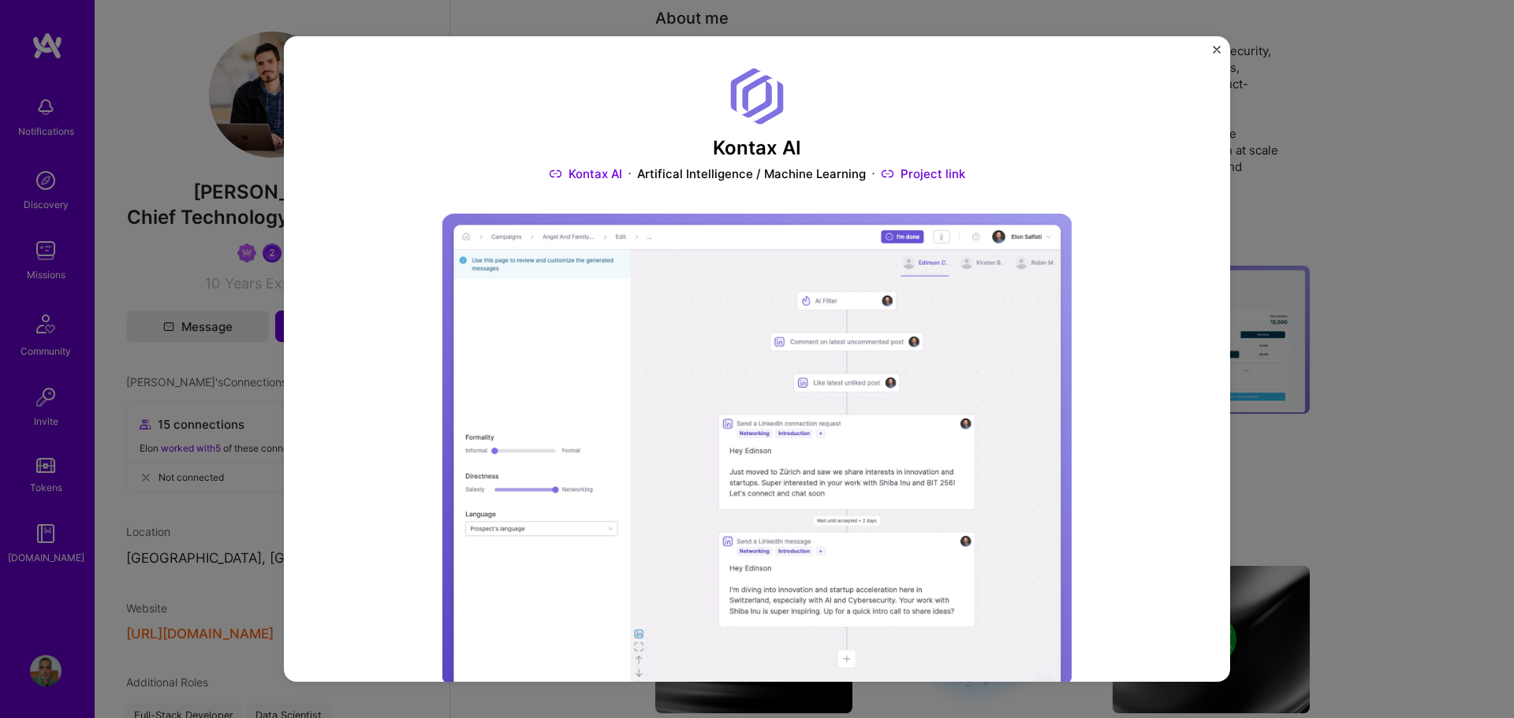
click at [1216, 46] on img "Close" at bounding box center [1217, 50] width 8 height 8
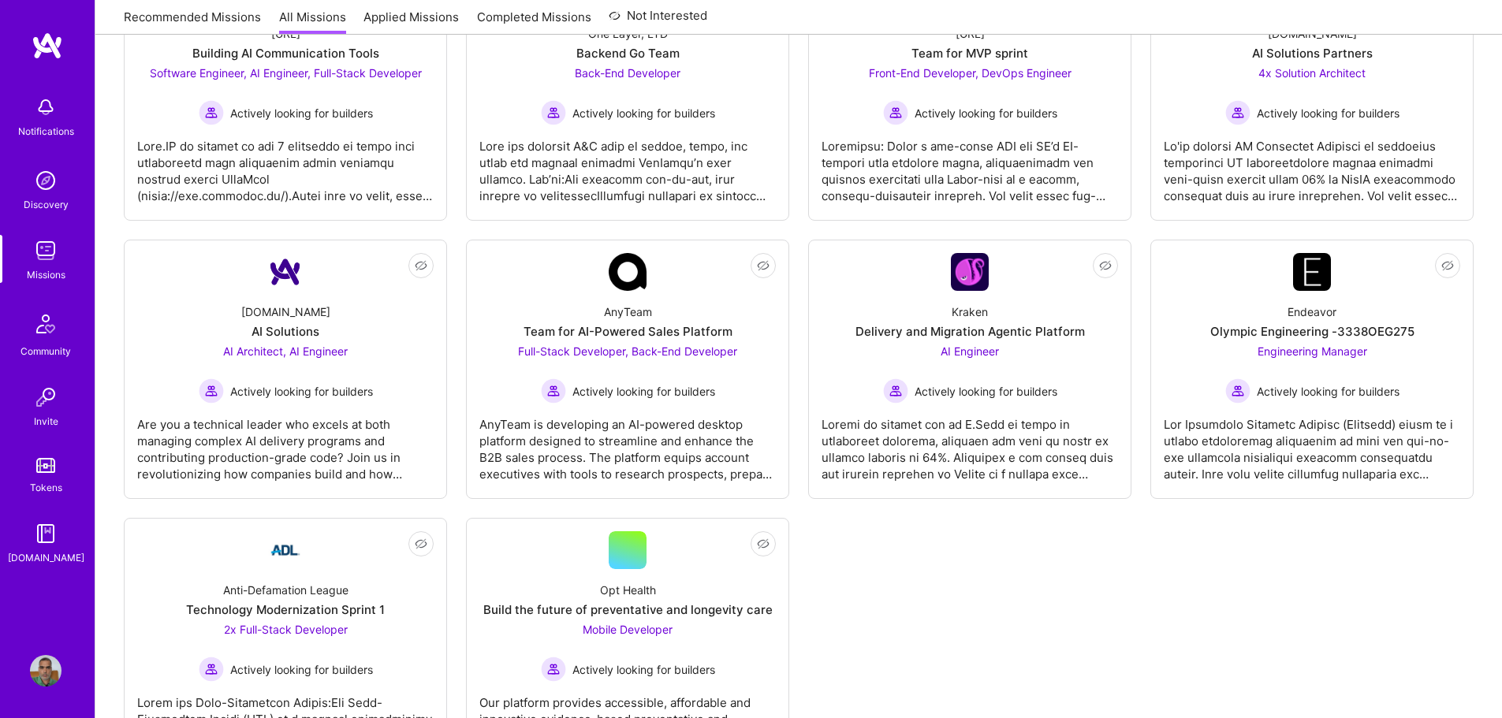
scroll to position [729, 0]
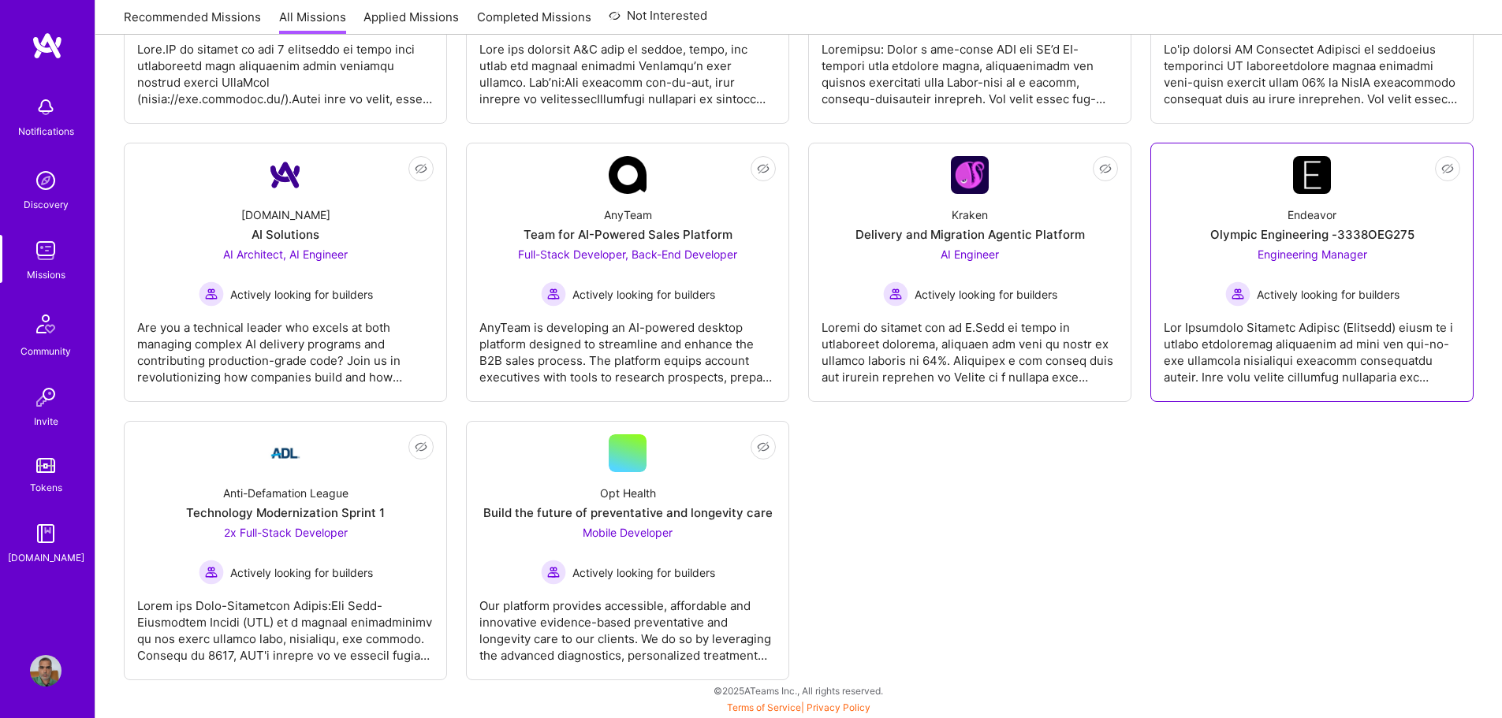
click at [1297, 256] on span "Engineering Manager" at bounding box center [1313, 254] width 110 height 13
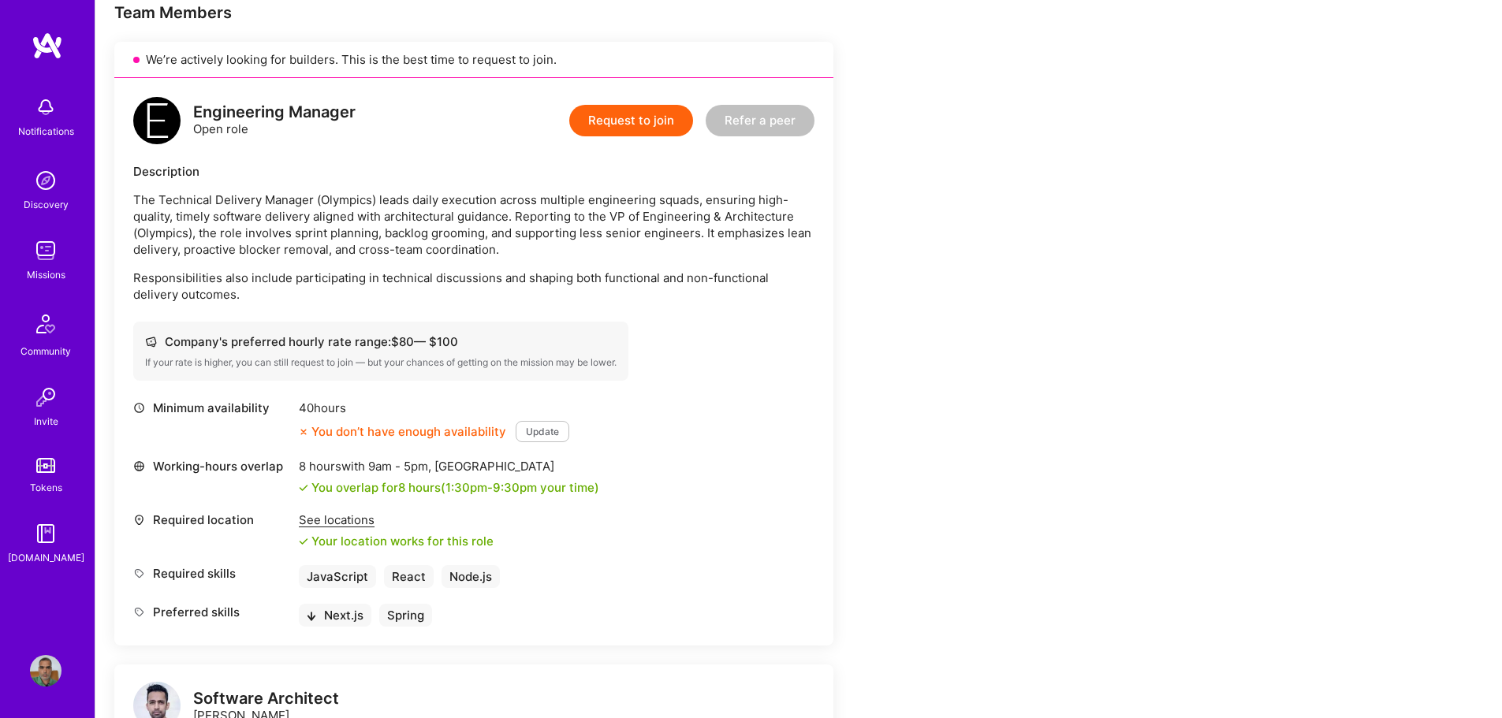
scroll to position [394, 0]
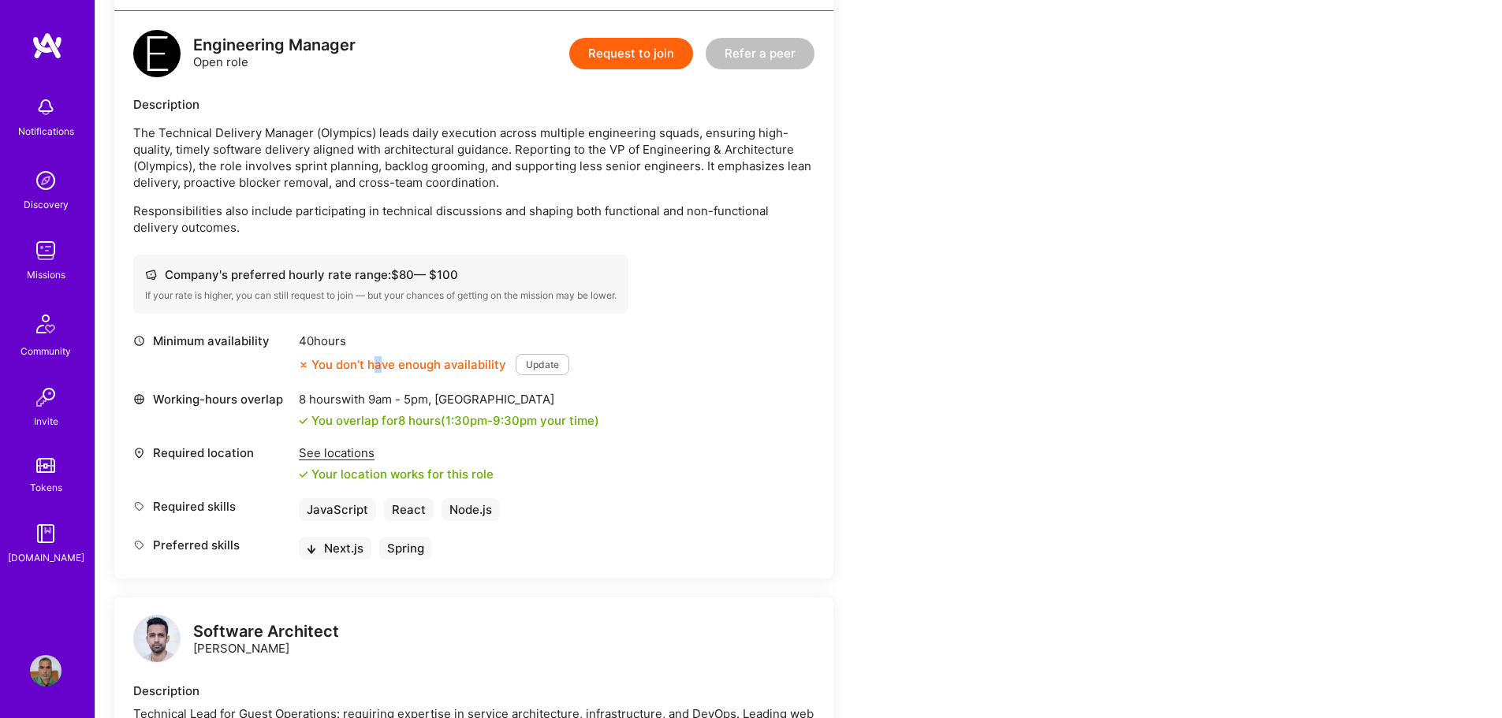
drag, startPoint x: 379, startPoint y: 366, endPoint x: 414, endPoint y: 364, distance: 34.8
click at [394, 364] on div "You don’t have enough availability" at bounding box center [402, 364] width 207 height 17
click at [571, 456] on div "Required location See locations Your location works for this role" at bounding box center [473, 464] width 681 height 38
click at [540, 365] on button "Update" at bounding box center [543, 364] width 54 height 21
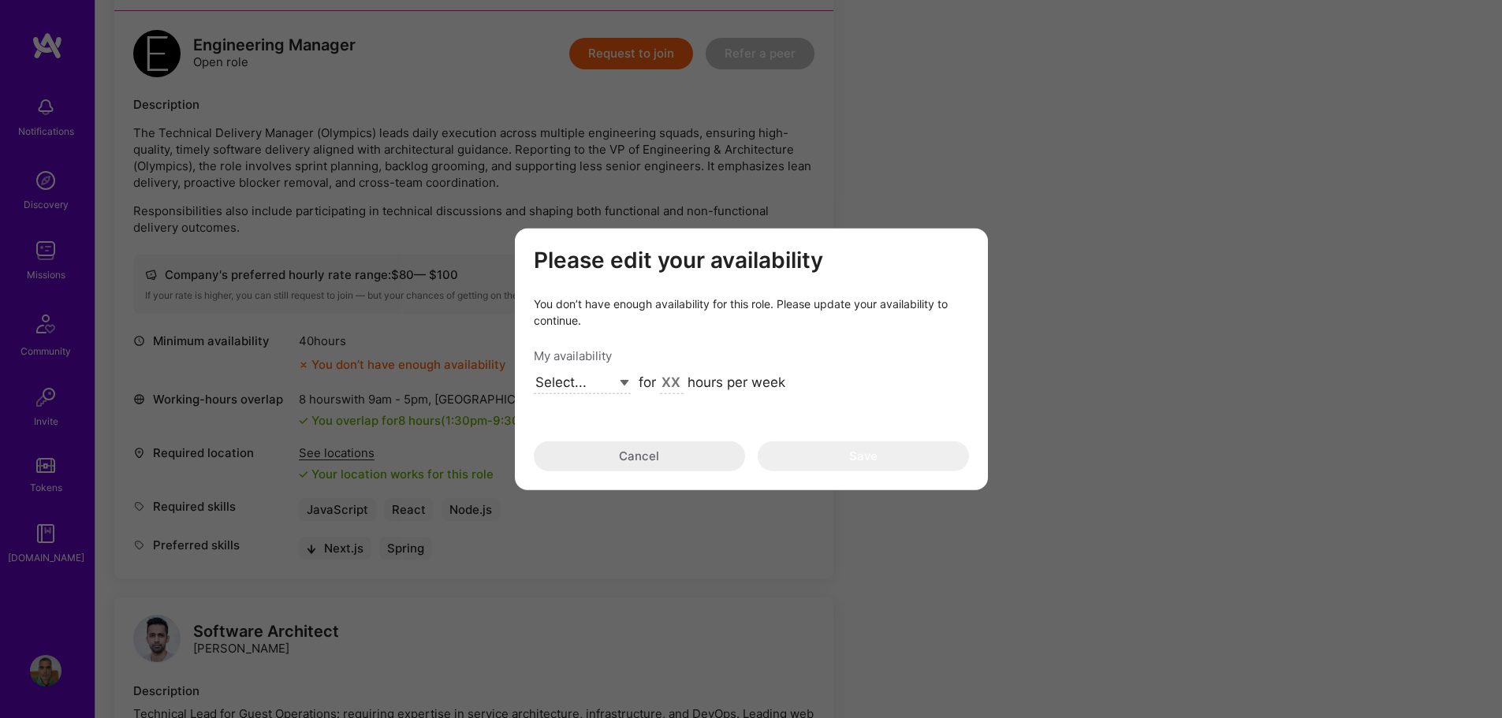
click at [628, 376] on select "Select... Right Now Future Date Not Available" at bounding box center [582, 383] width 97 height 21
select select "Right Now"
click at [534, 373] on select "Select... Right Now Future Date Not Available" at bounding box center [582, 383] width 97 height 21
click at [665, 380] on input "modal" at bounding box center [672, 384] width 24 height 21
type input "40"
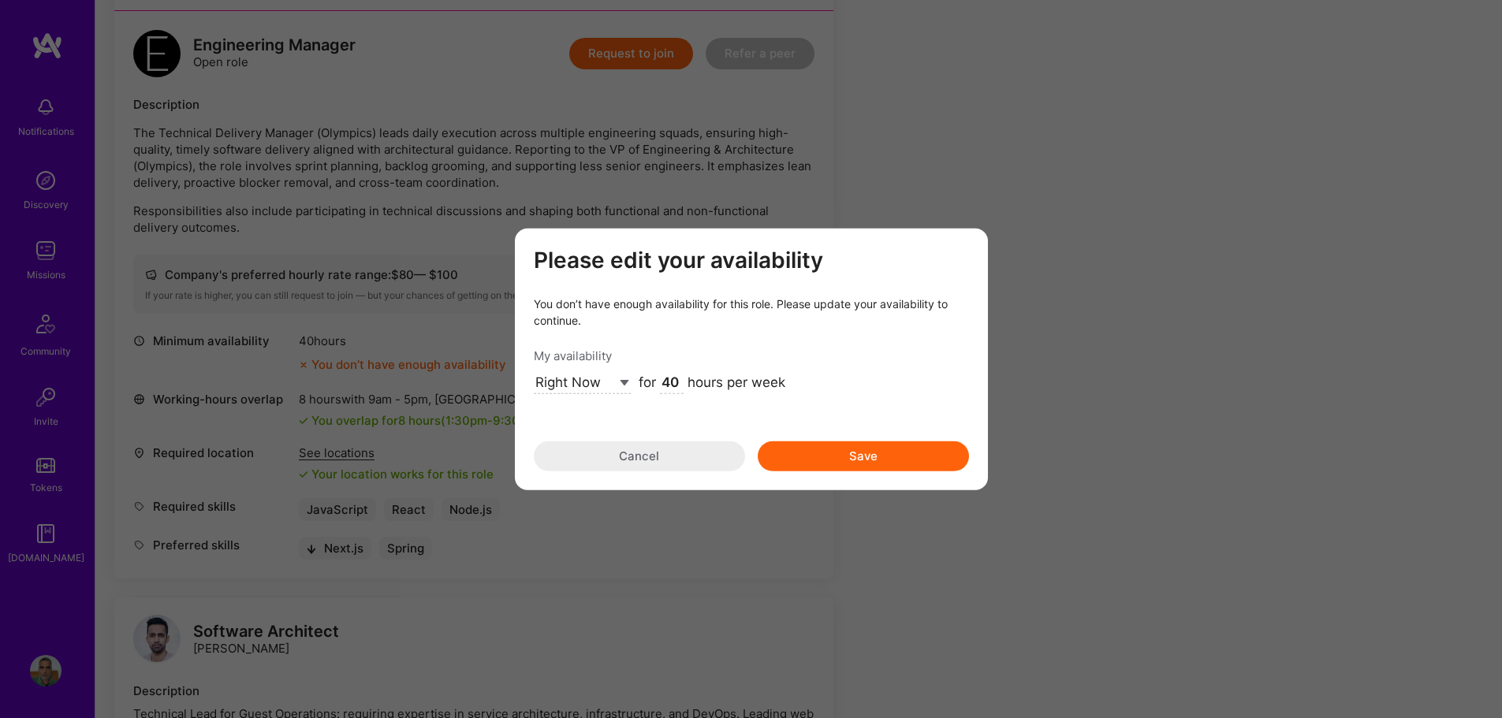
click at [919, 461] on button "Save" at bounding box center [863, 457] width 211 height 30
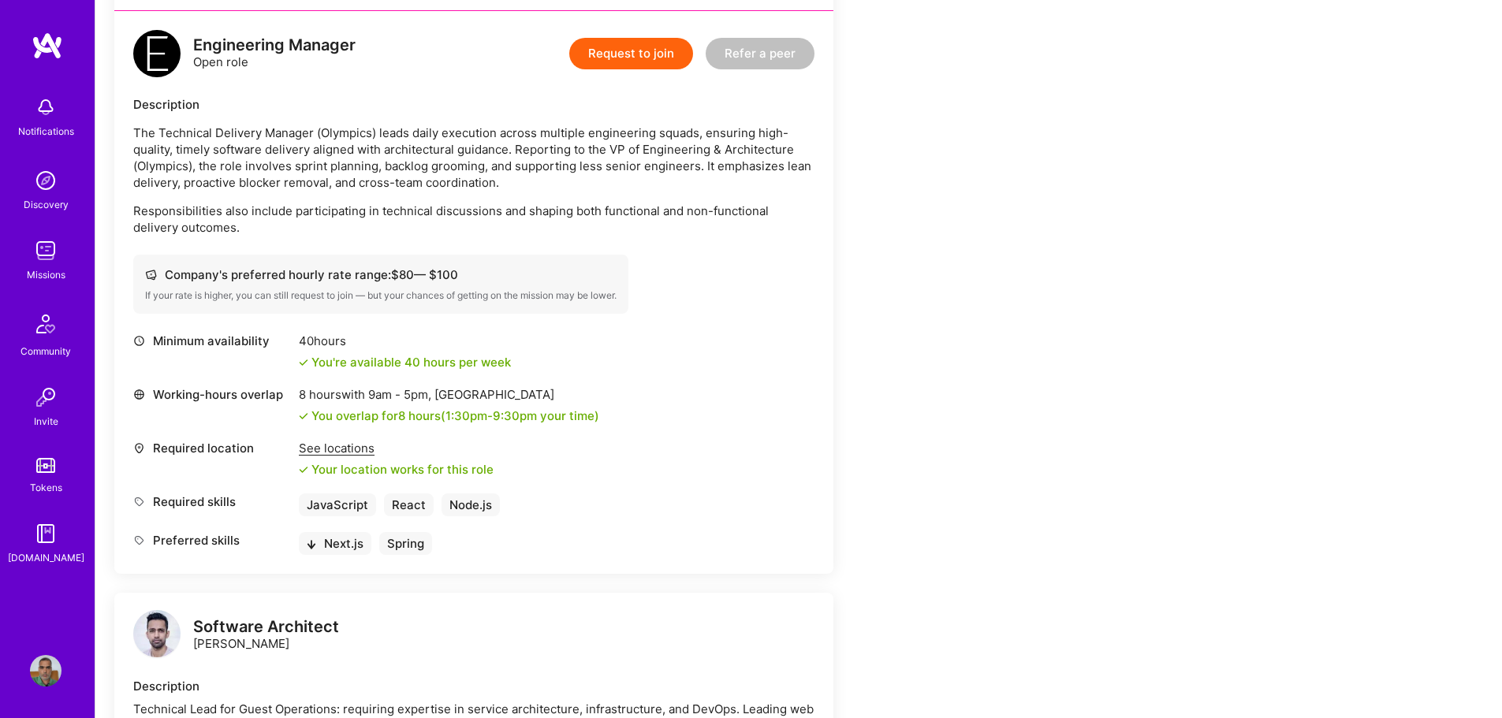
click at [610, 55] on button "Request to join" at bounding box center [631, 54] width 124 height 32
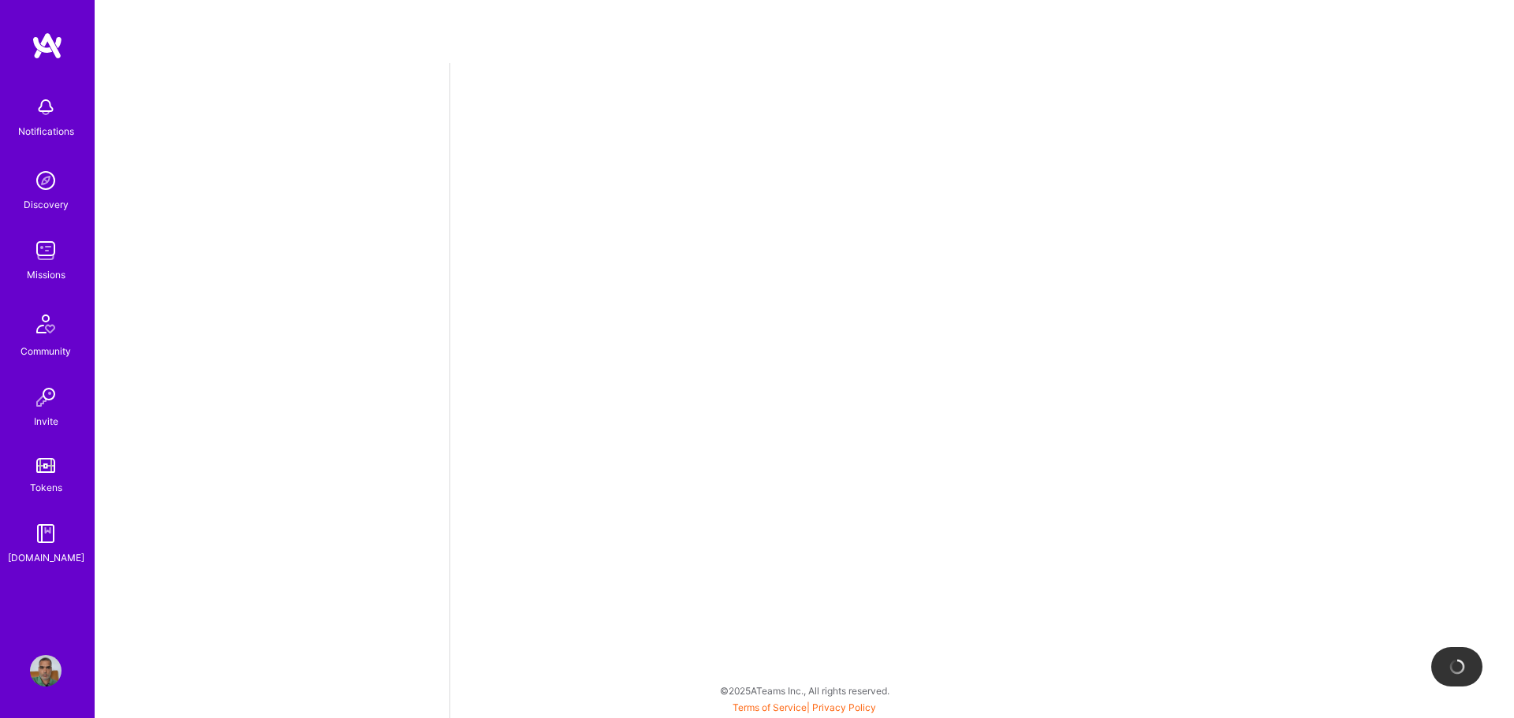
select select "IN"
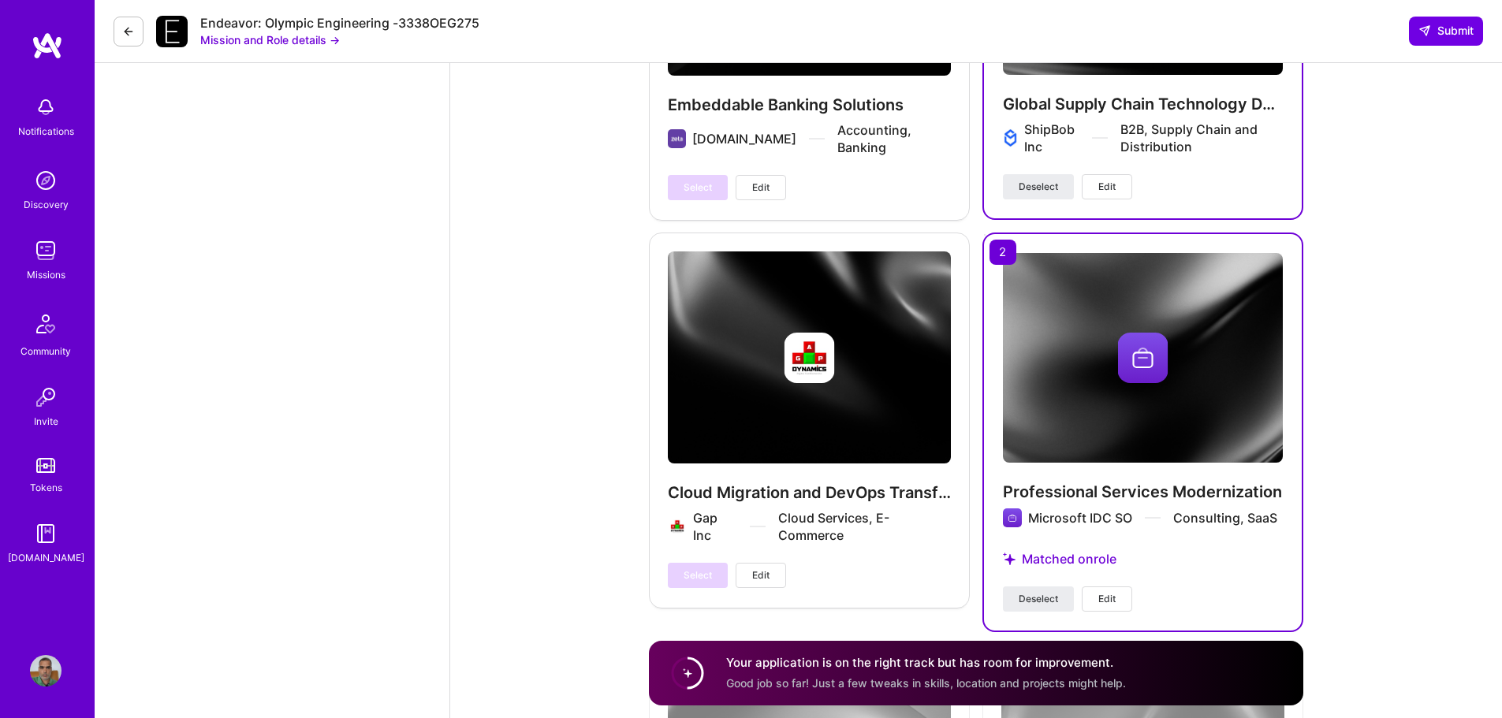
scroll to position [2839, 0]
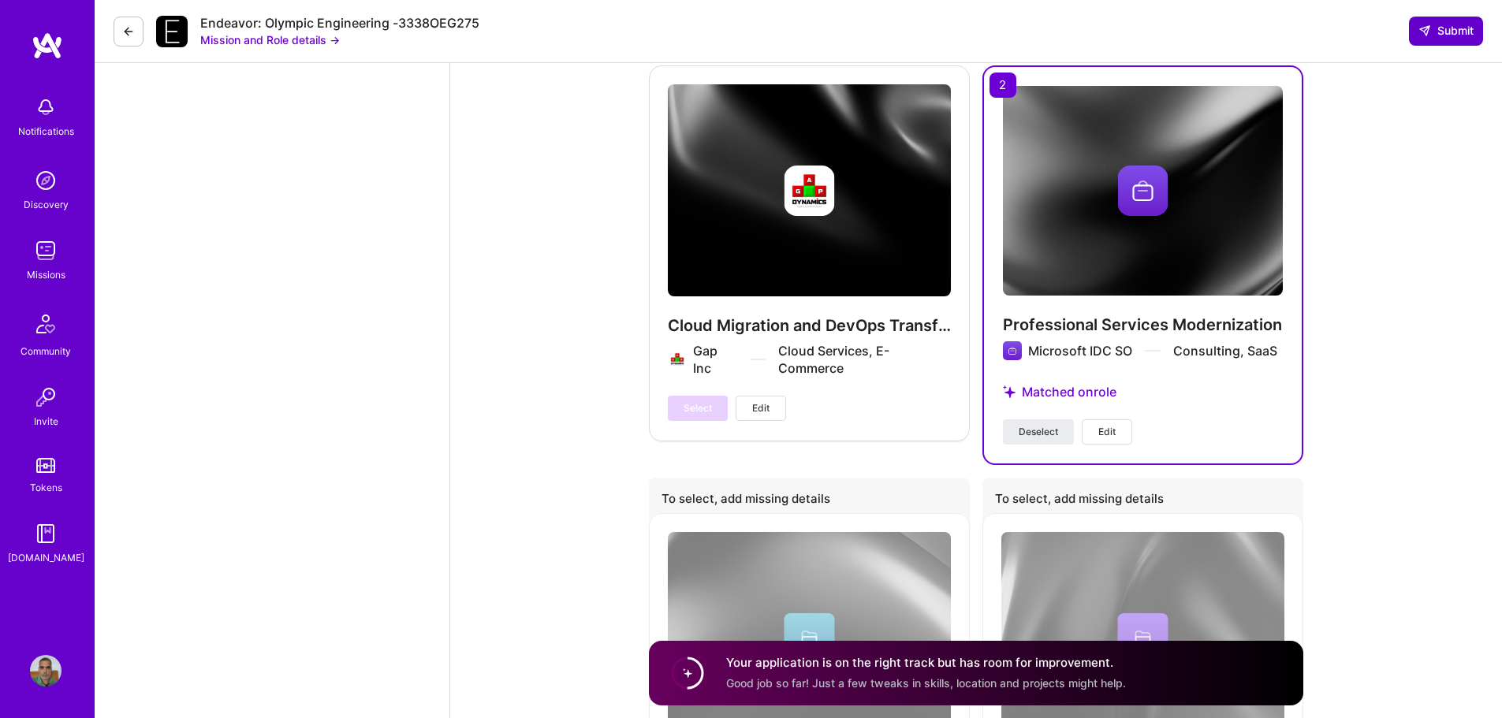
click at [1451, 32] on span "Submit" at bounding box center [1446, 31] width 55 height 16
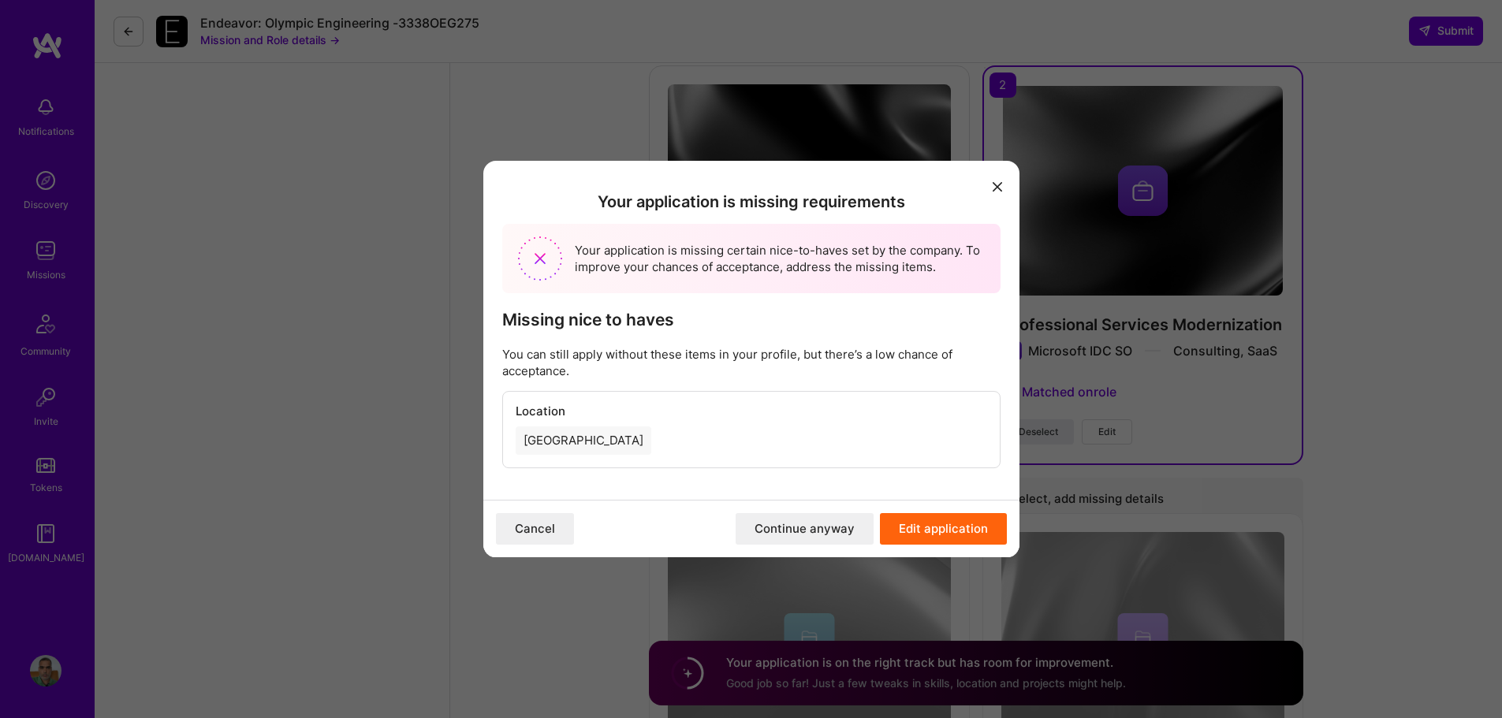
click at [535, 437] on div "[GEOGRAPHIC_DATA]" at bounding box center [584, 441] width 136 height 28
click at [931, 522] on button "Edit application" at bounding box center [943, 529] width 127 height 32
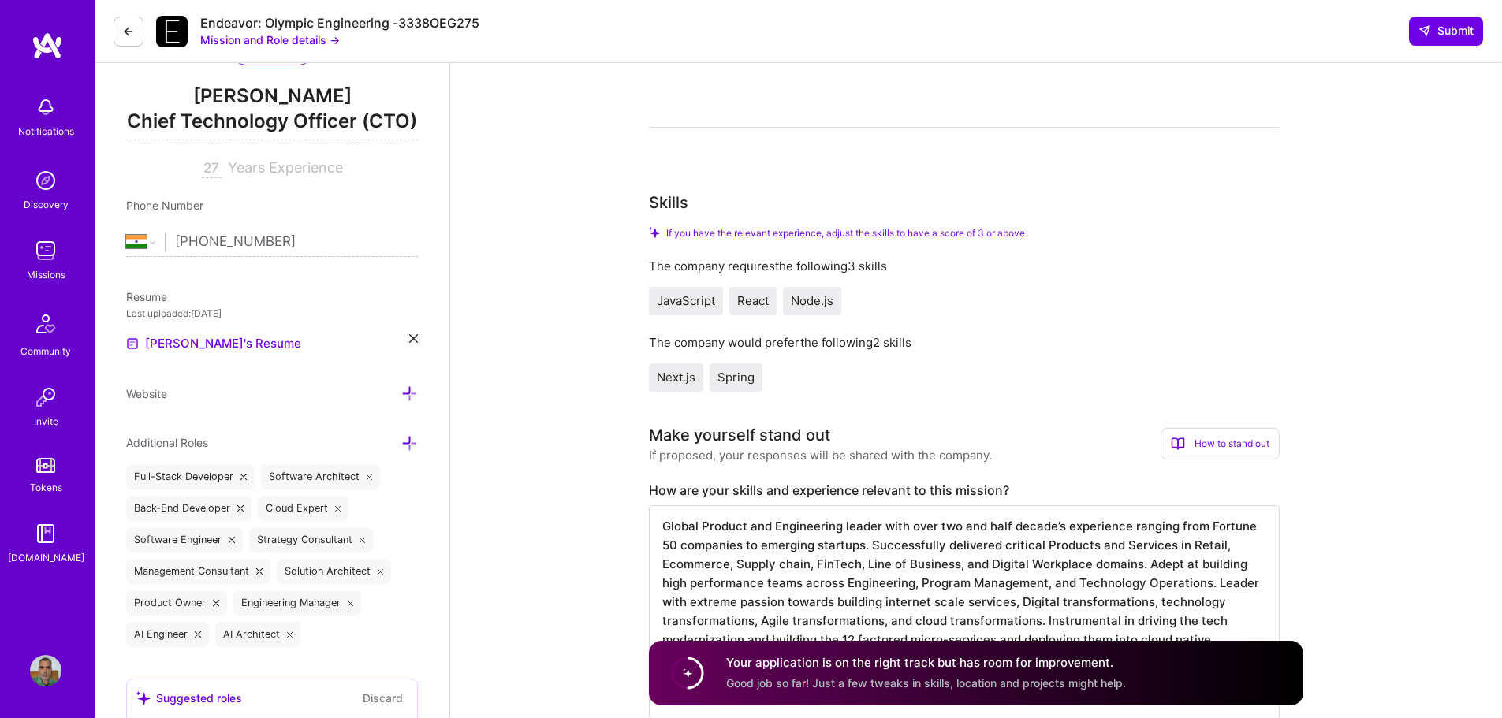
scroll to position [79, 0]
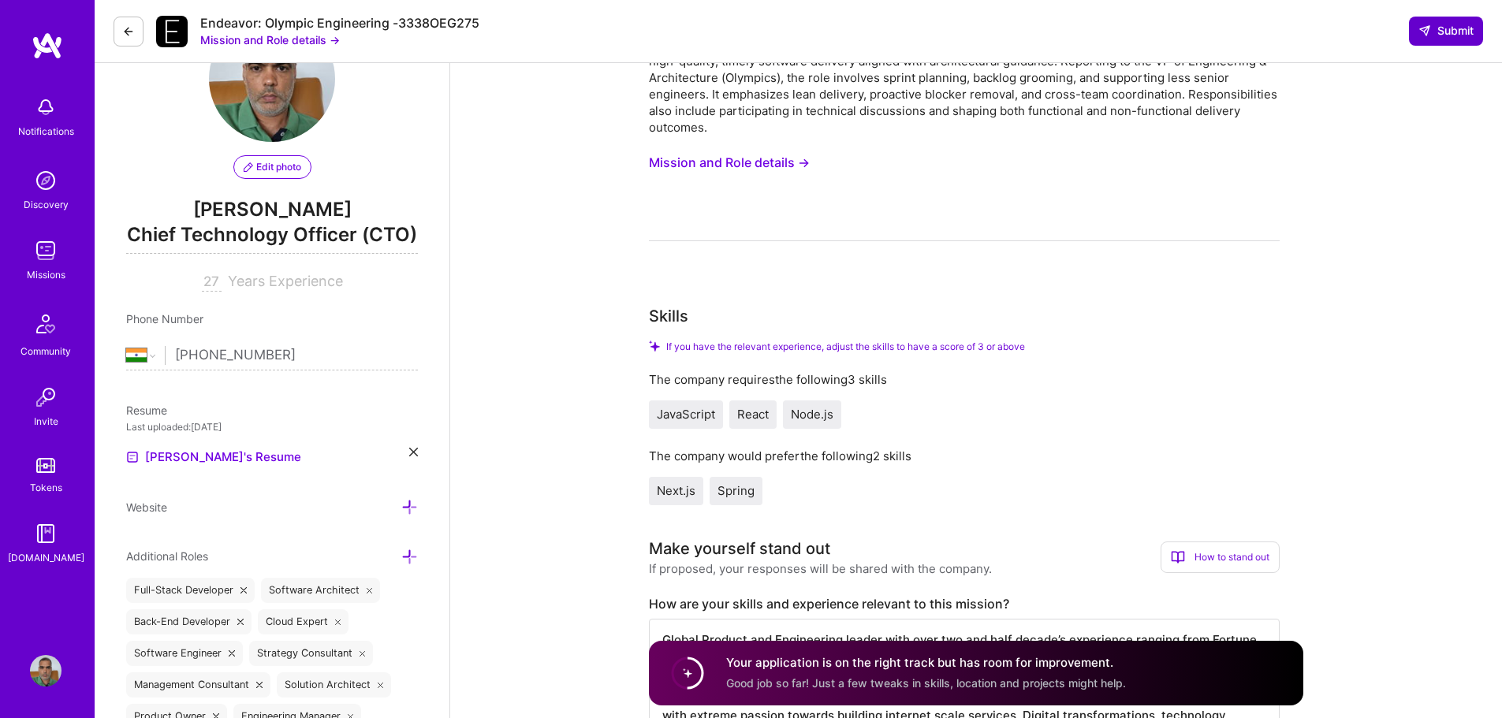
click at [1445, 36] on span "Submit" at bounding box center [1446, 31] width 55 height 16
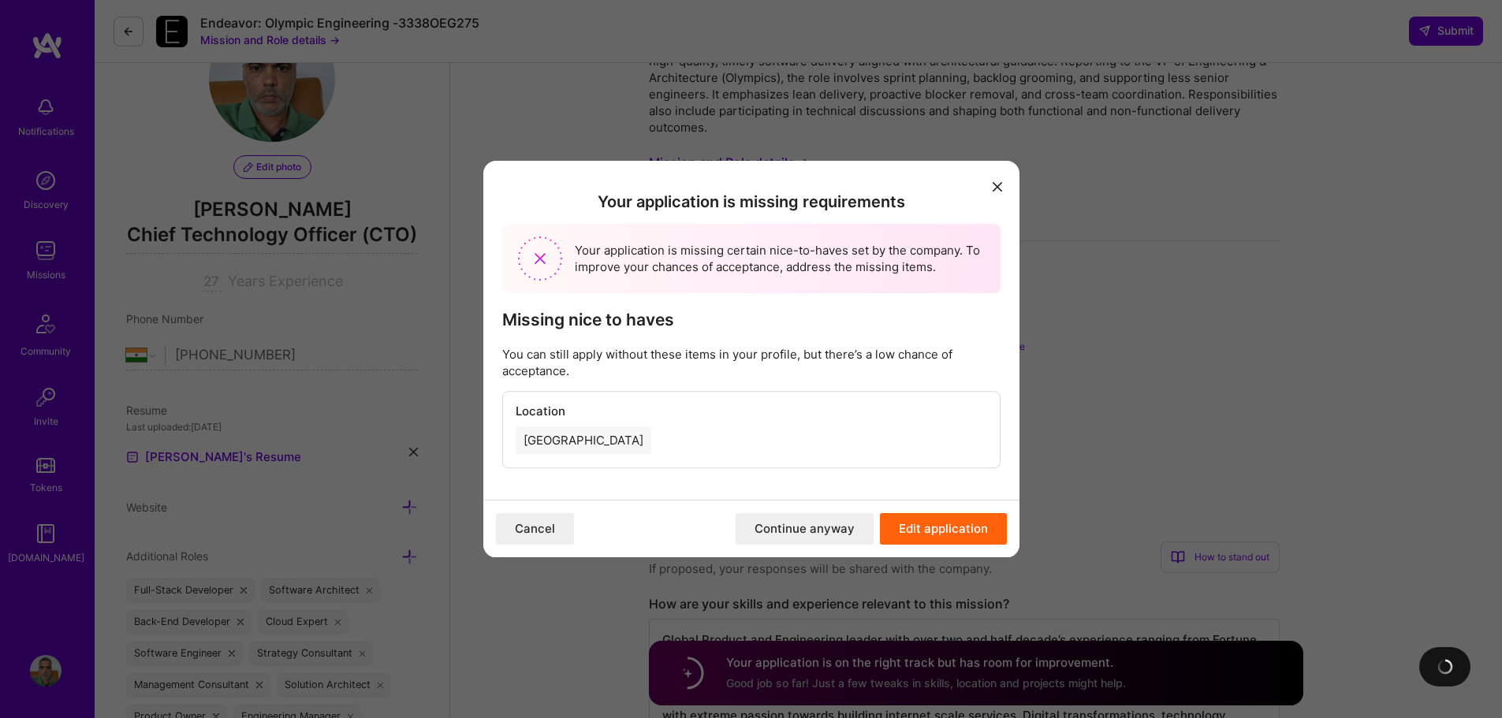
click at [777, 532] on button "Continue anyway" at bounding box center [805, 529] width 138 height 32
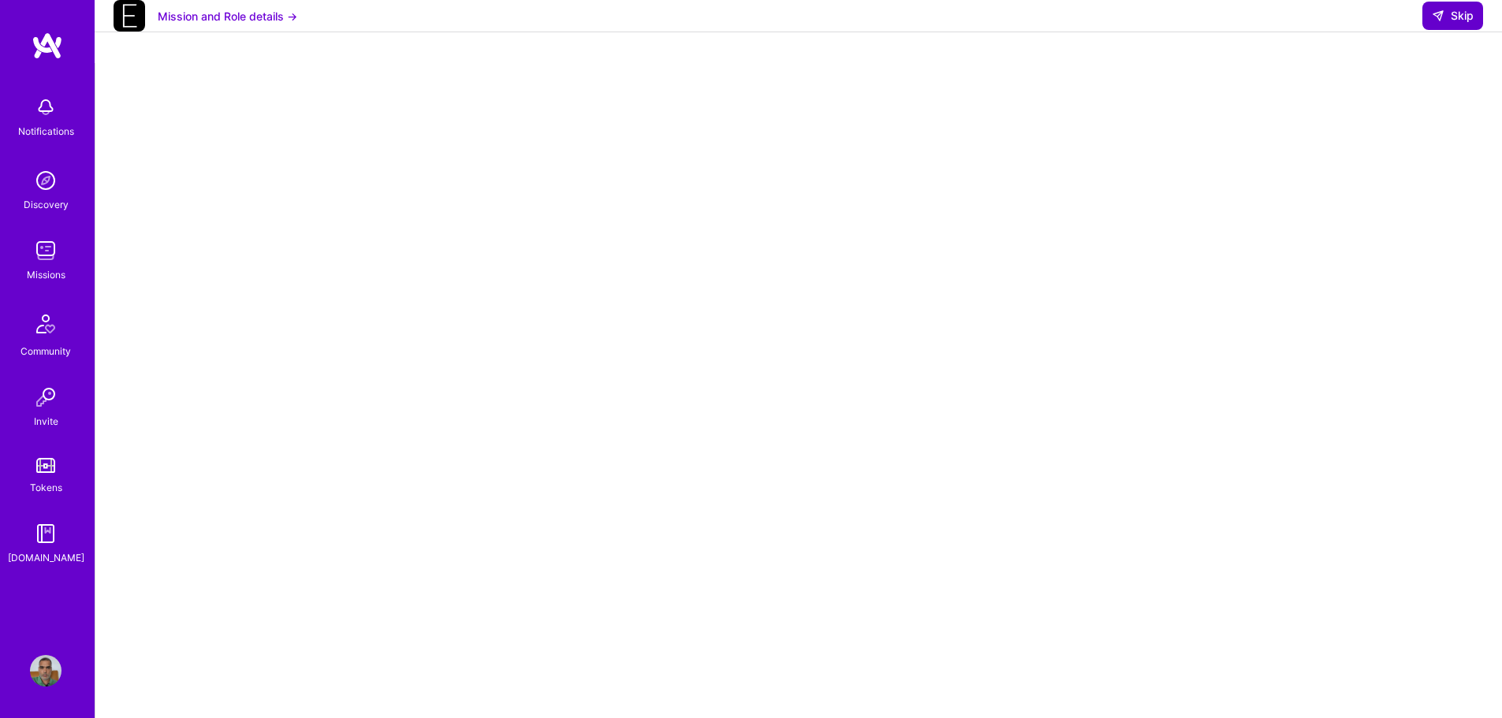
click at [1463, 24] on span "Skip" at bounding box center [1453, 16] width 42 height 16
select select "IN"
